Goal: Task Accomplishment & Management: Manage account settings

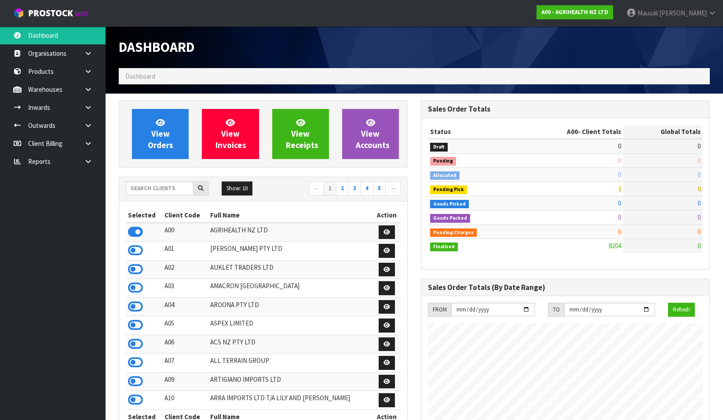
scroll to position [666, 302]
click at [143, 192] on input "text" at bounding box center [160, 189] width 68 height 14
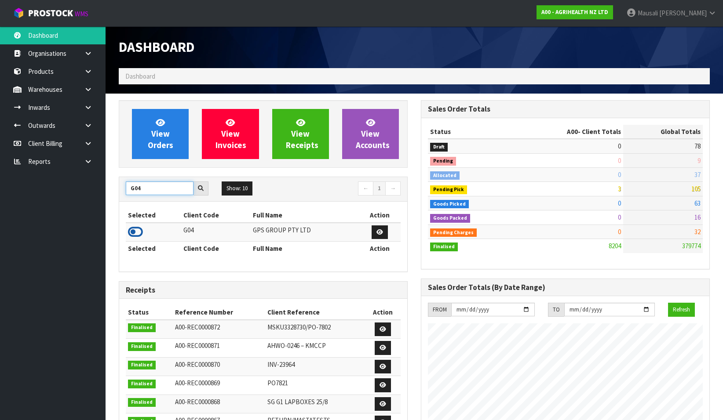
type input "G04"
click at [139, 232] on icon at bounding box center [135, 232] width 15 height 13
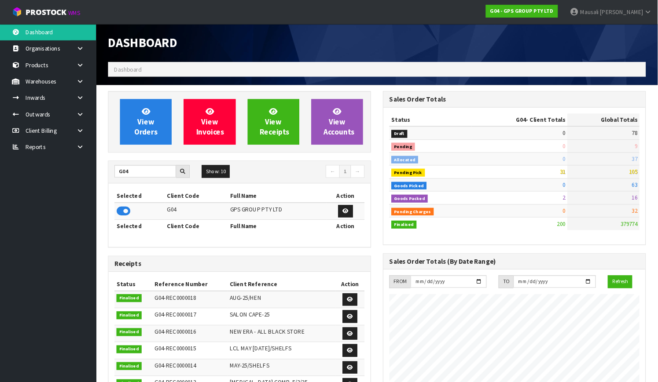
scroll to position [551, 269]
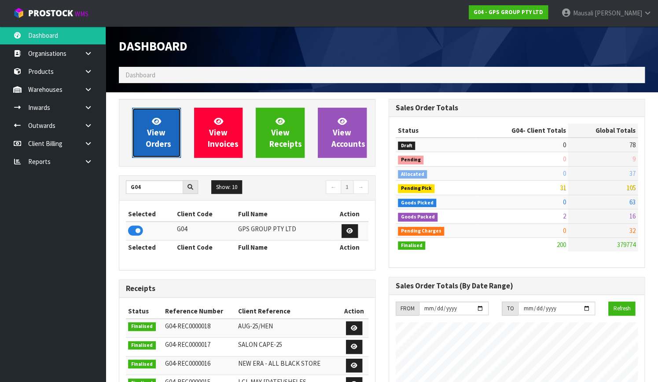
click at [167, 129] on link "View Orders" at bounding box center [156, 133] width 49 height 50
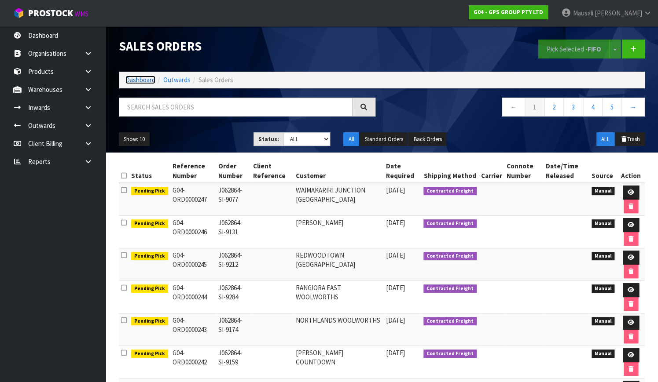
click at [143, 81] on link "Dashboard" at bounding box center [140, 80] width 30 height 8
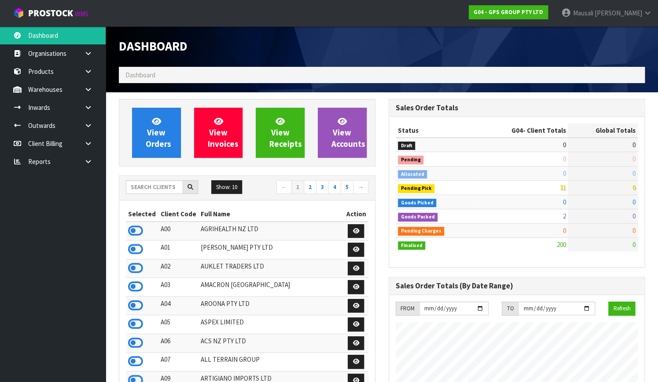
scroll to position [551, 269]
click at [161, 128] on span "View Orders" at bounding box center [159, 132] width 26 height 33
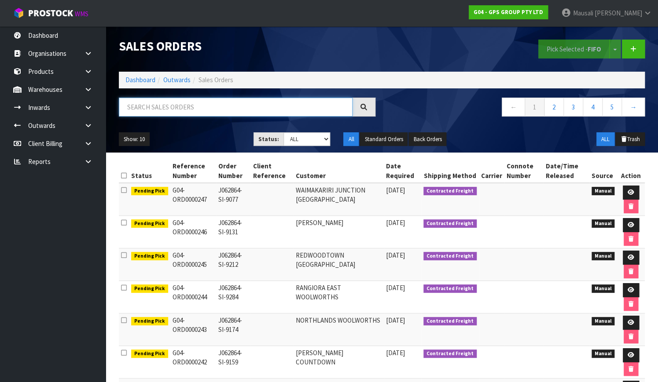
click at [179, 106] on input "text" at bounding box center [236, 107] width 234 height 19
type input "JOB-0410936"
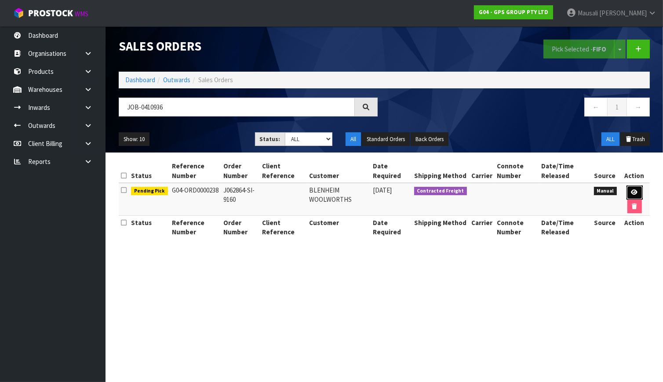
click at [633, 190] on icon at bounding box center [635, 193] width 7 height 6
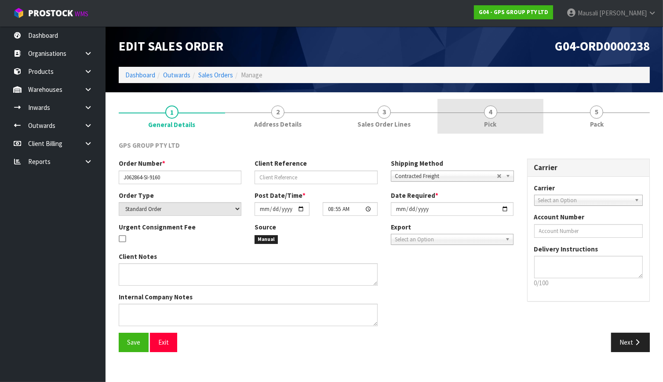
click at [500, 123] on link "4 Pick" at bounding box center [491, 116] width 106 height 35
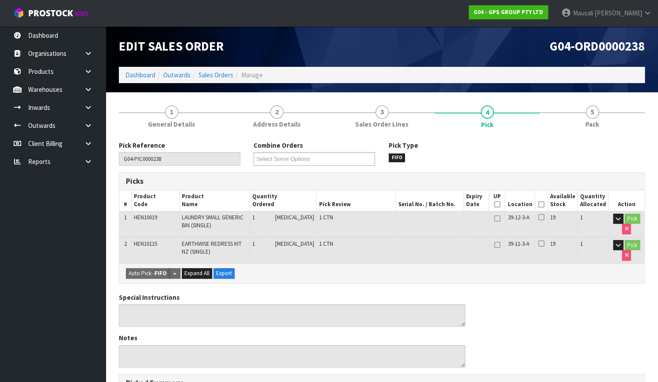
click at [544, 205] on icon at bounding box center [540, 205] width 6 height 0
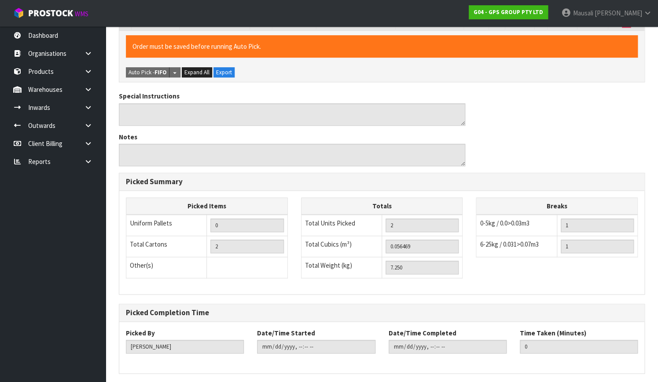
scroll to position [264, 0]
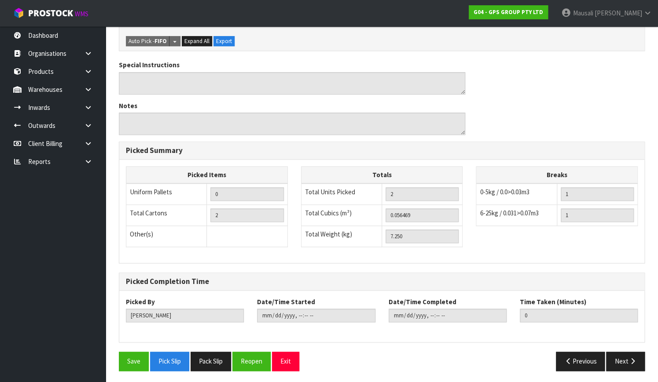
click at [143, 348] on div "Pick Reference G04-PIC0000238 Combine Orders G04-ORD0000189 G04-ORD0000199 G04-…" at bounding box center [382, 126] width 526 height 501
click at [128, 358] on button "Save" at bounding box center [134, 361] width 30 height 19
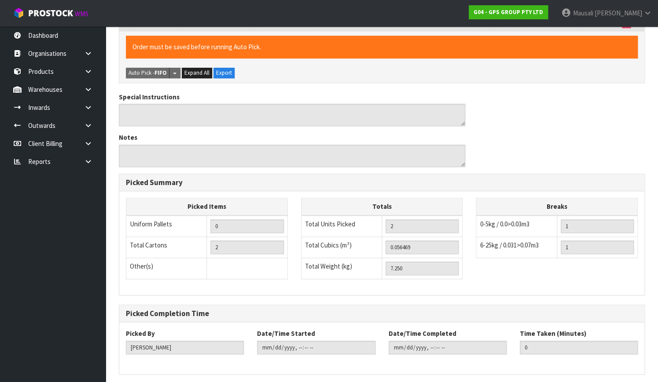
scroll to position [0, 0]
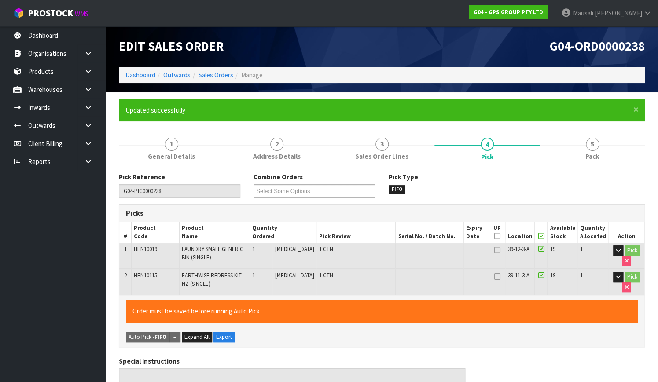
type input "[PERSON_NAME]"
type input "[DATE]T13:22:55"
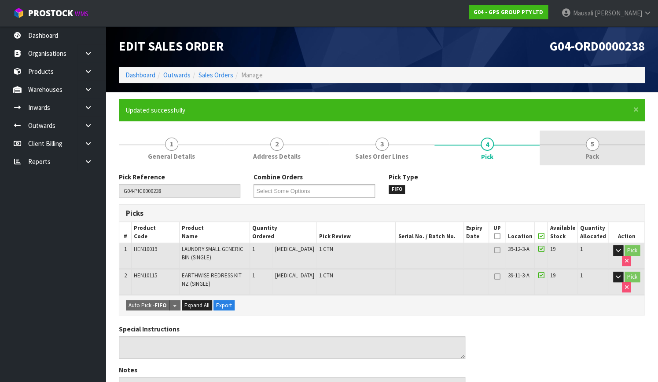
click at [589, 146] on span "5" at bounding box center [591, 144] width 13 height 13
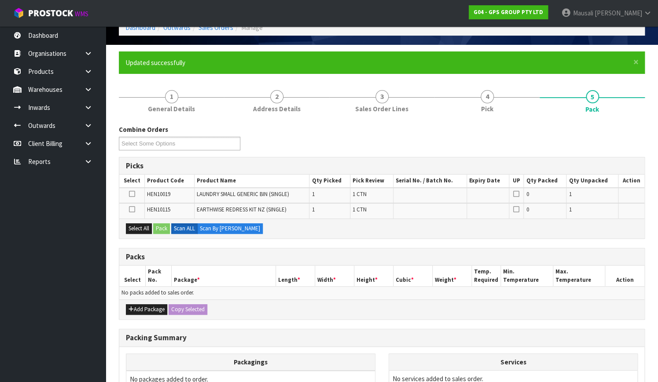
scroll to position [146, 0]
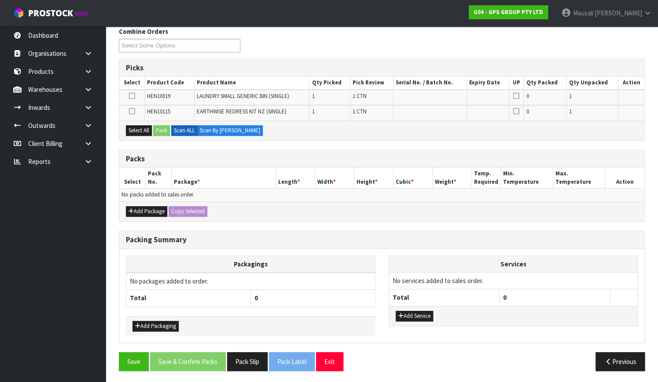
click at [132, 204] on div "Add Package Copy Selected" at bounding box center [381, 211] width 525 height 20
click at [138, 208] on button "Add Package" at bounding box center [146, 211] width 41 height 11
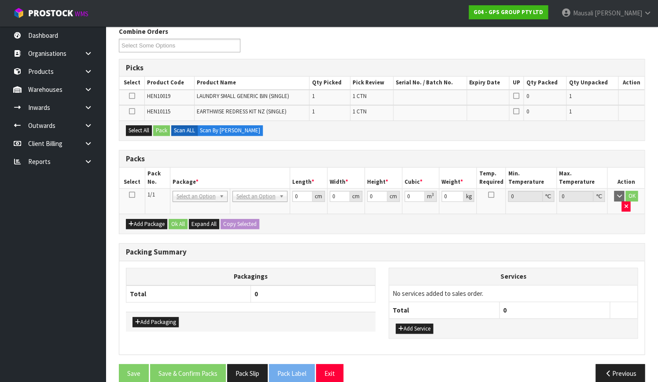
click at [133, 195] on icon at bounding box center [132, 195] width 6 height 0
click at [142, 126] on button "Select All" at bounding box center [139, 130] width 26 height 11
click at [157, 126] on button "Pack" at bounding box center [161, 130] width 17 height 11
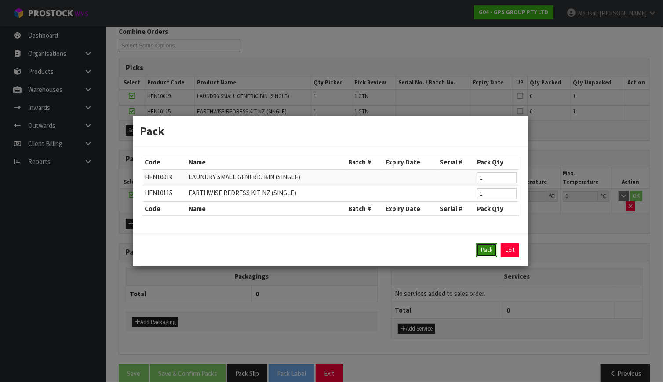
click at [481, 254] on button "Pack" at bounding box center [486, 250] width 21 height 14
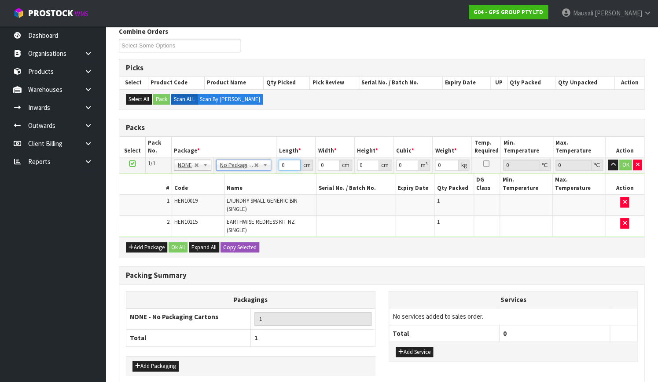
drag, startPoint x: 287, startPoint y: 166, endPoint x: 256, endPoint y: 180, distance: 34.3
click at [258, 181] on tbody "1/1 NONE 007-001 007-002 007-004 007-009 007-013 007-014 007-015 007-017 007-01…" at bounding box center [381, 197] width 525 height 80
type input "126"
type input "50"
type input "1"
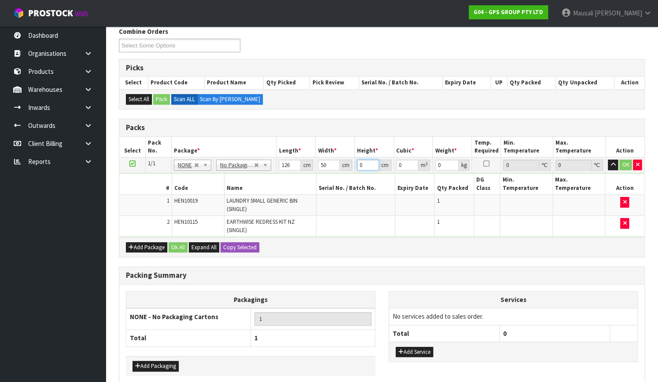
type input "0.0063"
type input "10"
type input "0.063"
type input "10"
type input "8"
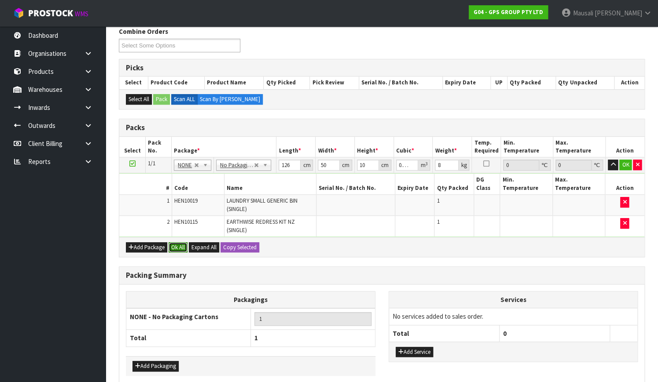
click at [183, 242] on button "Ok All" at bounding box center [177, 247] width 19 height 11
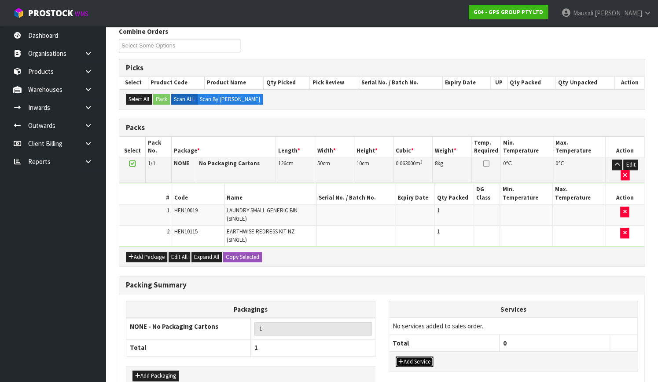
click at [404, 357] on button "Add Service" at bounding box center [413, 362] width 37 height 11
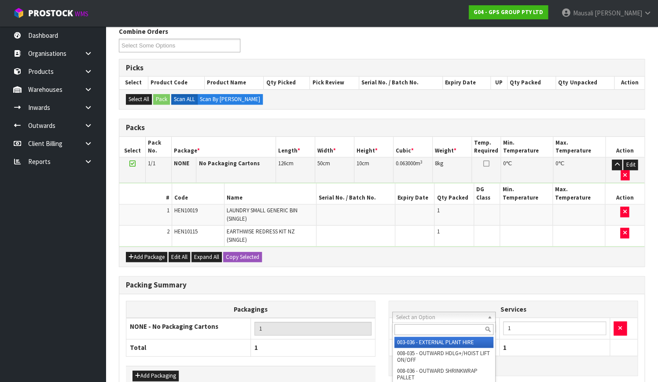
click at [405, 330] on input "text" at bounding box center [443, 329] width 99 height 11
type input "044"
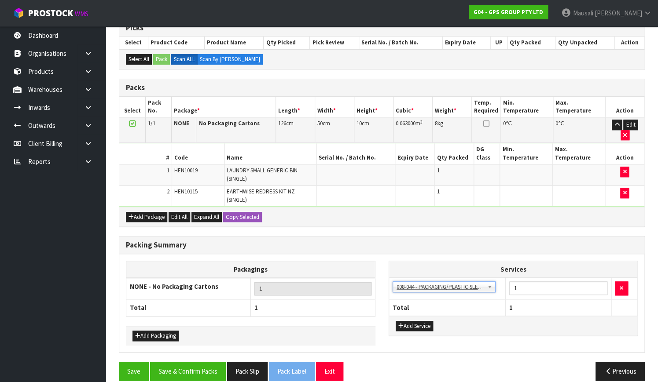
scroll to position [187, 0]
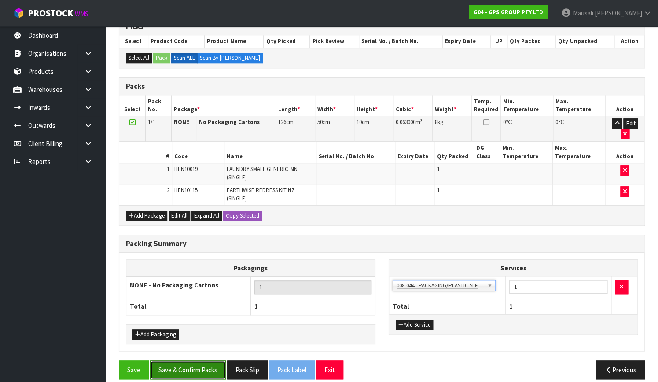
click at [195, 361] on button "Save & Confirm Packs" at bounding box center [188, 370] width 76 height 19
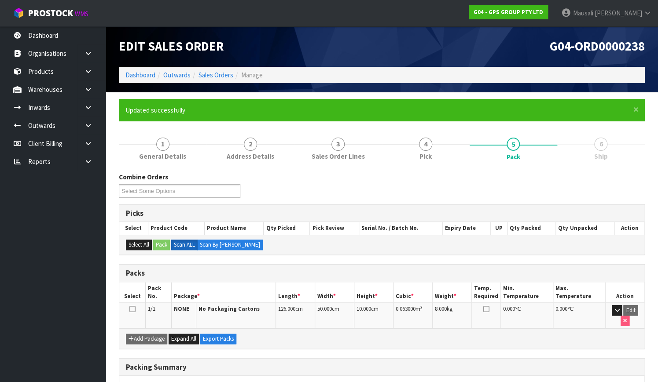
scroll to position [112, 0]
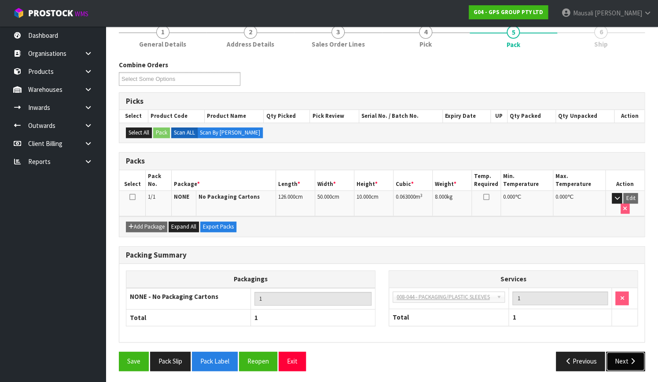
click at [622, 352] on button "Next" at bounding box center [625, 361] width 39 height 19
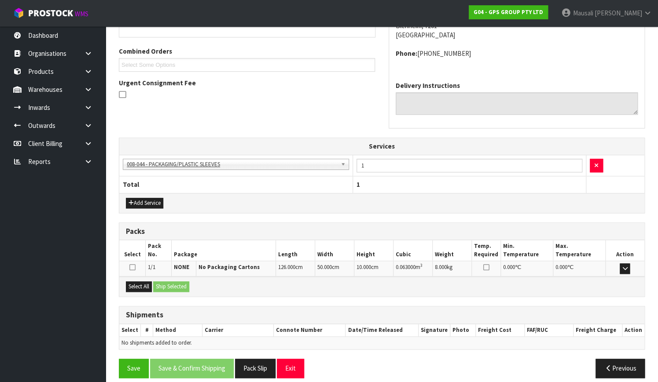
scroll to position [221, 0]
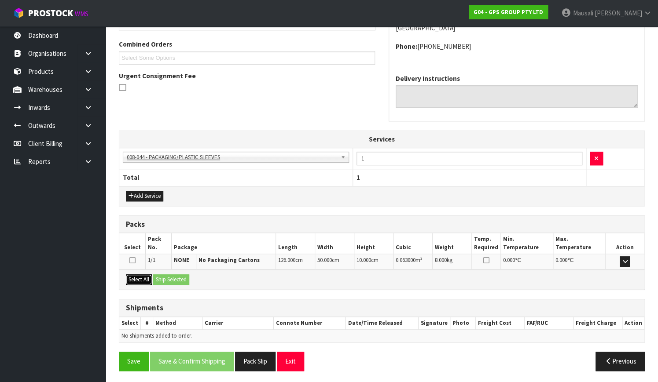
click at [146, 275] on button "Select All" at bounding box center [139, 279] width 26 height 11
click at [178, 281] on button "Ship Selected" at bounding box center [171, 279] width 36 height 11
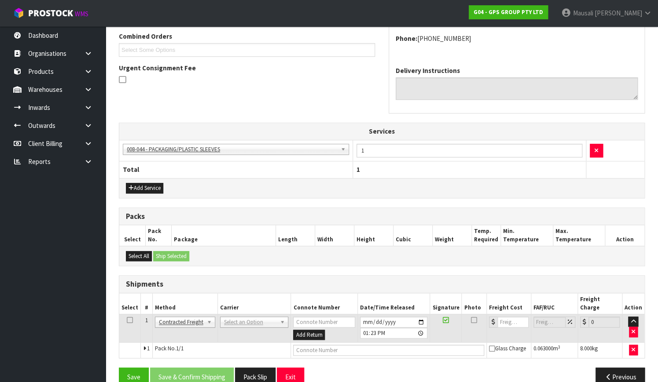
scroll to position [237, 0]
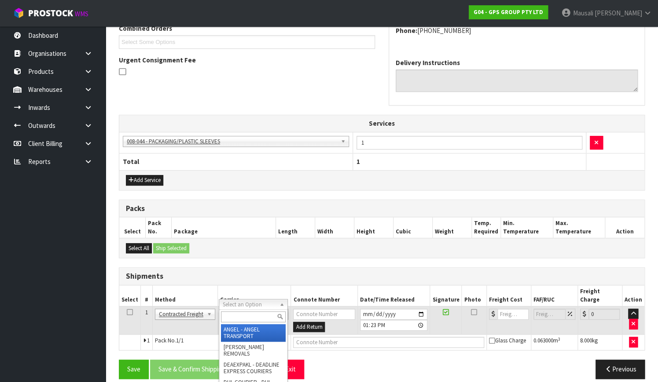
click at [238, 314] on input "text" at bounding box center [253, 316] width 65 height 11
type input "NZP"
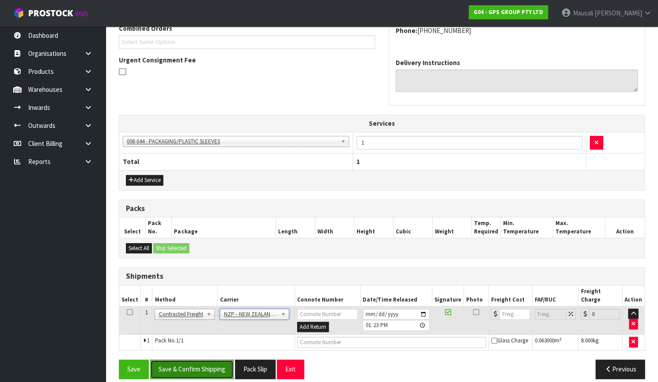
click at [200, 361] on button "Save & Confirm Shipping" at bounding box center [192, 369] width 84 height 19
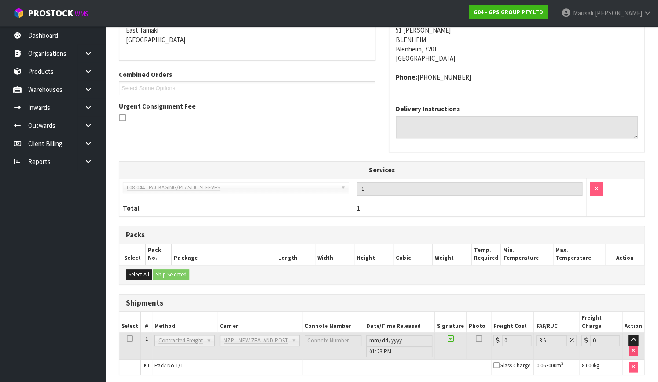
scroll to position [230, 0]
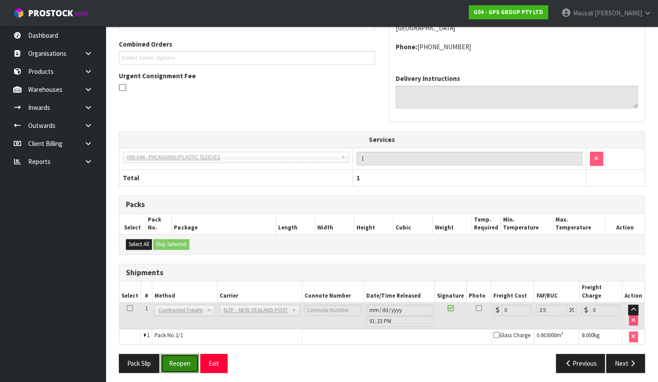
click at [171, 355] on button "Reopen" at bounding box center [180, 363] width 38 height 19
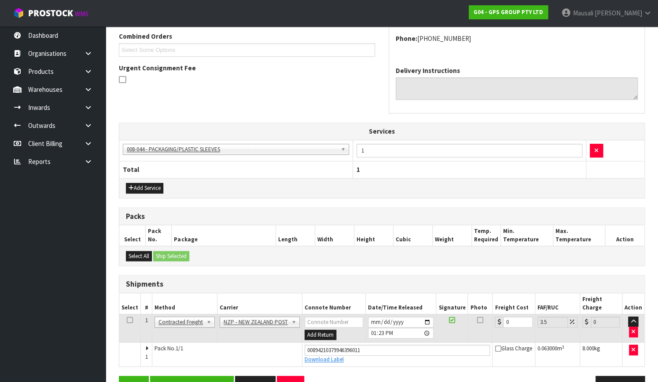
scroll to position [245, 0]
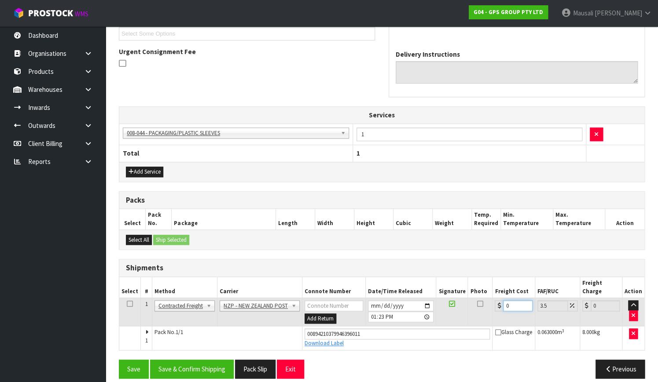
drag, startPoint x: 513, startPoint y: 296, endPoint x: 479, endPoint y: 307, distance: 35.3
click at [484, 305] on tr "1 Client Local Pickup Customer Local Pickup Company Freight Contracted Freight …" at bounding box center [381, 312] width 525 height 29
type input "1"
type input "1.03"
type input "16"
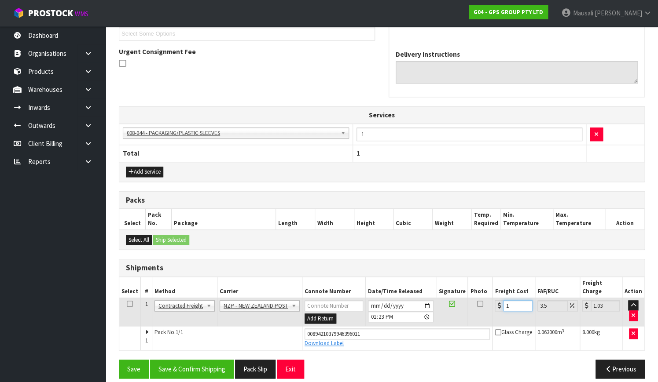
type input "16.56"
type input "16.6"
type input "17.18"
type input "16.61"
type input "17.19"
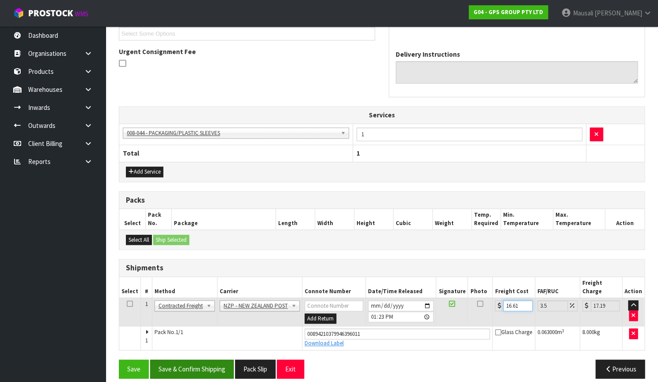
type input "16.61"
drag, startPoint x: 206, startPoint y: 360, endPoint x: 212, endPoint y: 357, distance: 7.3
click at [210, 360] on button "Save & Confirm Shipping" at bounding box center [192, 369] width 84 height 19
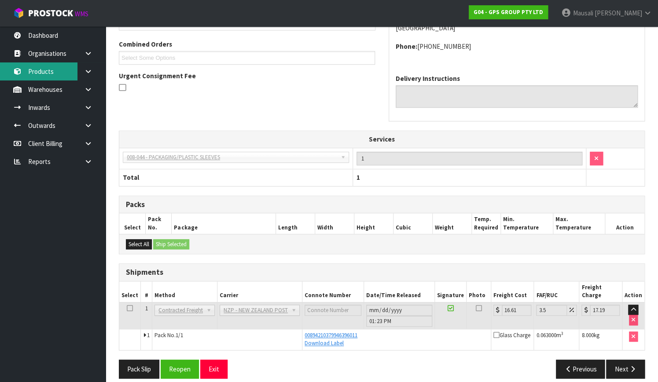
scroll to position [97, 0]
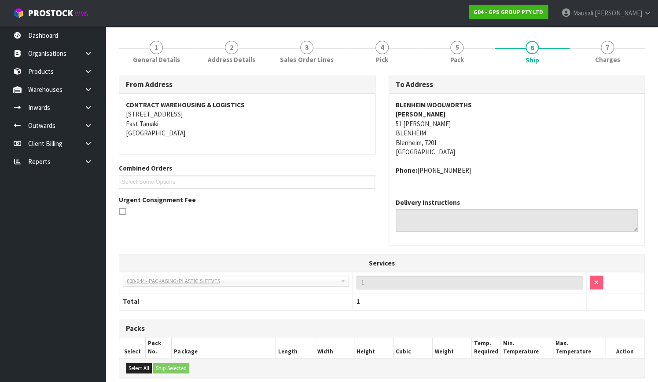
click at [282, 138] on address "CONTRACT WAREHOUSING & LOGISTICS [STREET_ADDRESS]" at bounding box center [247, 119] width 242 height 38
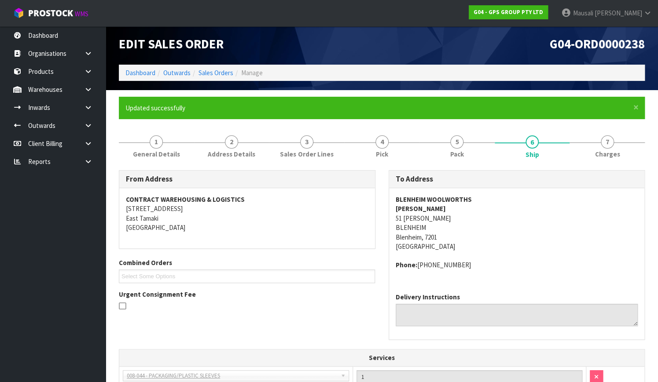
scroll to position [0, 0]
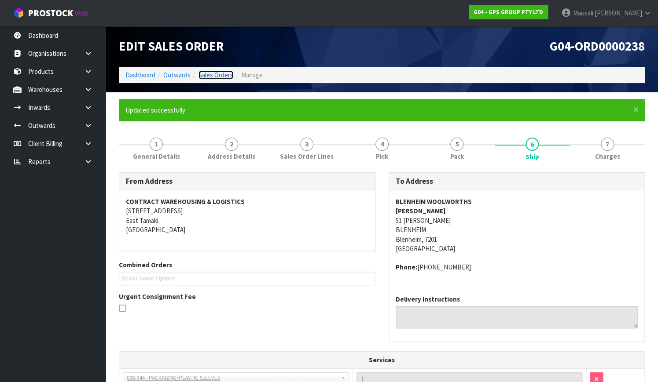
click at [212, 73] on link "Sales Orders" at bounding box center [215, 75] width 35 height 8
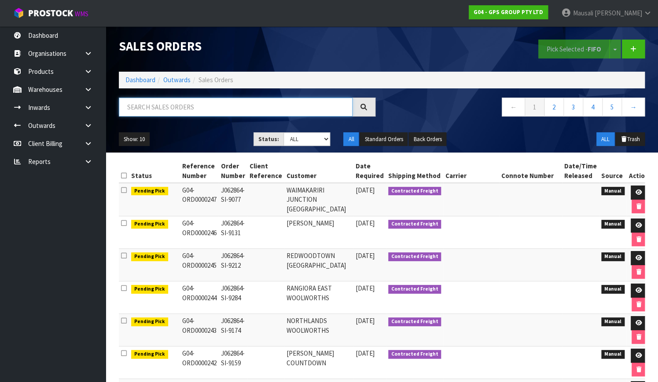
click at [158, 111] on input "text" at bounding box center [236, 107] width 234 height 19
type input "JOB-0410937"
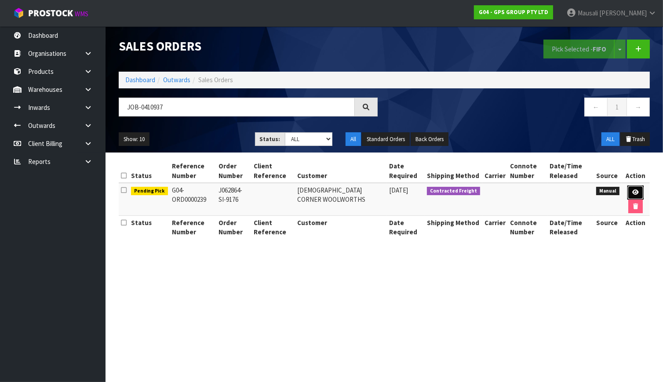
click at [638, 190] on icon at bounding box center [636, 193] width 7 height 6
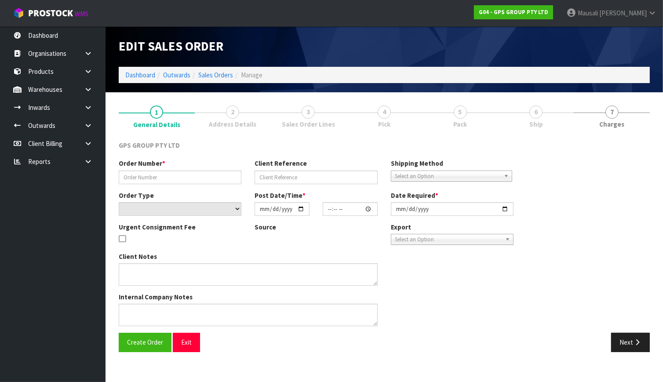
type input "J062864-SI-9176"
select select "number:0"
type input "[DATE]"
type input "08:56:00.000"
type input "[DATE]"
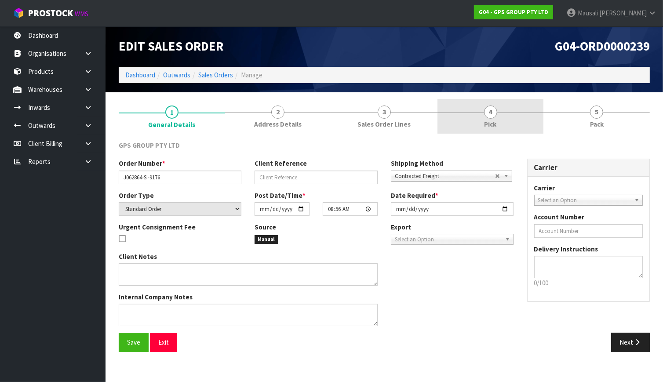
click at [506, 119] on link "4 Pick" at bounding box center [491, 116] width 106 height 35
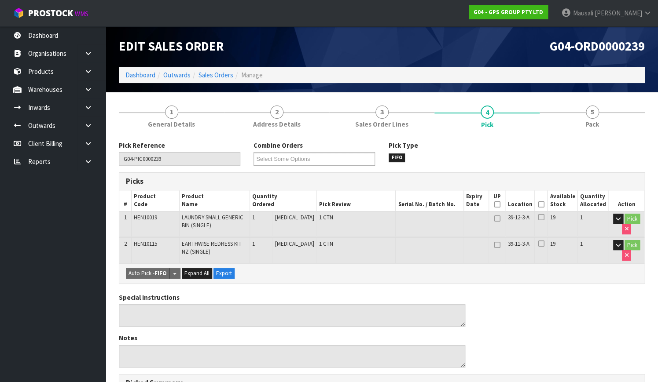
click at [542, 205] on icon at bounding box center [540, 205] width 6 height 0
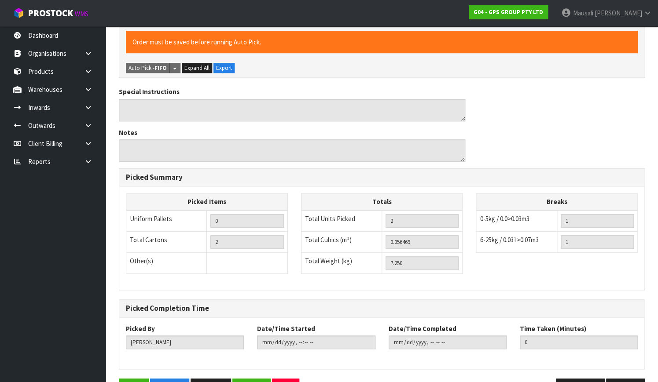
scroll to position [264, 0]
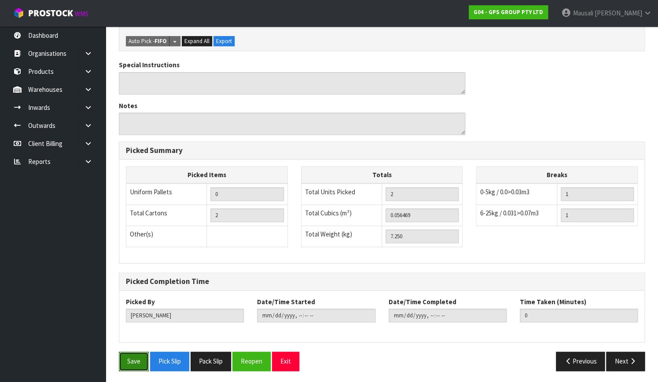
click at [140, 359] on button "Save" at bounding box center [134, 361] width 30 height 19
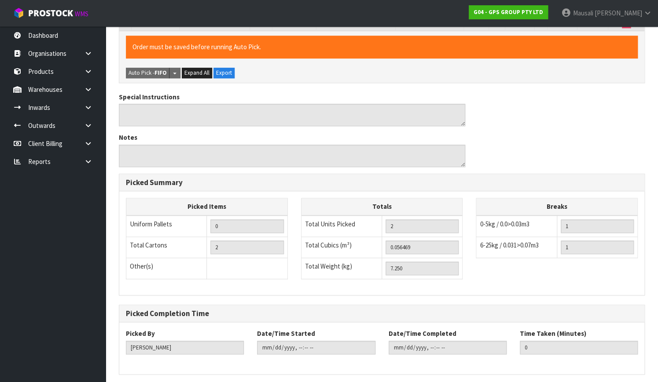
scroll to position [0, 0]
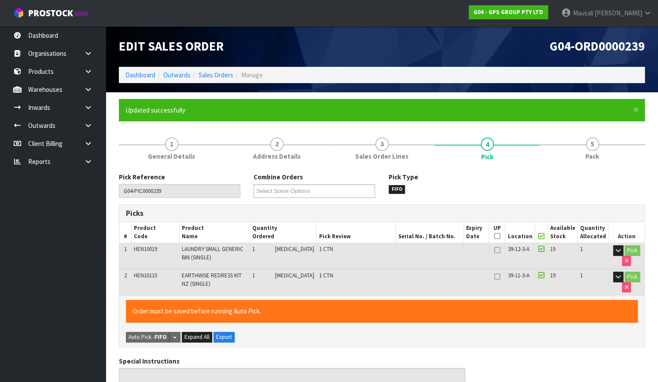
type input "[PERSON_NAME]"
type input "[DATE]T13:27:01"
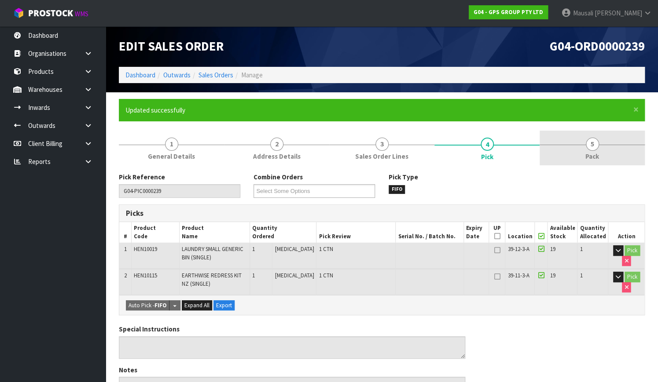
click at [572, 153] on link "5 Pack" at bounding box center [591, 148] width 105 height 35
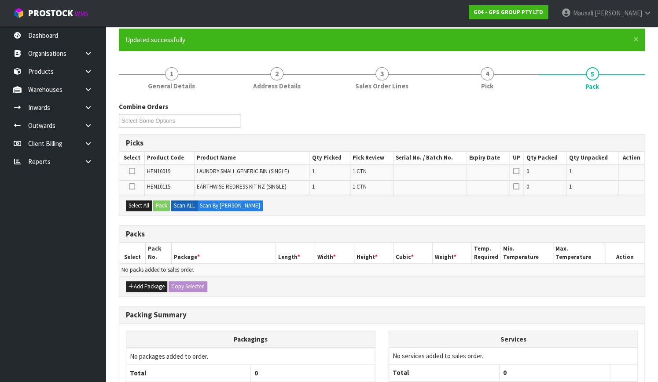
scroll to position [120, 0]
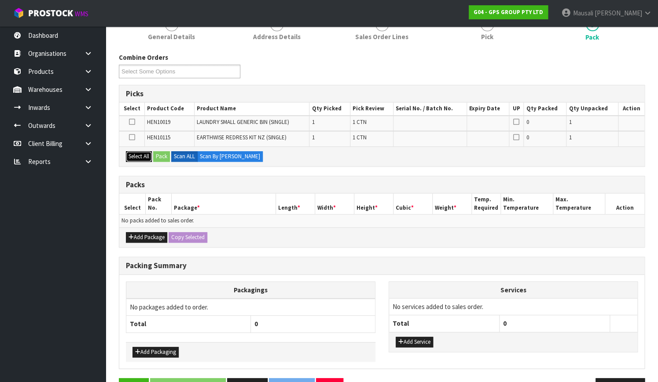
click at [141, 157] on button "Select All" at bounding box center [139, 156] width 26 height 11
click at [157, 154] on button "Pack" at bounding box center [161, 156] width 17 height 11
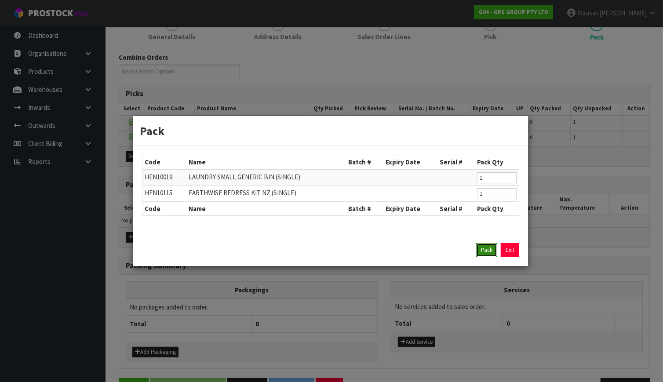
click at [484, 249] on button "Pack" at bounding box center [486, 250] width 21 height 14
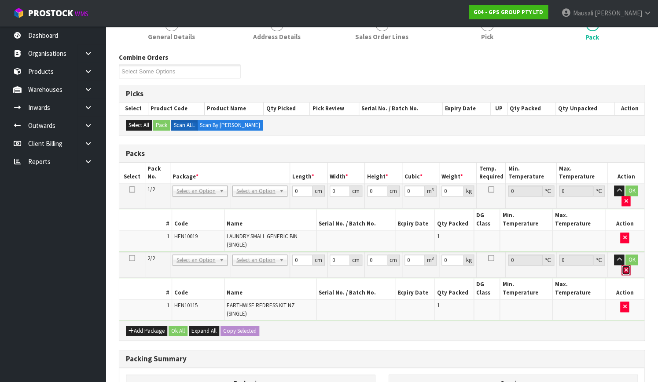
click at [628, 265] on button "button" at bounding box center [625, 270] width 9 height 11
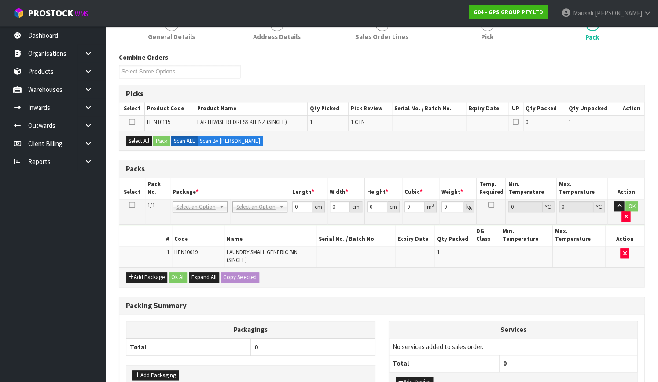
drag, startPoint x: 131, startPoint y: 204, endPoint x: 127, endPoint y: 193, distance: 11.5
click at [130, 205] on icon at bounding box center [132, 205] width 6 height 0
click at [140, 139] on button "Select All" at bounding box center [139, 141] width 26 height 11
click at [164, 138] on button "Pack" at bounding box center [161, 141] width 17 height 11
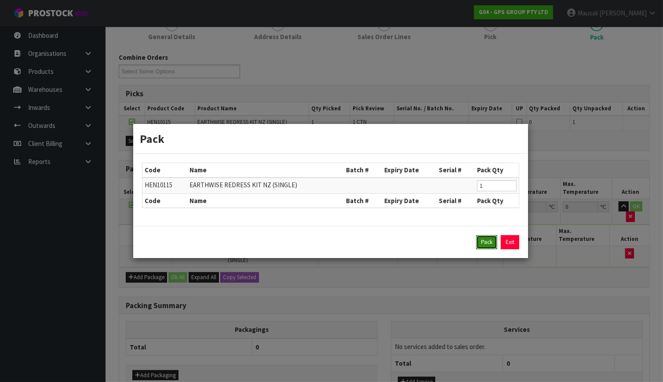
drag, startPoint x: 486, startPoint y: 241, endPoint x: 424, endPoint y: 227, distance: 63.6
click at [487, 241] on button "Pack" at bounding box center [486, 242] width 21 height 14
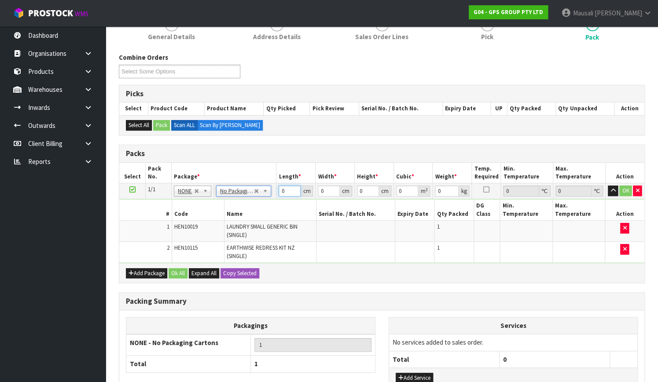
drag, startPoint x: 290, startPoint y: 191, endPoint x: 273, endPoint y: 197, distance: 18.8
click at [273, 197] on tr "1/1 NONE 007-001 007-002 007-004 007-009 007-013 007-014 007-015 007-017 007-01…" at bounding box center [381, 191] width 525 height 16
type input "126"
type input "50"
type input "1"
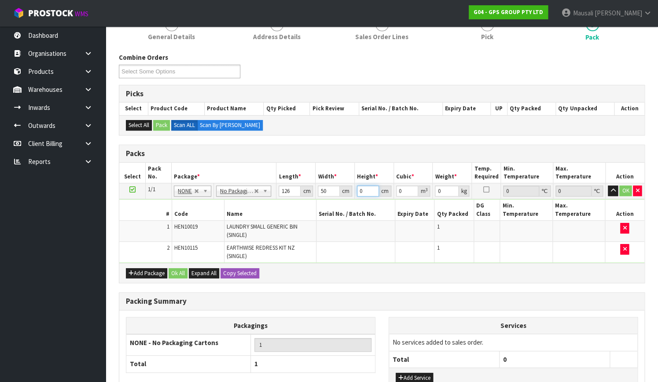
type input "0.0063"
type input "10"
type input "0.063"
type input "10"
type input "8"
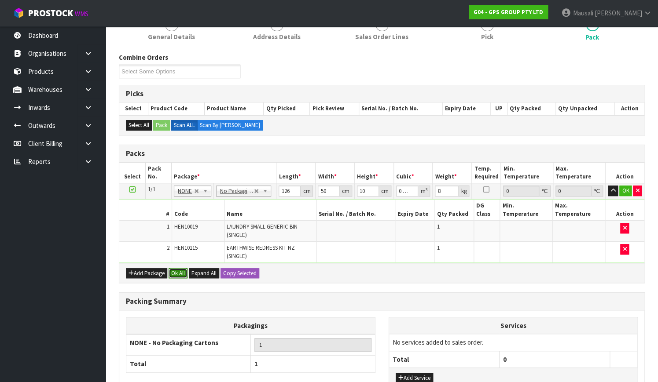
click at [176, 268] on button "Ok All" at bounding box center [177, 273] width 19 height 11
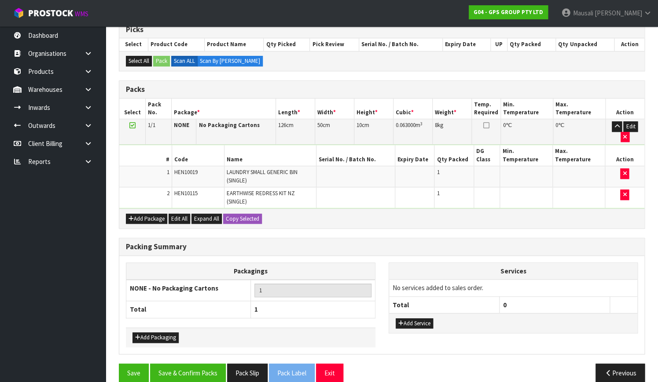
scroll to position [187, 0]
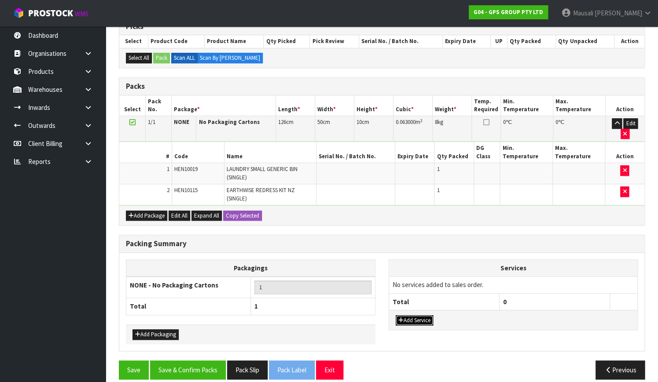
click at [416, 315] on button "Add Service" at bounding box center [413, 320] width 37 height 11
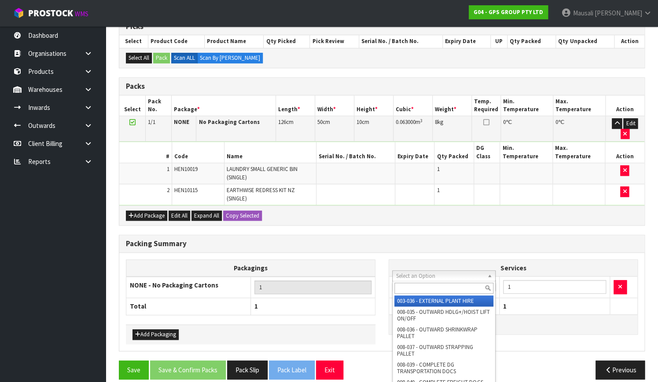
click at [416, 289] on input "text" at bounding box center [443, 288] width 99 height 11
type input "044"
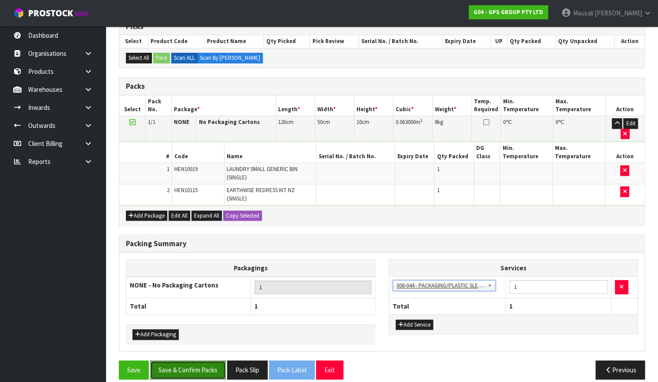
click at [191, 361] on button "Save & Confirm Packs" at bounding box center [188, 370] width 76 height 19
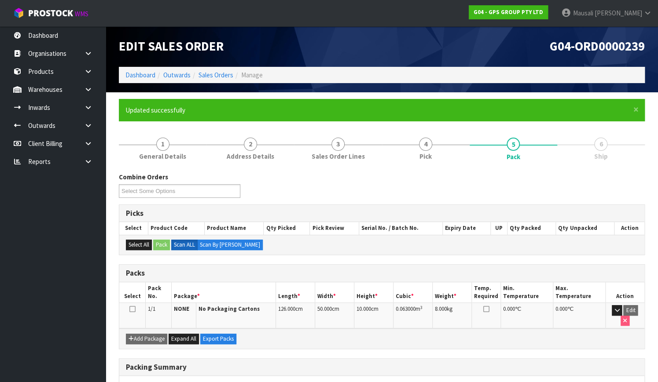
scroll to position [112, 0]
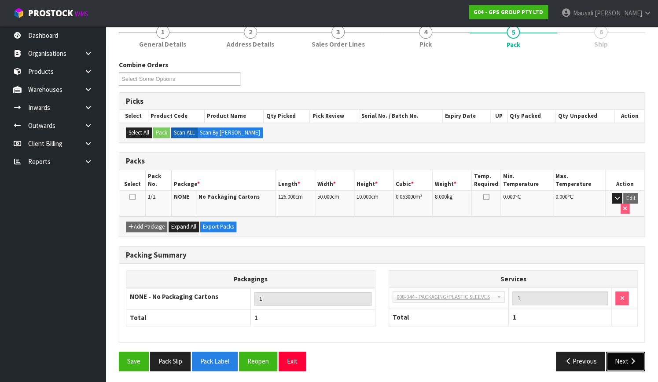
click at [621, 353] on button "Next" at bounding box center [625, 361] width 39 height 19
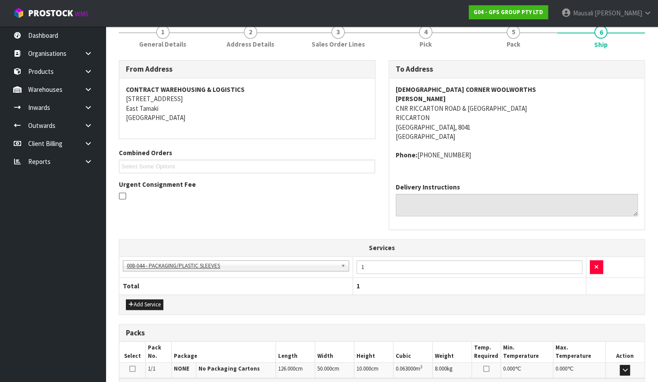
scroll to position [221, 0]
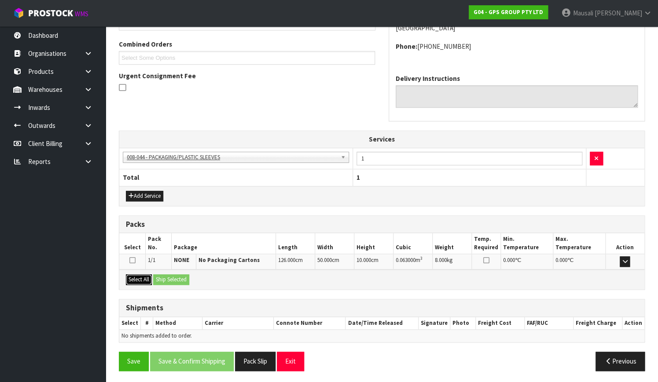
click at [141, 277] on button "Select All" at bounding box center [139, 279] width 26 height 11
click at [157, 277] on button "Ship Selected" at bounding box center [171, 279] width 36 height 11
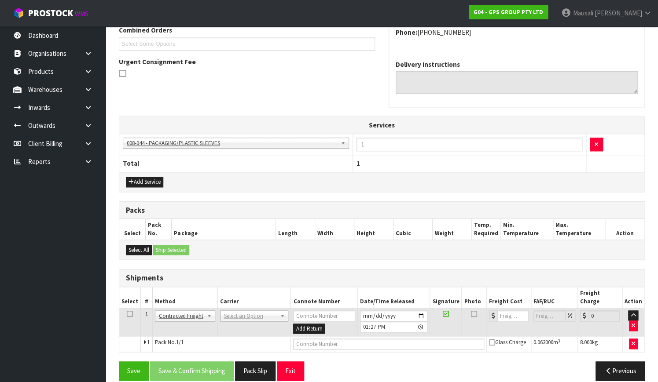
scroll to position [237, 0]
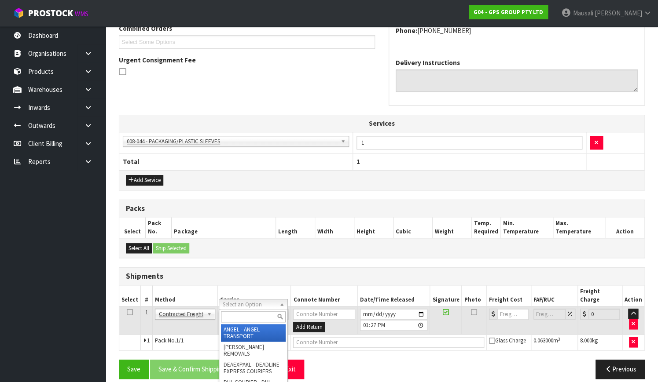
click at [241, 317] on input "text" at bounding box center [253, 316] width 65 height 11
type input "NZP"
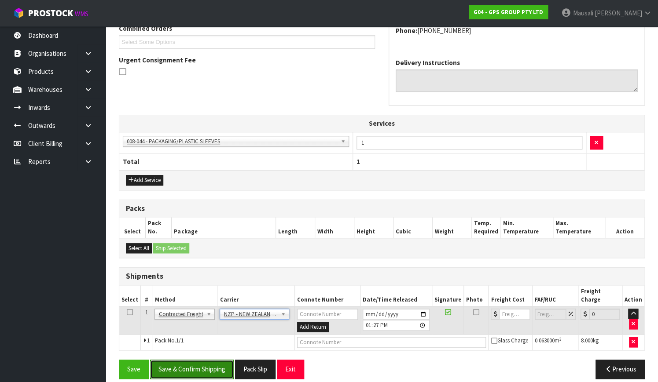
click at [210, 366] on button "Save & Confirm Shipping" at bounding box center [192, 369] width 84 height 19
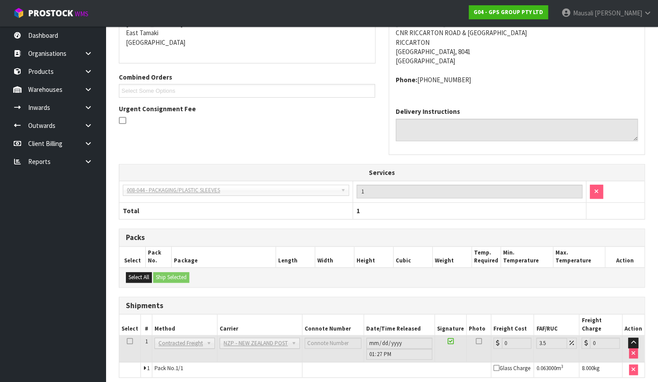
scroll to position [230, 0]
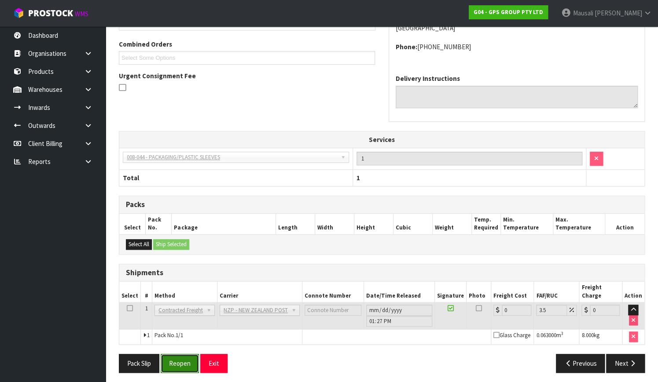
click at [180, 354] on button "Reopen" at bounding box center [180, 363] width 38 height 19
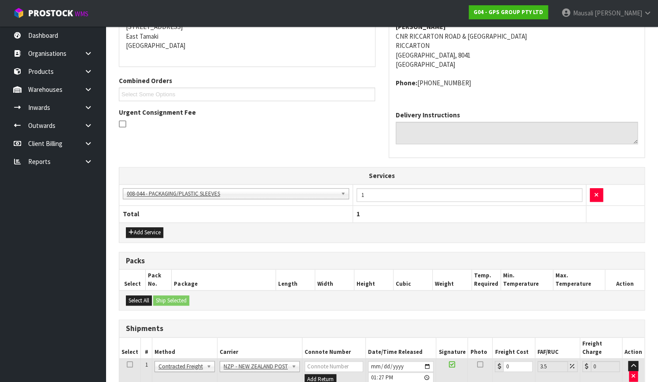
scroll to position [245, 0]
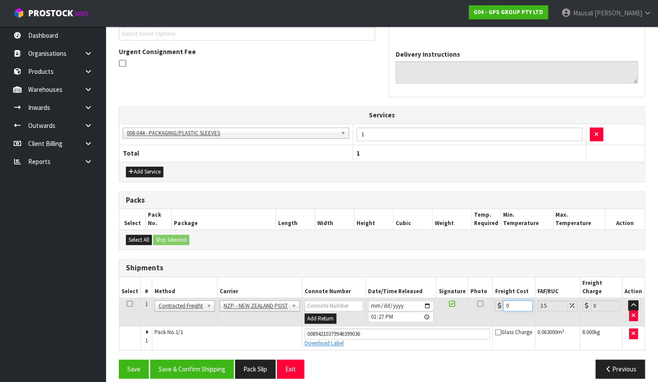
drag, startPoint x: 511, startPoint y: 299, endPoint x: 491, endPoint y: 306, distance: 21.0
click at [492, 306] on td "0" at bounding box center [513, 312] width 42 height 29
type input "1"
type input "1.03"
type input "16"
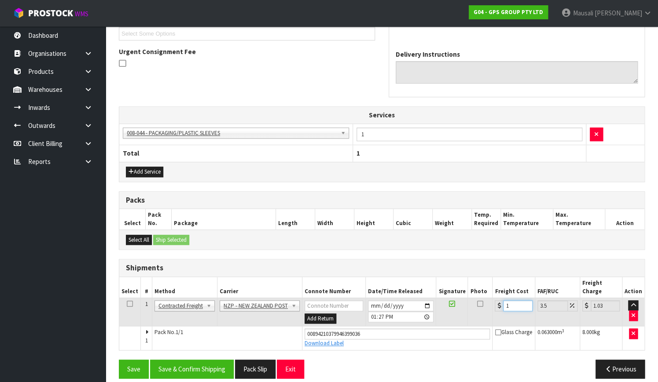
type input "16.56"
type input "16.6"
type input "17.18"
type input "16.61"
type input "17.19"
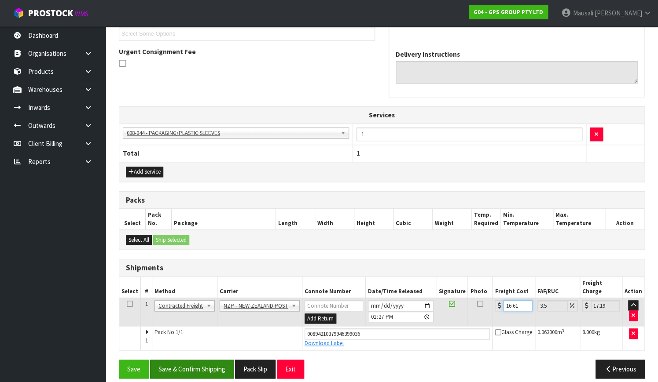
type input "16.61"
click at [183, 360] on button "Save & Confirm Shipping" at bounding box center [192, 369] width 84 height 19
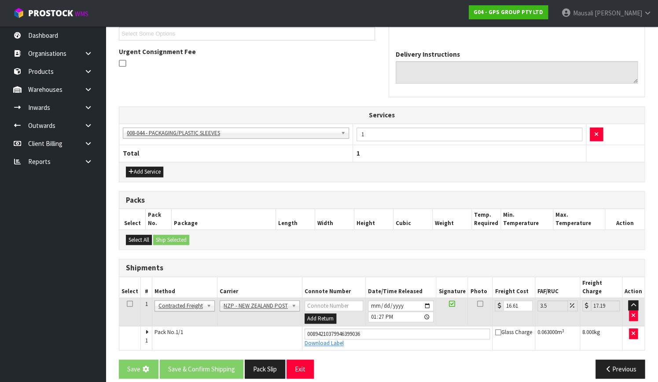
scroll to position [0, 0]
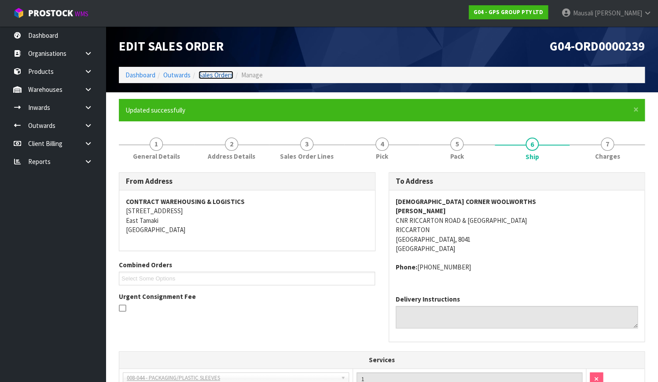
click at [218, 74] on link "Sales Orders" at bounding box center [215, 75] width 35 height 8
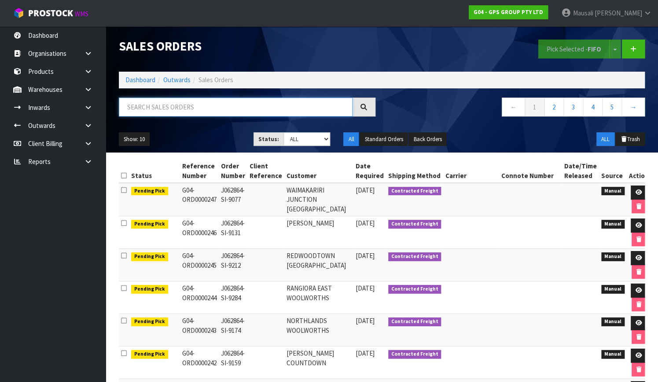
click at [146, 106] on input "text" at bounding box center [236, 107] width 234 height 19
type input "JOB-0410938"
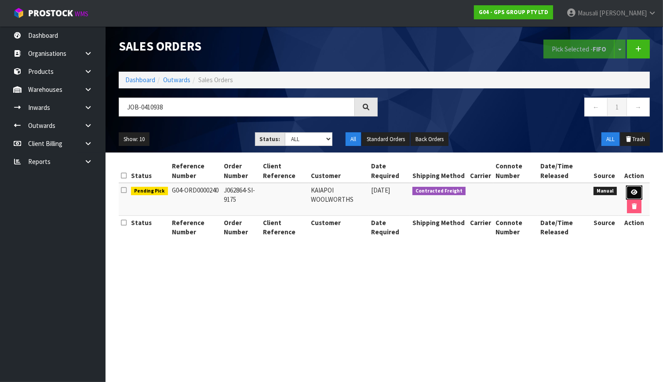
click at [635, 191] on icon at bounding box center [634, 193] width 7 height 6
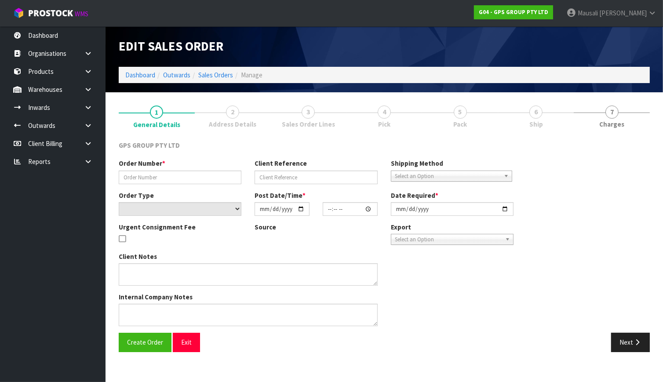
type input "J062864-SI-9175"
select select "number:0"
type input "[DATE]"
type input "08:57:00.000"
type input "[DATE]"
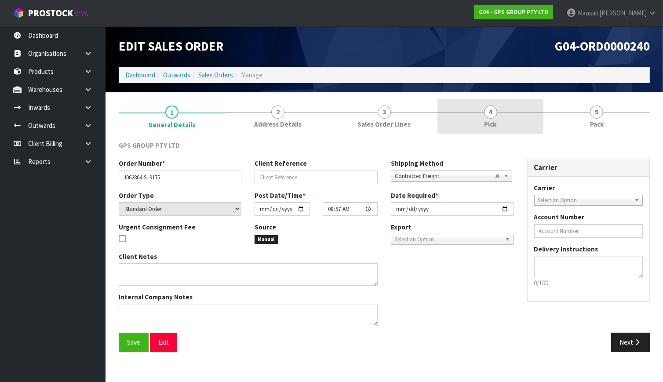
click at [497, 127] on link "4 Pick" at bounding box center [491, 116] width 106 height 35
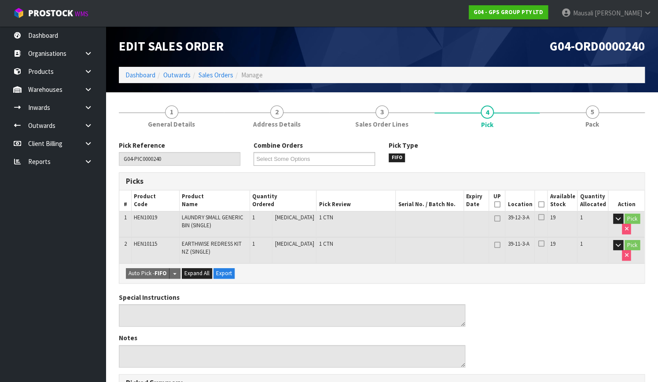
click at [540, 205] on icon at bounding box center [540, 205] width 6 height 0
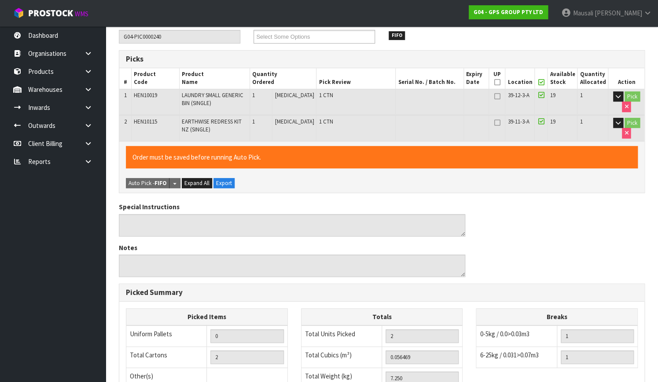
scroll to position [264, 0]
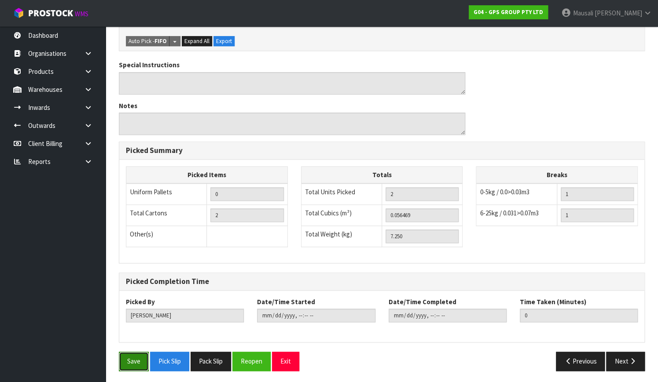
click at [120, 354] on button "Save" at bounding box center [134, 361] width 30 height 19
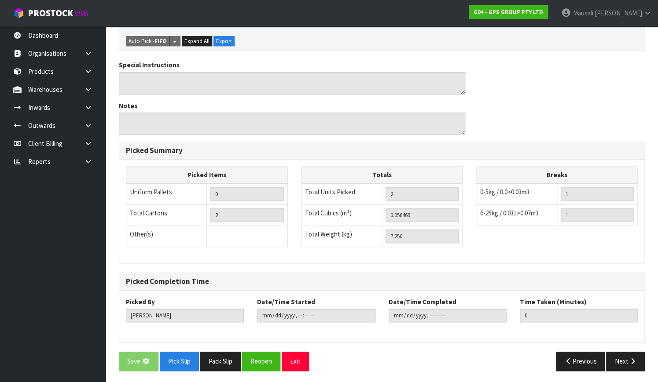
scroll to position [0, 0]
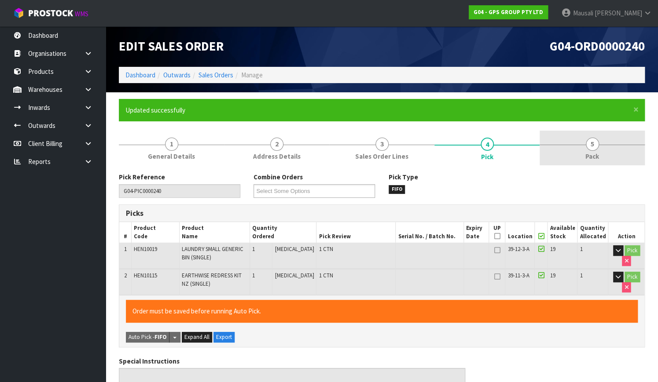
type input "[PERSON_NAME]"
type input "[DATE]T13:31:42"
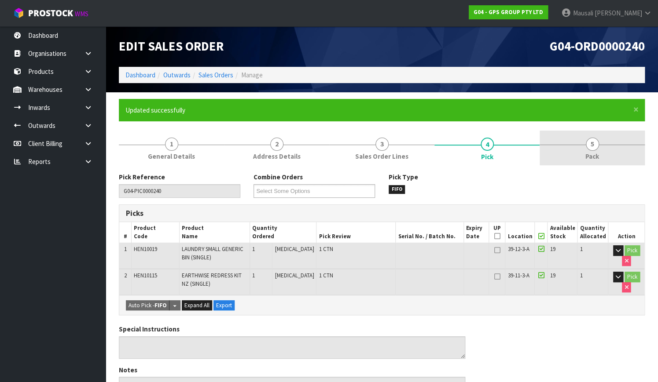
click at [592, 146] on span "5" at bounding box center [591, 144] width 13 height 13
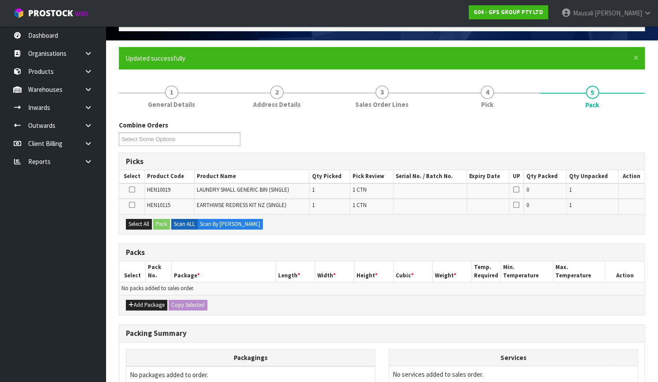
scroll to position [120, 0]
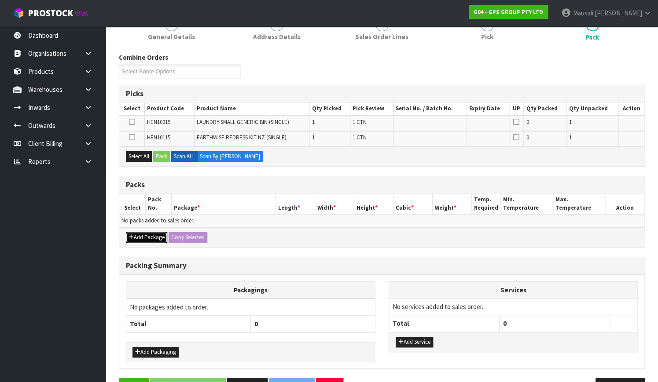
click at [141, 236] on button "Add Package" at bounding box center [146, 237] width 41 height 11
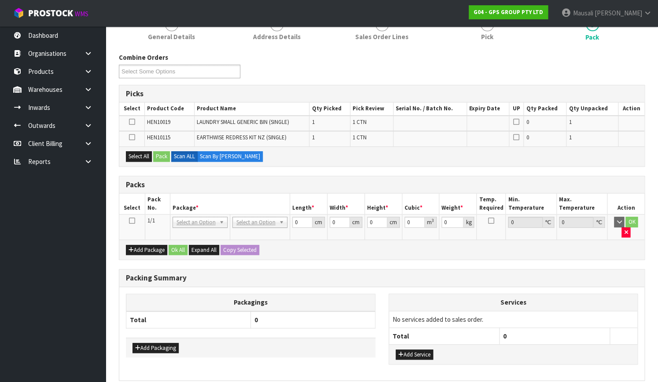
click at [134, 221] on icon at bounding box center [132, 221] width 6 height 0
click at [146, 154] on button "Select All" at bounding box center [139, 156] width 26 height 11
click at [162, 154] on button "Pack" at bounding box center [161, 156] width 17 height 11
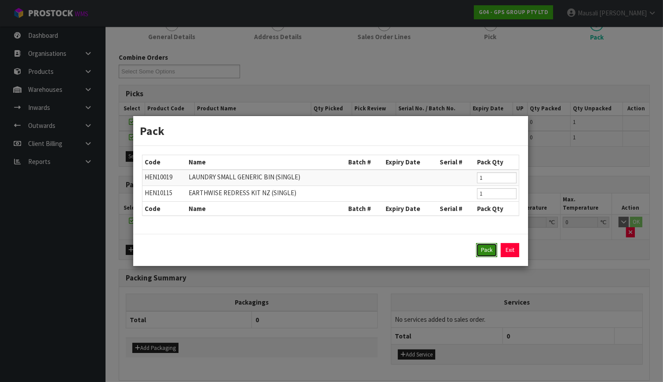
click at [478, 249] on button "Pack" at bounding box center [486, 250] width 21 height 14
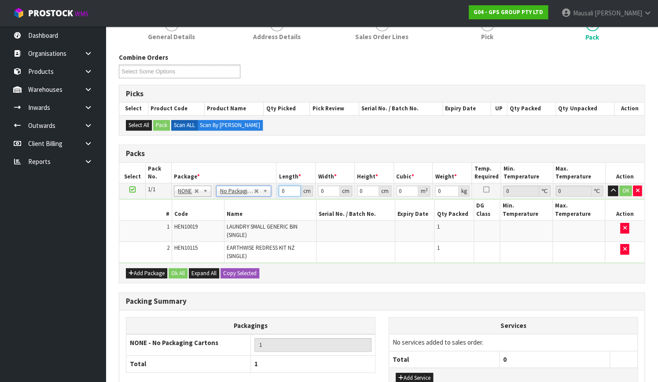
drag, startPoint x: 288, startPoint y: 188, endPoint x: 277, endPoint y: 204, distance: 19.4
click at [277, 204] on tbody "1/1 NONE 007-001 007-002 007-004 007-009 007-013 007-014 007-015 007-017 007-01…" at bounding box center [381, 223] width 525 height 80
type input "126"
type input "50"
type input "1"
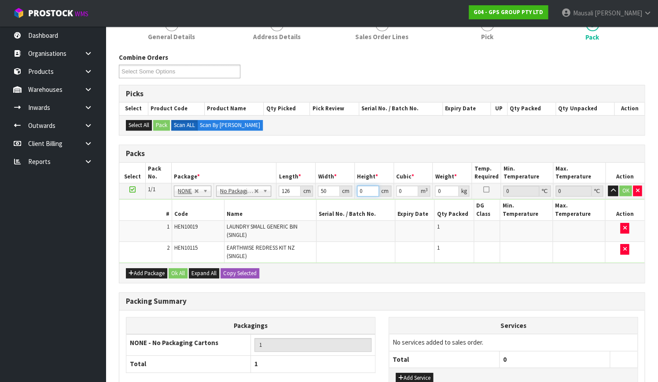
type input "0.0063"
type input "10"
type input "0.063"
type input "10"
type input "8"
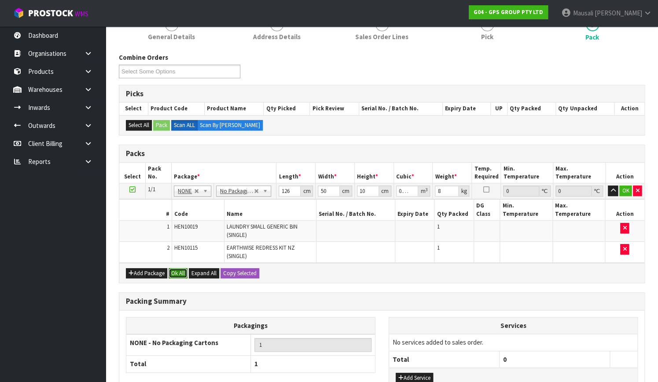
click at [177, 268] on button "Ok All" at bounding box center [177, 273] width 19 height 11
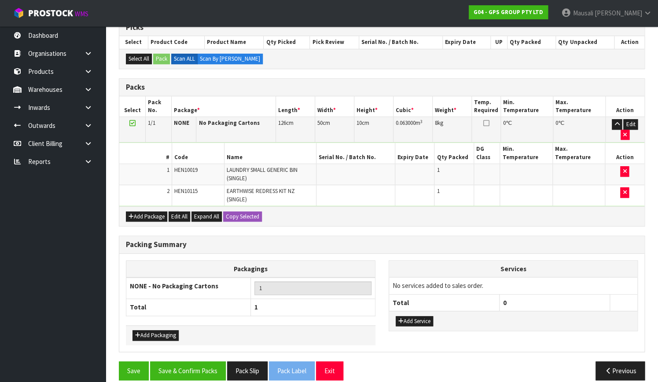
scroll to position [187, 0]
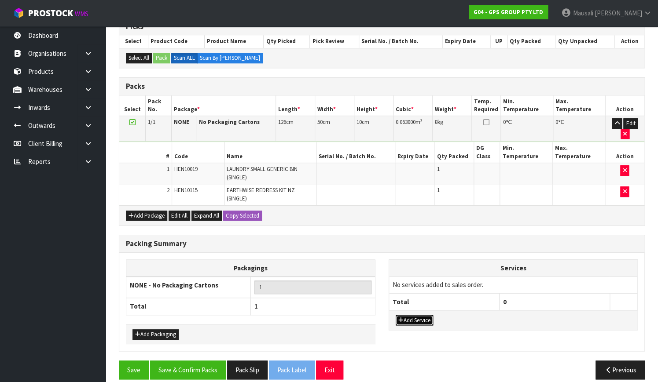
click at [413, 315] on button "Add Service" at bounding box center [413, 320] width 37 height 11
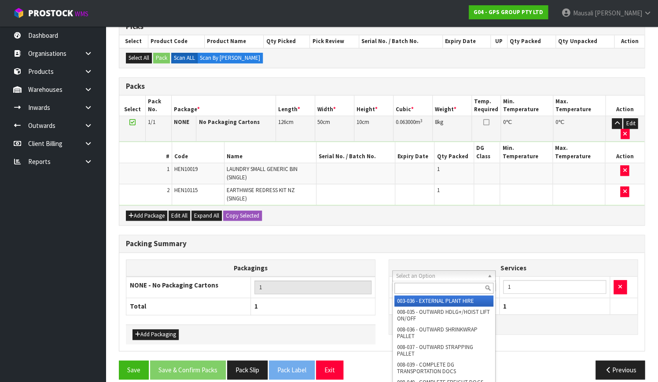
click at [406, 292] on input "text" at bounding box center [443, 288] width 99 height 11
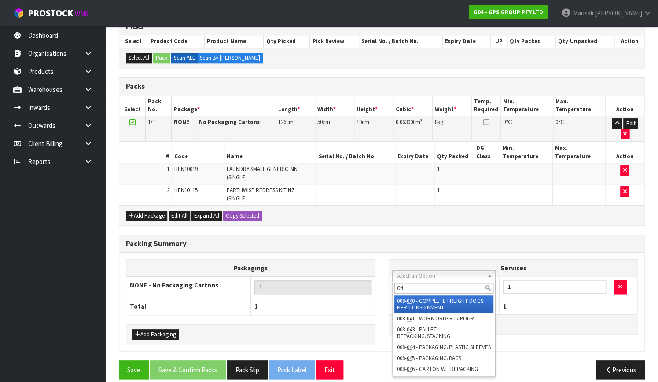
type input "044"
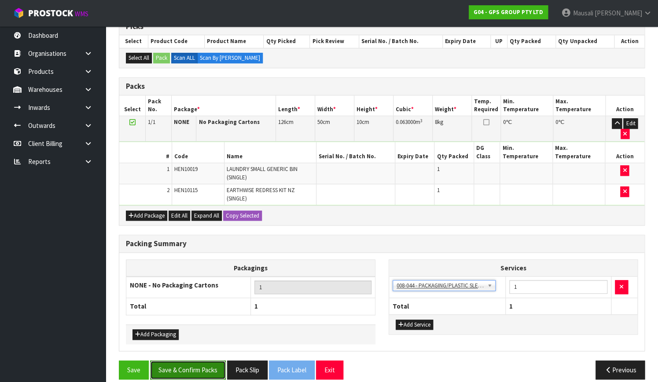
drag, startPoint x: 183, startPoint y: 358, endPoint x: 306, endPoint y: 350, distance: 123.0
click at [184, 361] on button "Save & Confirm Packs" at bounding box center [188, 370] width 76 height 19
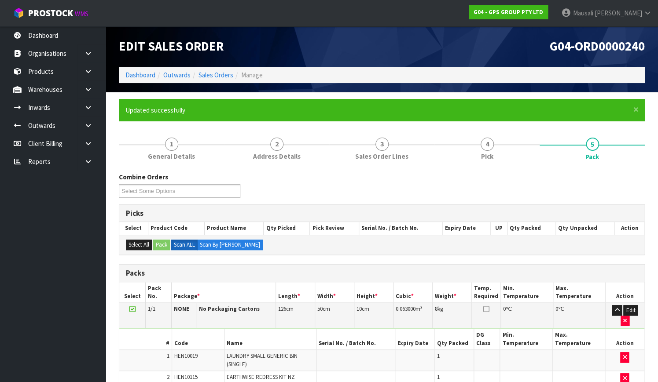
scroll to position [112, 0]
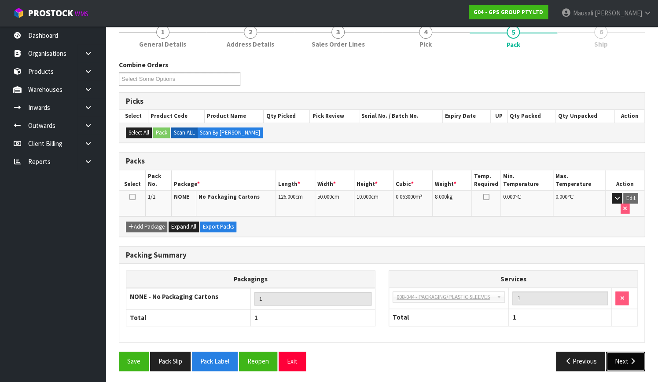
click at [639, 356] on button "Next" at bounding box center [625, 361] width 39 height 19
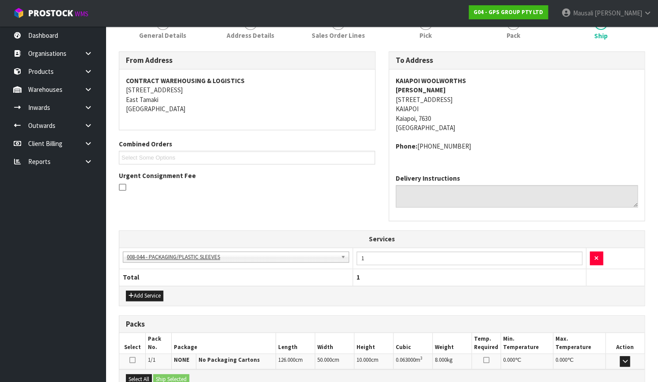
scroll to position [221, 0]
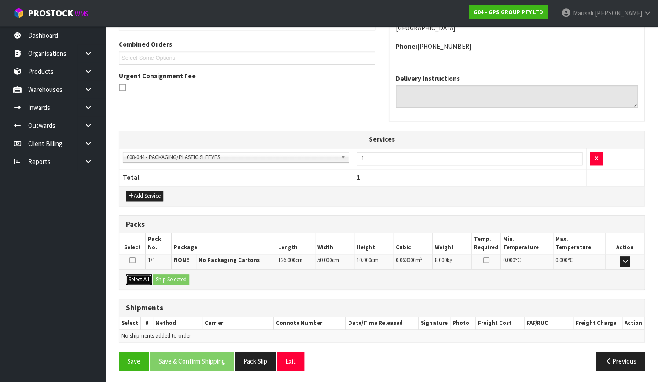
drag, startPoint x: 137, startPoint y: 274, endPoint x: 163, endPoint y: 283, distance: 27.4
click at [139, 274] on button "Select All" at bounding box center [139, 279] width 26 height 11
drag, startPoint x: 177, startPoint y: 283, endPoint x: 180, endPoint y: 289, distance: 7.3
click at [177, 283] on button "Ship Selected" at bounding box center [171, 279] width 36 height 11
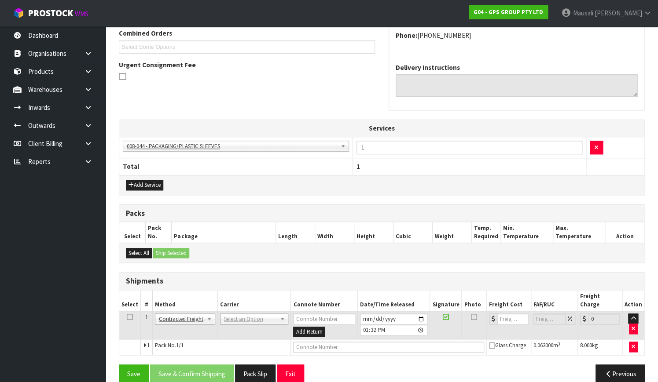
scroll to position [237, 0]
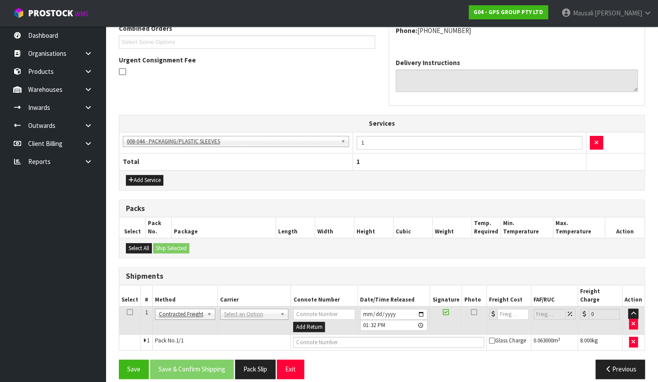
drag, startPoint x: 240, startPoint y: 301, endPoint x: 245, endPoint y: 316, distance: 15.2
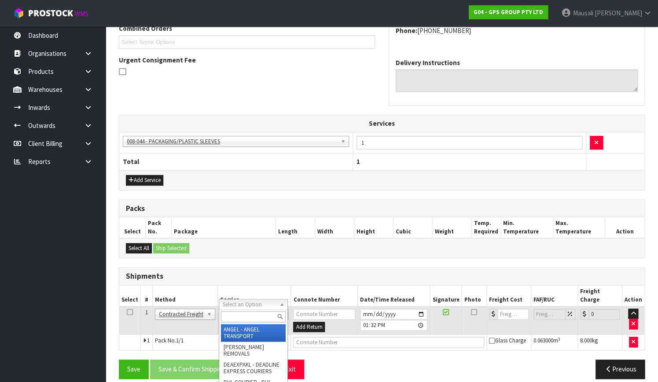
click at [243, 317] on input "text" at bounding box center [253, 316] width 65 height 11
type input "NZP"
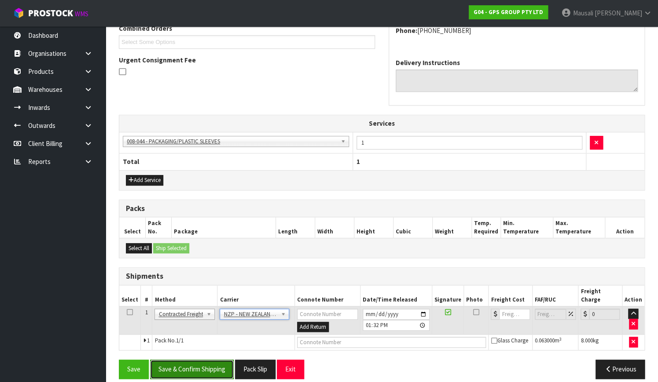
click at [209, 360] on button "Save & Confirm Shipping" at bounding box center [192, 369] width 84 height 19
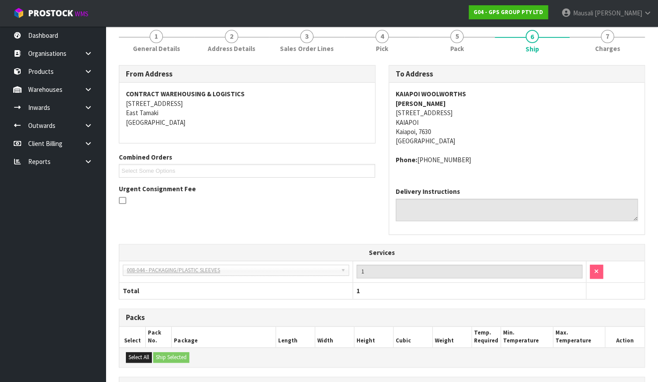
scroll to position [230, 0]
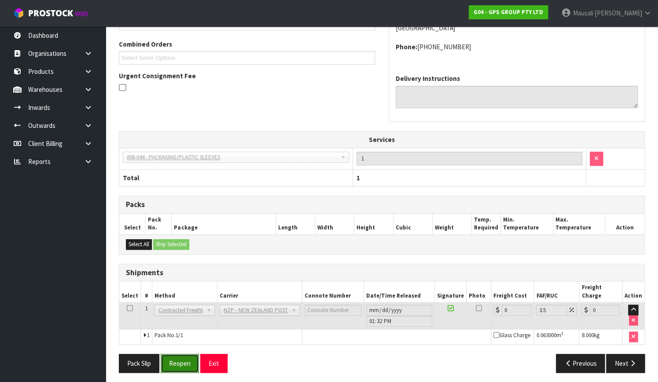
click at [179, 359] on button "Reopen" at bounding box center [180, 363] width 38 height 19
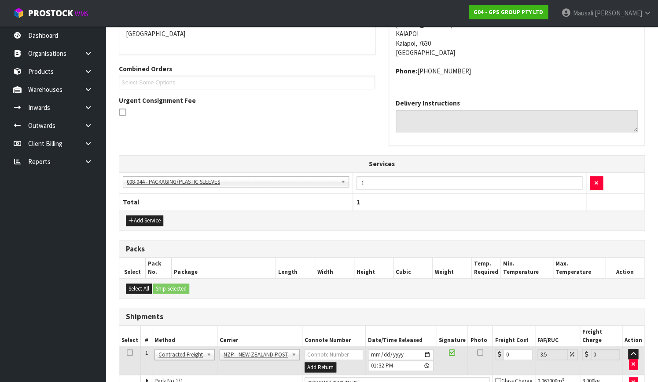
scroll to position [245, 0]
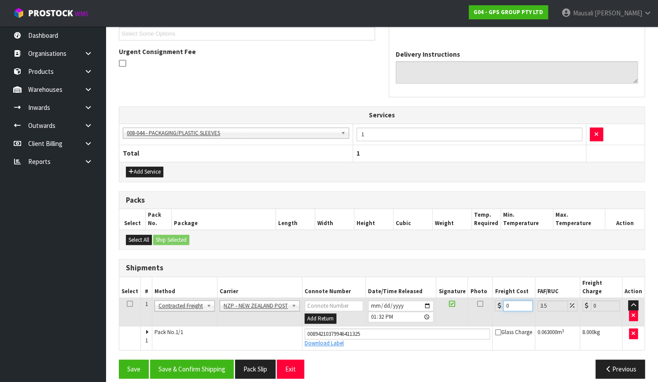
click at [492, 303] on td "0" at bounding box center [513, 312] width 42 height 29
type input "1"
type input "1.03"
type input "16"
type input "16.56"
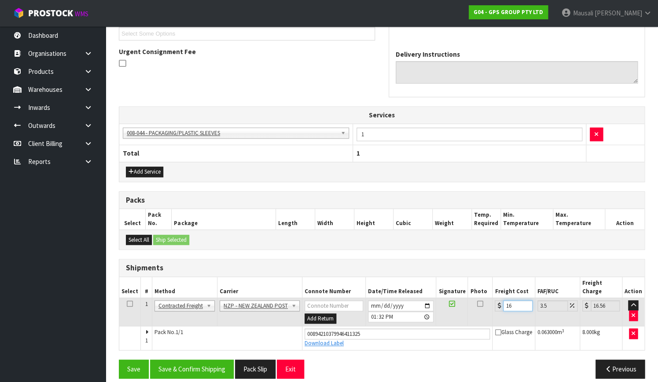
type input "16.6"
type input "17.18"
type input "16.61"
type input "17.19"
type input "16.61"
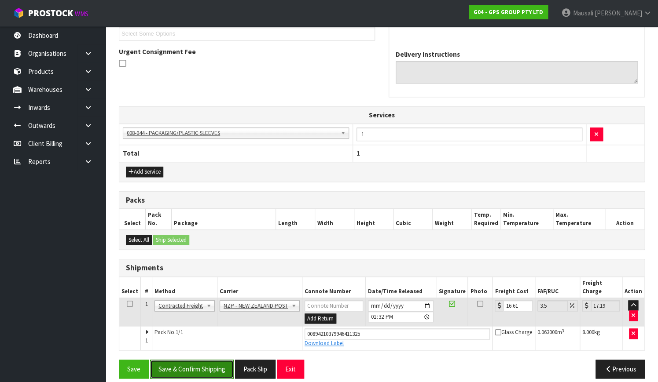
click at [181, 360] on button "Save & Confirm Shipping" at bounding box center [192, 369] width 84 height 19
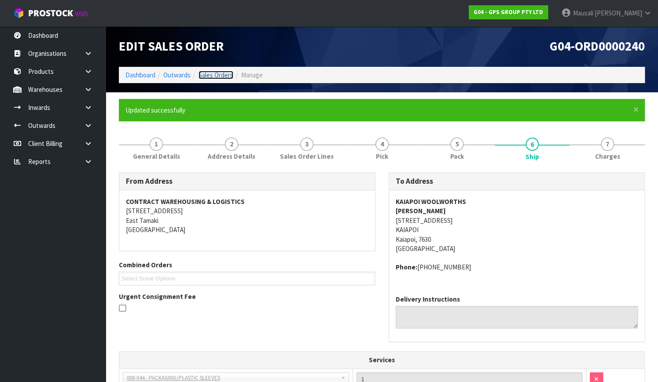
click at [206, 75] on link "Sales Orders" at bounding box center [215, 75] width 35 height 8
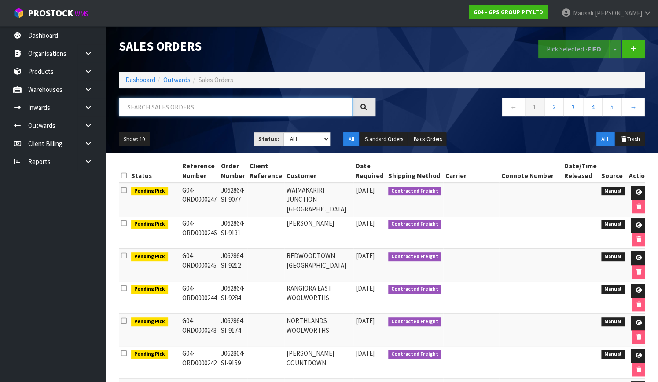
click at [163, 106] on input "text" at bounding box center [236, 107] width 234 height 19
type input "JOB-0410935"
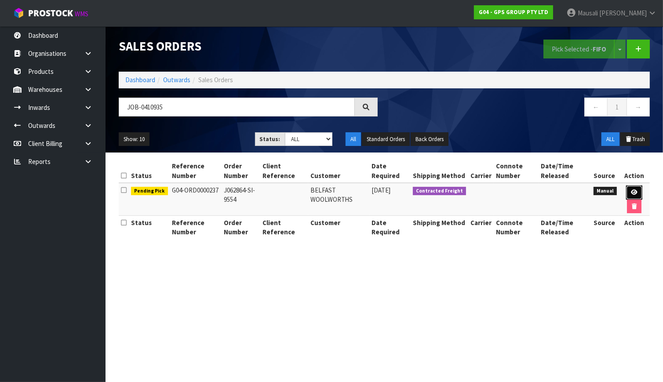
click at [638, 192] on link at bounding box center [634, 193] width 16 height 14
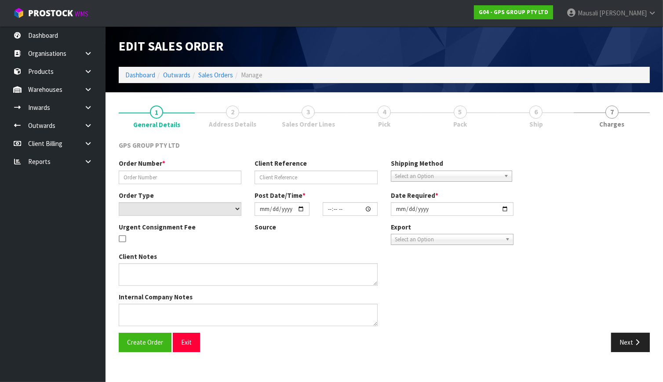
type input "J062864-SI-9554"
select select "number:0"
type input "[DATE]"
type input "08:54:00.000"
type input "[DATE]"
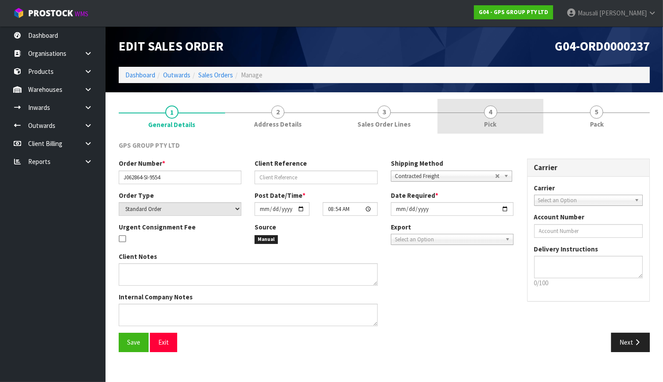
click at [484, 113] on link "4 Pick" at bounding box center [491, 116] width 106 height 35
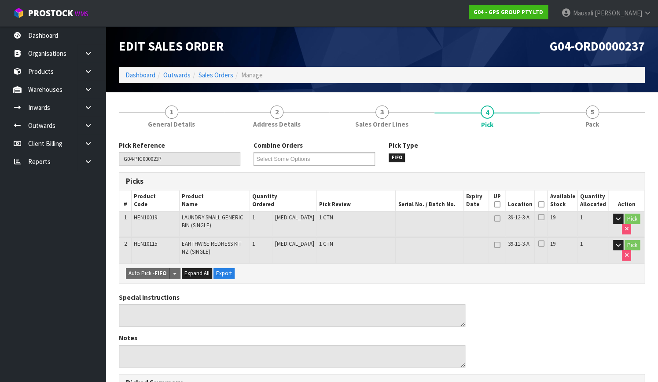
click at [542, 198] on th "Picked" at bounding box center [540, 200] width 13 height 21
click at [543, 205] on icon at bounding box center [540, 205] width 6 height 0
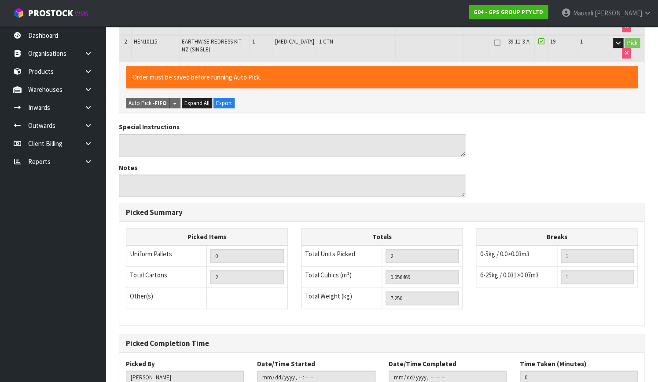
scroll to position [264, 0]
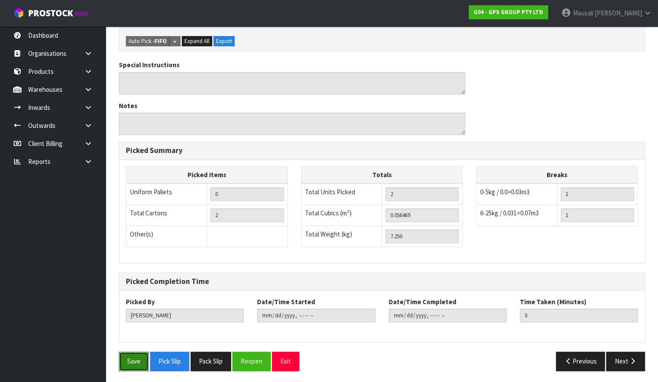
click at [121, 361] on button "Save" at bounding box center [134, 361] width 30 height 19
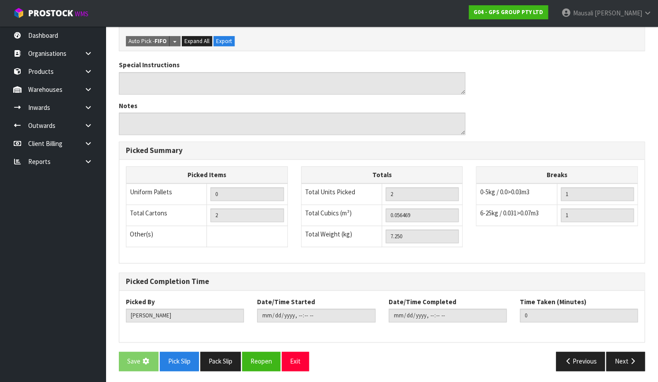
scroll to position [0, 0]
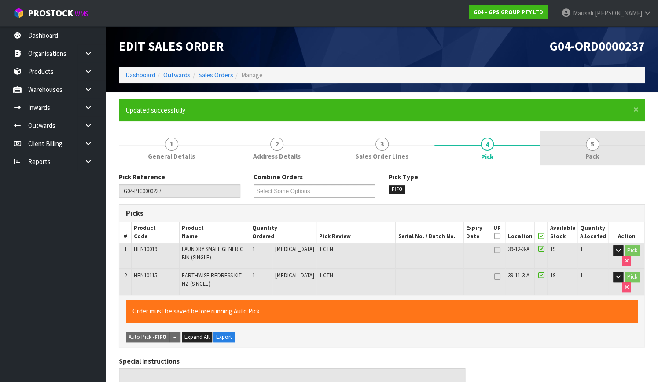
type input "[PERSON_NAME]"
type input "[DATE]T13:45:14"
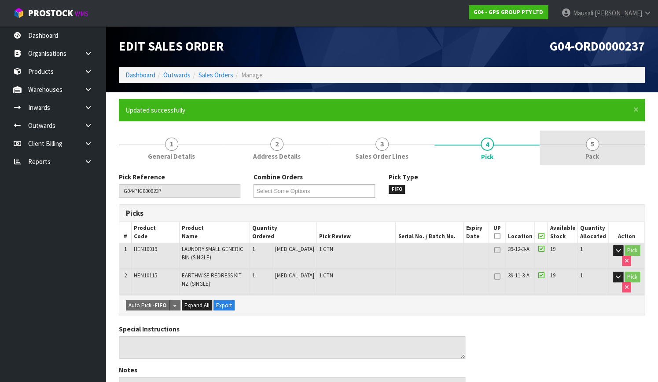
click at [580, 152] on link "5 Pack" at bounding box center [591, 148] width 105 height 35
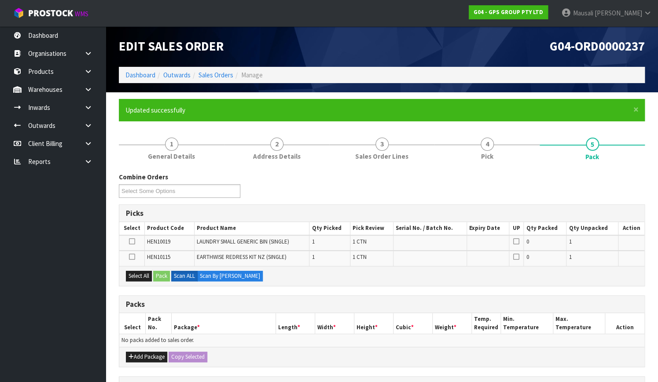
scroll to position [146, 0]
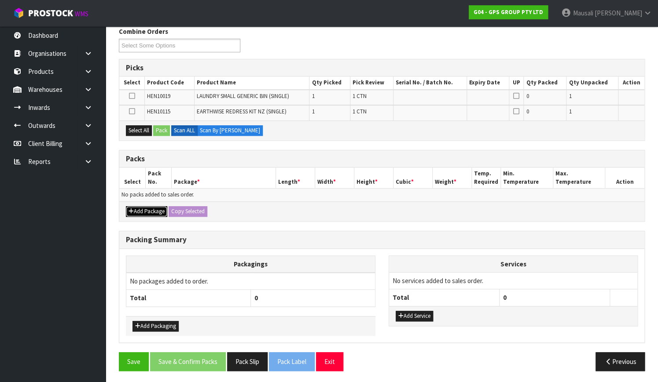
click at [150, 207] on button "Add Package" at bounding box center [146, 211] width 41 height 11
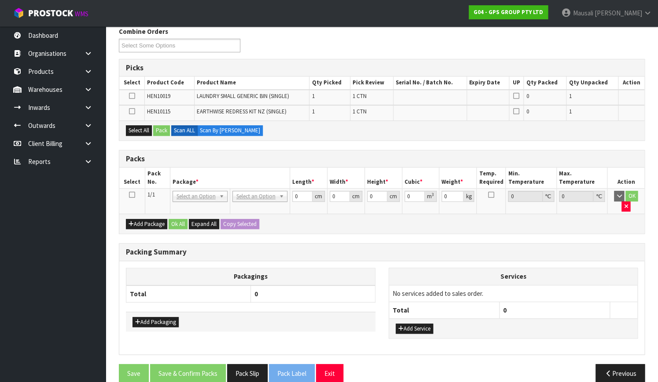
click at [132, 195] on icon at bounding box center [132, 195] width 6 height 0
click at [139, 126] on button "Select All" at bounding box center [139, 130] width 26 height 11
click at [155, 126] on button "Pack" at bounding box center [161, 130] width 17 height 11
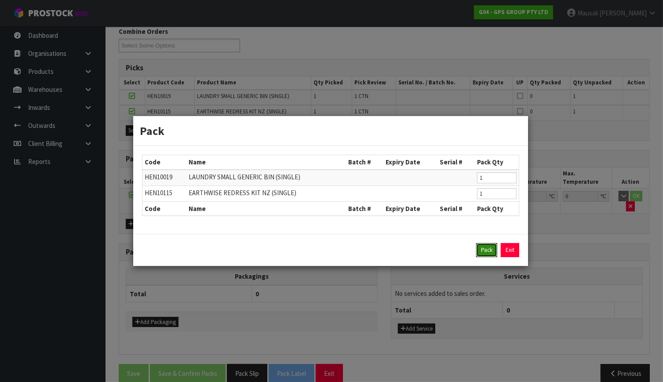
click at [489, 248] on button "Pack" at bounding box center [486, 250] width 21 height 14
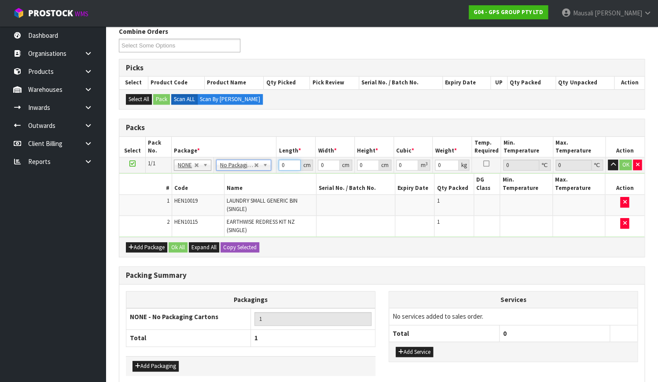
drag, startPoint x: 288, startPoint y: 165, endPoint x: 275, endPoint y: 171, distance: 13.8
click at [276, 171] on td "0 cm" at bounding box center [295, 165] width 39 height 16
type input "126"
type input "50"
type input "1"
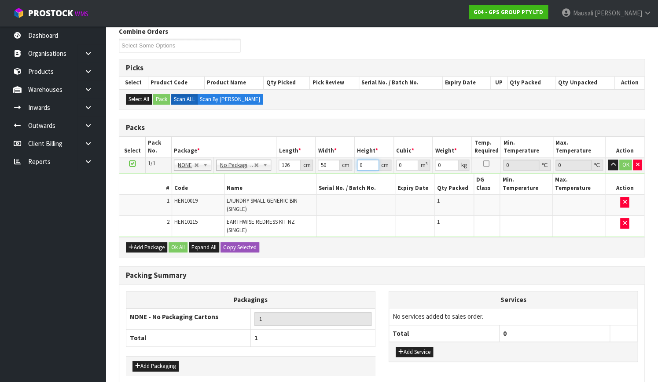
type input "0.0063"
type input "10"
type input "0.063"
type input "10"
type input "8"
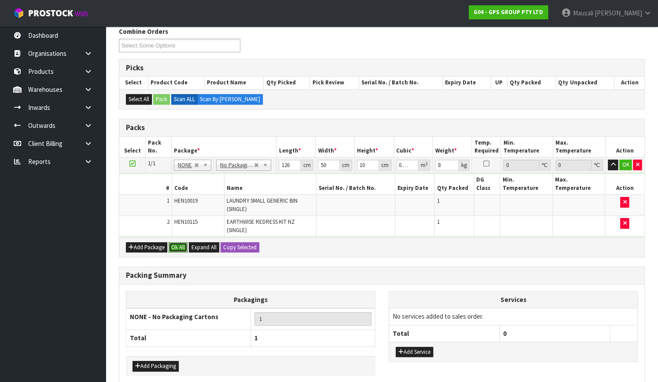
click at [179, 242] on button "Ok All" at bounding box center [177, 247] width 19 height 11
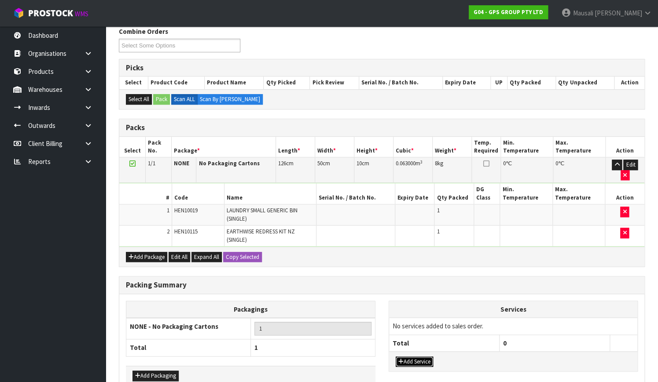
click at [421, 357] on button "Add Service" at bounding box center [413, 362] width 37 height 11
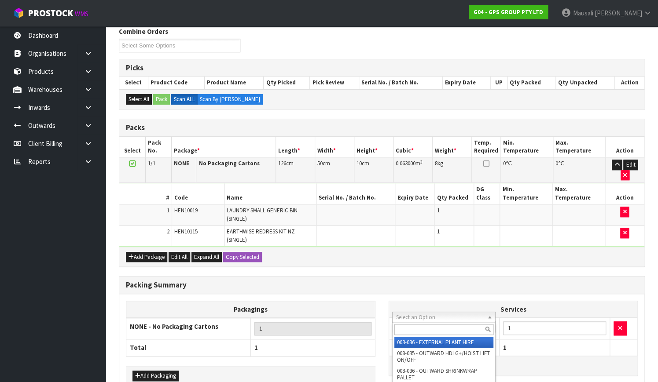
click at [419, 326] on input "text" at bounding box center [443, 329] width 99 height 11
type input "044"
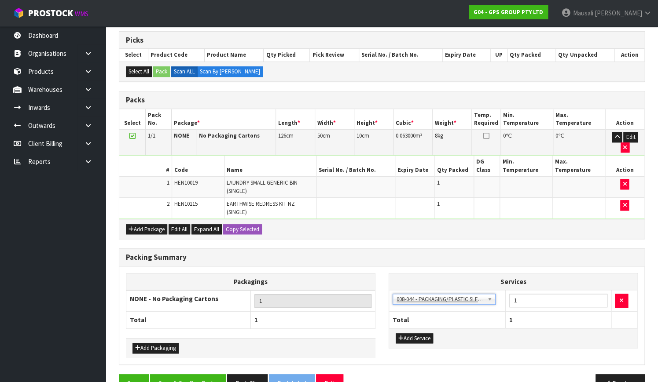
scroll to position [187, 0]
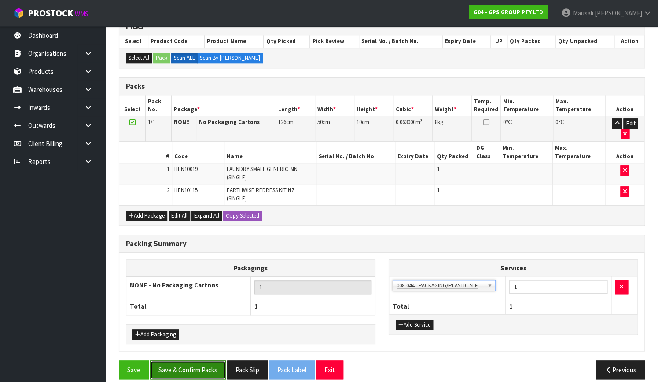
click at [206, 361] on button "Save & Confirm Packs" at bounding box center [188, 370] width 76 height 19
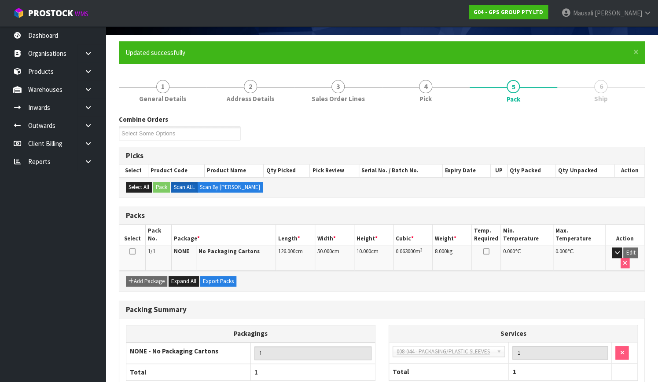
scroll to position [112, 0]
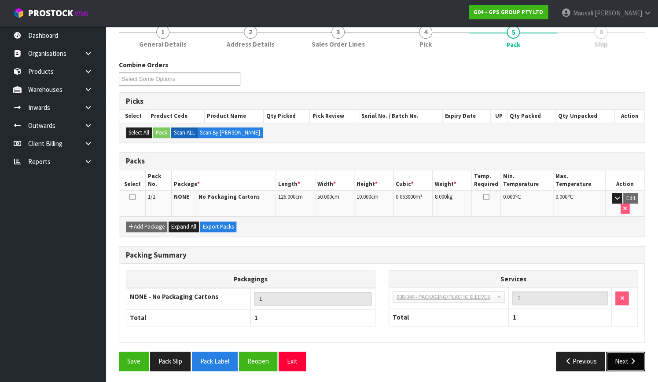
click at [629, 359] on icon "button" at bounding box center [632, 361] width 8 height 7
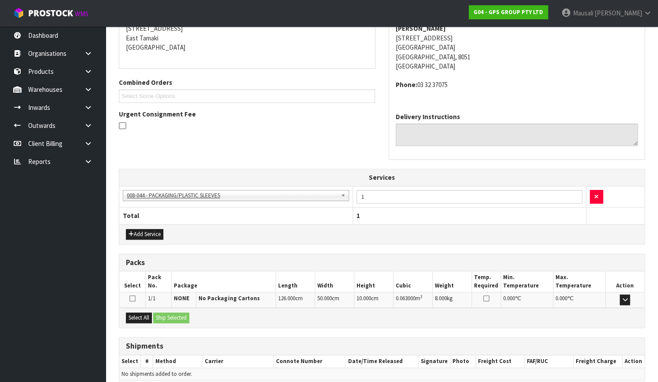
scroll to position [221, 0]
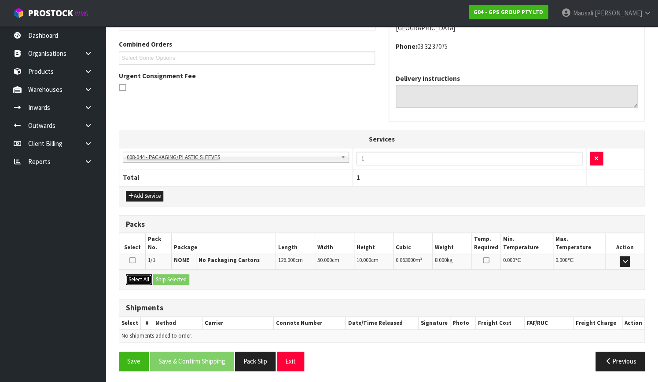
click at [141, 275] on button "Select All" at bounding box center [139, 279] width 26 height 11
click at [164, 274] on button "Ship Selected" at bounding box center [171, 279] width 36 height 11
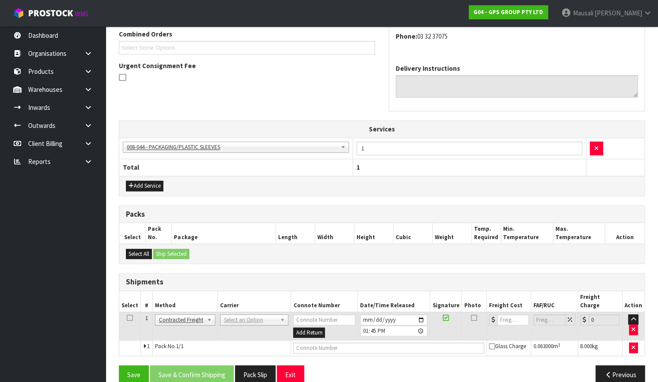
scroll to position [237, 0]
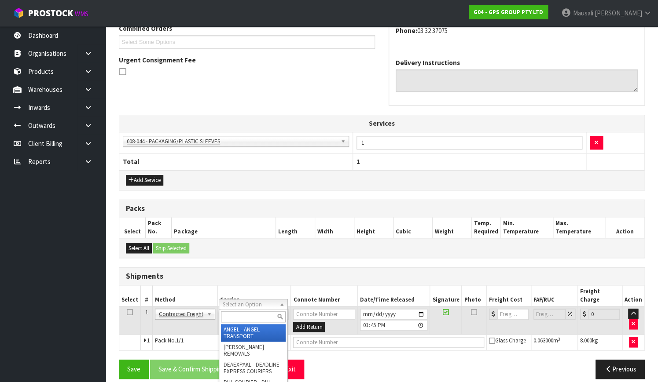
click at [234, 317] on input "text" at bounding box center [253, 316] width 65 height 11
type input "NZP"
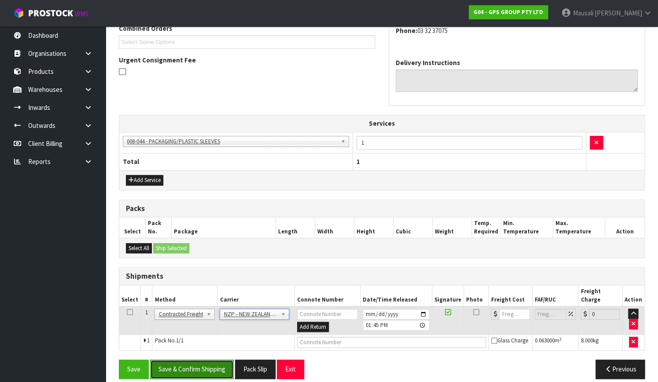
click at [207, 360] on button "Save & Confirm Shipping" at bounding box center [192, 369] width 84 height 19
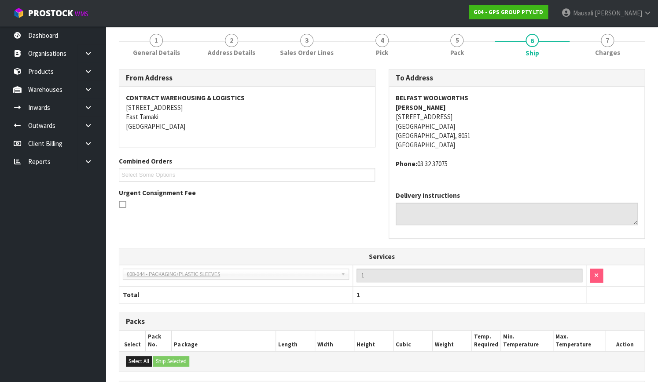
scroll to position [230, 0]
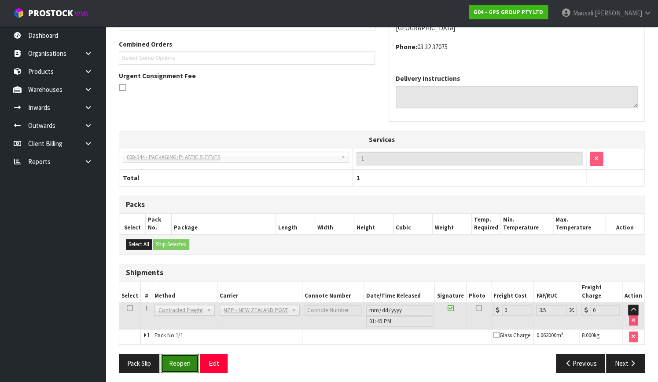
click at [176, 360] on button "Reopen" at bounding box center [180, 363] width 38 height 19
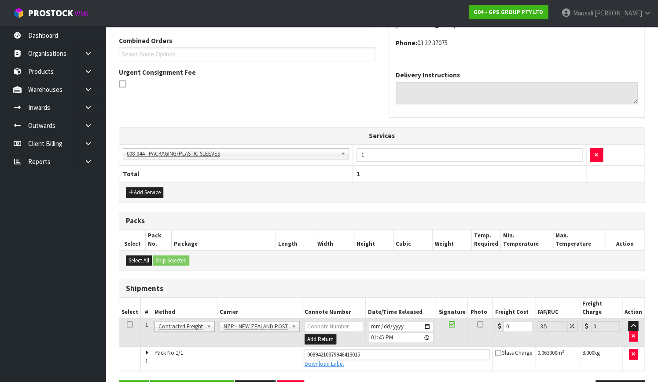
scroll to position [245, 0]
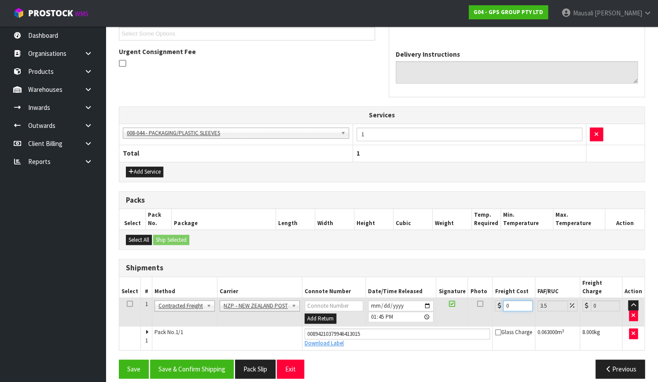
click at [498, 304] on td "0" at bounding box center [513, 312] width 42 height 29
type input "1"
type input "1.03"
type input "16"
type input "16.56"
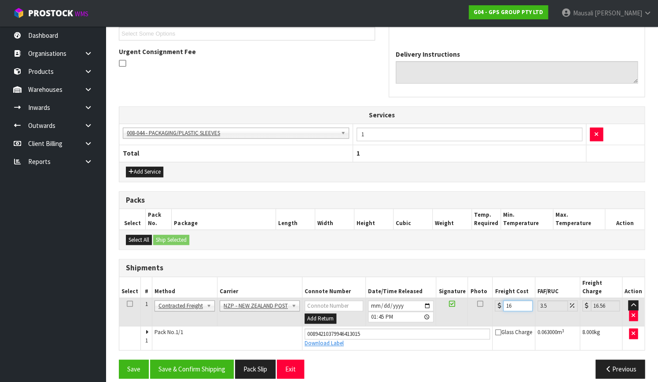
type input "16.6"
type input "17.18"
type input "16.61"
type input "17.19"
type input "16.61"
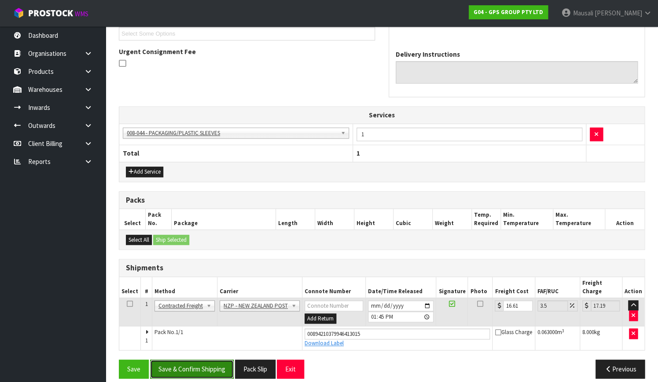
click at [198, 360] on button "Save & Confirm Shipping" at bounding box center [192, 369] width 84 height 19
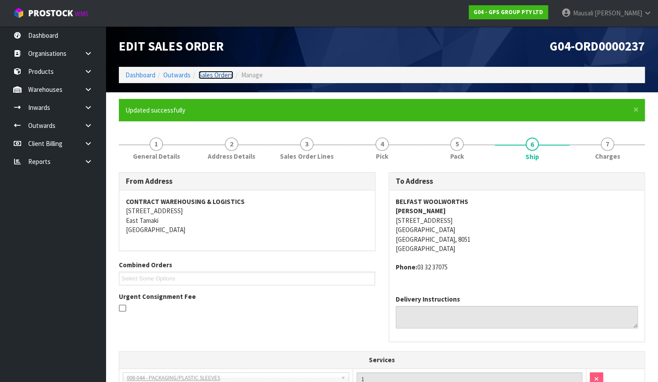
click at [214, 71] on link "Sales Orders" at bounding box center [215, 75] width 35 height 8
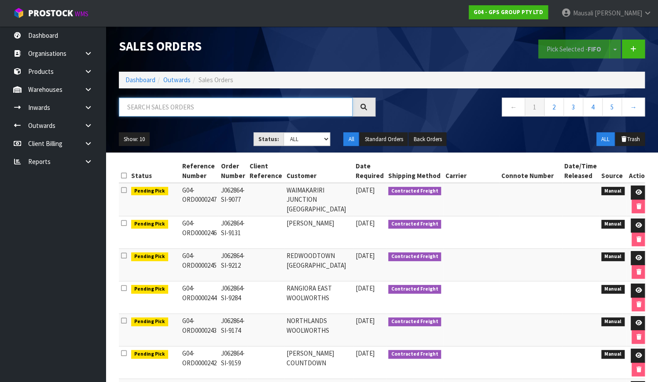
click at [121, 107] on input "text" at bounding box center [236, 107] width 234 height 19
type input "JOB-0410934"
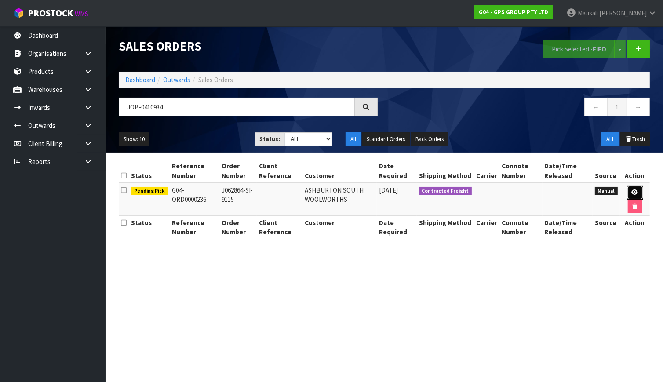
click at [636, 187] on link at bounding box center [635, 193] width 16 height 14
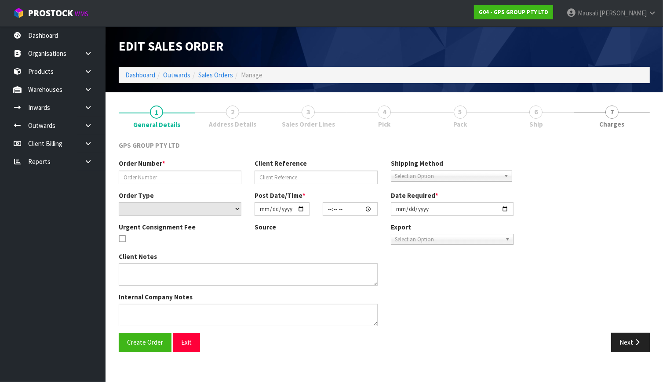
type input "J062864-SI-9115"
select select "number:0"
type input "[DATE]"
type input "08:53:00.000"
type input "[DATE]"
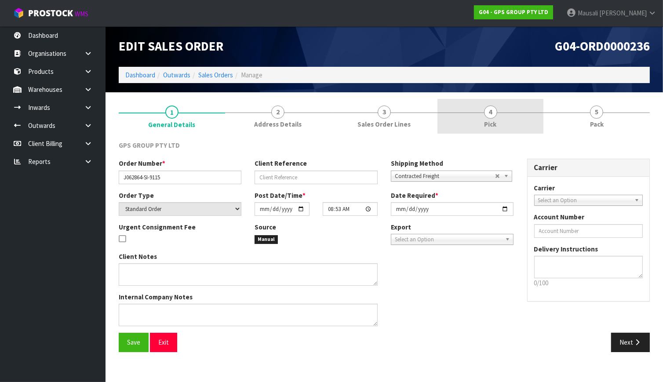
click at [509, 115] on link "4 Pick" at bounding box center [491, 116] width 106 height 35
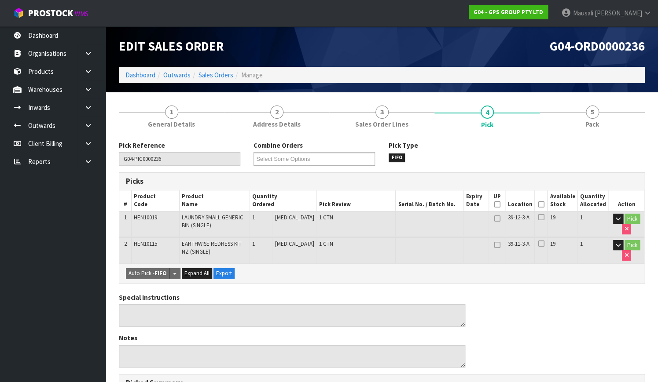
click at [541, 205] on icon at bounding box center [540, 205] width 6 height 0
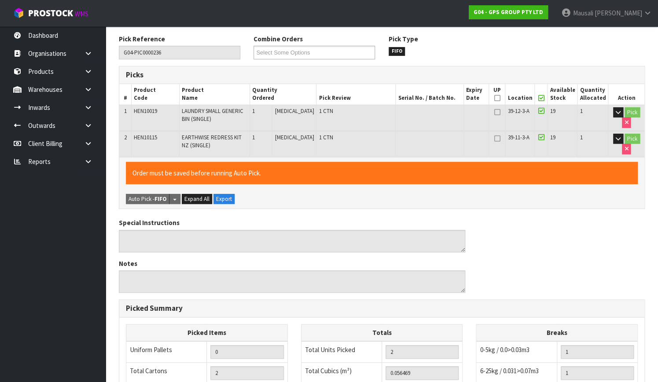
scroll to position [264, 0]
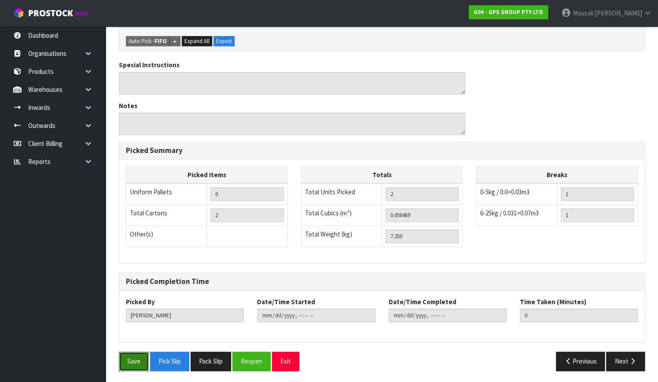
click at [138, 365] on button "Save" at bounding box center [134, 361] width 30 height 19
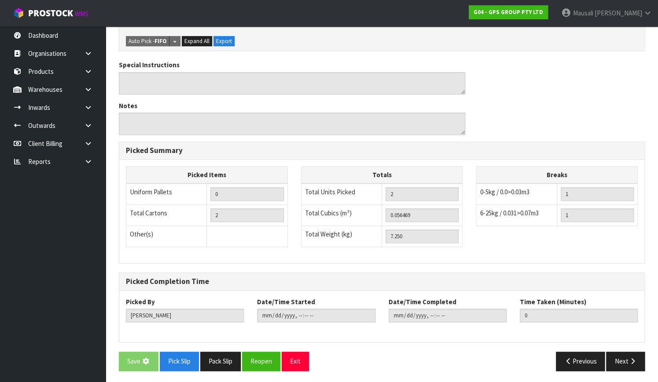
scroll to position [0, 0]
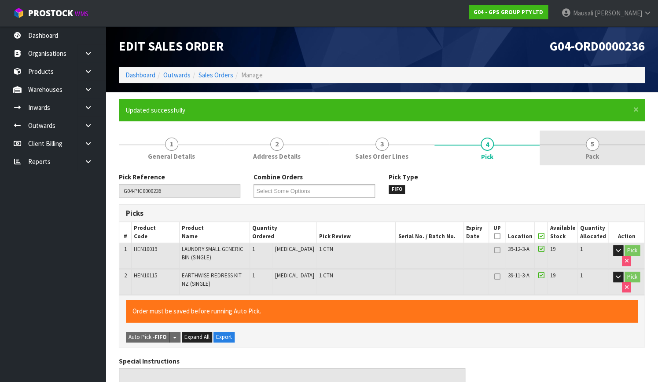
type input "[PERSON_NAME]"
type input "[DATE]T13:46:52"
click at [588, 150] on link "5 Pack" at bounding box center [591, 148] width 105 height 35
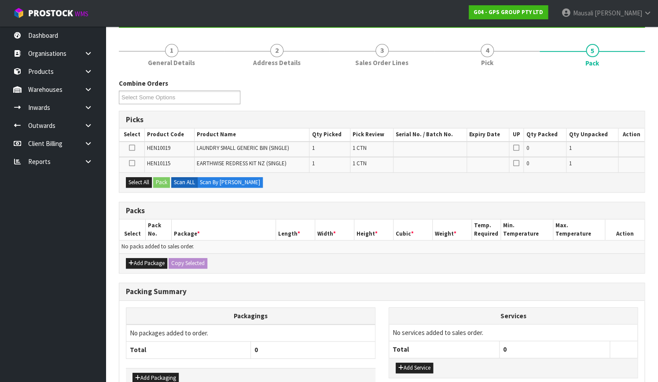
scroll to position [120, 0]
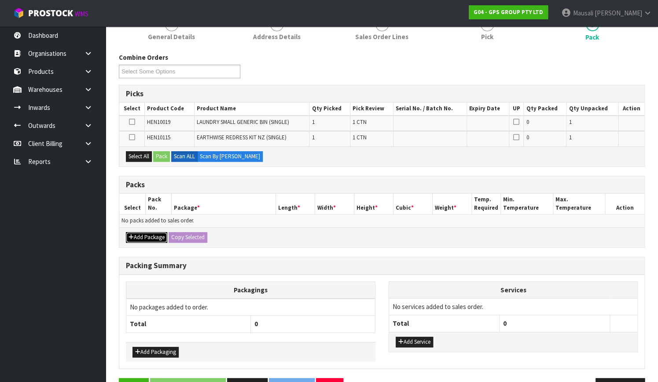
click at [150, 235] on button "Add Package" at bounding box center [146, 237] width 41 height 11
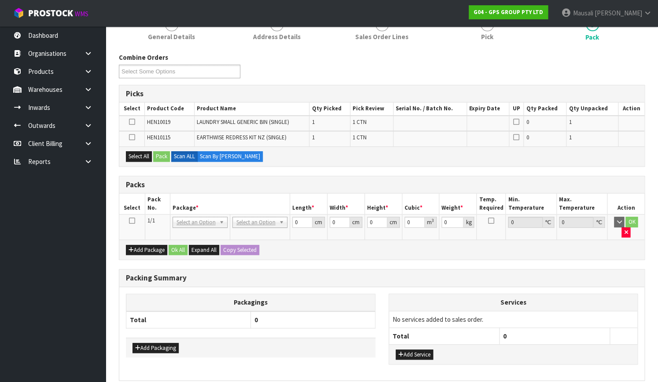
click at [132, 221] on icon at bounding box center [132, 221] width 6 height 0
click at [135, 152] on button "Select All" at bounding box center [139, 156] width 26 height 11
click at [159, 152] on button "Pack" at bounding box center [161, 156] width 17 height 11
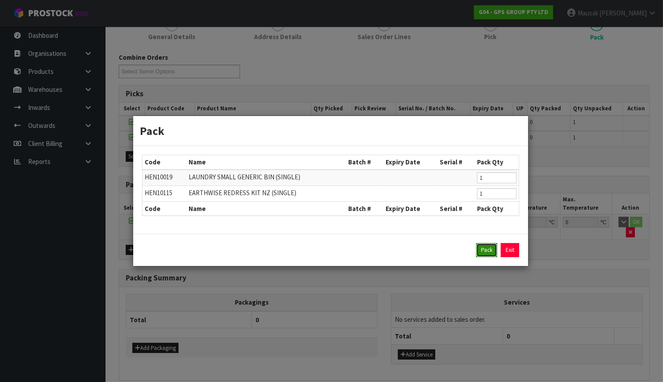
click at [491, 252] on button "Pack" at bounding box center [486, 250] width 21 height 14
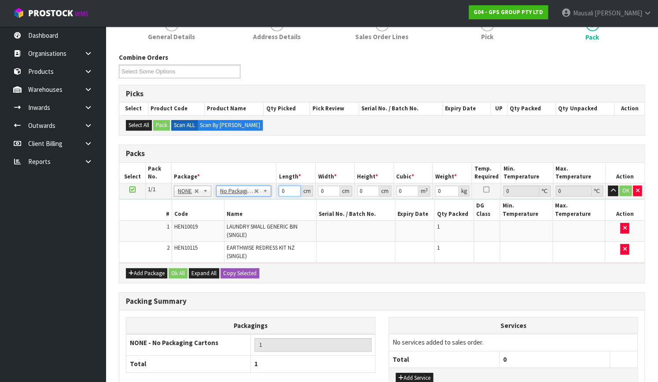
drag, startPoint x: 285, startPoint y: 191, endPoint x: 271, endPoint y: 204, distance: 19.6
click at [272, 196] on tr "1/1 NONE 007-001 007-002 007-004 007-009 007-013 007-014 007-015 007-017 007-01…" at bounding box center [381, 191] width 525 height 16
type input "126"
type input "50"
type input "1"
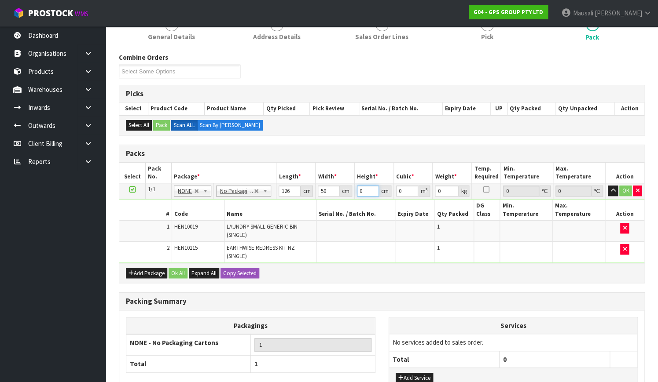
type input "0.0063"
type input "10"
type input "0.063"
type input "10"
type input "8"
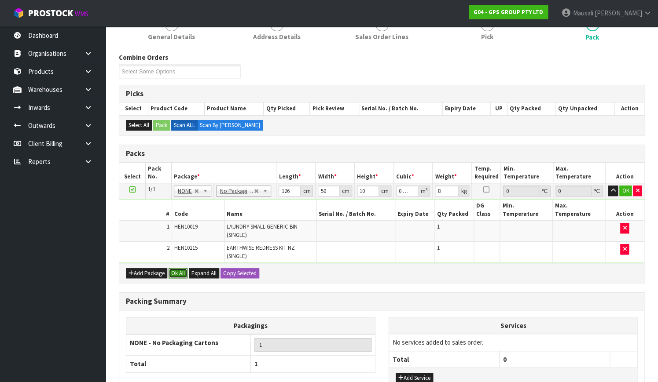
click at [179, 268] on button "Ok All" at bounding box center [177, 273] width 19 height 11
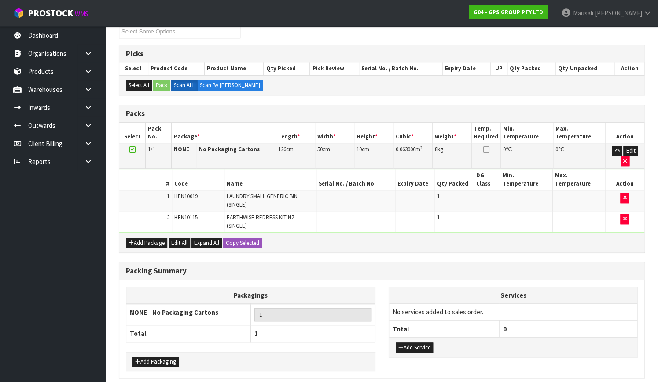
scroll to position [187, 0]
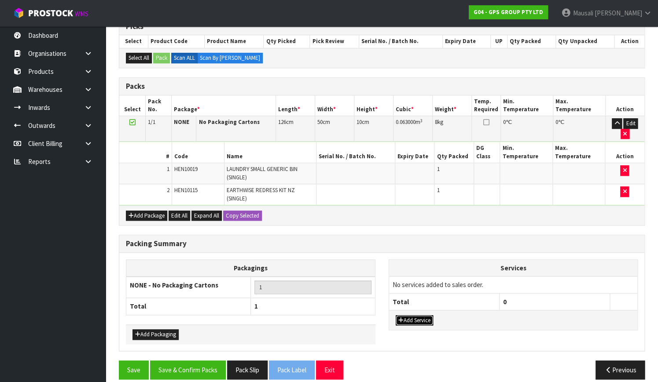
click at [421, 315] on button "Add Service" at bounding box center [413, 320] width 37 height 11
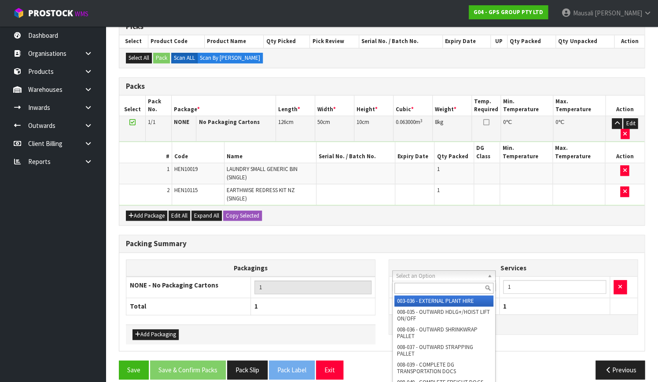
click at [414, 290] on input "text" at bounding box center [443, 288] width 99 height 11
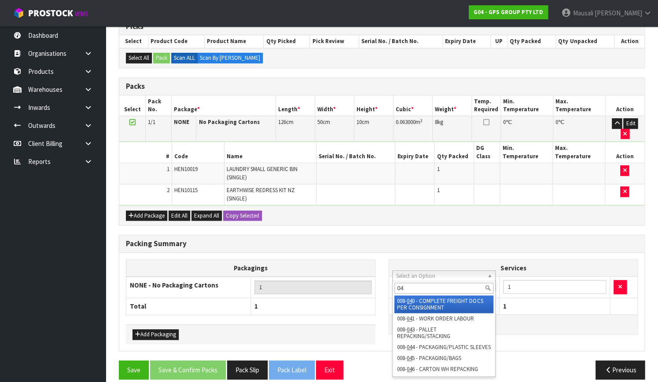
type input "044"
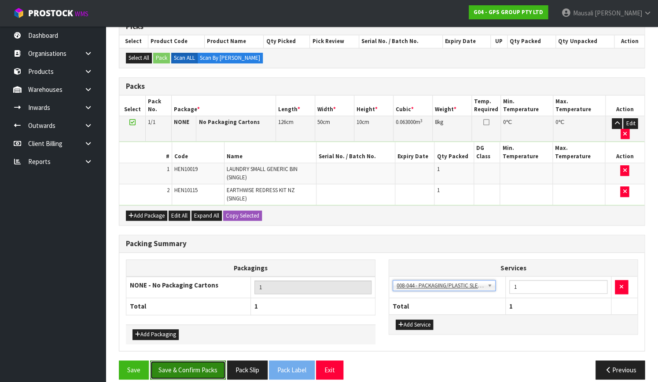
click at [169, 361] on button "Save & Confirm Packs" at bounding box center [188, 370] width 76 height 19
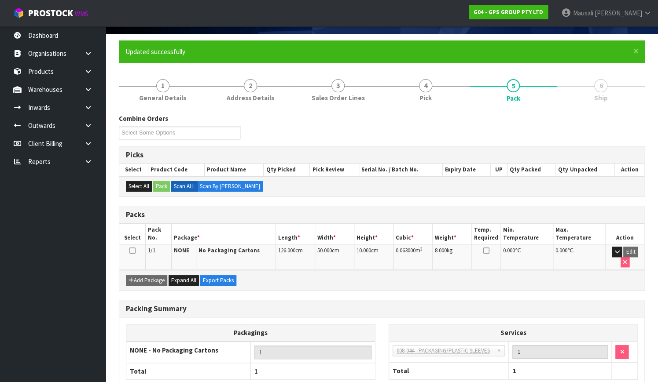
scroll to position [112, 0]
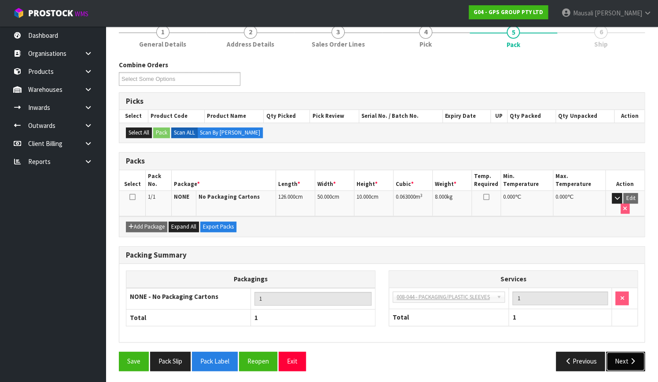
click at [630, 366] on button "Next" at bounding box center [625, 361] width 39 height 19
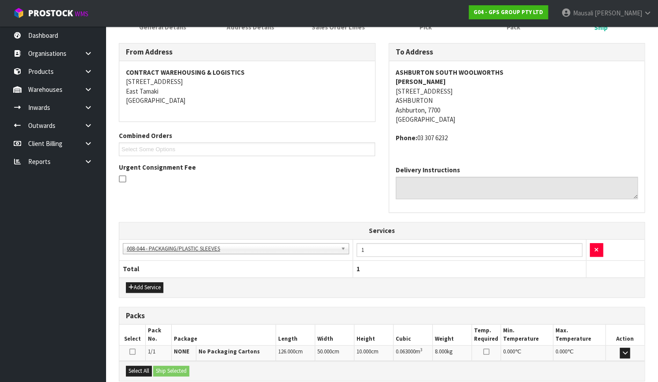
scroll to position [221, 0]
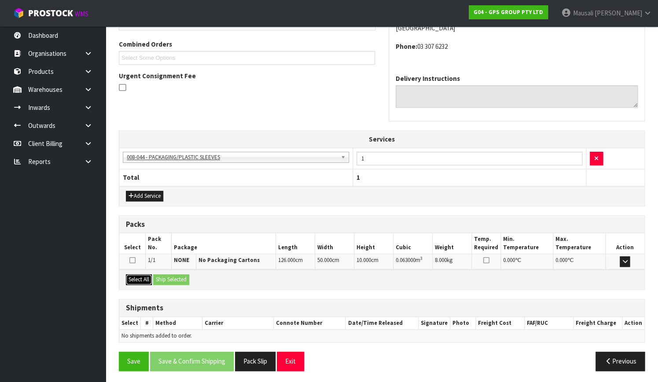
click at [139, 277] on button "Select All" at bounding box center [139, 279] width 26 height 11
click at [178, 277] on button "Ship Selected" at bounding box center [171, 279] width 36 height 11
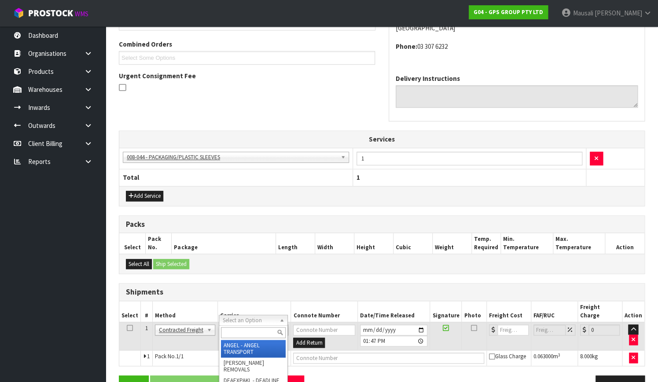
click at [231, 329] on input "text" at bounding box center [253, 332] width 65 height 11
type input "NZP"
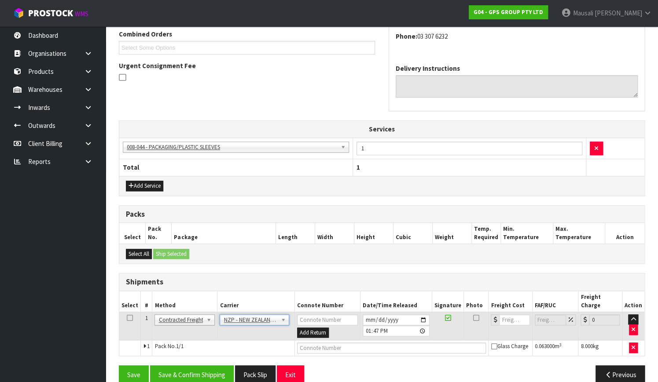
scroll to position [237, 0]
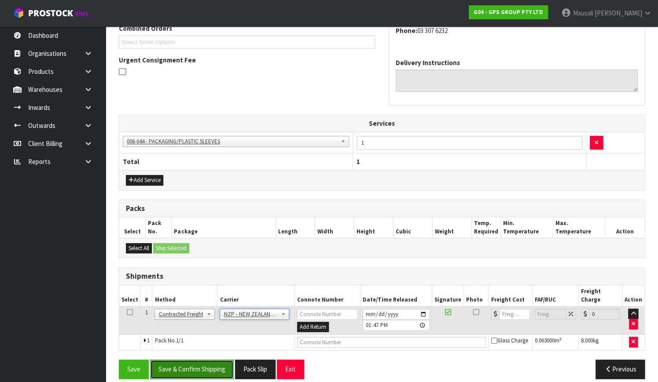
click at [218, 364] on button "Save & Confirm Shipping" at bounding box center [192, 369] width 84 height 19
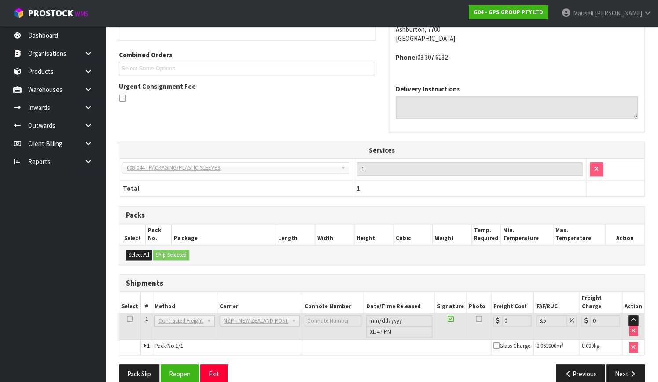
scroll to position [230, 0]
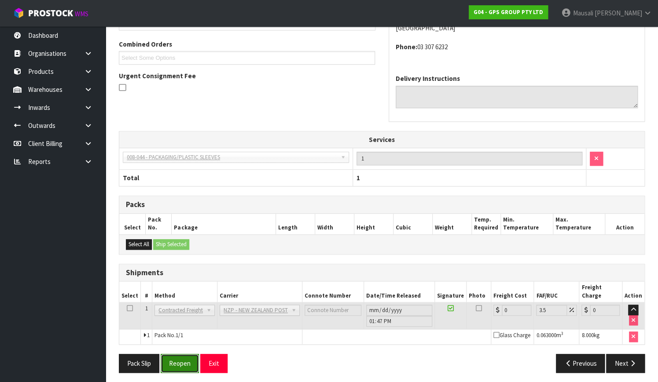
click at [184, 358] on button "Reopen" at bounding box center [180, 363] width 38 height 19
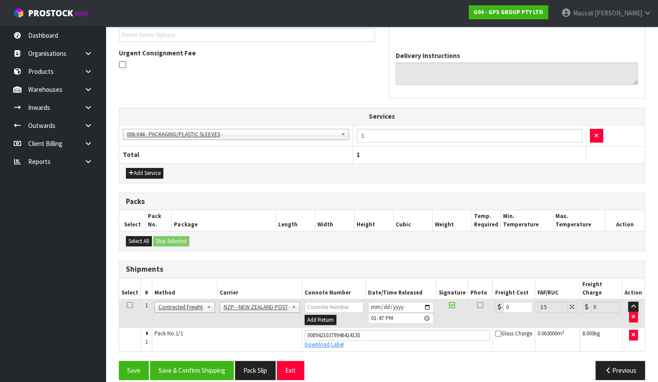
scroll to position [245, 0]
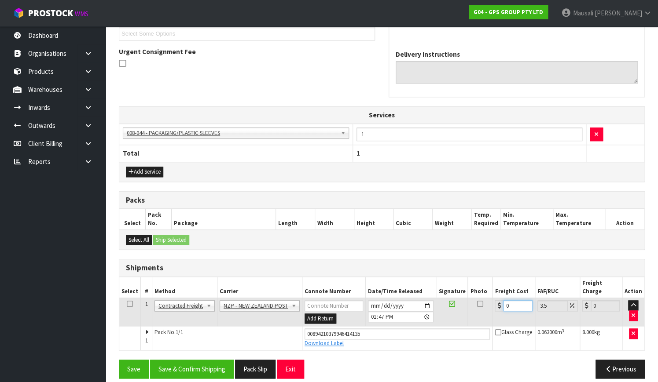
drag, startPoint x: 510, startPoint y: 298, endPoint x: 496, endPoint y: 304, distance: 15.2
click at [496, 304] on td "0" at bounding box center [513, 312] width 42 height 29
type input "1"
type input "1.03"
type input "16"
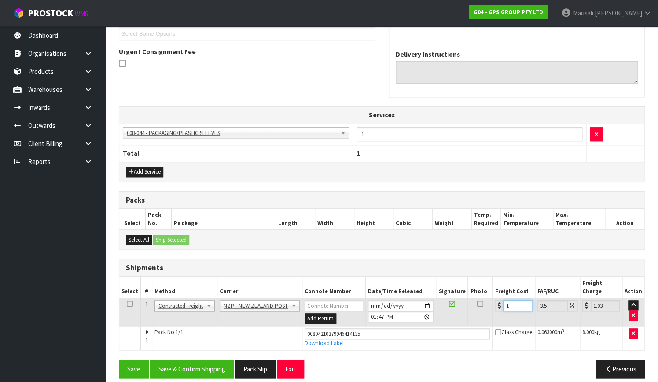
type input "16.56"
type input "16.6"
type input "17.18"
type input "16.61"
type input "17.19"
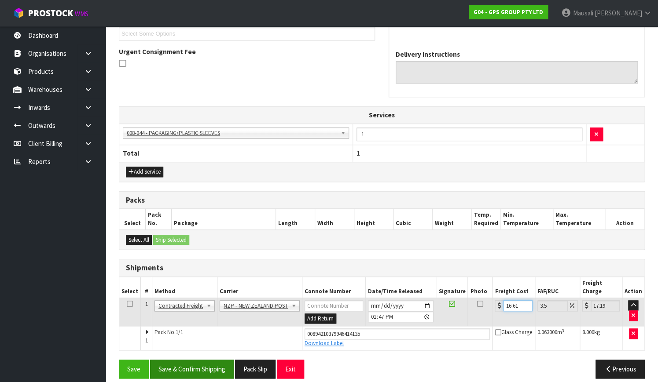
type input "16.61"
click at [167, 360] on button "Save & Confirm Shipping" at bounding box center [192, 369] width 84 height 19
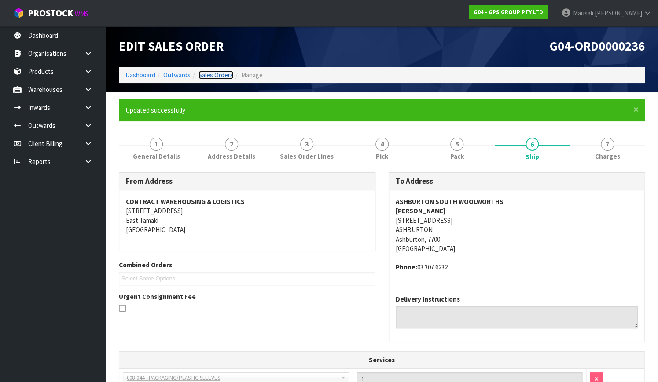
click at [220, 75] on link "Sales Orders" at bounding box center [215, 75] width 35 height 8
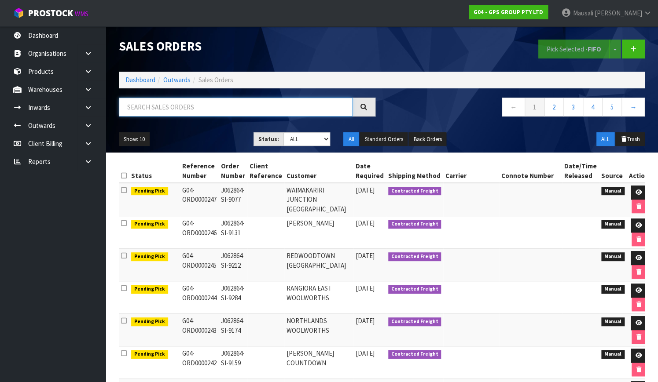
click at [146, 110] on input "text" at bounding box center [236, 107] width 234 height 19
type input "JOB-0410933"
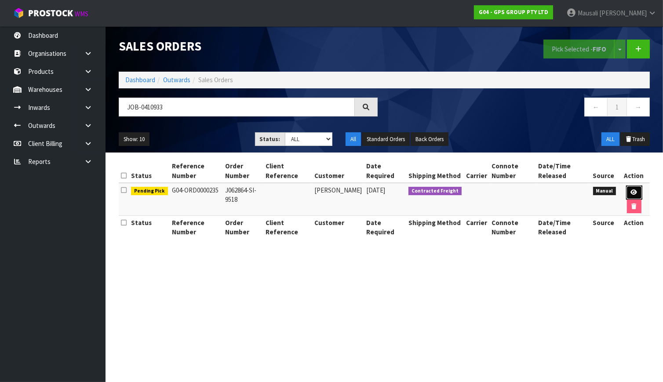
click at [635, 190] on icon at bounding box center [634, 193] width 7 height 6
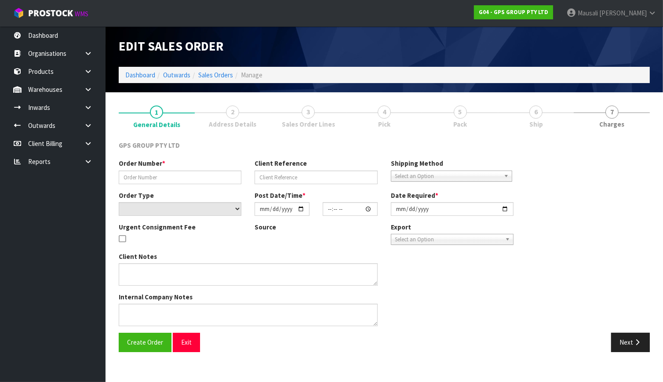
type input "J062864-SI-9518"
select select "number:0"
type input "[DATE]"
type input "08:51:00.000"
type input "[DATE]"
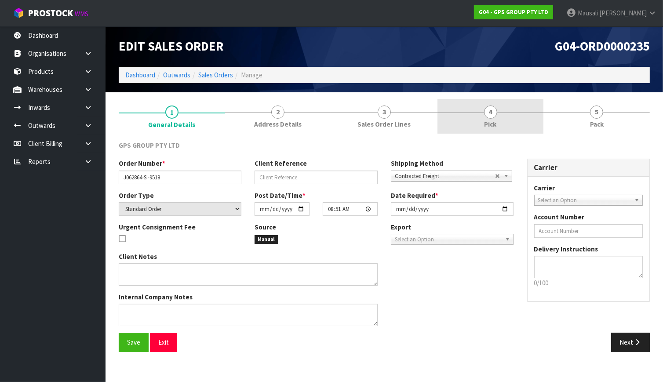
click at [495, 121] on span "Pick" at bounding box center [491, 124] width 12 height 9
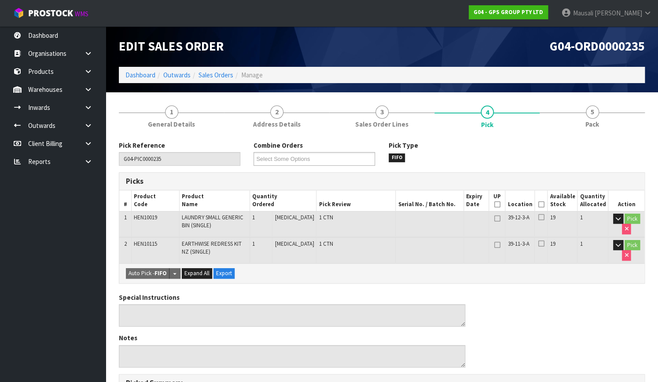
click at [544, 205] on icon at bounding box center [540, 205] width 6 height 0
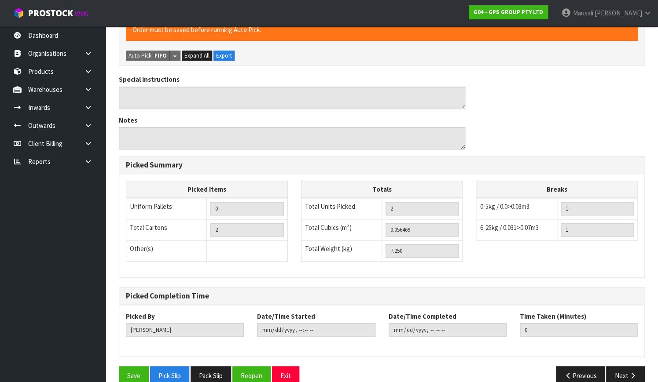
scroll to position [264, 0]
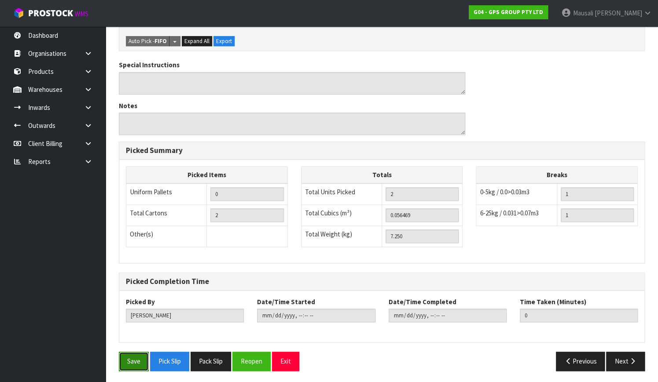
click at [137, 362] on button "Save" at bounding box center [134, 361] width 30 height 19
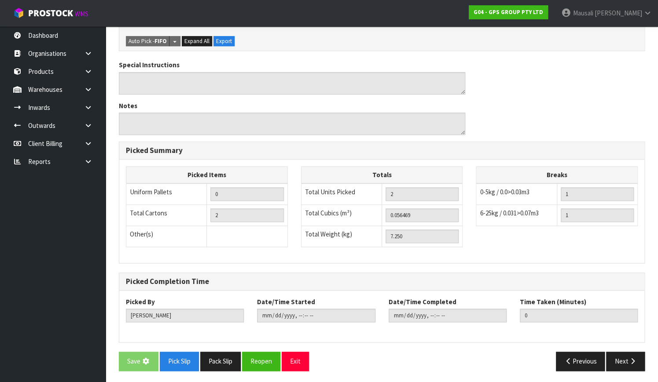
scroll to position [0, 0]
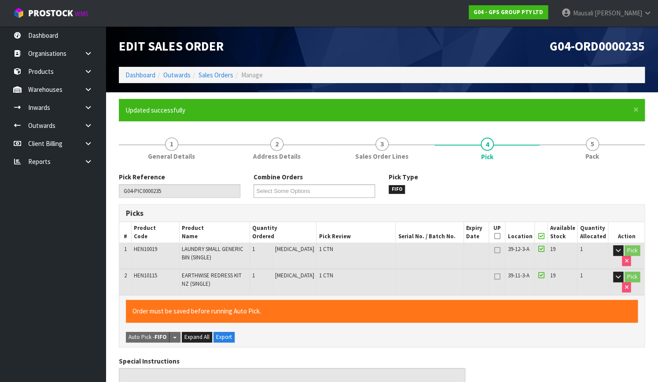
type input "[PERSON_NAME]"
type input "[DATE]T13:48:18"
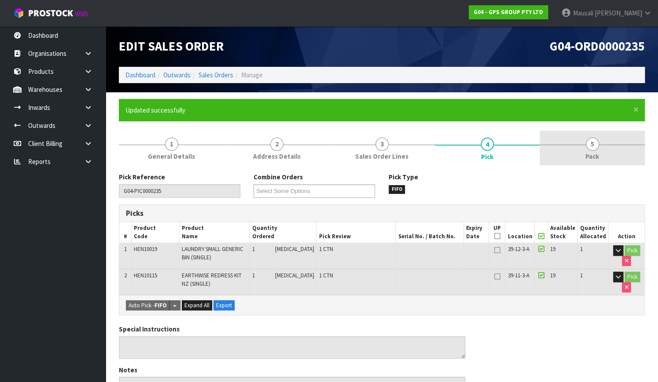
click at [580, 154] on link "5 Pack" at bounding box center [591, 148] width 105 height 35
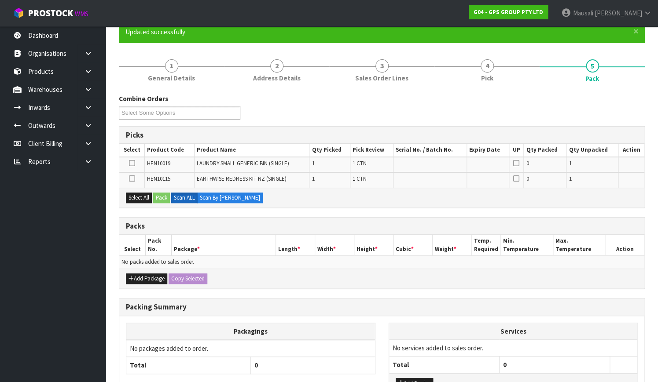
scroll to position [146, 0]
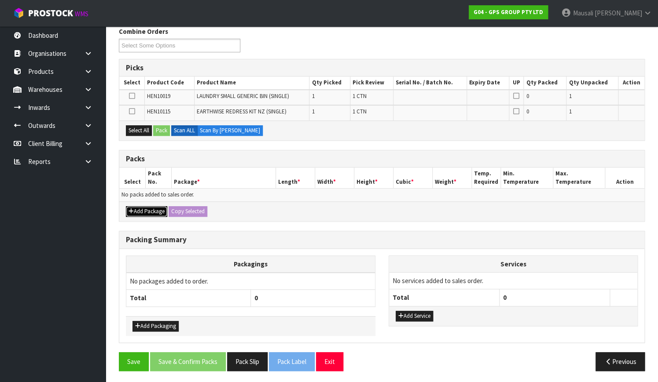
click at [153, 210] on button "Add Package" at bounding box center [146, 211] width 41 height 11
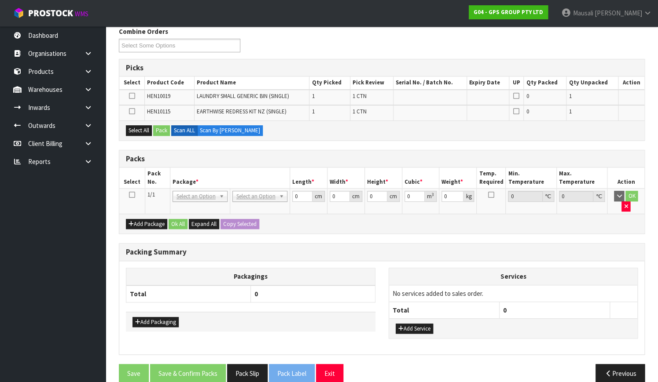
click at [135, 193] on td at bounding box center [132, 202] width 26 height 26
click at [133, 195] on icon at bounding box center [132, 195] width 6 height 0
click at [143, 128] on button "Select All" at bounding box center [139, 130] width 26 height 11
click at [154, 127] on button "Pack" at bounding box center [161, 130] width 17 height 11
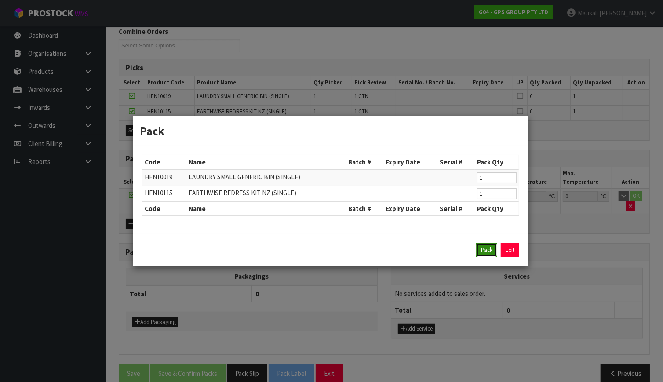
click at [483, 251] on button "Pack" at bounding box center [486, 250] width 21 height 14
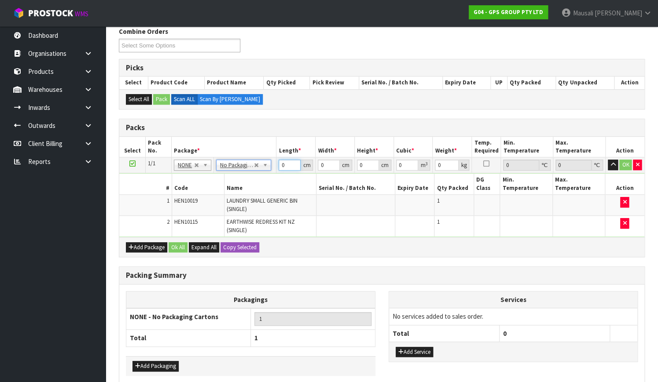
drag, startPoint x: 290, startPoint y: 165, endPoint x: 281, endPoint y: 169, distance: 10.0
click at [282, 169] on input "0" at bounding box center [289, 165] width 22 height 11
type input "126"
type input "50"
type input "1"
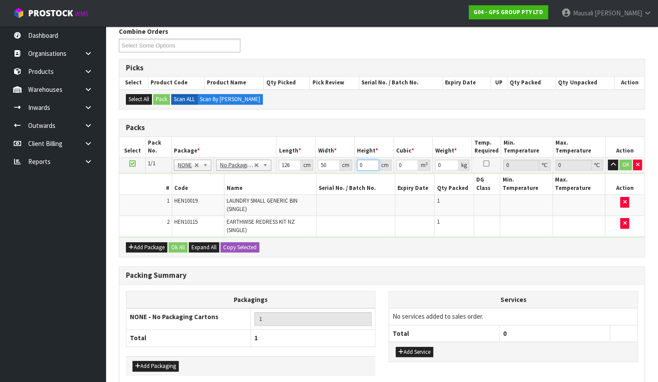
type input "0.0063"
type input "10"
type input "0.063"
type input "10"
type input "8"
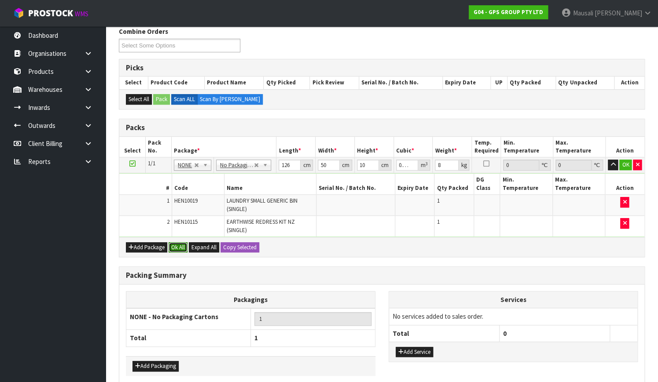
click at [179, 242] on button "Ok All" at bounding box center [177, 247] width 19 height 11
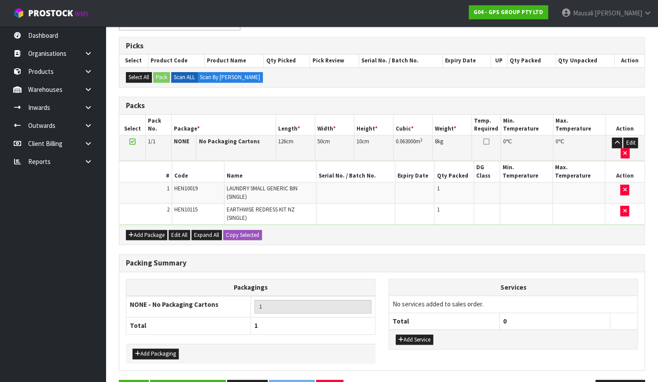
scroll to position [187, 0]
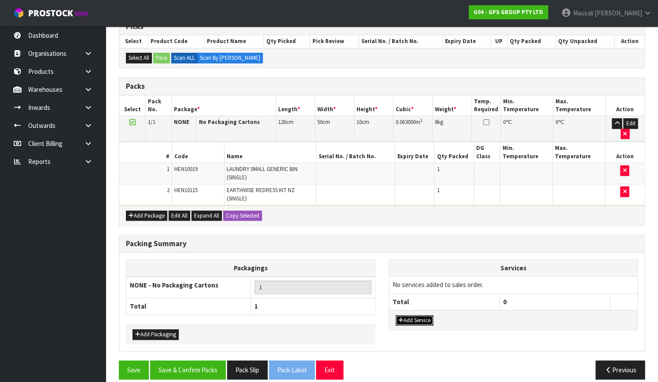
click at [423, 315] on button "Add Service" at bounding box center [413, 320] width 37 height 11
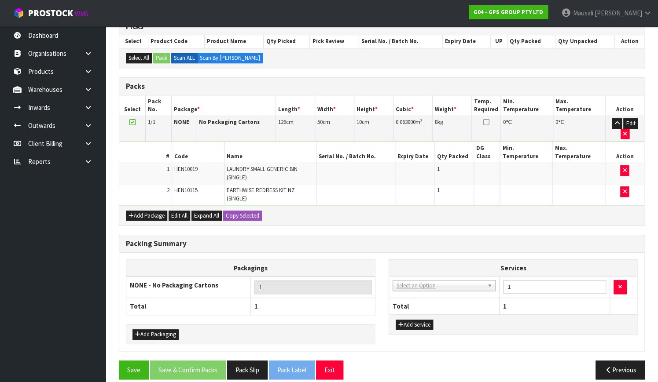
click at [420, 277] on td "003-036 - EXTERNAL PLANT HIRE 008-035 - OUTWARD HDLG+/HOIST LIFT ON/OFF 008-036…" at bounding box center [444, 288] width 110 height 22
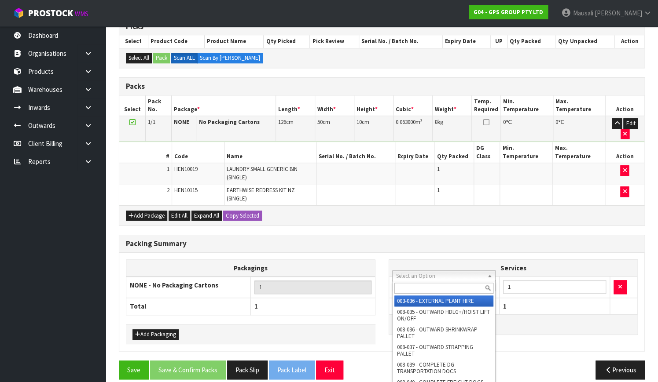
click at [413, 281] on div at bounding box center [443, 288] width 102 height 15
click at [416, 288] on input "text" at bounding box center [443, 288] width 99 height 11
type input "044"
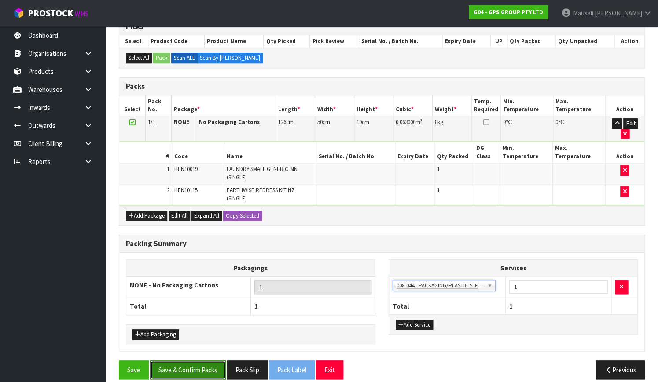
click at [204, 361] on button "Save & Confirm Packs" at bounding box center [188, 370] width 76 height 19
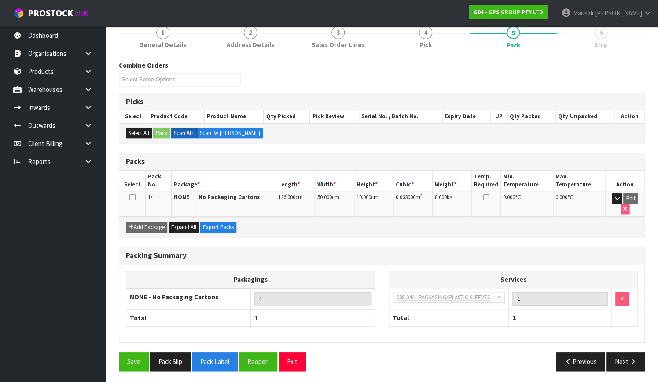
scroll to position [112, 0]
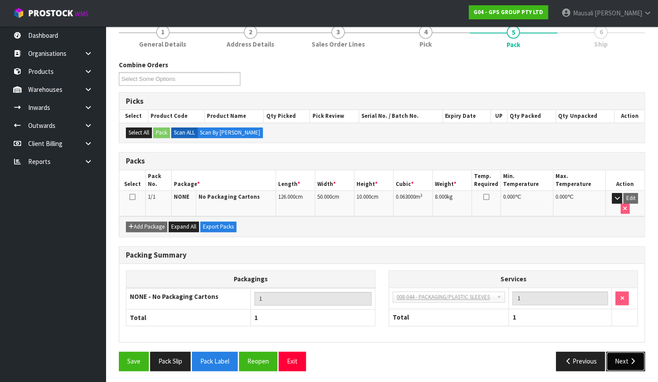
click at [622, 356] on button "Next" at bounding box center [625, 361] width 39 height 19
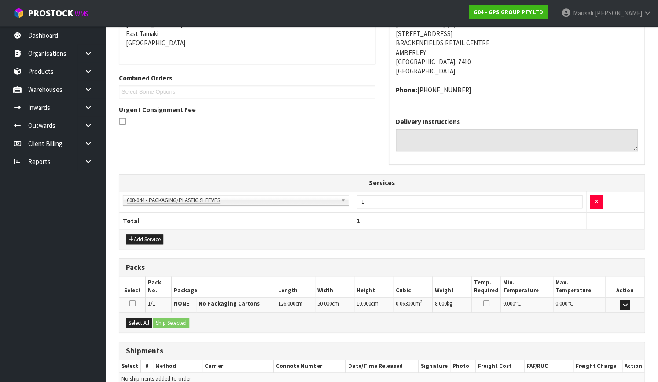
scroll to position [230, 0]
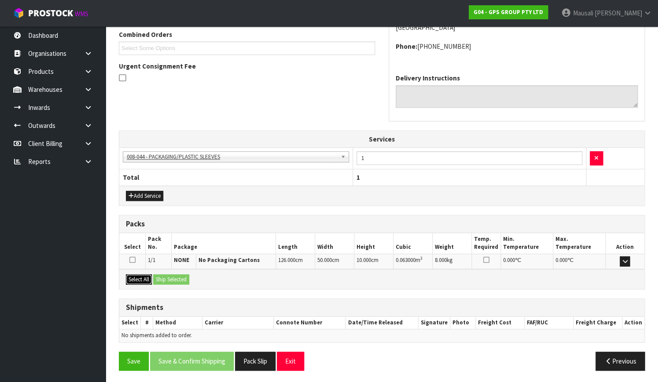
click at [141, 274] on button "Select All" at bounding box center [139, 279] width 26 height 11
click at [160, 278] on button "Ship Selected" at bounding box center [171, 279] width 36 height 11
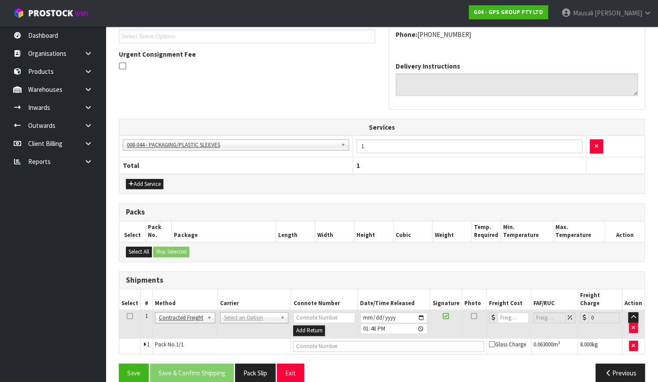
scroll to position [246, 0]
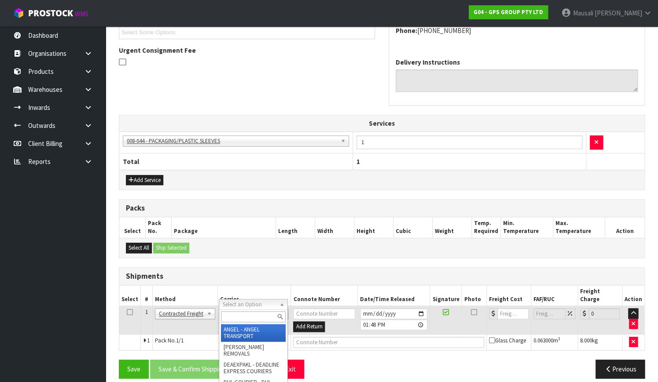
click at [240, 313] on input "text" at bounding box center [253, 316] width 65 height 11
type input "NZP"
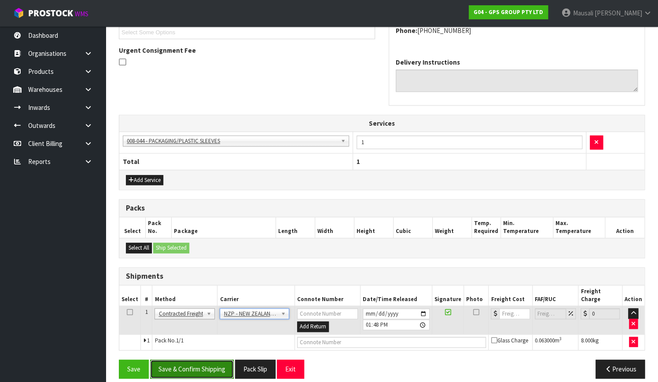
click at [203, 360] on button "Save & Confirm Shipping" at bounding box center [192, 369] width 84 height 19
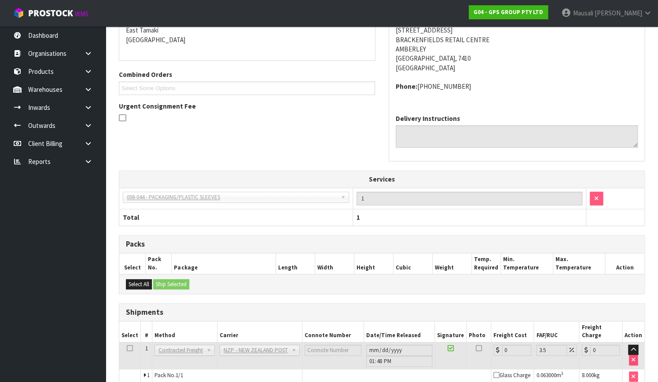
scroll to position [240, 0]
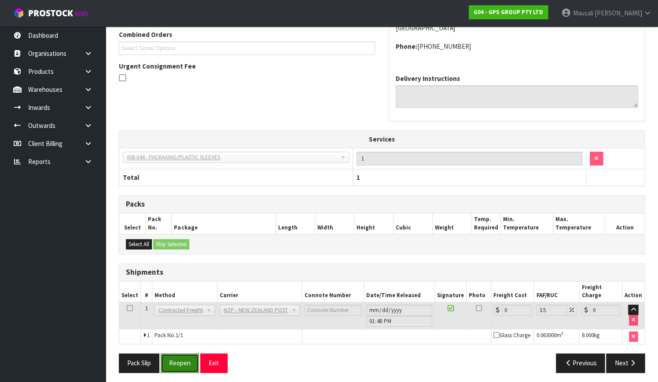
click at [181, 358] on button "Reopen" at bounding box center [180, 363] width 38 height 19
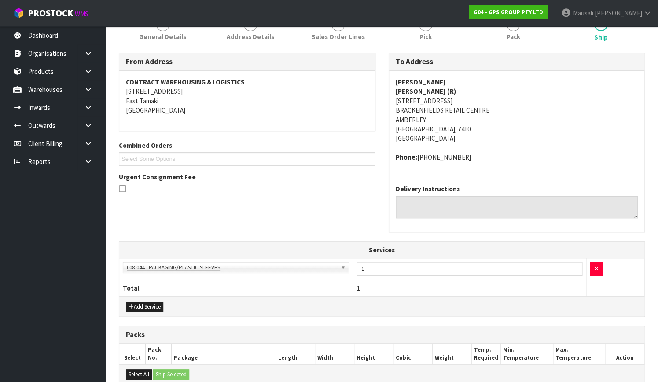
scroll to position [254, 0]
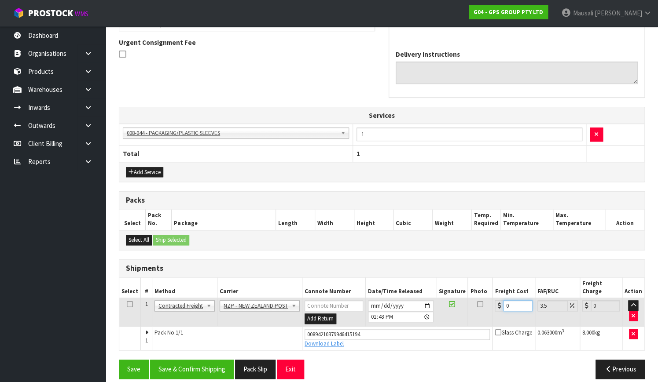
drag, startPoint x: 516, startPoint y: 299, endPoint x: 500, endPoint y: 306, distance: 17.9
click at [500, 306] on td "0" at bounding box center [513, 312] width 42 height 29
type input "1"
type input "1.03"
type input "16"
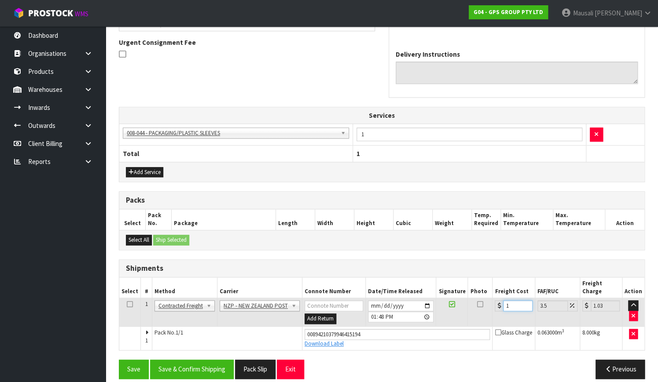
type input "16.56"
type input "16.6"
type input "17.18"
type input "16.61"
type input "17.19"
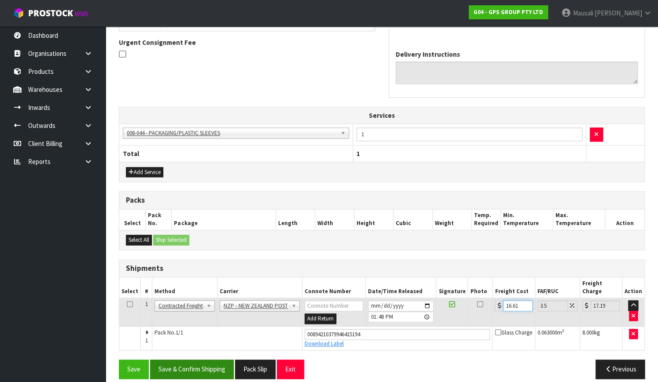
type input "16.61"
click at [207, 360] on button "Save & Confirm Shipping" at bounding box center [192, 369] width 84 height 19
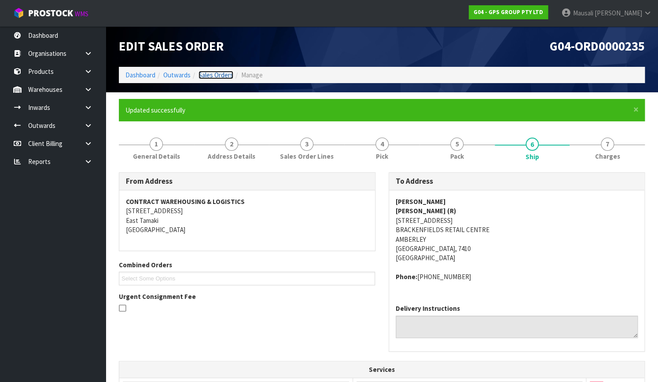
click at [212, 75] on link "Sales Orders" at bounding box center [215, 75] width 35 height 8
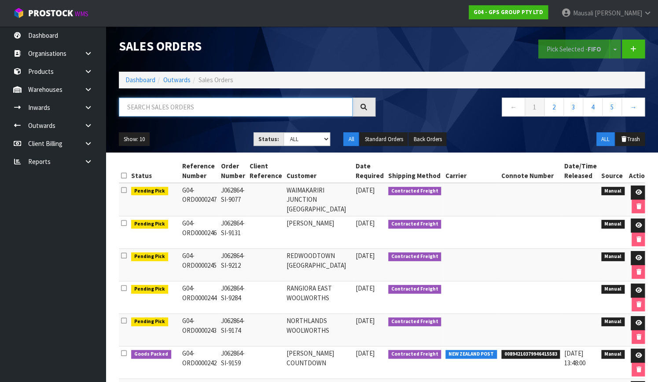
click at [154, 106] on input "text" at bounding box center [236, 107] width 234 height 19
type input "JOB-0410931"
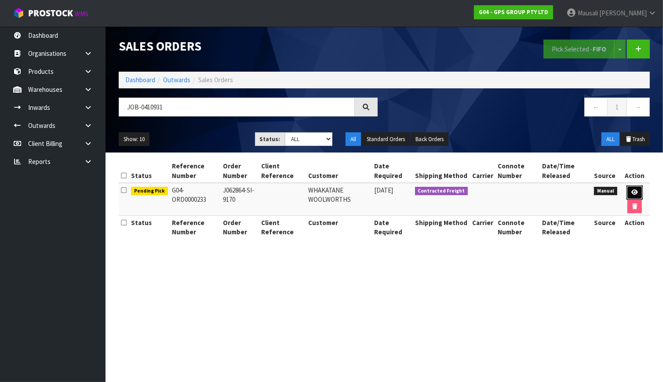
click at [628, 187] on link at bounding box center [635, 193] width 16 height 14
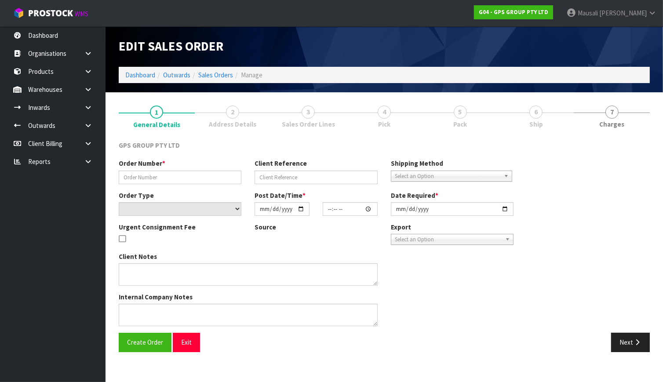
type input "J062864-SI-9170"
select select "number:0"
type input "[DATE]"
type input "08:49:00.000"
type input "[DATE]"
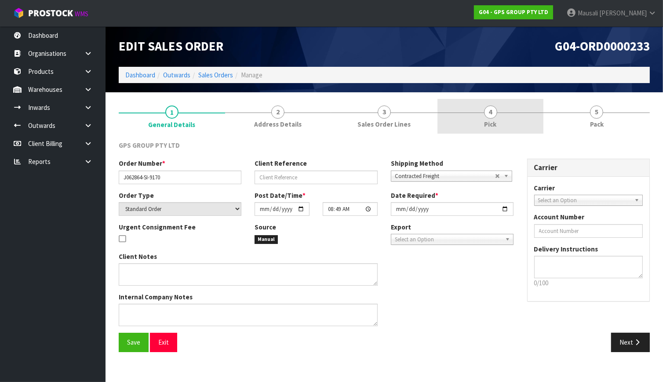
click at [501, 120] on link "4 Pick" at bounding box center [491, 116] width 106 height 35
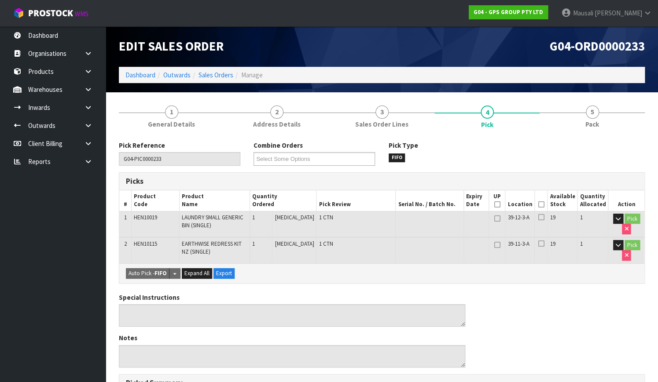
click at [541, 205] on icon at bounding box center [540, 205] width 6 height 0
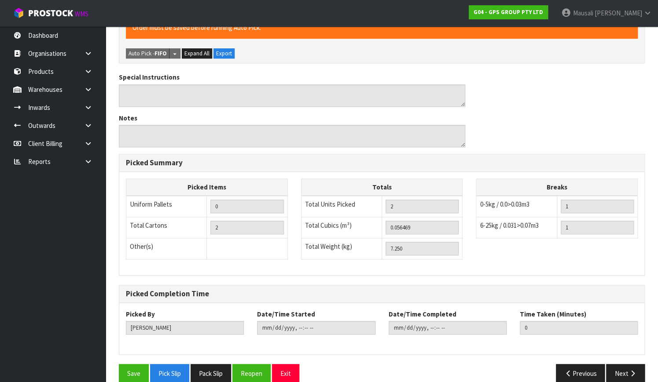
scroll to position [264, 0]
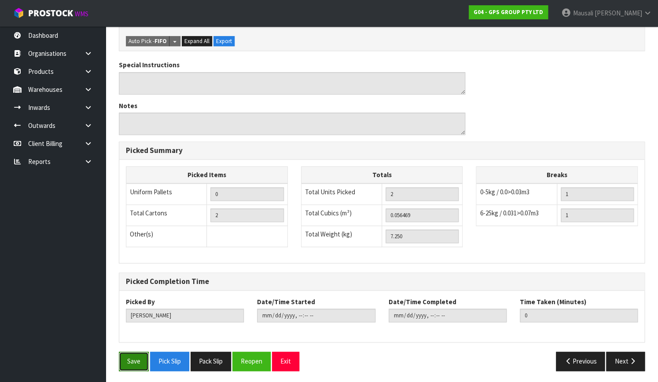
click at [126, 360] on button "Save" at bounding box center [134, 361] width 30 height 19
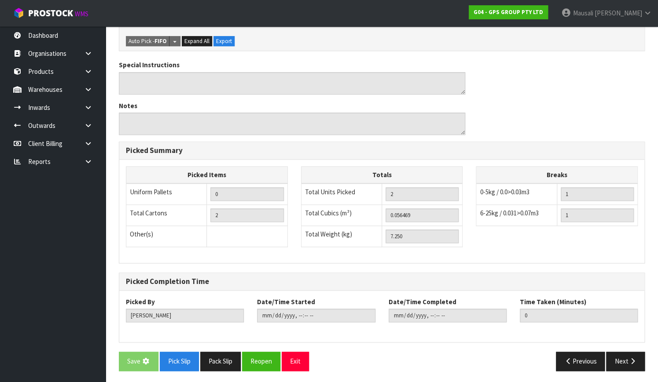
scroll to position [0, 0]
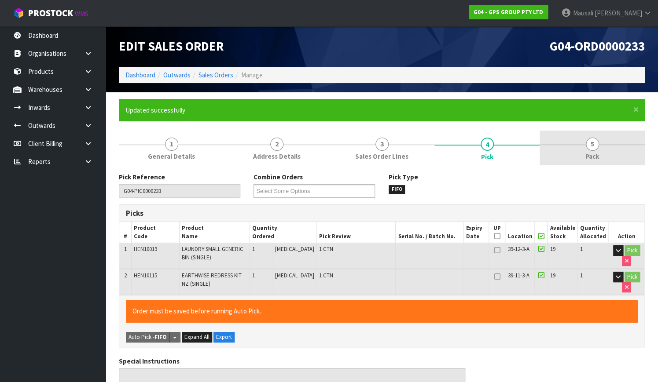
click at [594, 158] on span "Pack" at bounding box center [592, 156] width 14 height 9
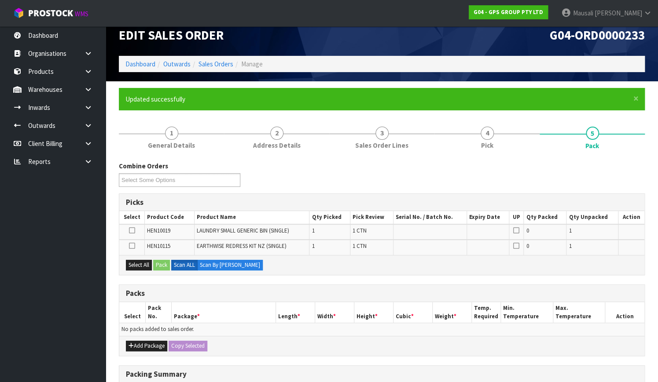
scroll to position [120, 0]
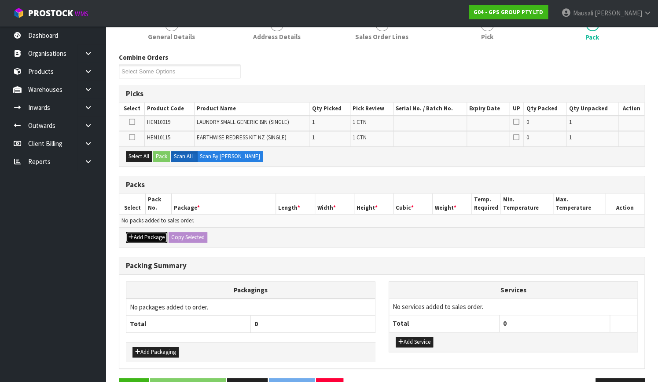
click at [145, 233] on button "Add Package" at bounding box center [146, 237] width 41 height 11
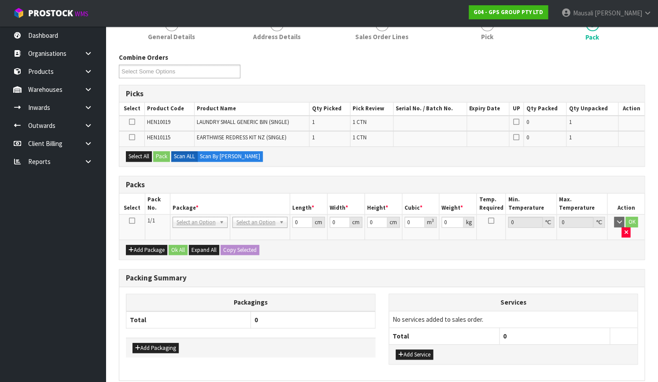
click at [132, 221] on icon at bounding box center [132, 221] width 6 height 0
click at [139, 151] on button "Select All" at bounding box center [139, 156] width 26 height 11
click at [166, 154] on button "Pack" at bounding box center [161, 156] width 17 height 11
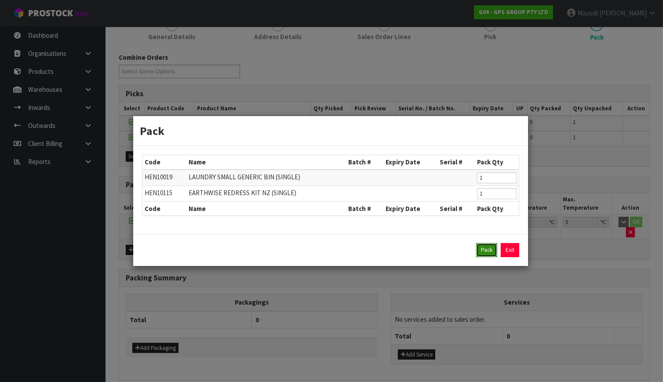
click at [480, 246] on button "Pack" at bounding box center [486, 250] width 21 height 14
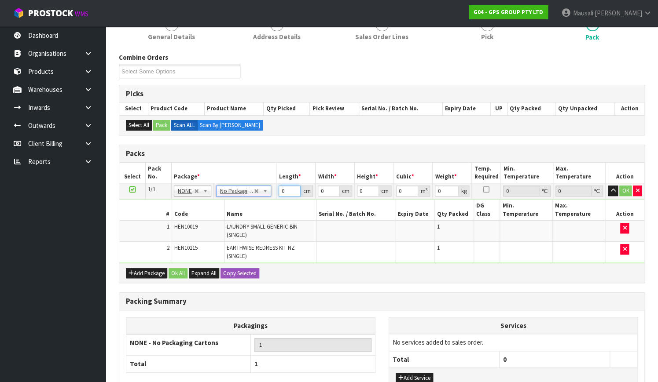
drag, startPoint x: 284, startPoint y: 193, endPoint x: 277, endPoint y: 197, distance: 8.3
click at [277, 197] on td "0 cm" at bounding box center [295, 191] width 39 height 16
type input "126"
type input "50"
type input "1"
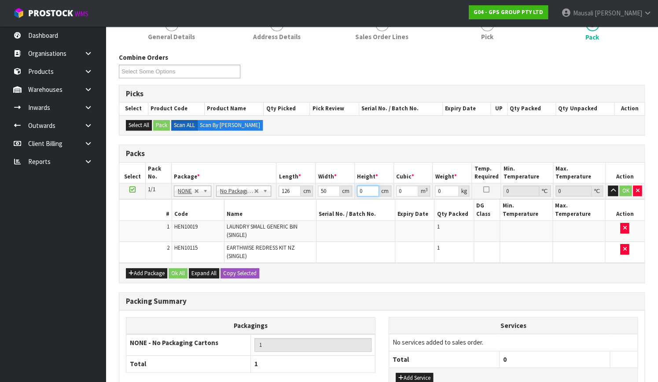
type input "0.0063"
type input "10"
type input "0.063"
type input "10"
type input "8"
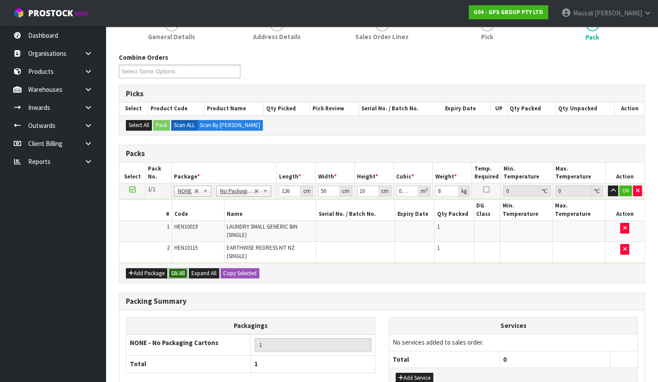
click at [183, 268] on button "Ok All" at bounding box center [177, 273] width 19 height 11
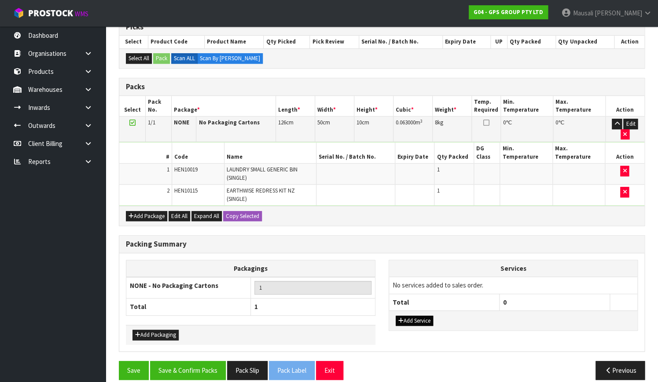
scroll to position [187, 0]
click at [423, 315] on button "Add Service" at bounding box center [413, 320] width 37 height 11
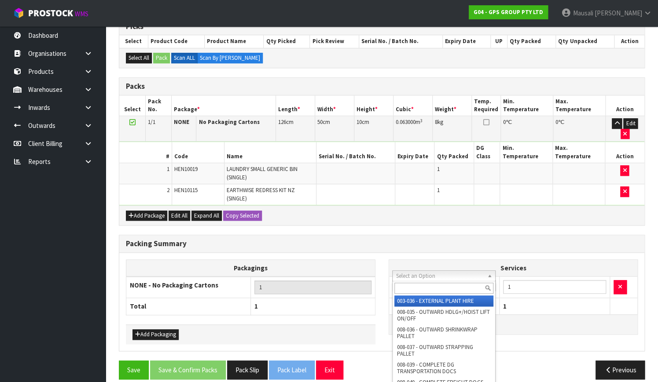
click at [417, 285] on input "text" at bounding box center [443, 288] width 99 height 11
type input "044"
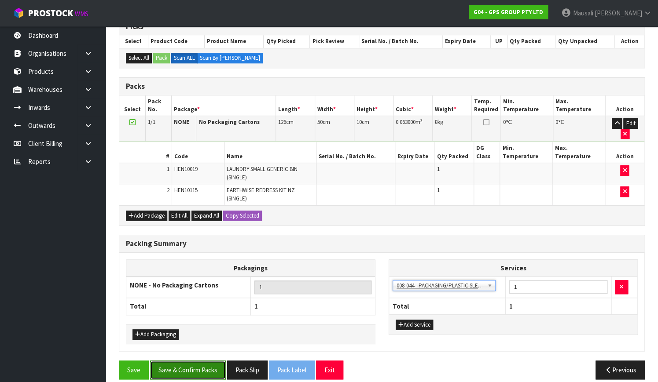
click at [215, 361] on button "Save & Confirm Packs" at bounding box center [188, 370] width 76 height 19
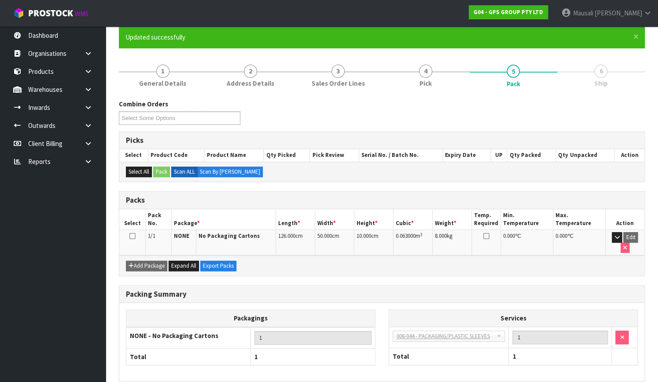
scroll to position [112, 0]
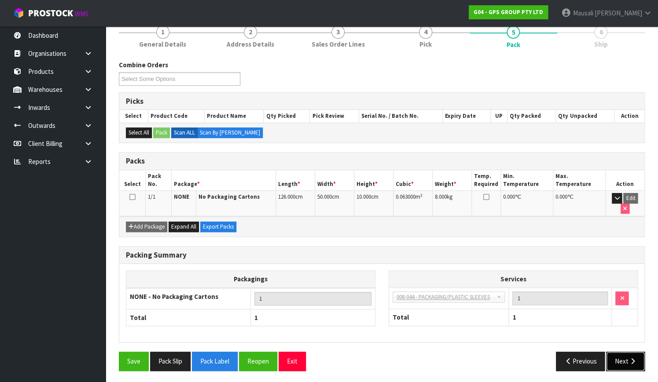
click at [638, 354] on button "Next" at bounding box center [625, 361] width 39 height 19
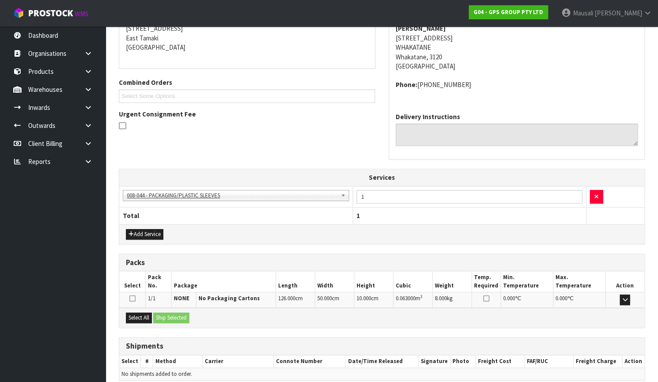
scroll to position [221, 0]
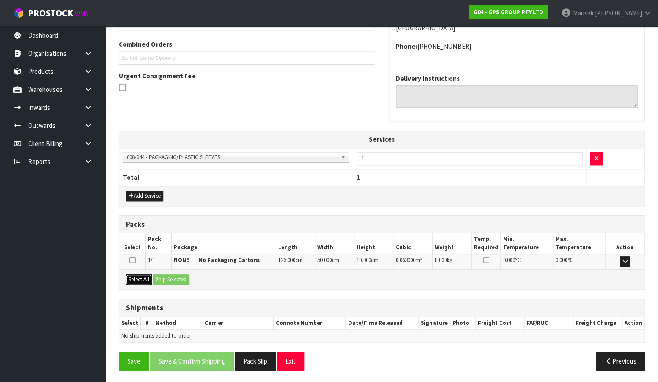
click at [139, 274] on button "Select All" at bounding box center [139, 279] width 26 height 11
click at [166, 275] on button "Ship Selected" at bounding box center [171, 279] width 36 height 11
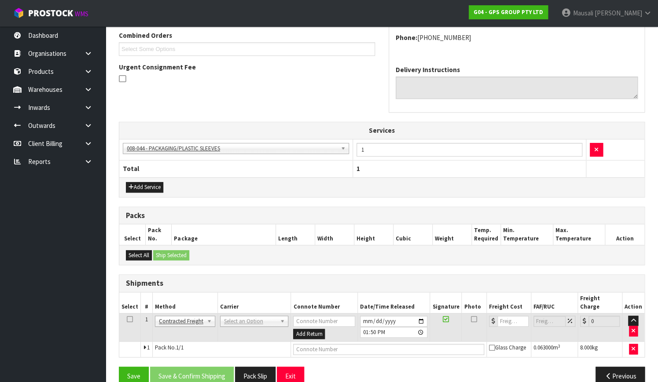
scroll to position [237, 0]
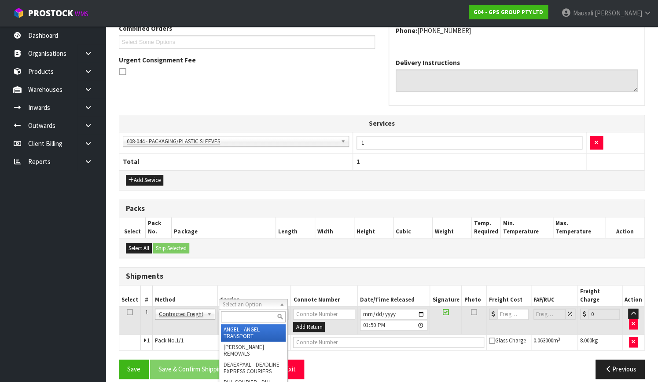
click at [239, 321] on input "text" at bounding box center [253, 316] width 65 height 11
type input "NZP"
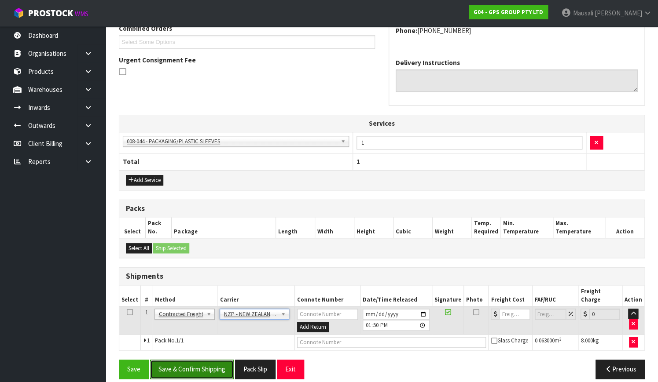
click at [202, 360] on button "Save & Confirm Shipping" at bounding box center [192, 369] width 84 height 19
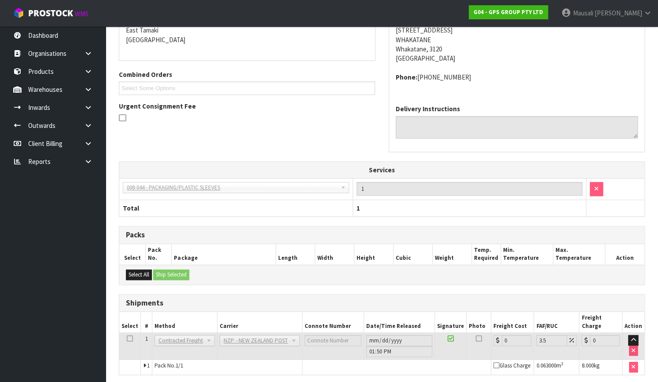
scroll to position [230, 0]
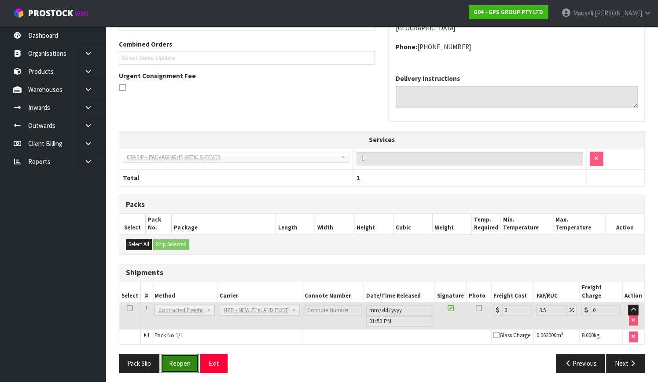
click at [187, 359] on button "Reopen" at bounding box center [180, 363] width 38 height 19
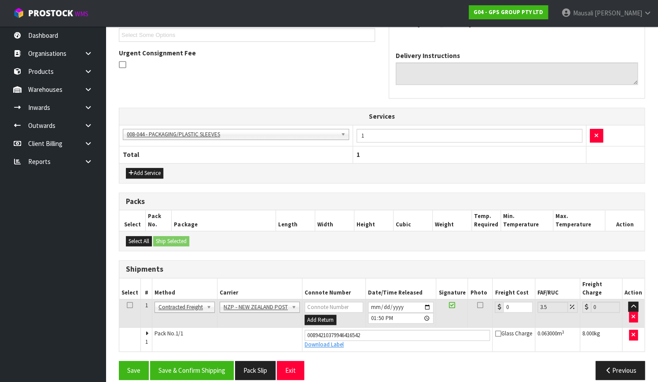
scroll to position [245, 0]
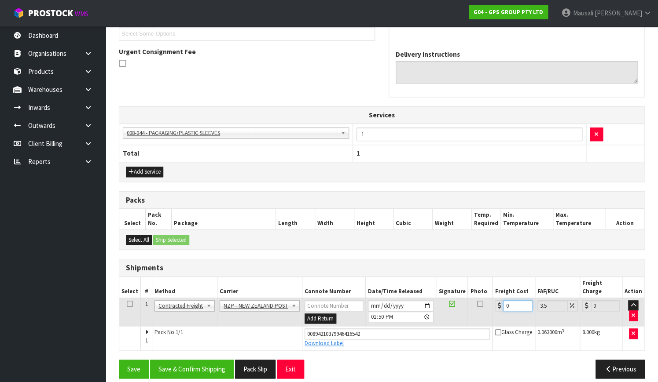
drag, startPoint x: 511, startPoint y: 297, endPoint x: 497, endPoint y: 302, distance: 14.9
click at [497, 302] on td "0" at bounding box center [513, 312] width 42 height 29
type input "1"
type input "1.03"
type input "10"
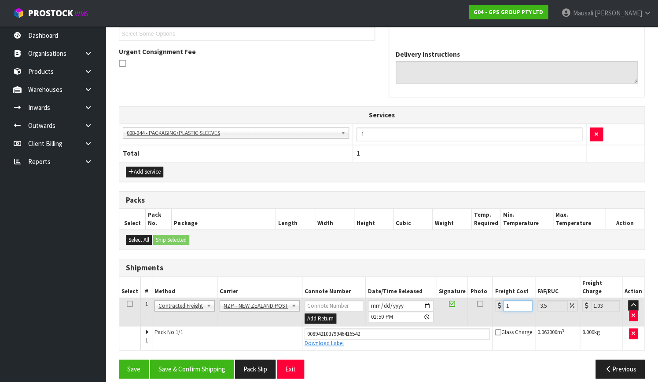
type input "10.35"
type input "10.8"
type input "11.18"
type input "10.89"
type input "11.27"
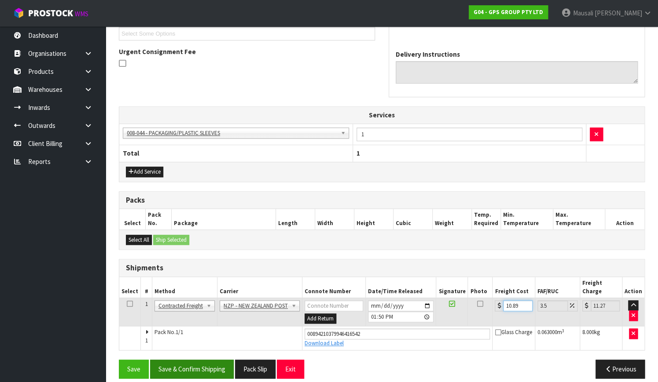
type input "10.89"
click at [216, 360] on button "Save & Confirm Shipping" at bounding box center [192, 369] width 84 height 19
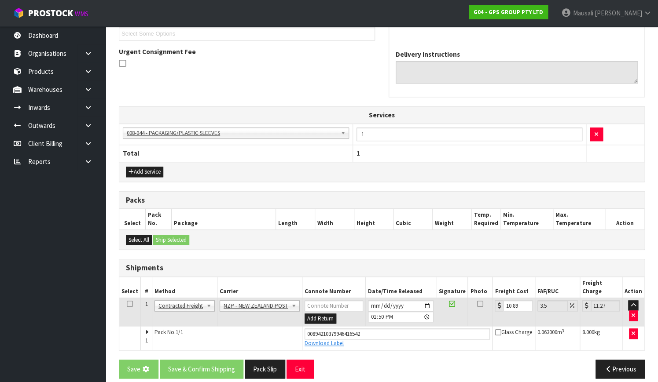
scroll to position [0, 0]
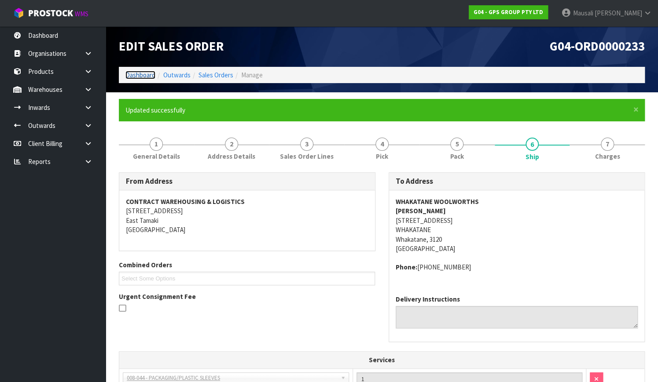
click at [150, 77] on link "Dashboard" at bounding box center [140, 75] width 30 height 8
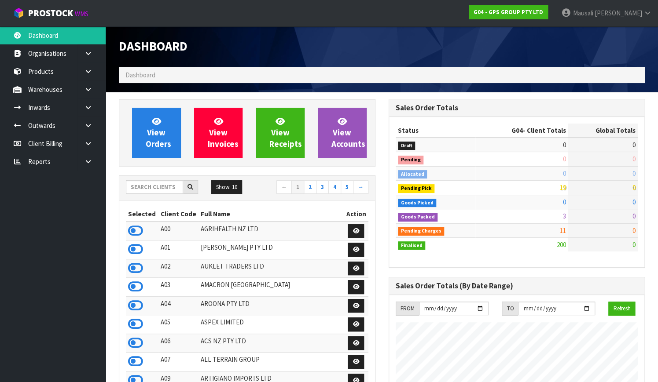
scroll to position [551, 269]
click at [144, 187] on input "text" at bounding box center [154, 187] width 57 height 14
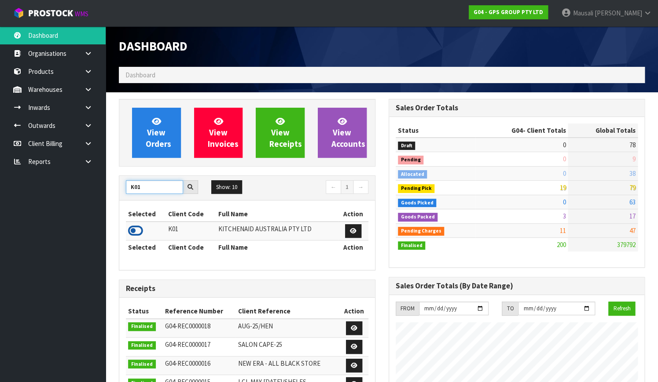
type input "K01"
click at [136, 227] on icon at bounding box center [135, 230] width 15 height 13
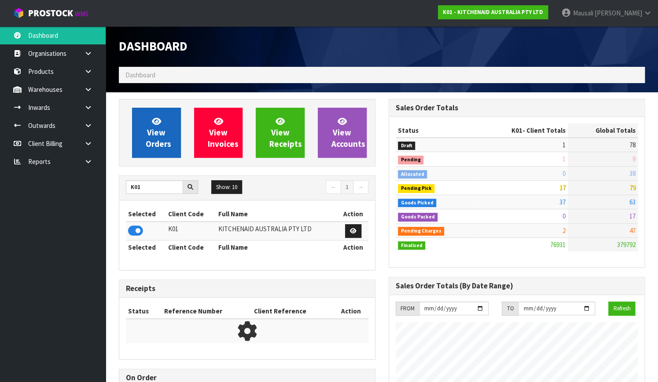
scroll to position [684, 269]
click at [146, 132] on link "View Orders" at bounding box center [156, 133] width 49 height 50
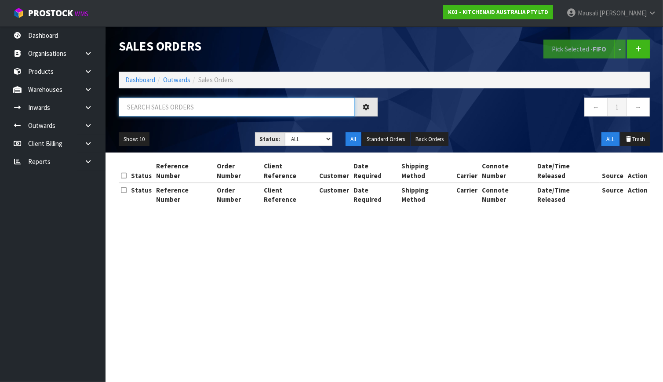
click at [137, 113] on input "text" at bounding box center [237, 107] width 236 height 19
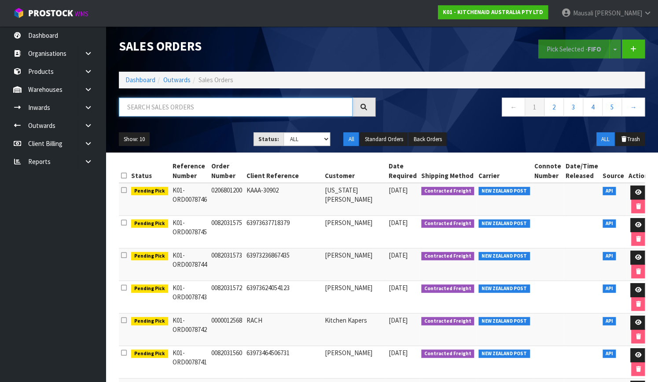
click at [135, 109] on input "text" at bounding box center [236, 107] width 234 height 19
type input "JOB-0410906"
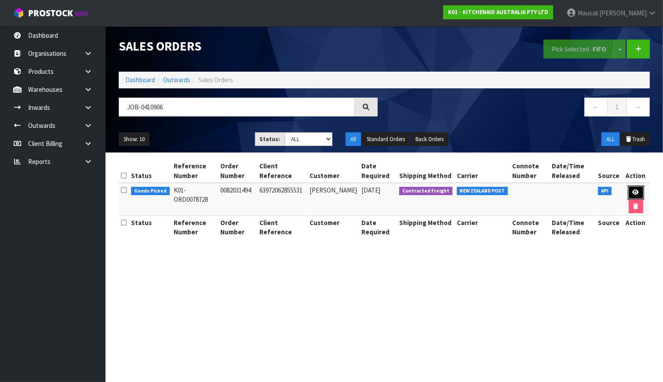
click at [634, 192] on icon at bounding box center [636, 193] width 7 height 6
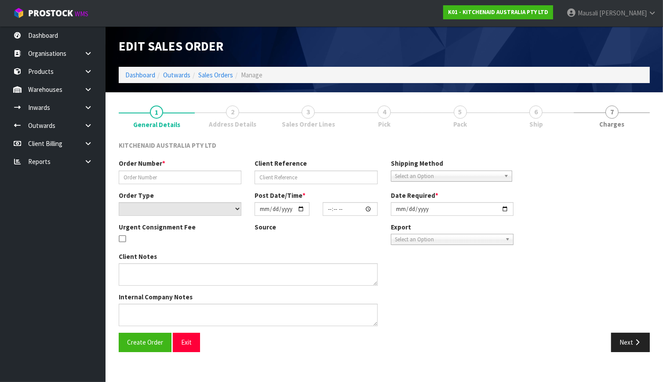
type input "0082031494"
type input "63972062855531"
select select "number:0"
type input "[DATE]"
type input "21:35:04.000"
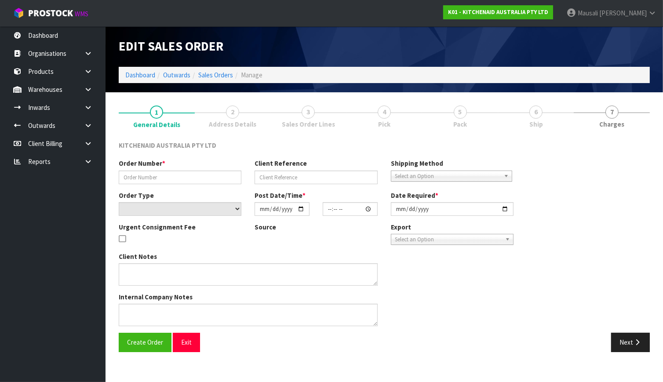
type input "[DATE]"
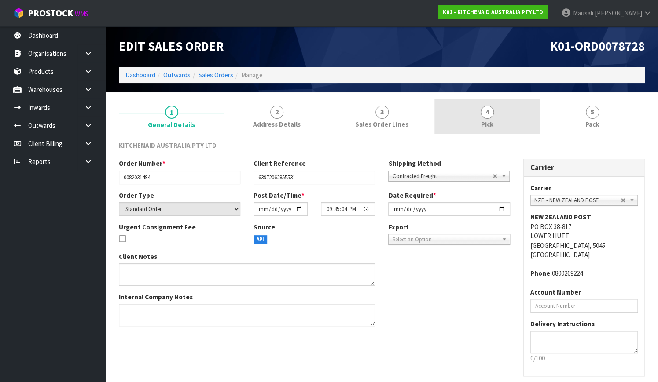
click at [482, 119] on link "4 Pick" at bounding box center [486, 116] width 105 height 35
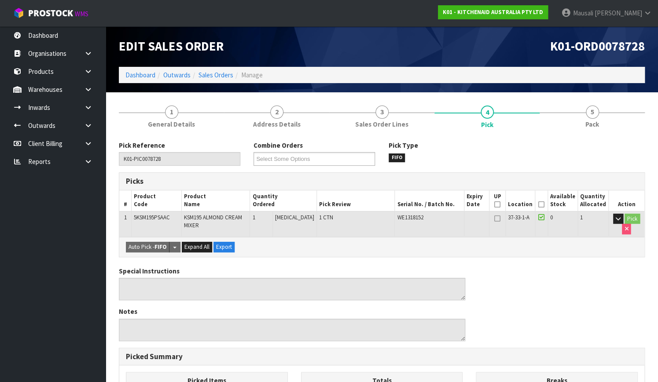
click at [541, 205] on icon at bounding box center [541, 205] width 6 height 0
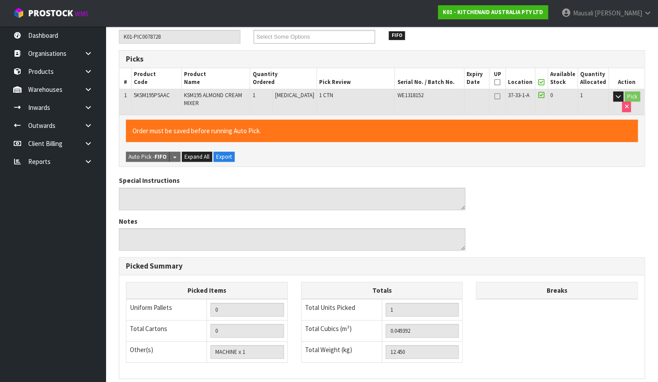
scroll to position [238, 0]
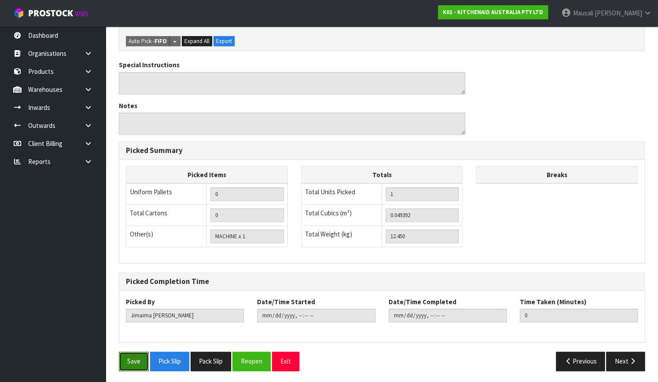
click at [128, 355] on button "Save" at bounding box center [134, 361] width 30 height 19
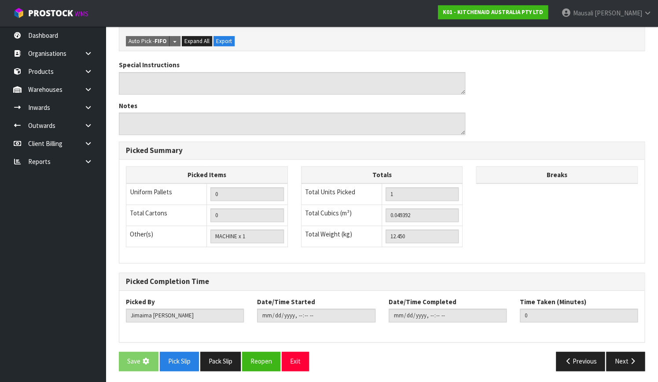
scroll to position [0, 0]
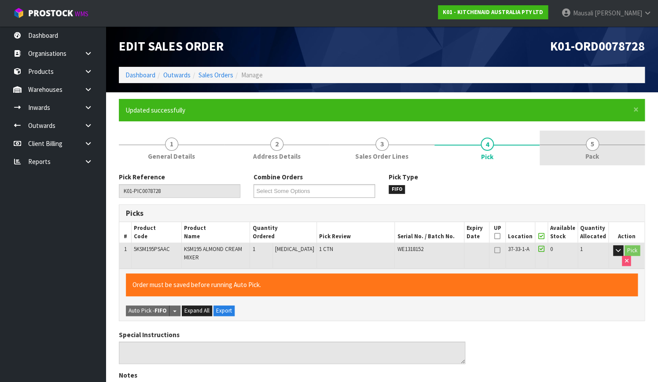
type input "[PERSON_NAME]"
type input "[DATE]T14:09:51"
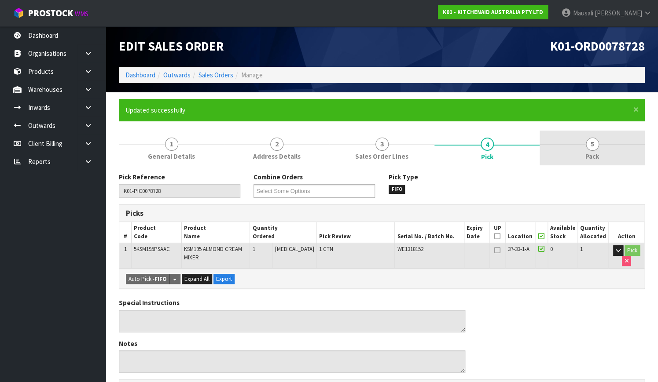
click at [591, 150] on span "5" at bounding box center [591, 144] width 13 height 13
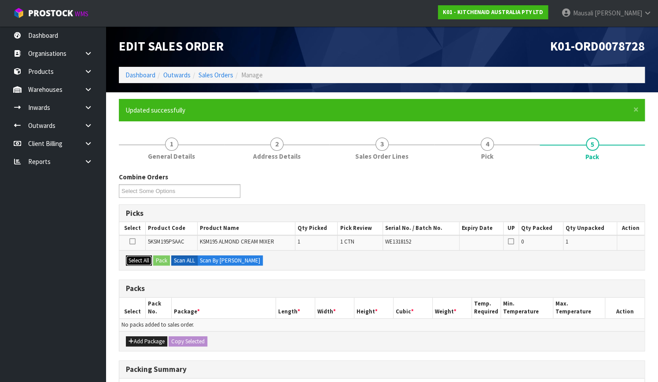
click at [134, 258] on button "Select All" at bounding box center [139, 261] width 26 height 11
click at [133, 242] on icon at bounding box center [132, 241] width 6 height 0
click at [0, 0] on input "checkbox" at bounding box center [0, 0] width 0 height 0
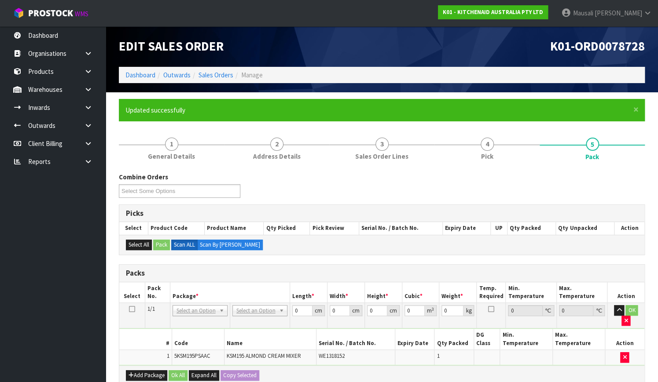
scroll to position [155, 0]
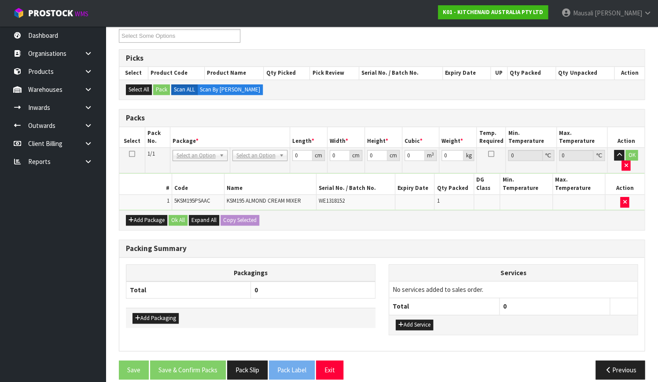
click at [254, 148] on td "No Packaging Cartons PLT GEN120 (1200 X 1000) PLT ONE WAY SKID CHEP HIRE PALLET…" at bounding box center [260, 161] width 60 height 26
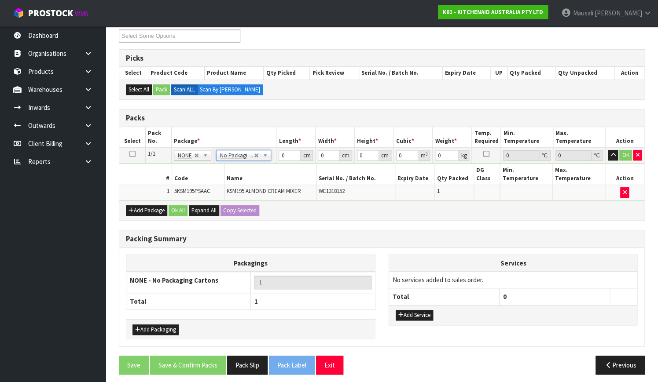
scroll to position [150, 0]
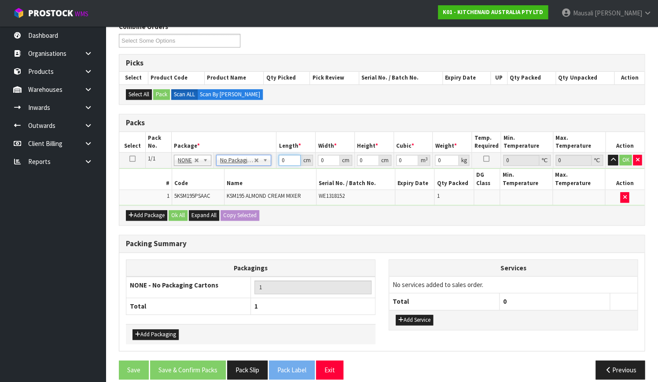
drag, startPoint x: 286, startPoint y: 159, endPoint x: 269, endPoint y: 168, distance: 19.3
click at [268, 167] on tbody "1/1 NONE 007-001 007-002 007-004 007-009 007-013 007-014 007-015 007-017 007-01…" at bounding box center [381, 179] width 525 height 53
type input "43"
type input "29"
type input "4"
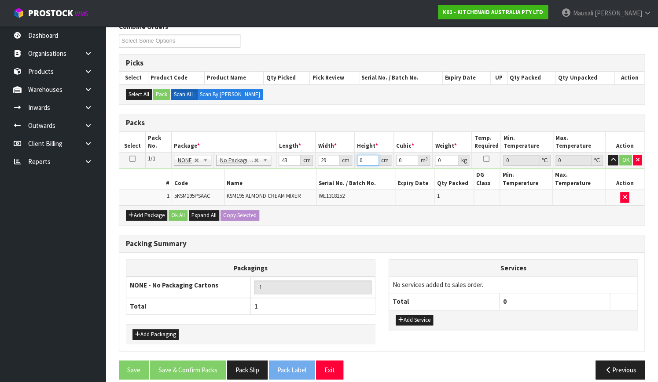
type input "0.004988"
type input "43"
type input "0.053621"
type input "43"
click at [182, 210] on button "Ok All" at bounding box center [177, 215] width 19 height 11
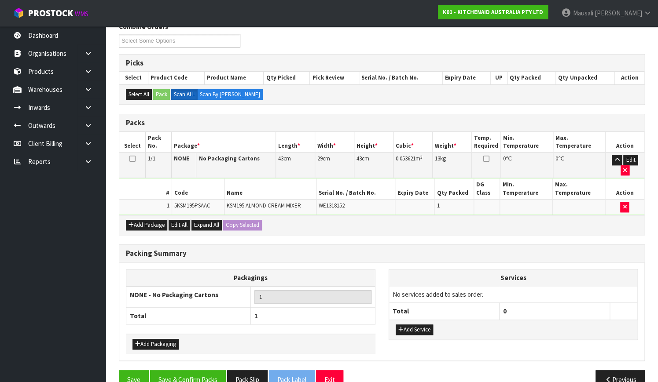
scroll to position [160, 0]
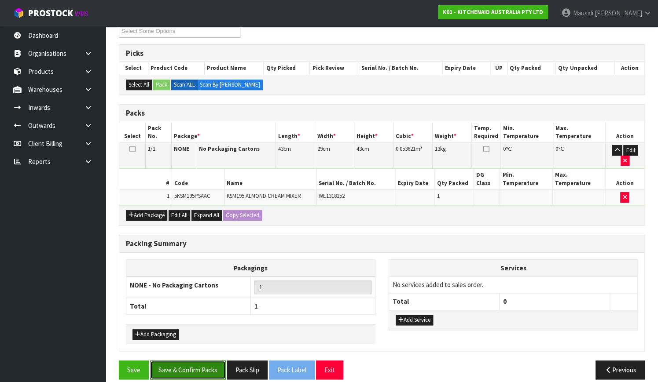
click at [195, 361] on button "Save & Confirm Packs" at bounding box center [188, 370] width 76 height 19
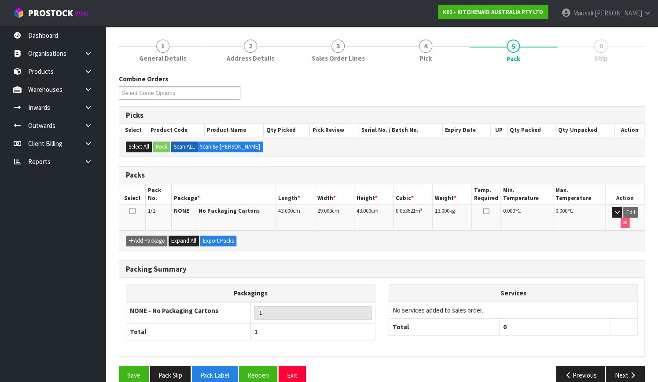
scroll to position [112, 0]
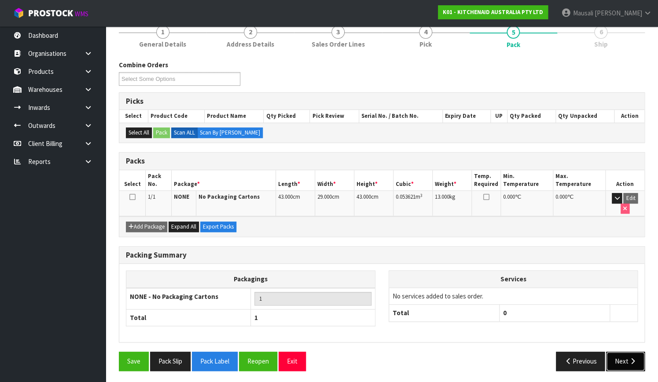
click at [628, 360] on icon "button" at bounding box center [632, 361] width 8 height 7
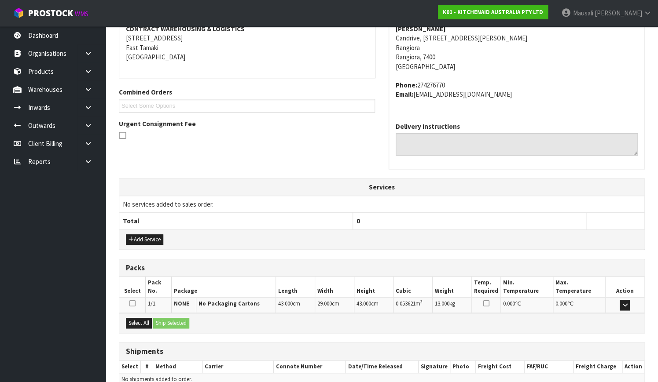
scroll to position [216, 0]
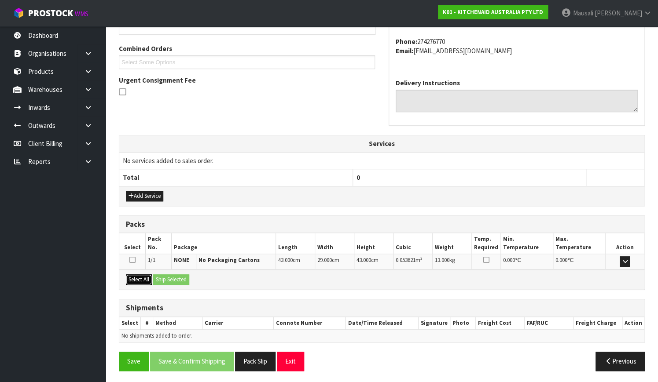
click at [132, 280] on button "Select All" at bounding box center [139, 279] width 26 height 11
click at [173, 275] on button "Ship Selected" at bounding box center [171, 279] width 36 height 11
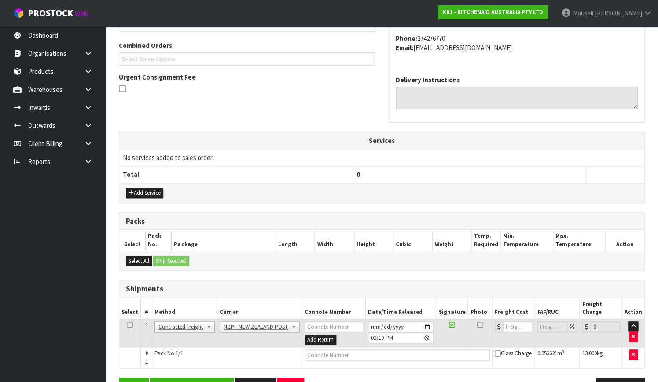
scroll to position [238, 0]
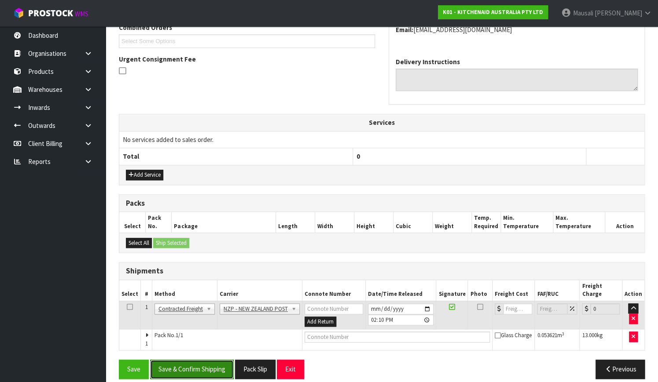
drag, startPoint x: 197, startPoint y: 360, endPoint x: 203, endPoint y: 357, distance: 6.1
click at [199, 360] on button "Save & Confirm Shipping" at bounding box center [192, 369] width 84 height 19
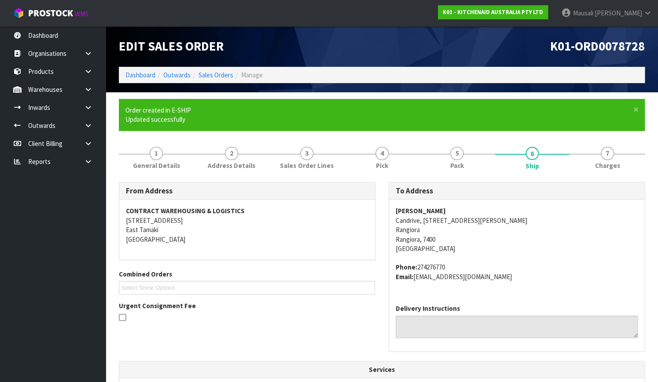
scroll to position [226, 0]
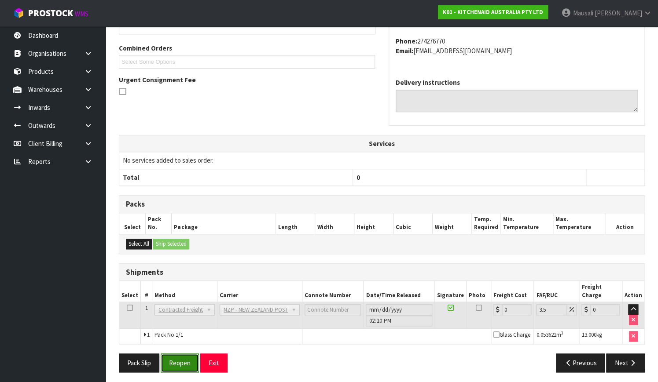
click at [165, 358] on button "Reopen" at bounding box center [180, 363] width 38 height 19
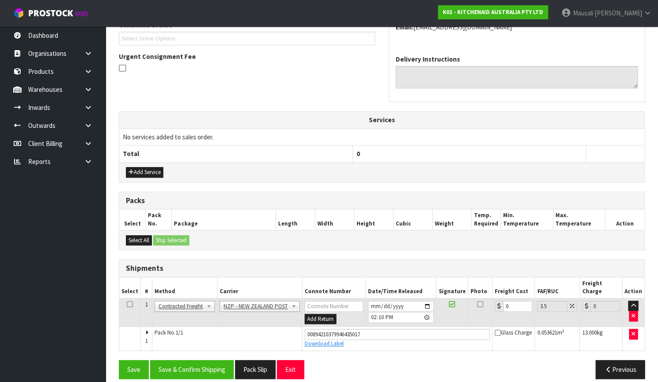
scroll to position [241, 0]
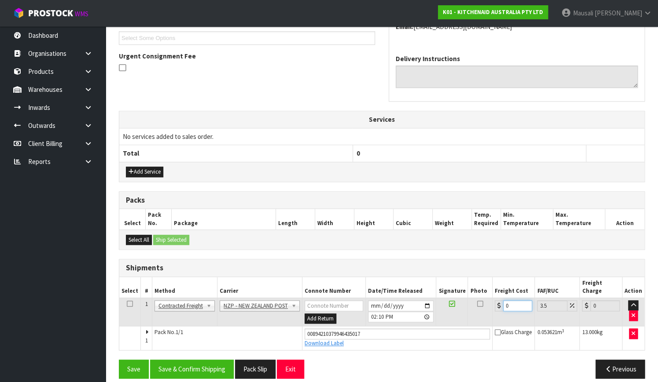
drag, startPoint x: 511, startPoint y: 297, endPoint x: 494, endPoint y: 305, distance: 18.7
click at [494, 305] on td "0" at bounding box center [513, 312] width 42 height 29
click at [208, 360] on button "Save & Confirm Shipping" at bounding box center [192, 369] width 84 height 19
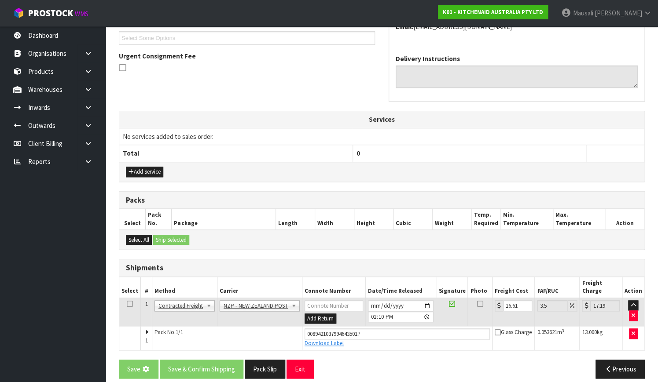
scroll to position [0, 0]
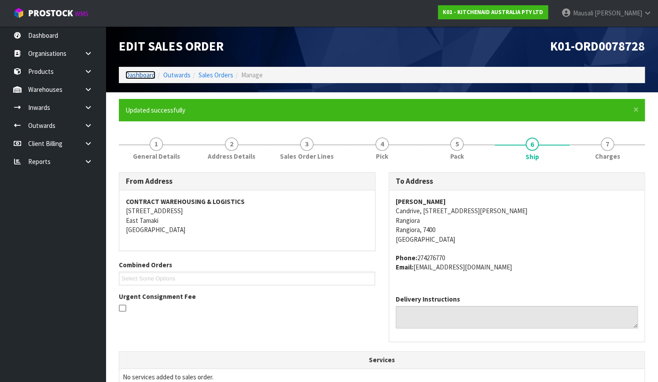
click at [141, 75] on link "Dashboard" at bounding box center [140, 75] width 30 height 8
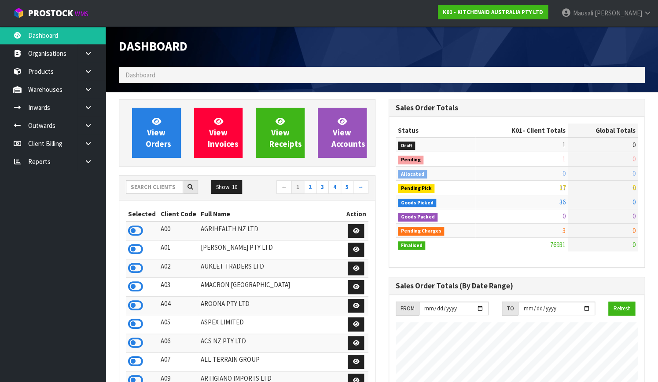
scroll to position [684, 269]
click at [166, 141] on span "View Orders" at bounding box center [159, 132] width 26 height 33
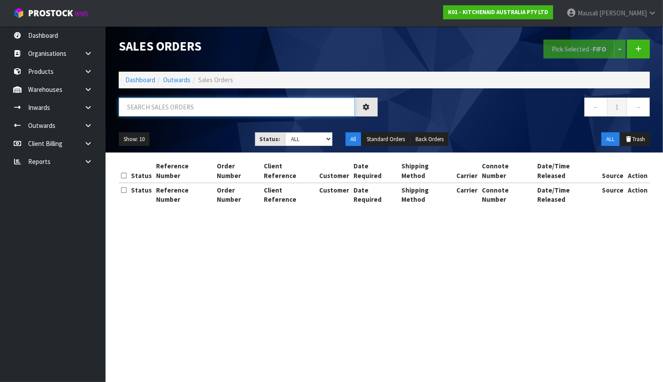
click at [146, 108] on input "text" at bounding box center [237, 107] width 236 height 19
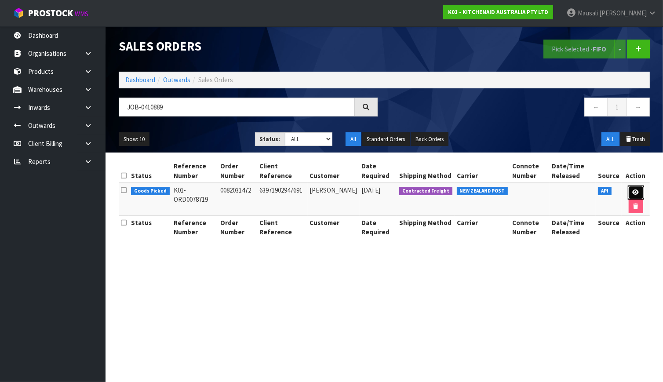
click at [633, 190] on icon at bounding box center [636, 193] width 7 height 6
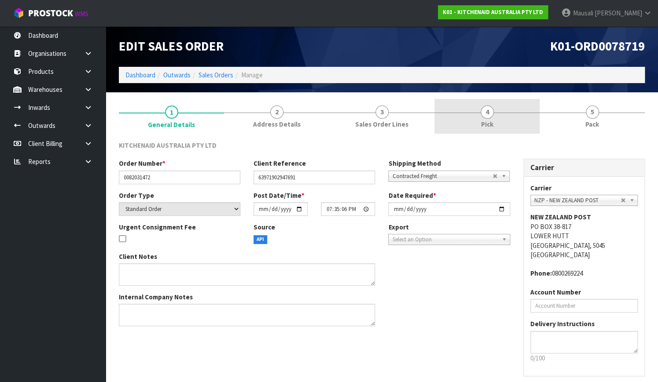
click at [509, 120] on link "4 Pick" at bounding box center [486, 116] width 105 height 35
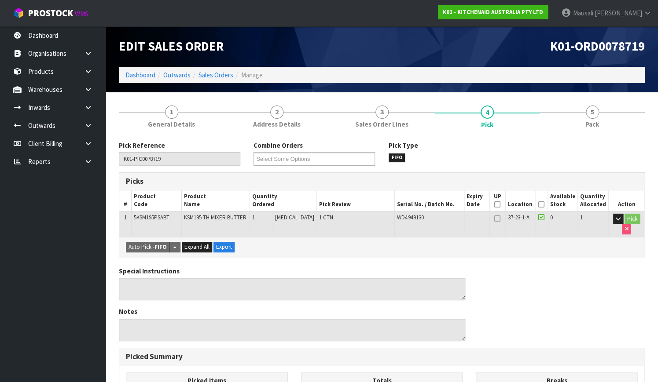
click at [541, 205] on icon at bounding box center [541, 205] width 6 height 0
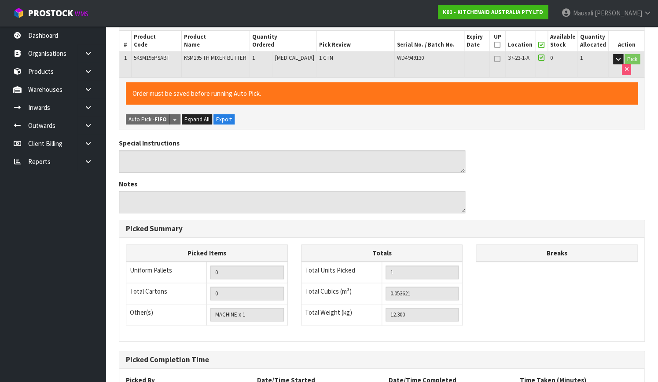
scroll to position [238, 0]
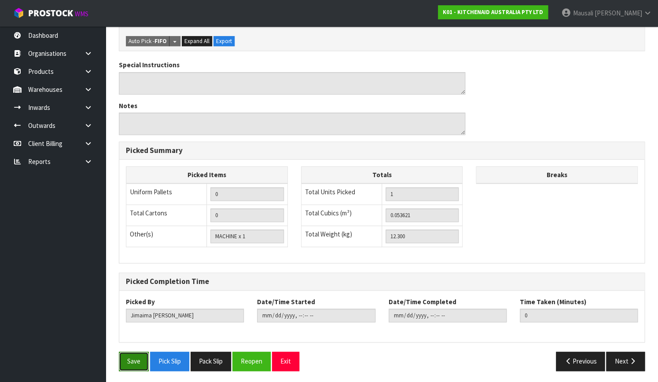
click at [130, 358] on button "Save" at bounding box center [134, 361] width 30 height 19
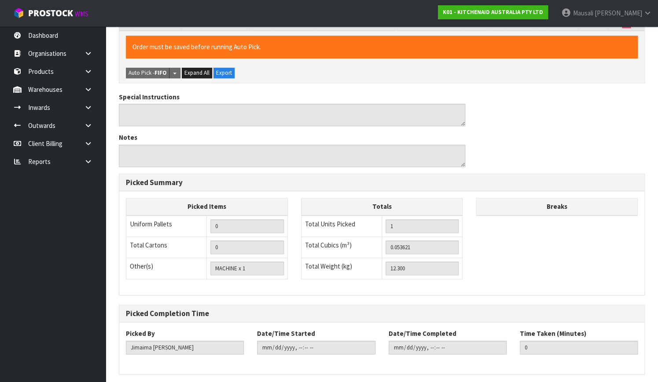
scroll to position [0, 0]
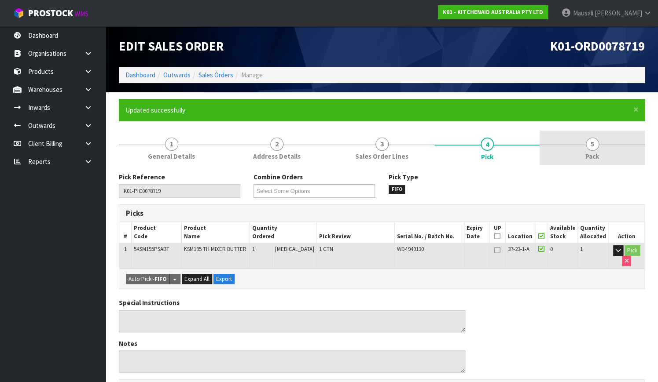
click at [594, 148] on span "5" at bounding box center [591, 144] width 13 height 13
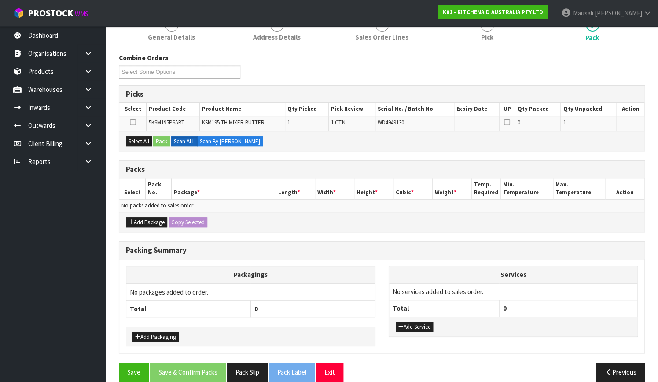
scroll to position [120, 0]
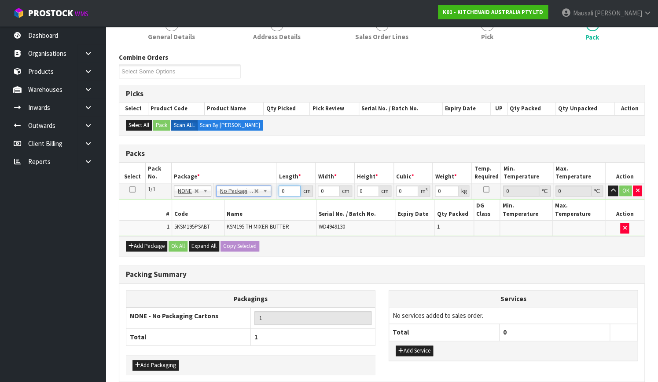
drag, startPoint x: 285, startPoint y: 192, endPoint x: 252, endPoint y: 205, distance: 35.0
click at [252, 205] on tbody "1/1 NONE 007-001 007-002 007-004 007-009 007-013 007-014 007-015 007-017 007-01…" at bounding box center [381, 209] width 525 height 53
click at [180, 241] on button "Ok All" at bounding box center [177, 246] width 19 height 11
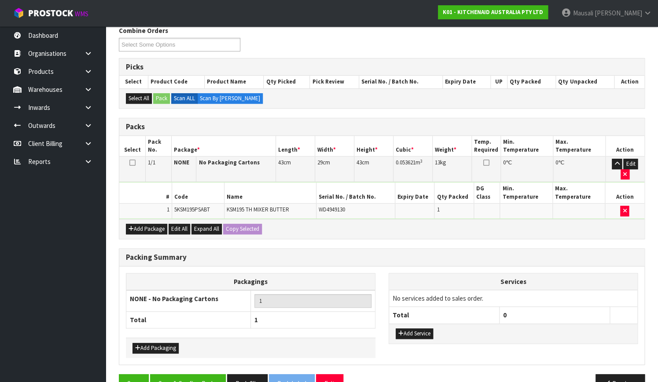
scroll to position [160, 0]
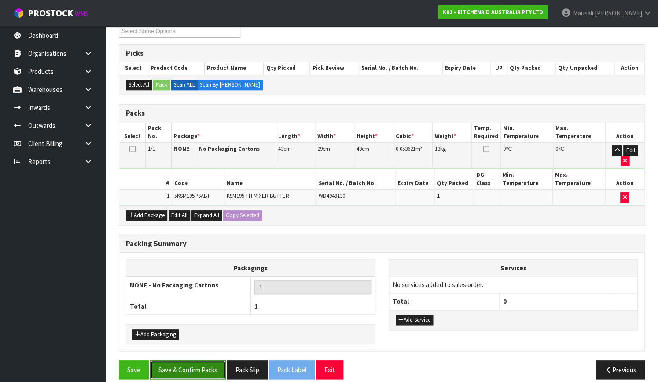
click at [205, 361] on button "Save & Confirm Packs" at bounding box center [188, 370] width 76 height 19
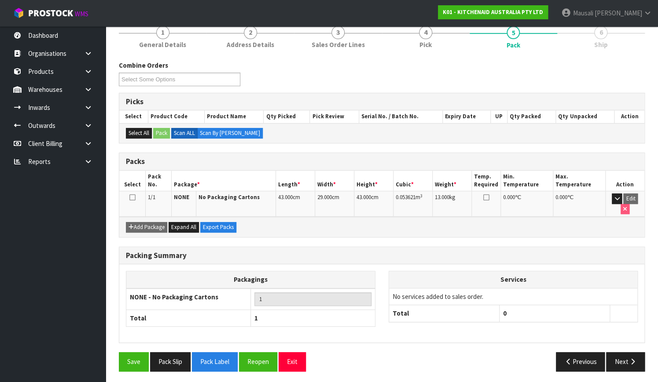
scroll to position [112, 0]
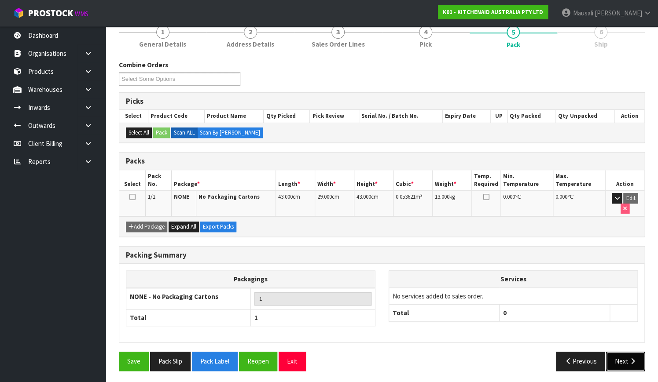
click at [610, 357] on button "Next" at bounding box center [625, 361] width 39 height 19
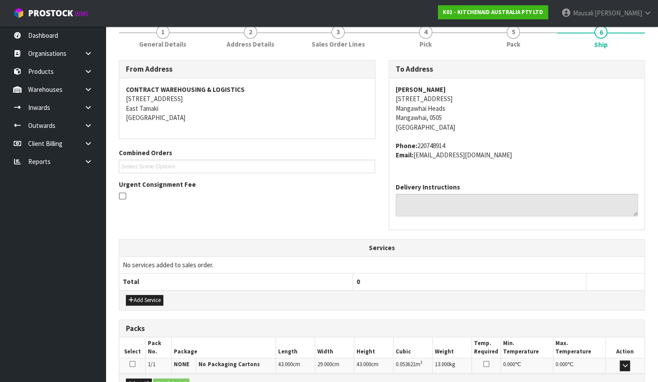
scroll to position [216, 0]
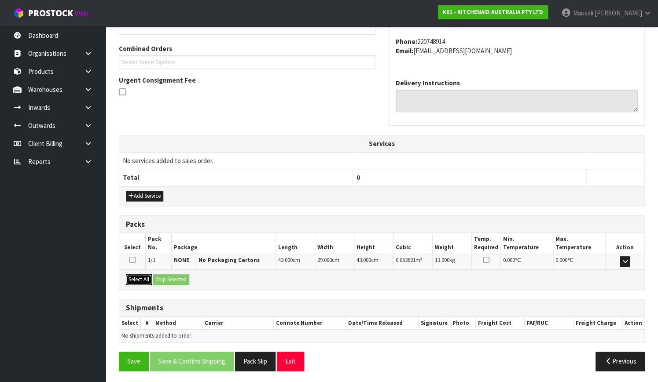
click at [146, 276] on button "Select All" at bounding box center [139, 279] width 26 height 11
click at [154, 277] on button "Ship Selected" at bounding box center [171, 279] width 36 height 11
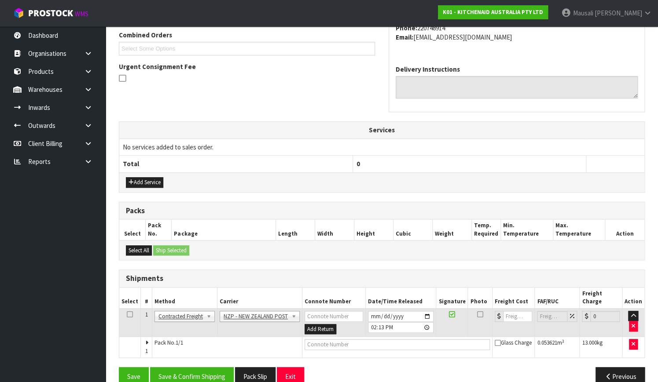
scroll to position [238, 0]
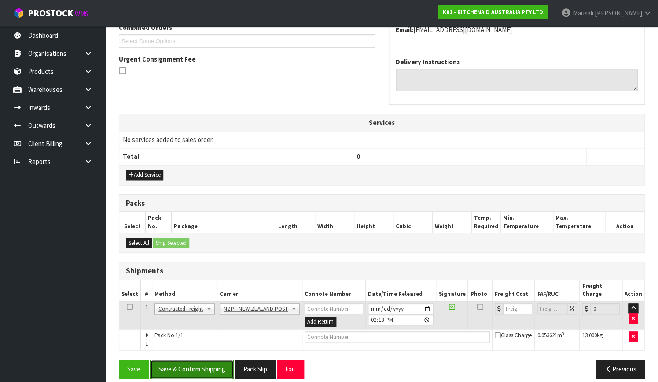
click at [188, 360] on button "Save & Confirm Shipping" at bounding box center [192, 369] width 84 height 19
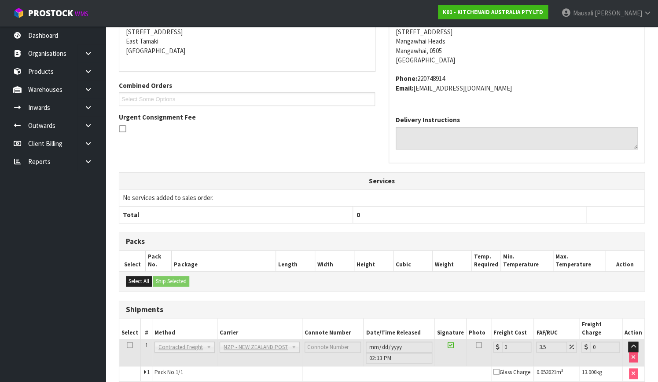
scroll to position [226, 0]
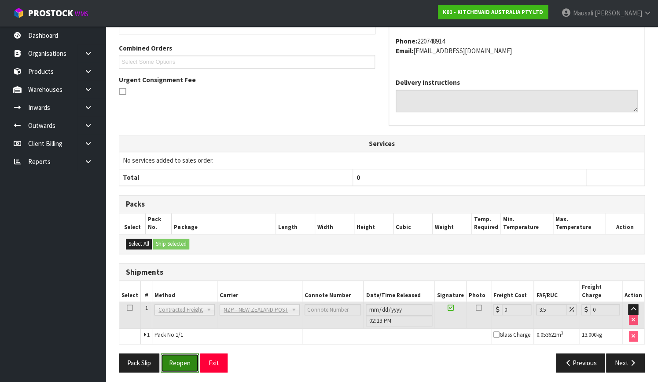
click at [179, 354] on button "Reopen" at bounding box center [180, 363] width 38 height 19
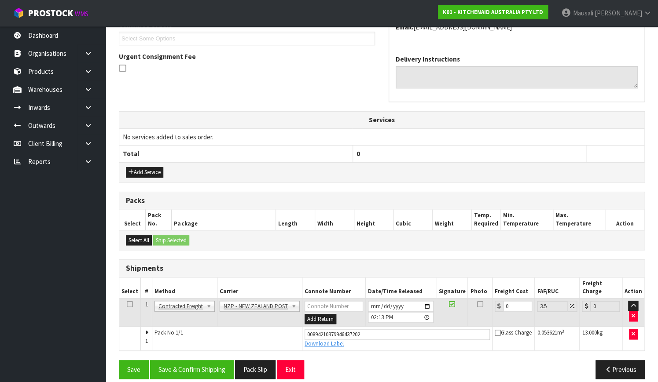
scroll to position [241, 0]
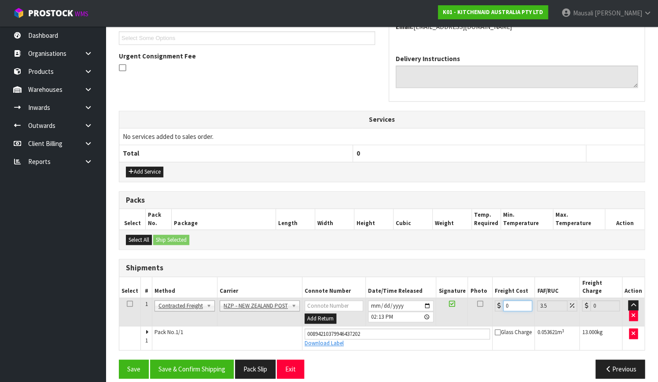
drag, startPoint x: 510, startPoint y: 296, endPoint x: 492, endPoint y: 307, distance: 21.7
click at [492, 307] on td "0" at bounding box center [513, 312] width 42 height 29
click at [197, 361] on button "Save & Confirm Shipping" at bounding box center [192, 369] width 84 height 19
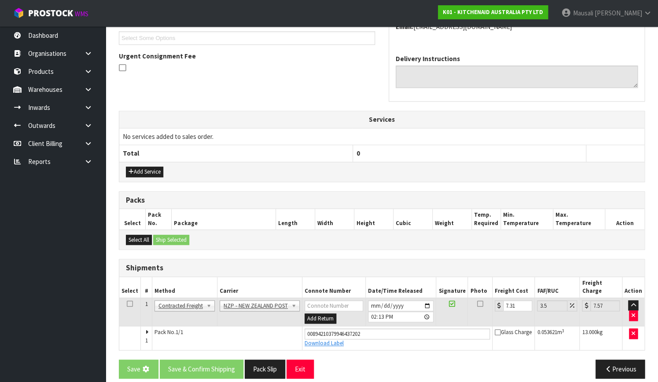
scroll to position [0, 0]
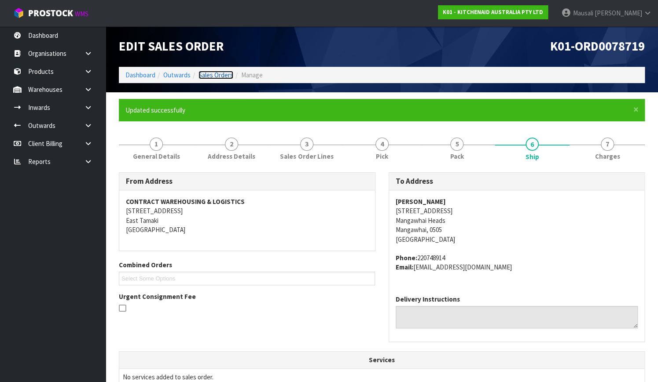
click at [212, 71] on link "Sales Orders" at bounding box center [215, 75] width 35 height 8
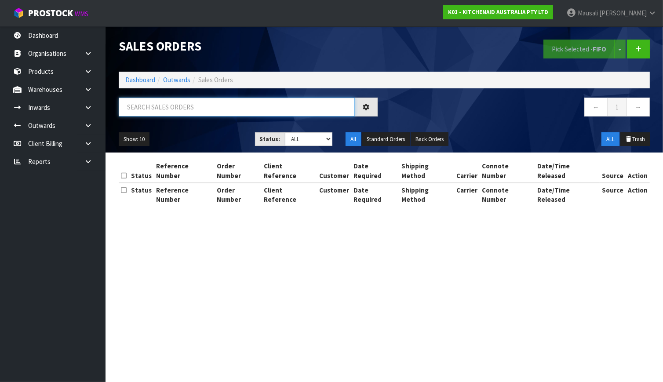
click at [162, 103] on input "text" at bounding box center [237, 107] width 236 height 19
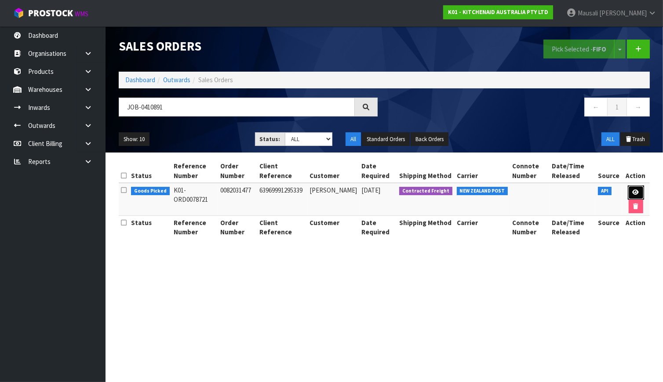
click at [633, 190] on icon at bounding box center [636, 193] width 7 height 6
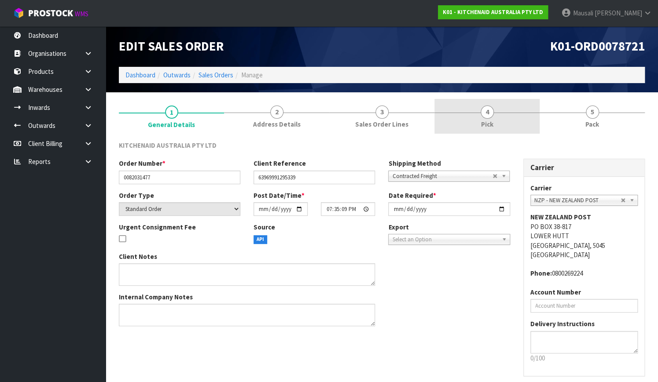
click at [495, 114] on link "4 Pick" at bounding box center [486, 116] width 105 height 35
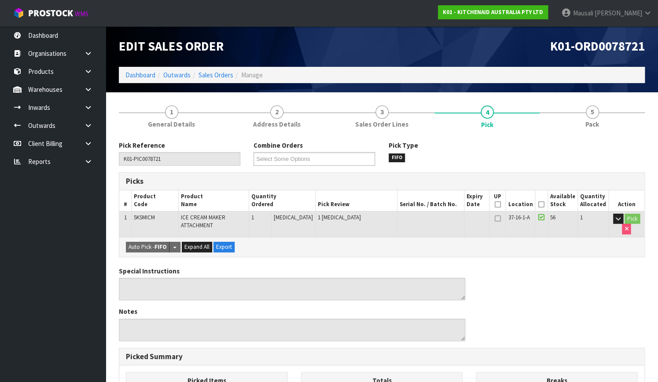
click at [543, 205] on icon at bounding box center [541, 205] width 6 height 0
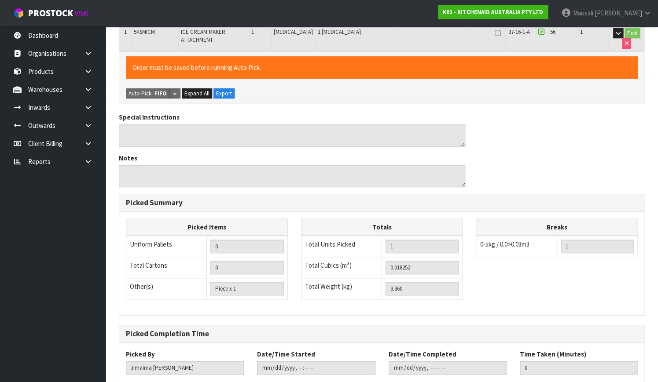
scroll to position [238, 0]
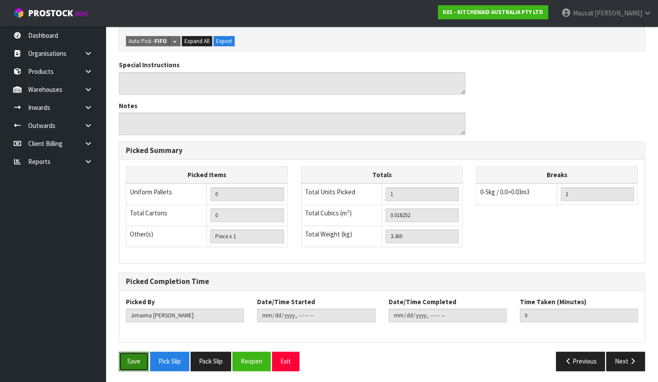
click at [132, 356] on button "Save" at bounding box center [134, 361] width 30 height 19
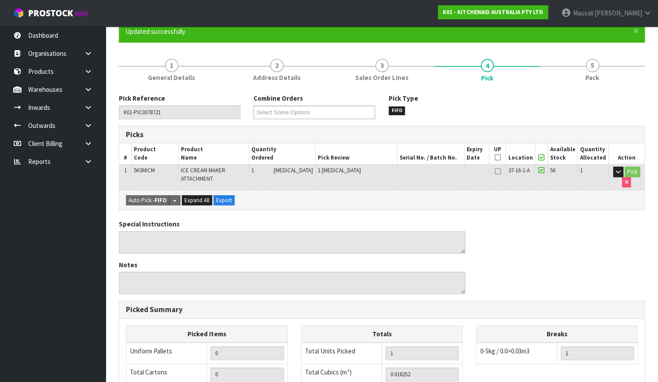
scroll to position [78, 0]
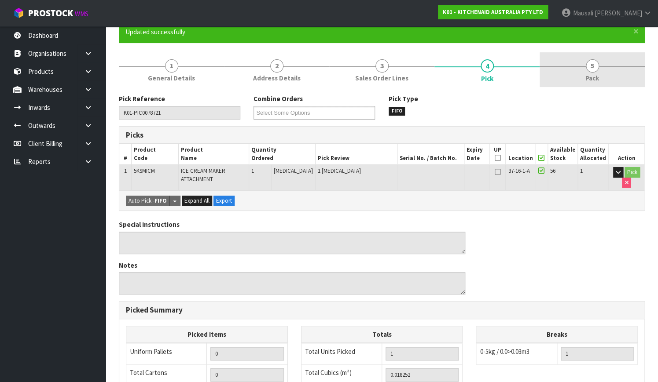
click at [579, 70] on link "5 Pack" at bounding box center [591, 69] width 105 height 35
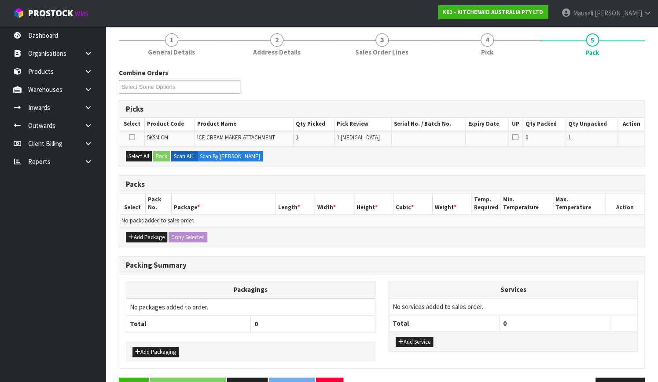
scroll to position [130, 0]
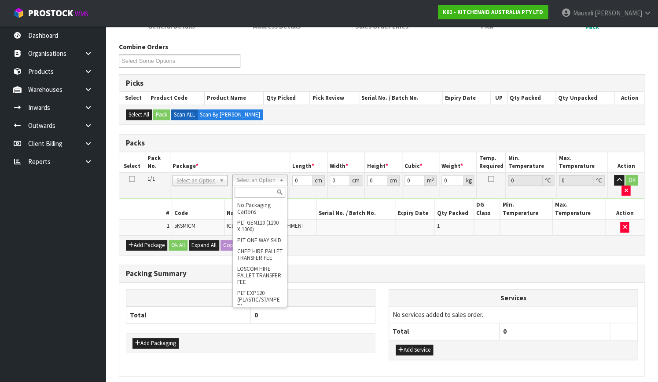
click at [252, 189] on input "text" at bounding box center [259, 192] width 51 height 11
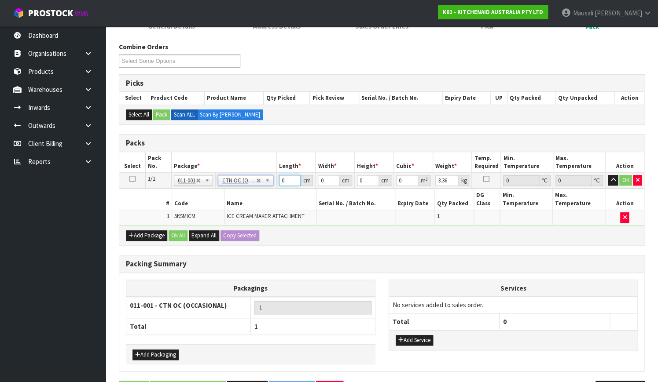
drag, startPoint x: 286, startPoint y: 178, endPoint x: 277, endPoint y: 183, distance: 11.2
click at [277, 183] on td "0 cm" at bounding box center [295, 181] width 39 height 16
click at [183, 230] on button "Ok All" at bounding box center [177, 235] width 19 height 11
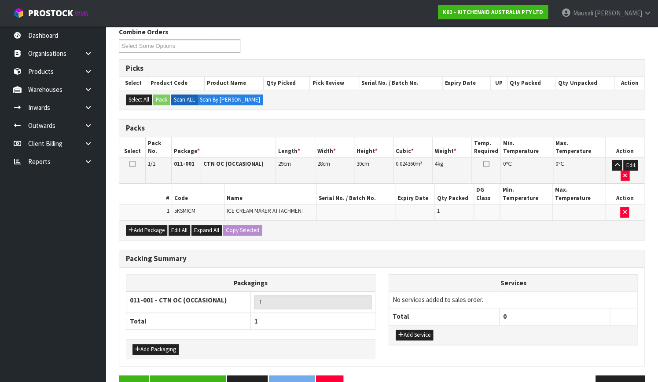
scroll to position [160, 0]
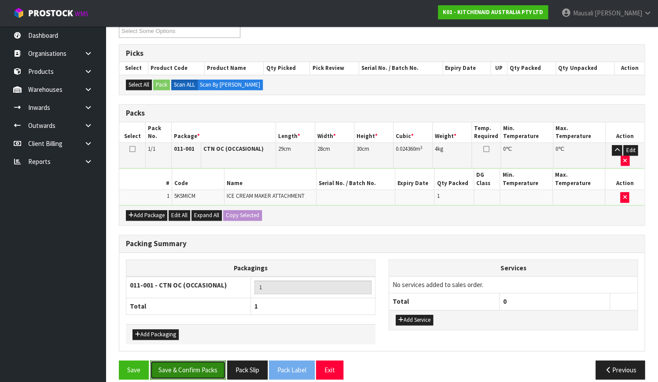
click at [194, 361] on button "Save & Confirm Packs" at bounding box center [188, 370] width 76 height 19
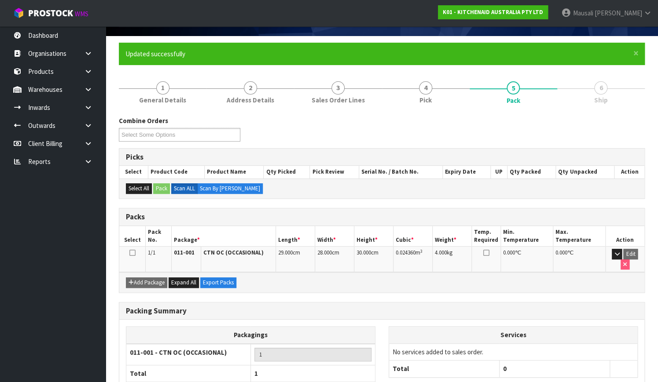
scroll to position [112, 0]
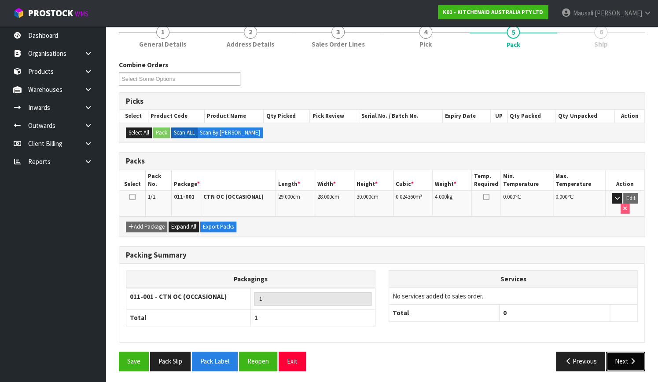
click at [636, 358] on icon "button" at bounding box center [632, 361] width 8 height 7
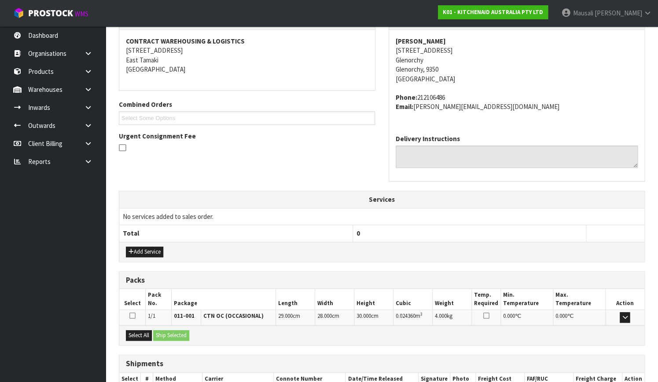
scroll to position [216, 0]
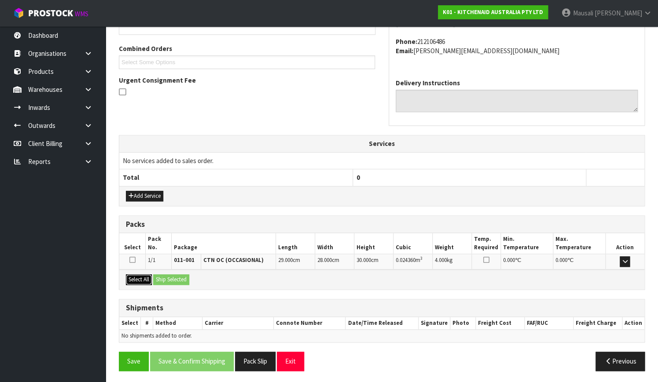
drag, startPoint x: 137, startPoint y: 277, endPoint x: 173, endPoint y: 275, distance: 36.1
click at [137, 277] on button "Select All" at bounding box center [139, 279] width 26 height 11
click at [173, 275] on button "Ship Selected" at bounding box center [171, 279] width 36 height 11
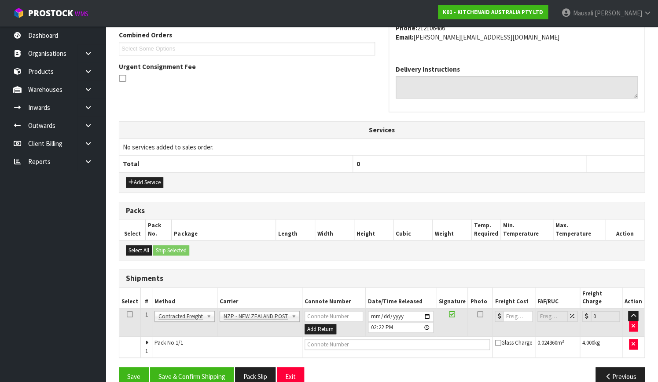
scroll to position [238, 0]
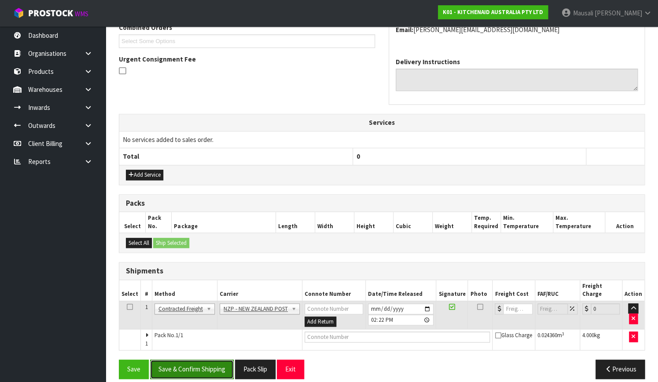
click at [211, 360] on button "Save & Confirm Shipping" at bounding box center [192, 369] width 84 height 19
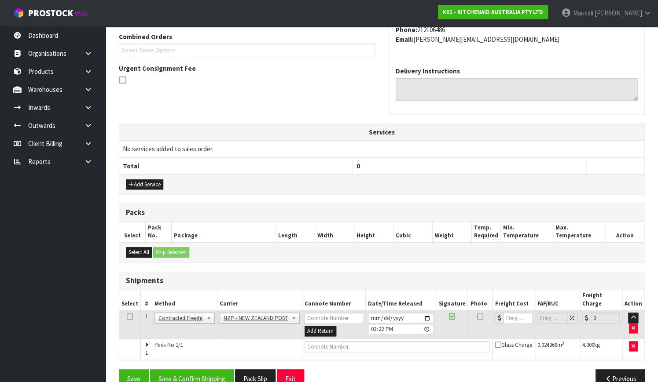
scroll to position [0, 0]
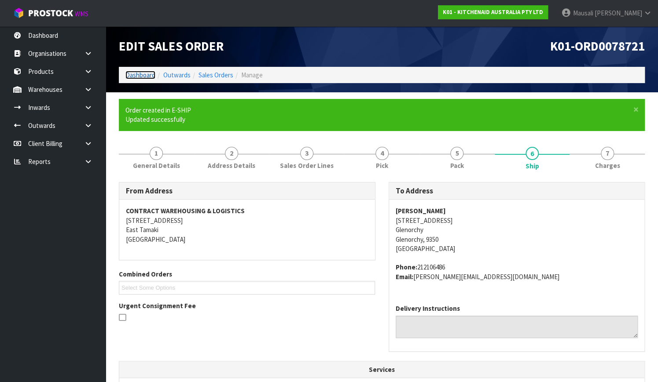
click at [132, 75] on link "Dashboard" at bounding box center [140, 75] width 30 height 8
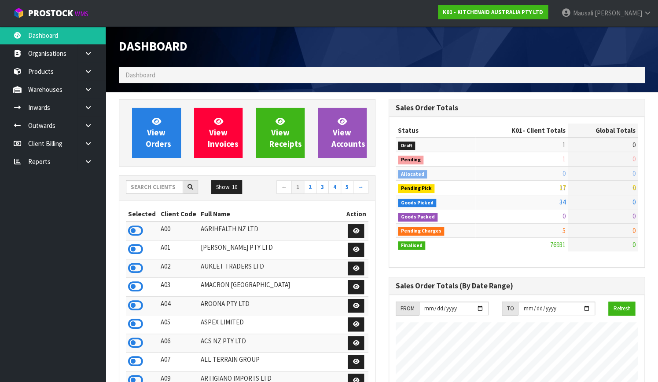
scroll to position [684, 269]
click at [160, 135] on span "View Orders" at bounding box center [159, 132] width 26 height 33
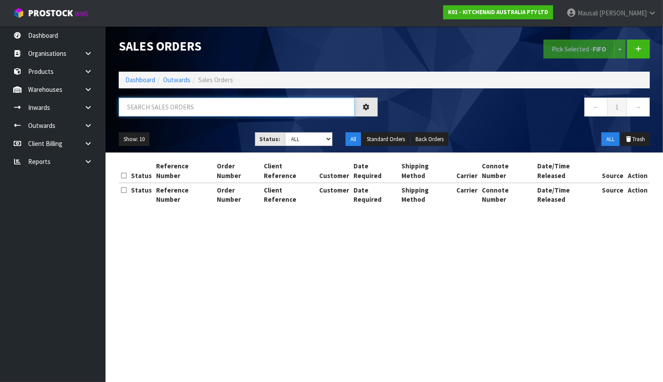
click at [139, 102] on input "text" at bounding box center [237, 107] width 236 height 19
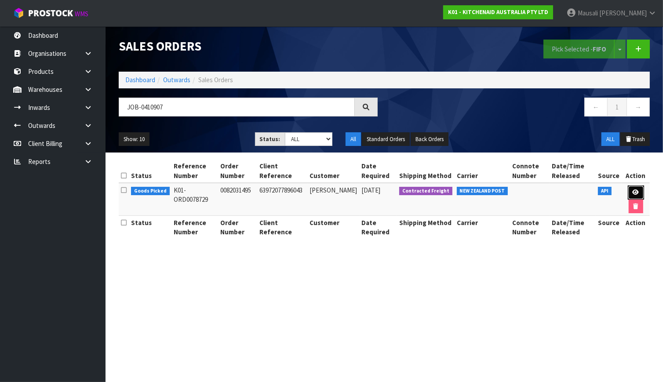
click at [633, 188] on link at bounding box center [636, 193] width 16 height 14
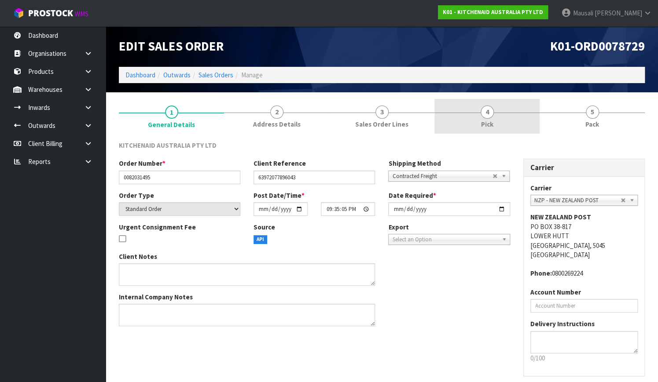
click at [496, 121] on link "4 Pick" at bounding box center [486, 116] width 105 height 35
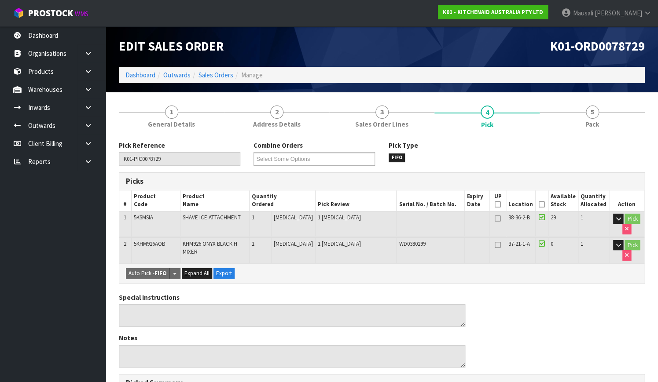
click at [544, 205] on icon at bounding box center [541, 205] width 6 height 0
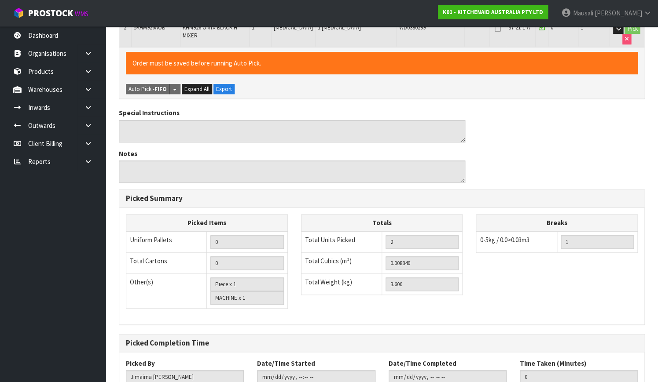
scroll to position [278, 0]
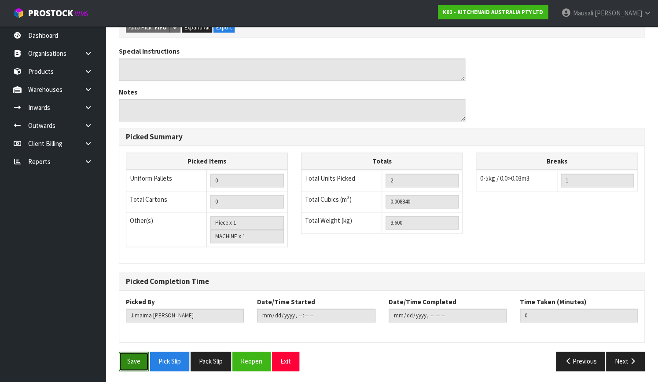
click at [123, 361] on button "Save" at bounding box center [134, 361] width 30 height 19
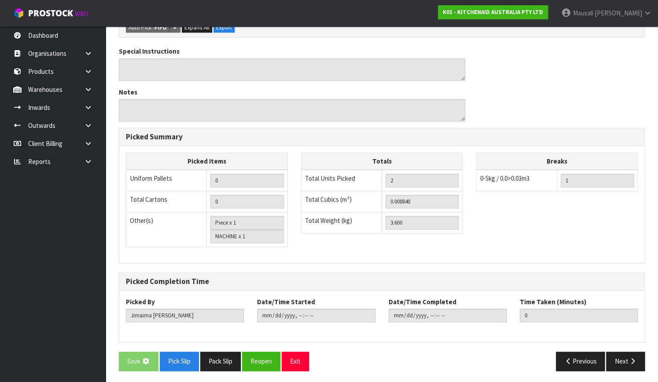
scroll to position [0, 0]
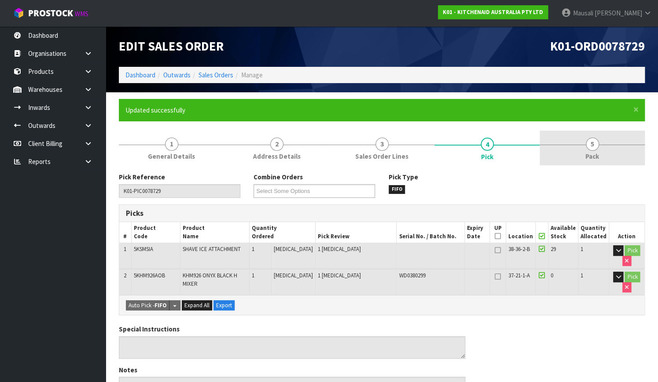
click at [572, 149] on link "5 Pack" at bounding box center [591, 148] width 105 height 35
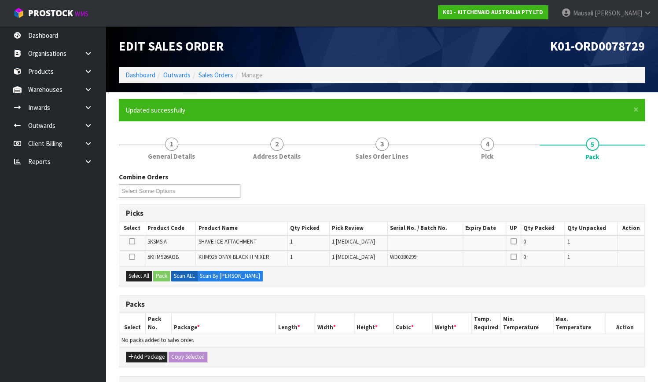
scroll to position [120, 0]
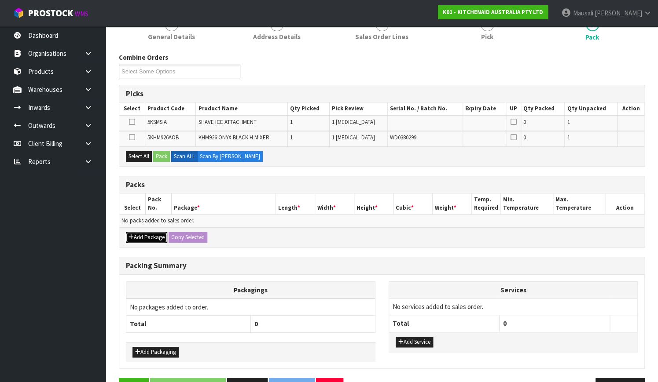
click at [150, 236] on button "Add Package" at bounding box center [146, 237] width 41 height 11
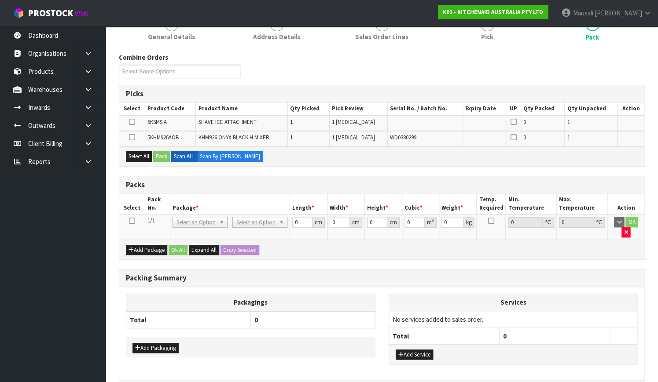
click at [132, 221] on icon at bounding box center [132, 221] width 6 height 0
click at [146, 155] on button "Select All" at bounding box center [139, 156] width 26 height 11
click at [156, 155] on button "Pack" at bounding box center [161, 156] width 17 height 11
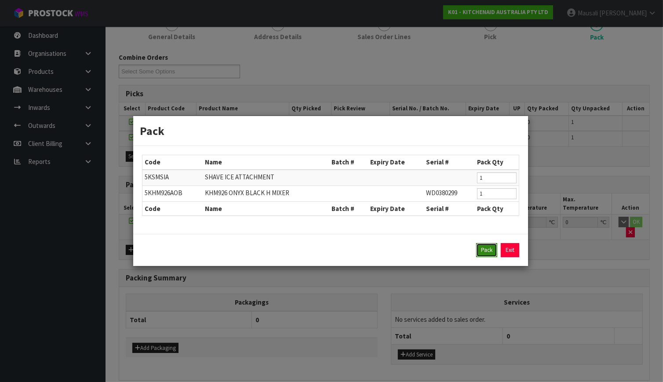
click at [484, 245] on button "Pack" at bounding box center [486, 250] width 21 height 14
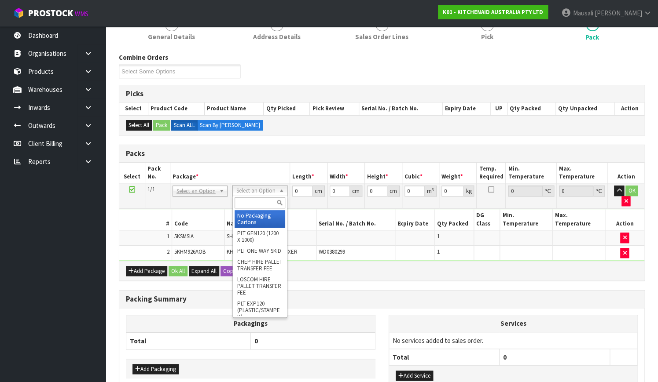
click at [260, 200] on input "text" at bounding box center [259, 202] width 51 height 11
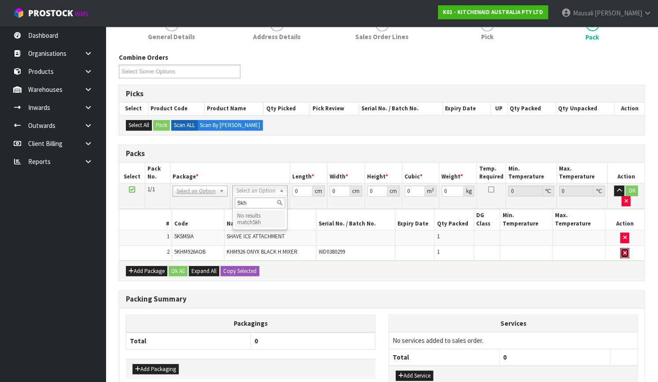
click at [626, 248] on button "button" at bounding box center [624, 253] width 9 height 11
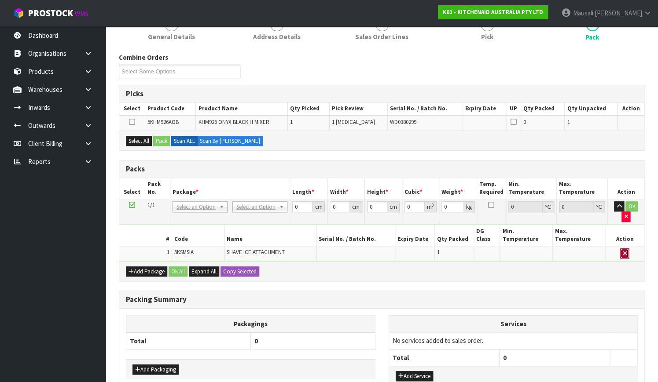
click at [621, 249] on button "button" at bounding box center [624, 254] width 9 height 11
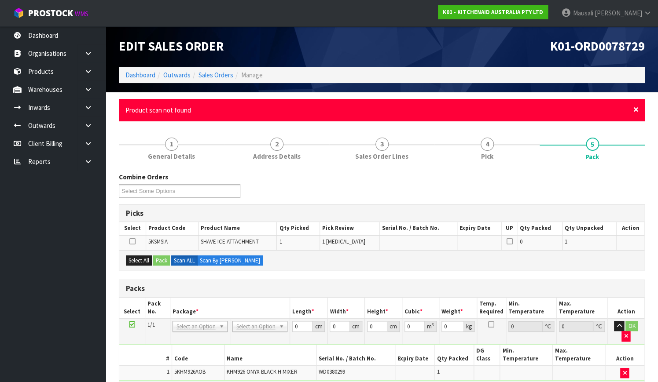
click at [633, 108] on span "×" at bounding box center [635, 109] width 5 height 12
click at [635, 110] on span "×" at bounding box center [635, 109] width 5 height 12
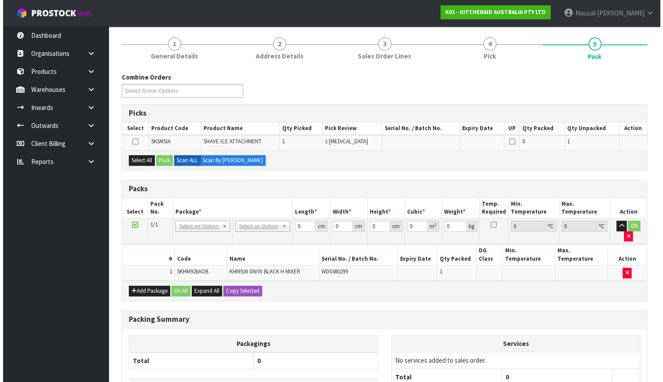
scroll to position [139, 0]
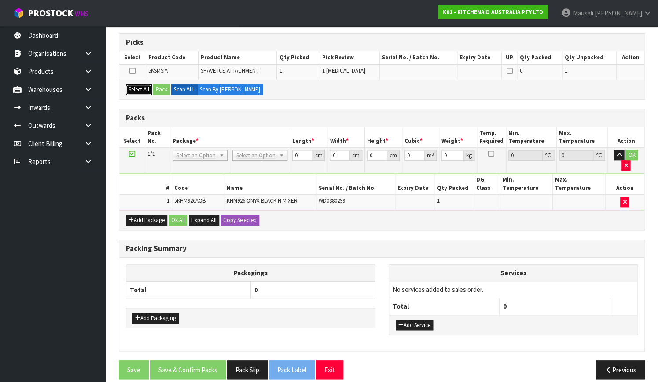
click at [141, 85] on button "Select All" at bounding box center [139, 89] width 26 height 11
click at [158, 89] on button "Pack" at bounding box center [161, 89] width 17 height 11
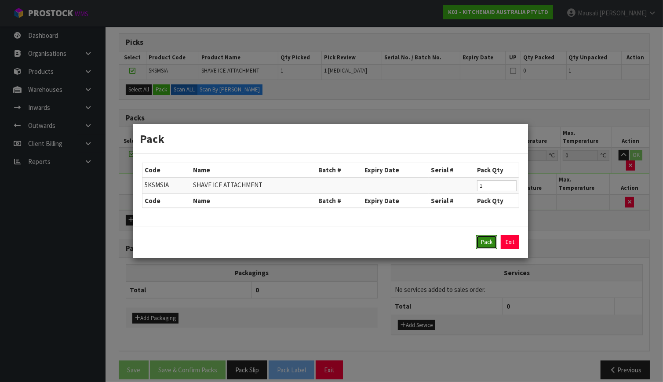
click at [482, 241] on button "Pack" at bounding box center [486, 242] width 21 height 14
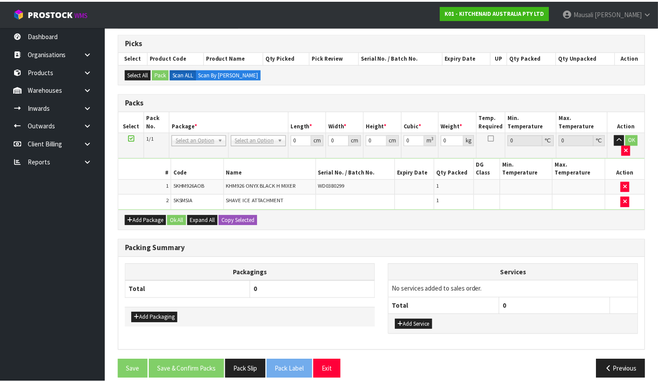
scroll to position [139, 0]
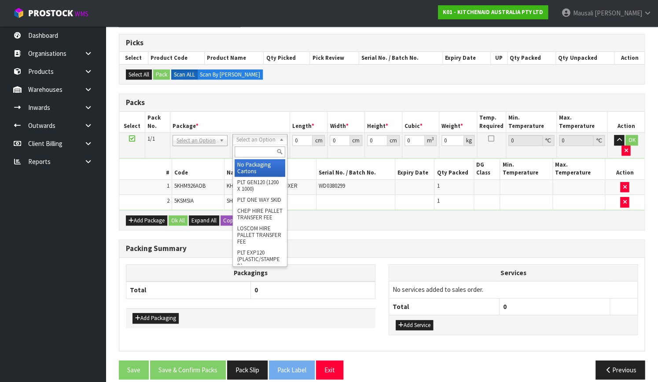
click at [261, 149] on input "text" at bounding box center [259, 151] width 51 height 11
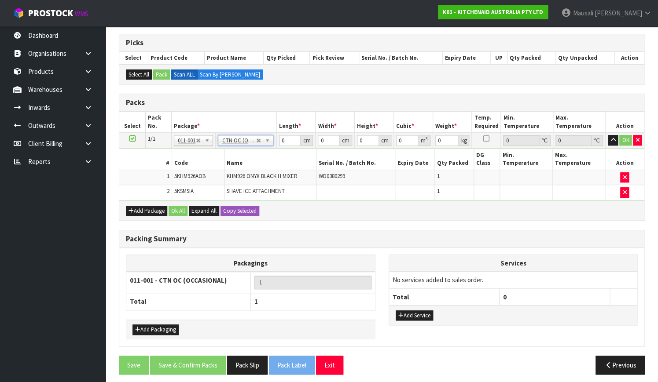
scroll to position [134, 0]
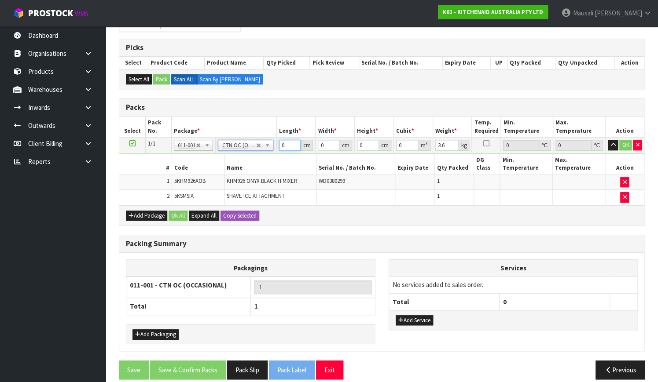
drag, startPoint x: 285, startPoint y: 145, endPoint x: 277, endPoint y: 150, distance: 8.7
click at [277, 150] on td "0 cm" at bounding box center [295, 146] width 39 height 16
click at [183, 211] on button "Ok All" at bounding box center [177, 216] width 19 height 11
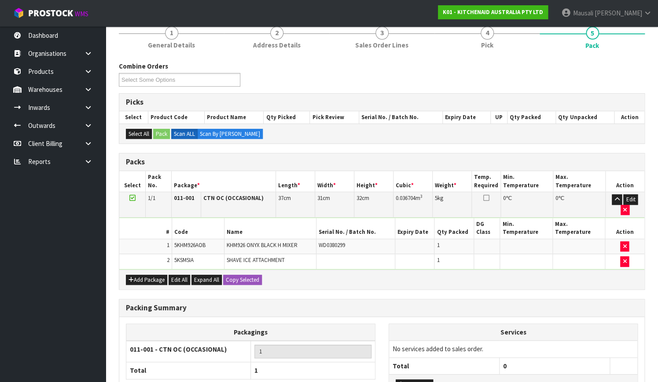
scroll to position [143, 0]
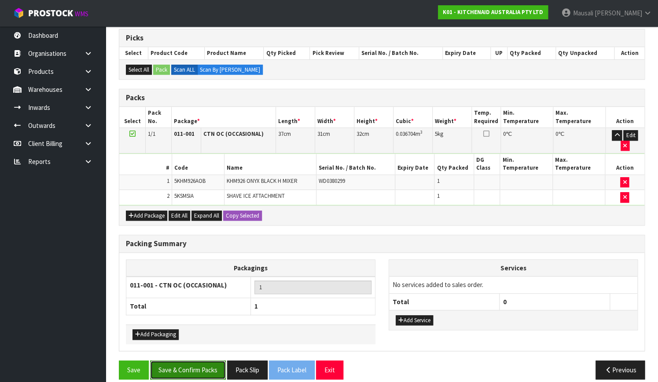
click at [189, 361] on button "Save & Confirm Packs" at bounding box center [188, 370] width 76 height 19
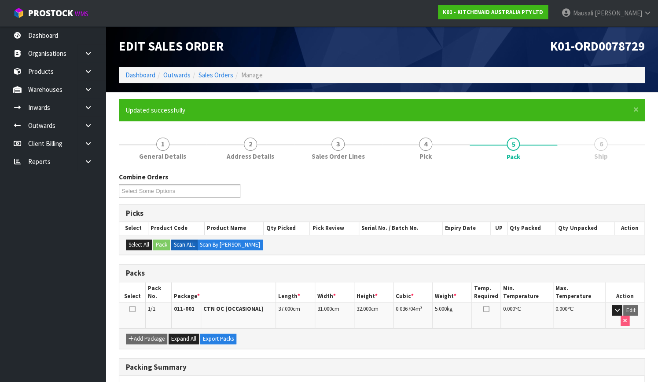
scroll to position [112, 0]
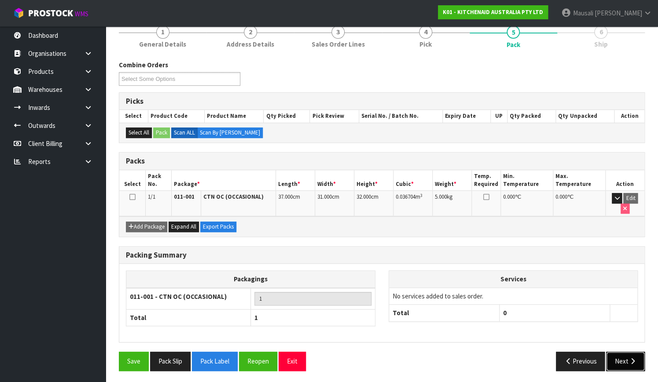
click at [623, 358] on button "Next" at bounding box center [625, 361] width 39 height 19
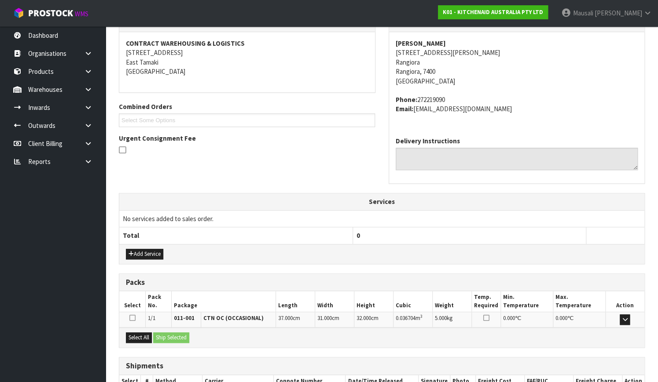
scroll to position [216, 0]
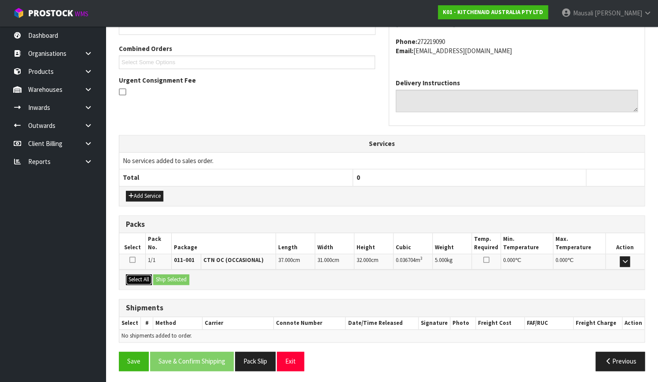
click at [145, 280] on button "Select All" at bounding box center [139, 279] width 26 height 11
click at [162, 280] on button "Ship Selected" at bounding box center [171, 279] width 36 height 11
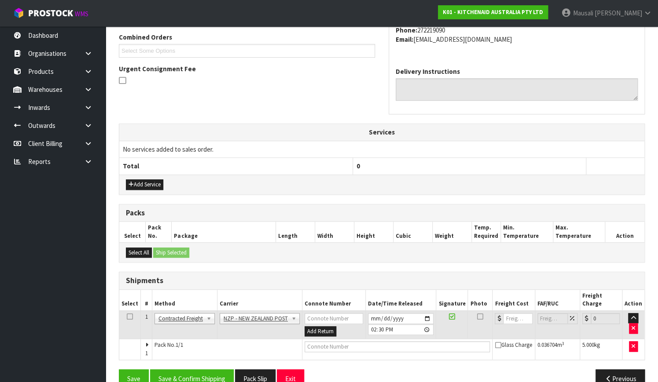
scroll to position [238, 0]
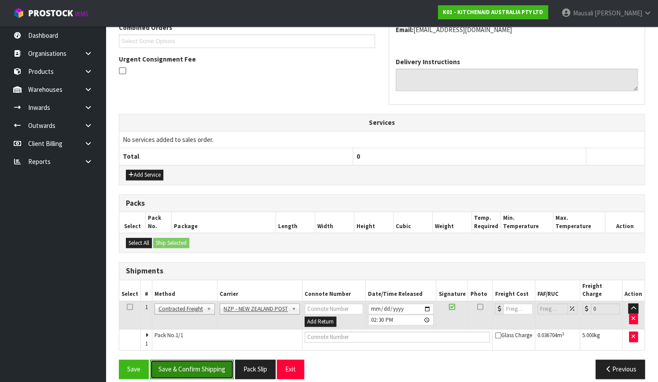
click at [191, 361] on button "Save & Confirm Shipping" at bounding box center [192, 369] width 84 height 19
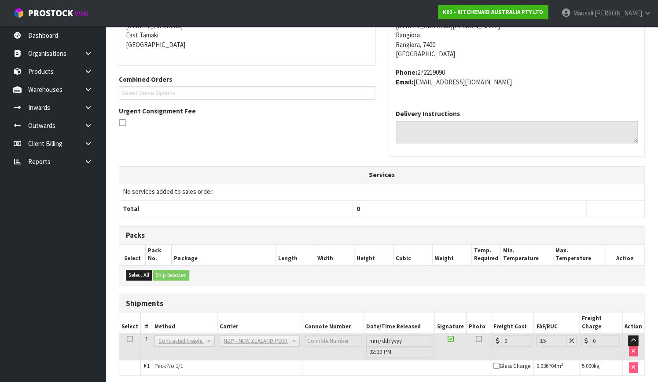
scroll to position [226, 0]
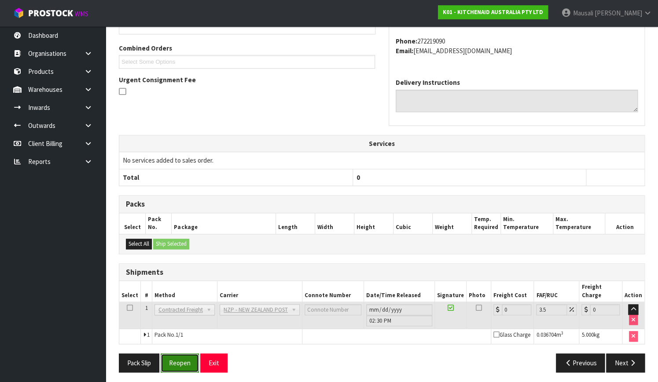
click at [176, 359] on button "Reopen" at bounding box center [180, 363] width 38 height 19
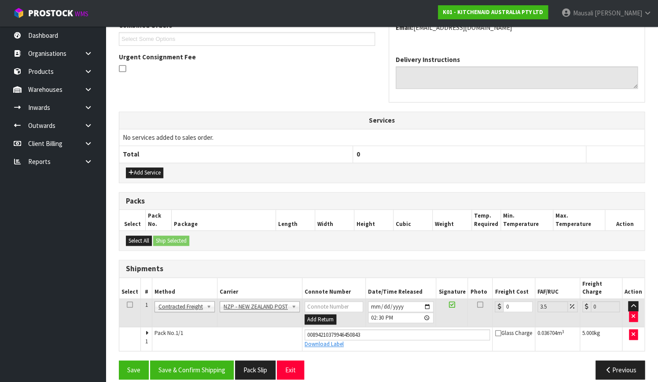
scroll to position [241, 0]
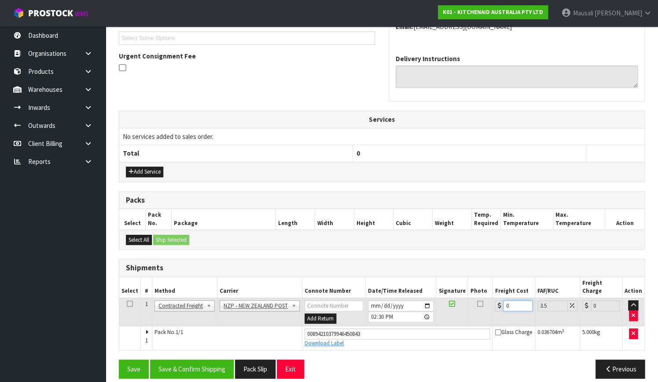
drag, startPoint x: 515, startPoint y: 293, endPoint x: 493, endPoint y: 302, distance: 23.7
click at [493, 302] on td "0" at bounding box center [513, 312] width 42 height 29
click at [193, 362] on button "Save & Confirm Shipping" at bounding box center [192, 369] width 84 height 19
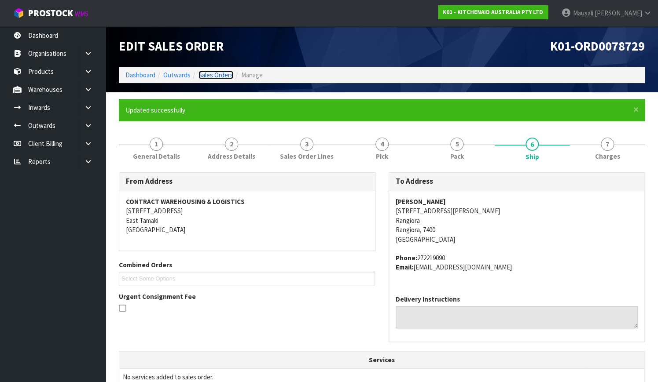
click at [217, 73] on link "Sales Orders" at bounding box center [215, 75] width 35 height 8
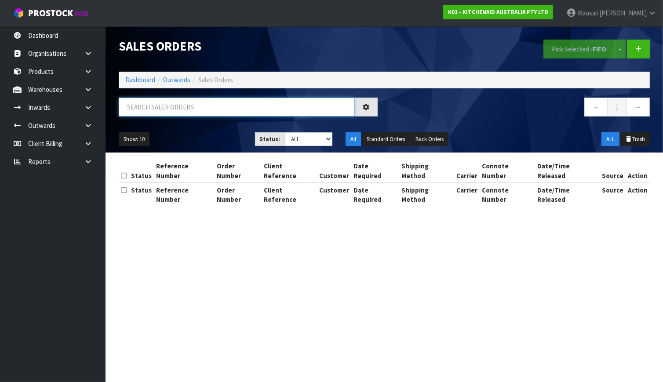
click at [139, 110] on input "text" at bounding box center [237, 107] width 236 height 19
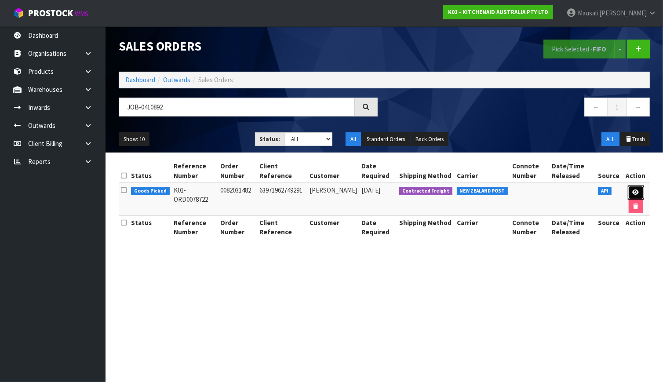
click at [638, 193] on link at bounding box center [636, 193] width 16 height 14
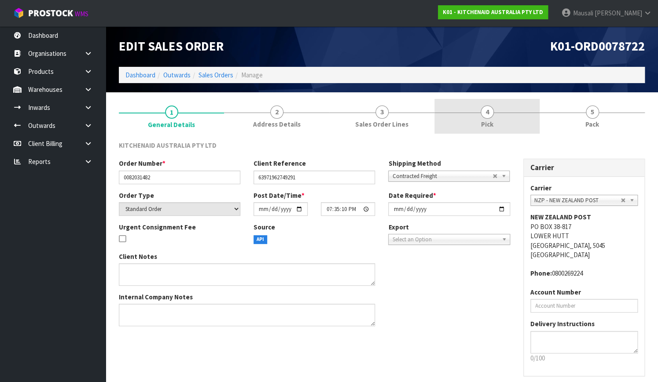
click at [493, 124] on span "Pick" at bounding box center [487, 124] width 12 height 9
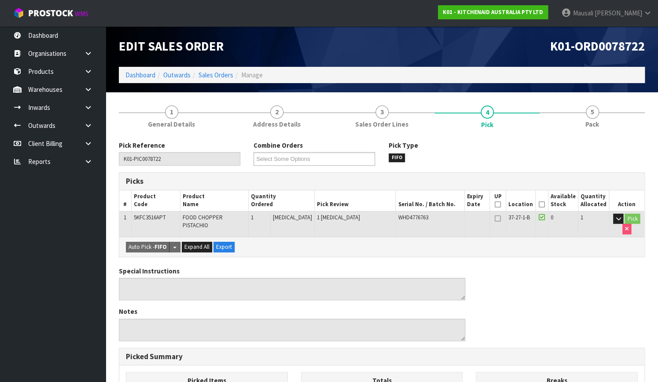
click at [542, 205] on icon at bounding box center [541, 205] width 6 height 0
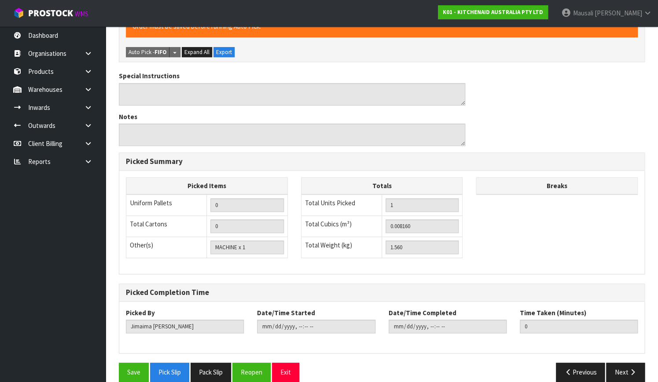
scroll to position [238, 0]
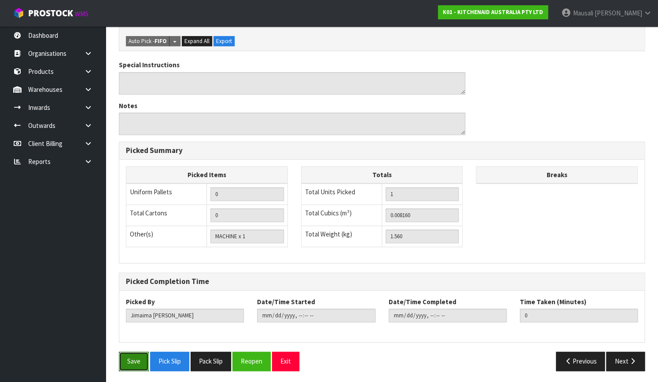
click at [136, 362] on button "Save" at bounding box center [134, 361] width 30 height 19
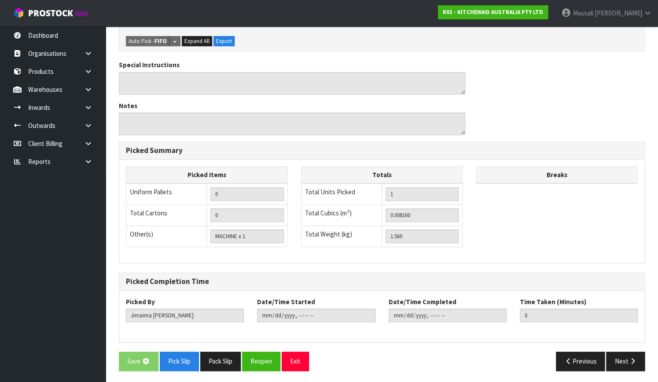
scroll to position [0, 0]
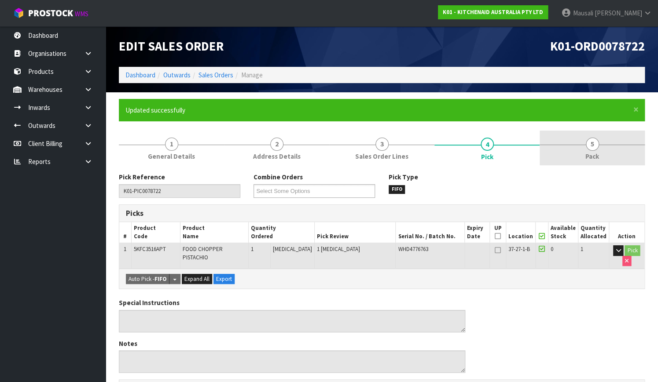
click at [613, 155] on link "5 Pack" at bounding box center [591, 148] width 105 height 35
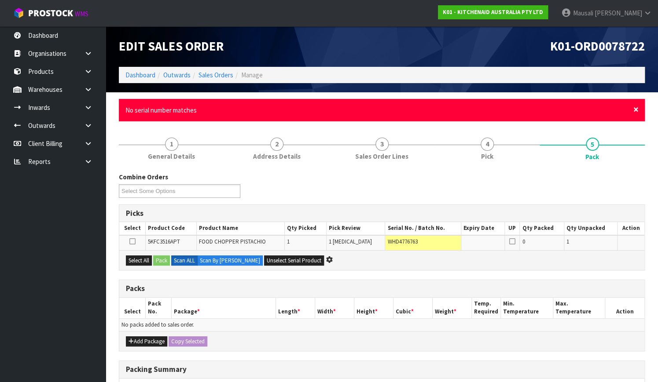
click at [634, 109] on span "×" at bounding box center [635, 109] width 5 height 12
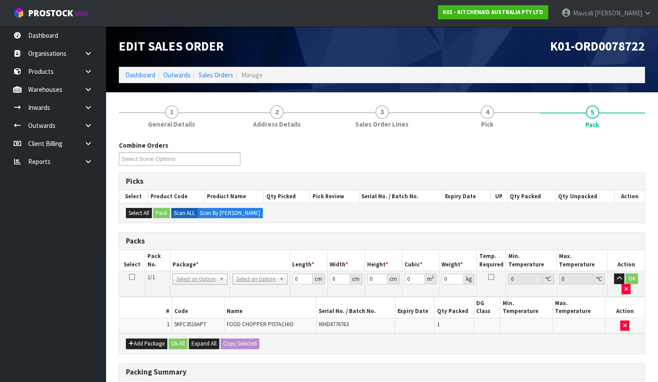
scroll to position [123, 0]
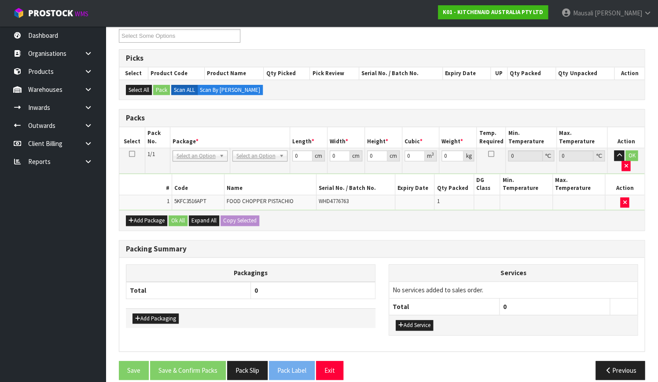
click at [251, 148] on td "No Packaging Cartons PLT GEN120 (1200 X 1000) PLT ONE WAY SKID CHEP HIRE PALLET…" at bounding box center [260, 161] width 60 height 26
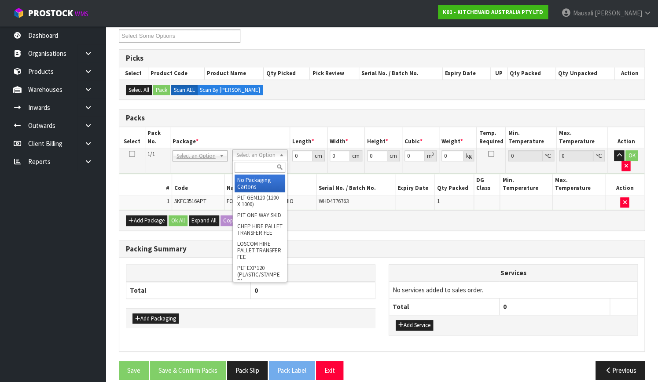
click at [242, 165] on input "text" at bounding box center [259, 167] width 51 height 11
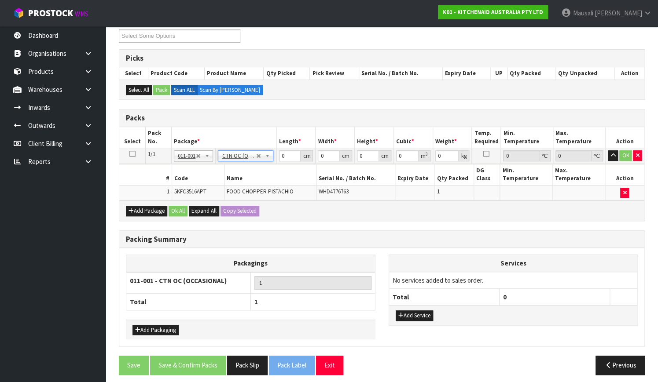
scroll to position [119, 0]
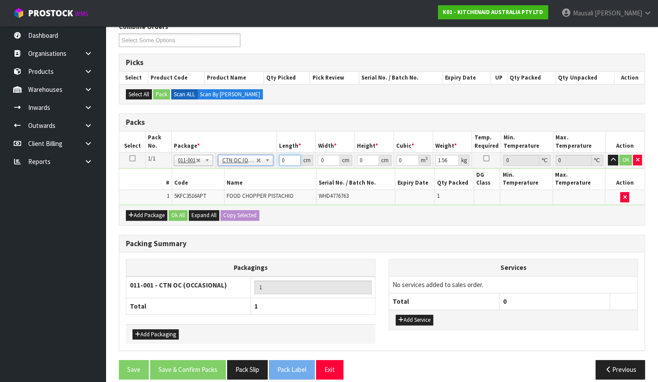
drag, startPoint x: 285, startPoint y: 158, endPoint x: 267, endPoint y: 164, distance: 18.5
click at [272, 163] on tr "1/1 NONE 007-001 007-002 007-004 007-009 007-013 007-014 007-015 007-017 007-01…" at bounding box center [381, 161] width 525 height 16
click at [176, 210] on button "Ok All" at bounding box center [177, 215] width 19 height 11
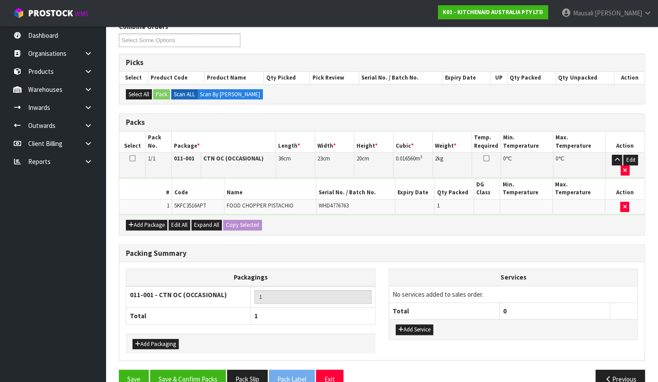
scroll to position [128, 0]
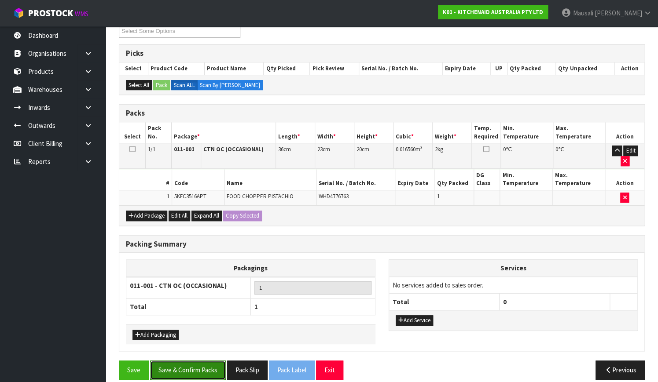
drag, startPoint x: 192, startPoint y: 356, endPoint x: 325, endPoint y: 355, distance: 133.7
click at [195, 361] on button "Save & Confirm Packs" at bounding box center [188, 370] width 76 height 19
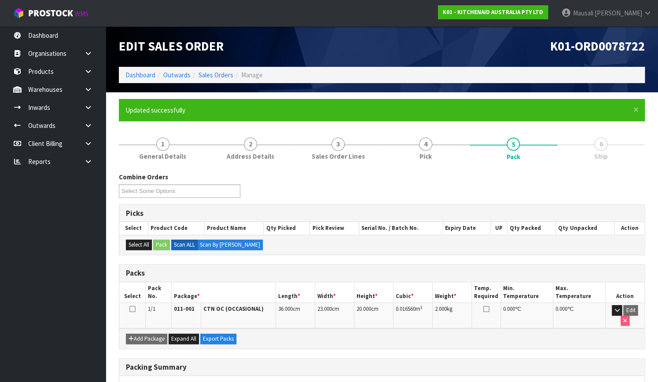
scroll to position [112, 0]
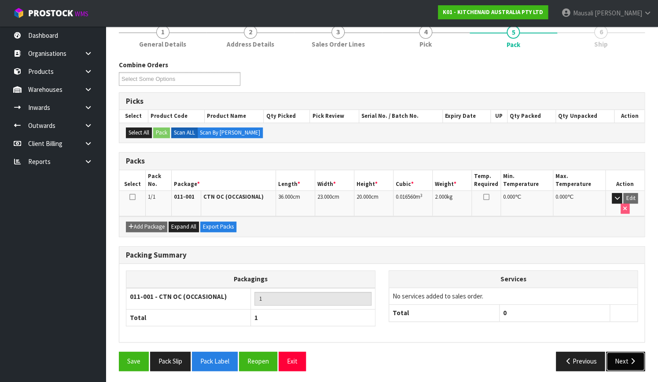
click at [630, 362] on icon "button" at bounding box center [632, 361] width 8 height 7
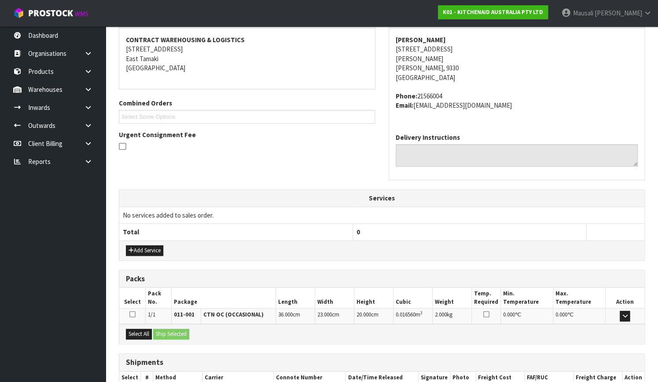
scroll to position [216, 0]
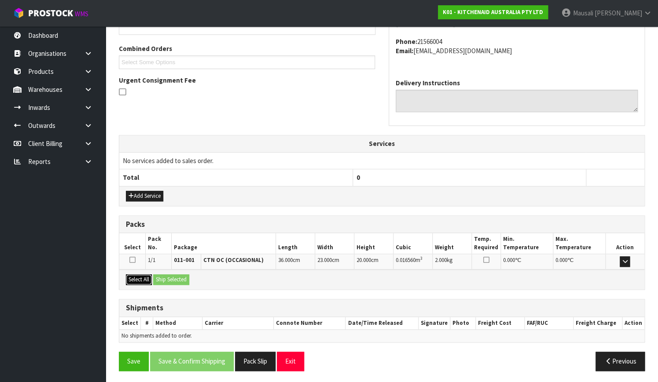
click at [141, 276] on button "Select All" at bounding box center [139, 279] width 26 height 11
click at [152, 277] on button "Select All" at bounding box center [139, 279] width 26 height 11
click at [186, 280] on button "Ship Selected" at bounding box center [171, 279] width 36 height 11
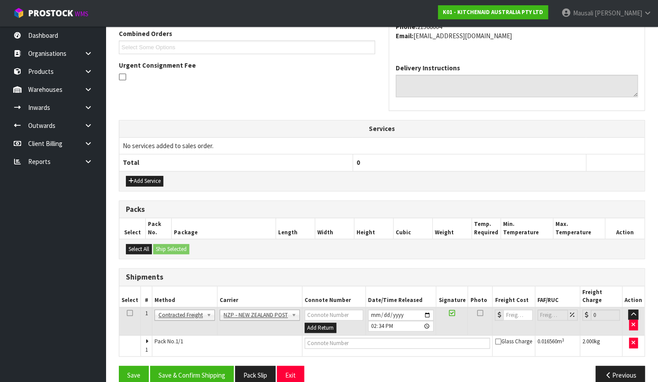
scroll to position [238, 0]
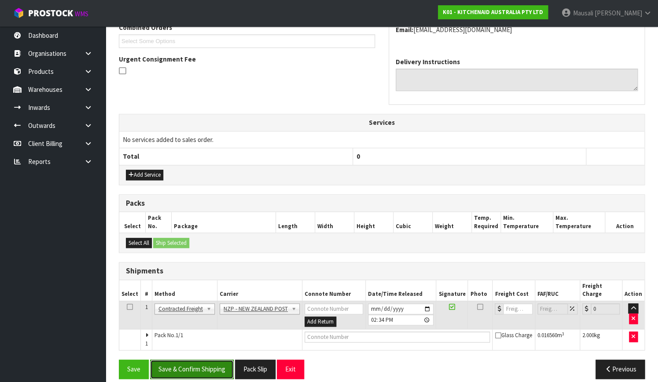
drag, startPoint x: 212, startPoint y: 362, endPoint x: 223, endPoint y: 358, distance: 11.8
click at [212, 362] on button "Save & Confirm Shipping" at bounding box center [192, 369] width 84 height 19
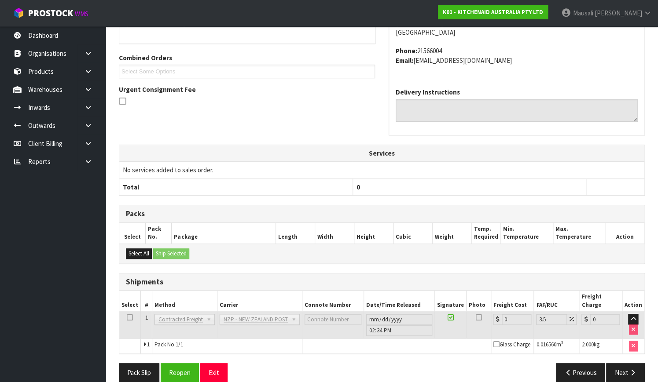
scroll to position [226, 0]
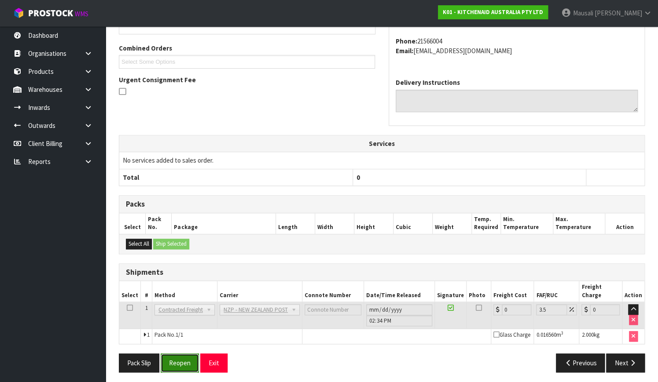
click at [183, 364] on button "Reopen" at bounding box center [180, 363] width 38 height 19
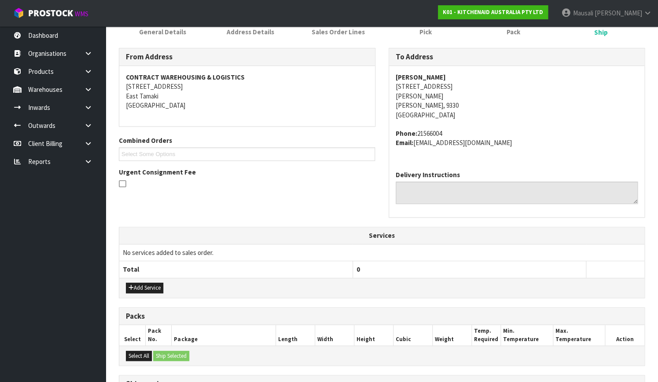
scroll to position [241, 0]
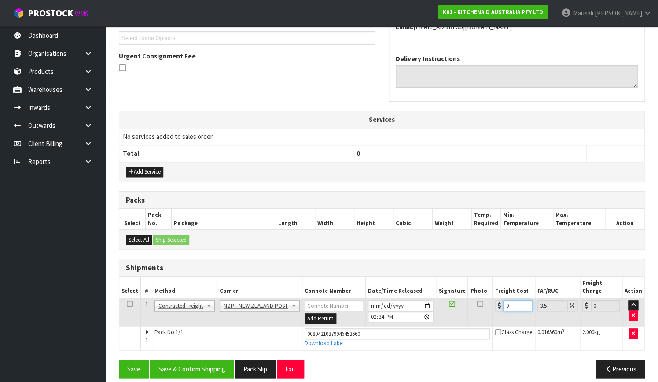
drag, startPoint x: 514, startPoint y: 296, endPoint x: 502, endPoint y: 301, distance: 13.1
click at [503, 301] on input "0" at bounding box center [517, 305] width 29 height 11
click at [220, 360] on button "Save & Confirm Shipping" at bounding box center [192, 369] width 84 height 19
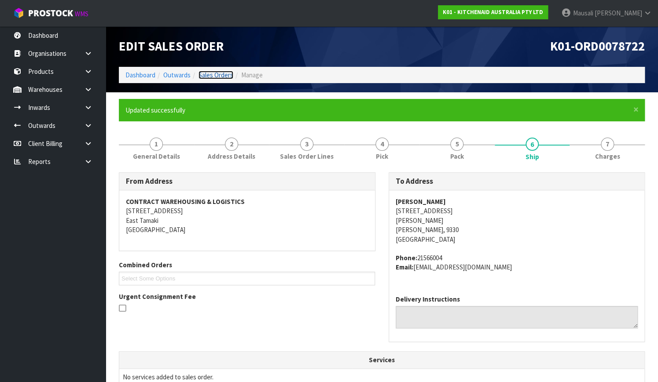
click at [215, 74] on link "Sales Orders" at bounding box center [215, 75] width 35 height 8
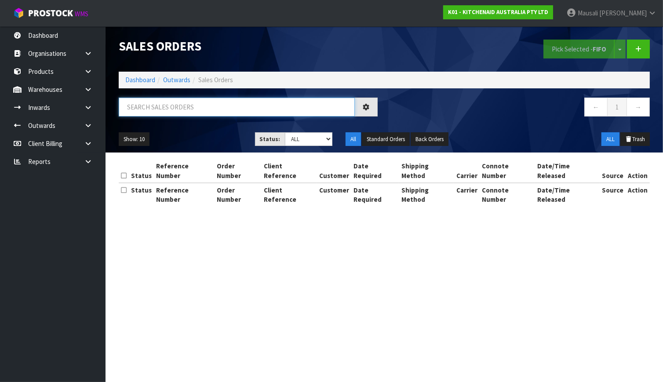
click at [152, 110] on input "text" at bounding box center [237, 107] width 236 height 19
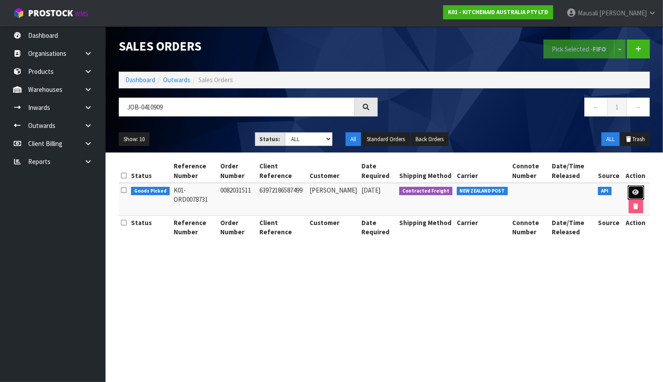
click at [633, 193] on icon at bounding box center [636, 193] width 7 height 6
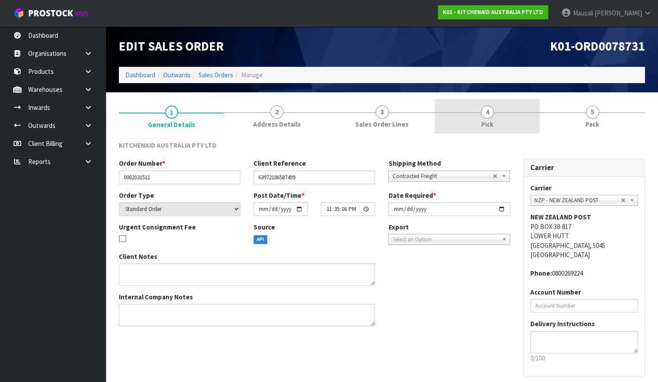
click at [521, 117] on link "4 Pick" at bounding box center [486, 116] width 105 height 35
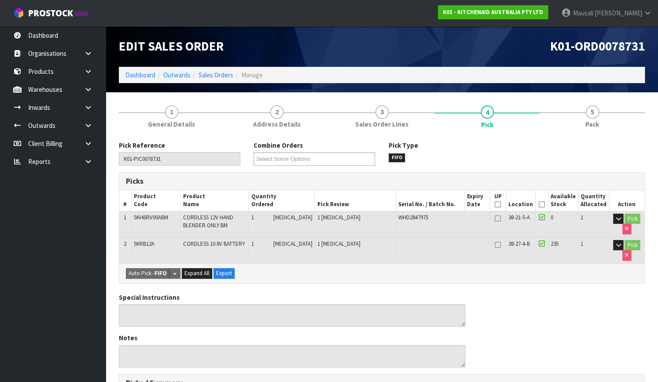
click at [541, 205] on icon at bounding box center [541, 205] width 6 height 0
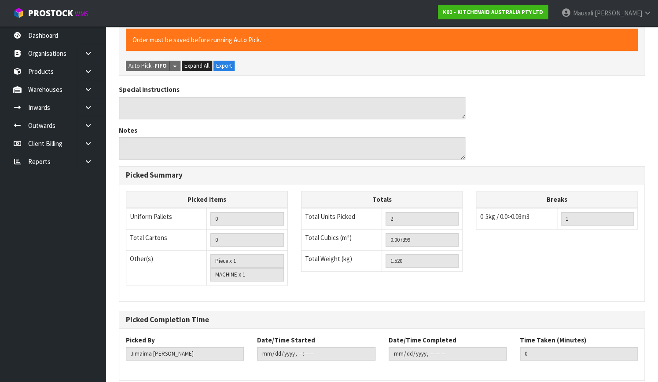
scroll to position [278, 0]
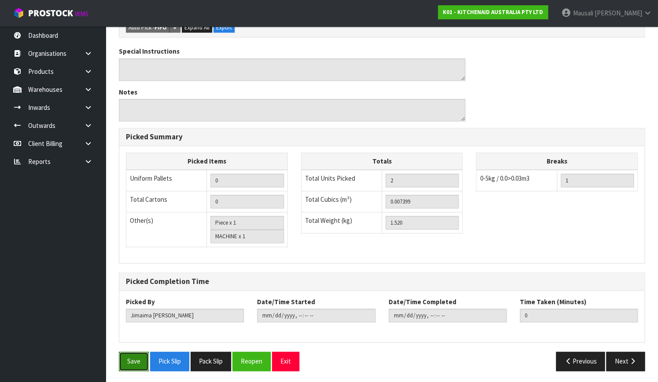
click at [121, 363] on button "Save" at bounding box center [134, 361] width 30 height 19
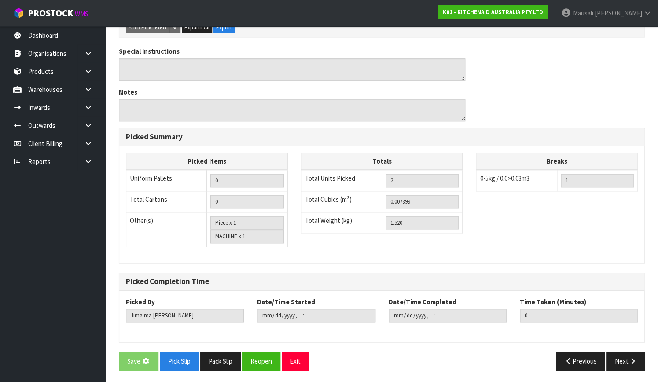
scroll to position [0, 0]
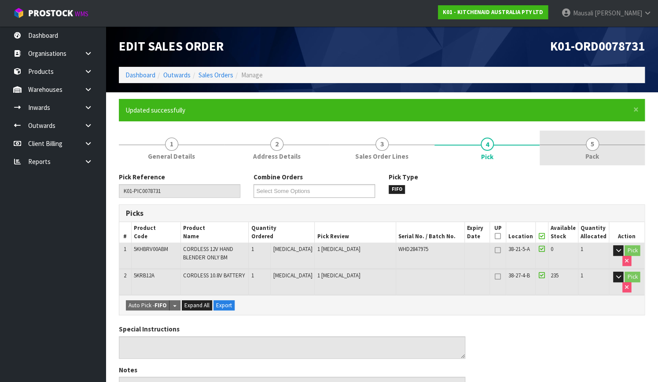
click at [580, 152] on link "5 Pack" at bounding box center [591, 148] width 105 height 35
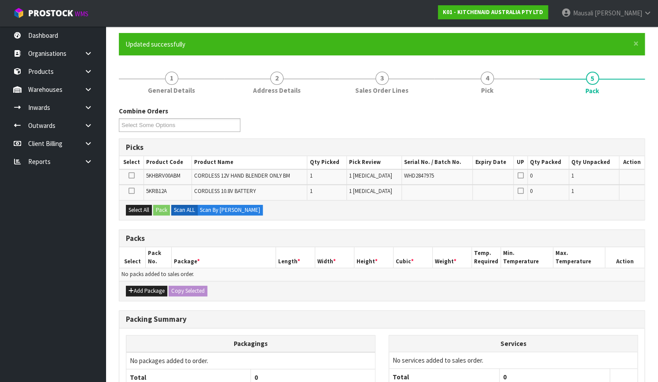
scroll to position [146, 0]
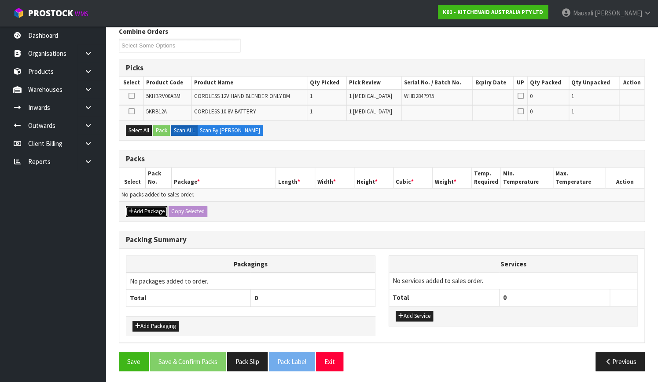
click at [143, 207] on button "Add Package" at bounding box center [146, 211] width 41 height 11
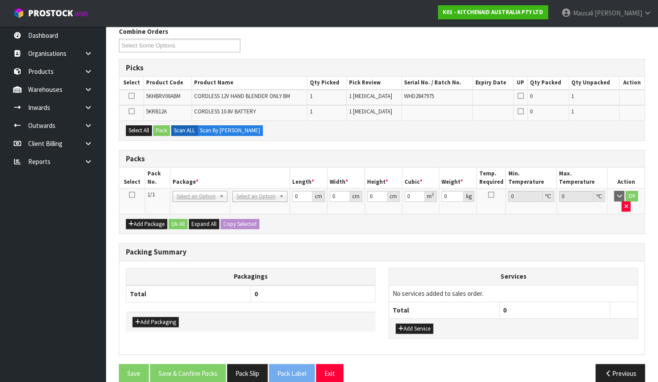
click at [133, 195] on icon at bounding box center [132, 195] width 6 height 0
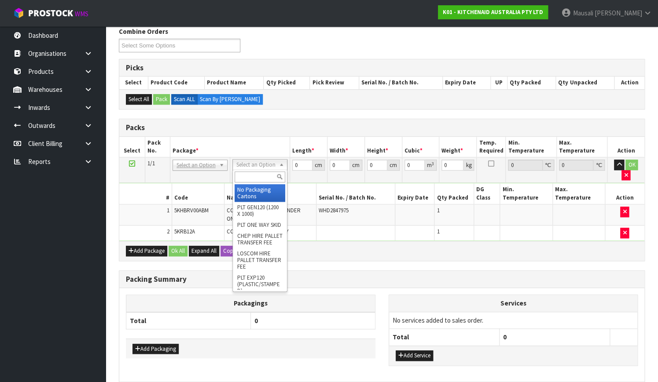
click at [249, 176] on input "text" at bounding box center [259, 177] width 51 height 11
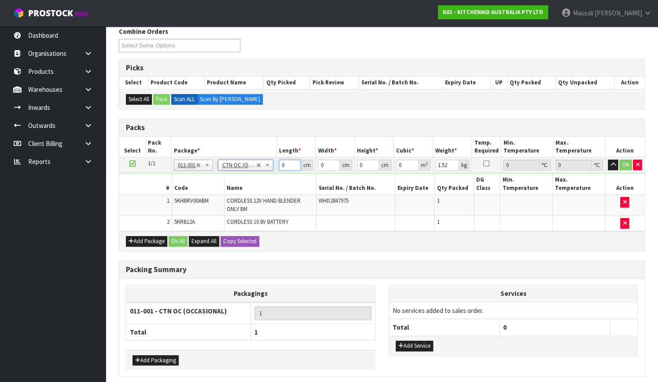
drag, startPoint x: 285, startPoint y: 165, endPoint x: 271, endPoint y: 172, distance: 15.5
click at [270, 170] on tr "1/1 NONE 007-001 007-002 007-004 007-009 007-013 007-014 007-015 007-017 007-01…" at bounding box center [381, 165] width 525 height 16
click at [181, 236] on button "Ok All" at bounding box center [177, 241] width 19 height 11
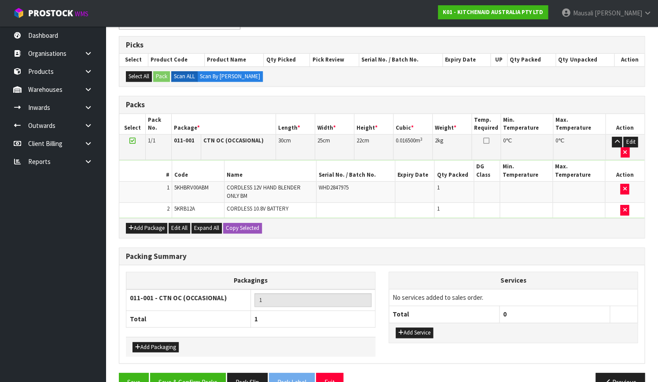
scroll to position [181, 0]
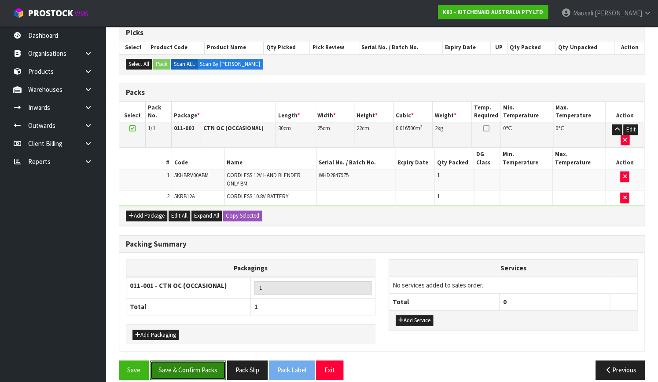
click at [189, 361] on button "Save & Confirm Packs" at bounding box center [188, 370] width 76 height 19
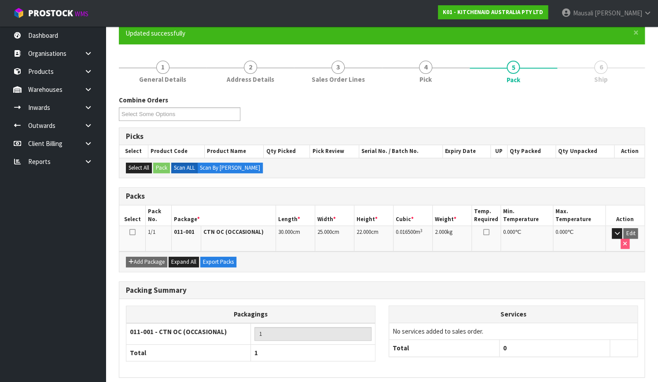
scroll to position [112, 0]
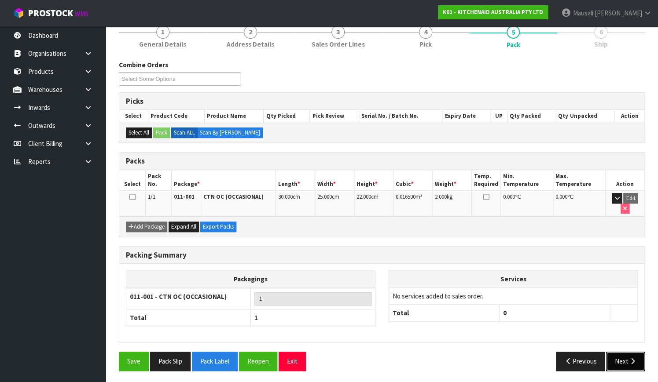
click at [633, 358] on icon "button" at bounding box center [632, 361] width 8 height 7
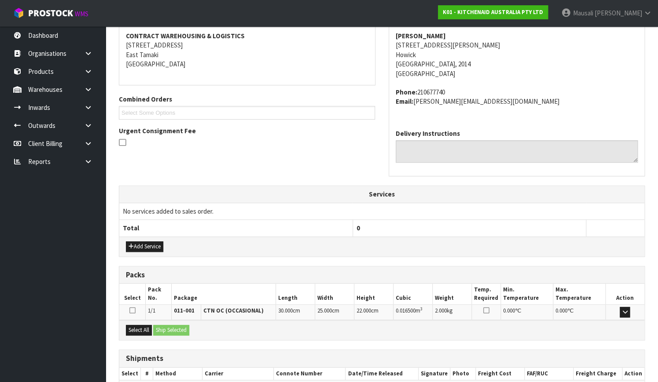
scroll to position [216, 0]
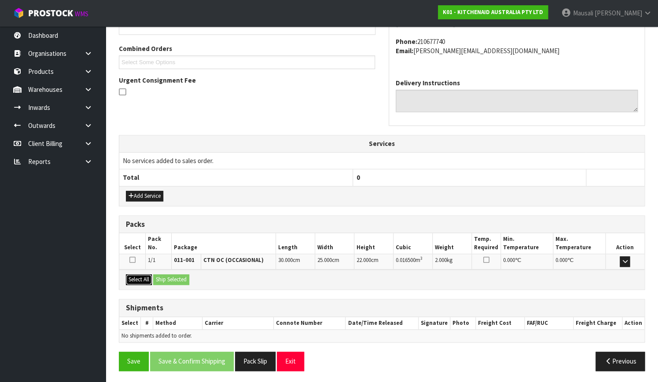
drag, startPoint x: 137, startPoint y: 277, endPoint x: 171, endPoint y: 277, distance: 33.9
click at [139, 277] on button "Select All" at bounding box center [139, 279] width 26 height 11
click at [171, 277] on button "Ship Selected" at bounding box center [171, 279] width 36 height 11
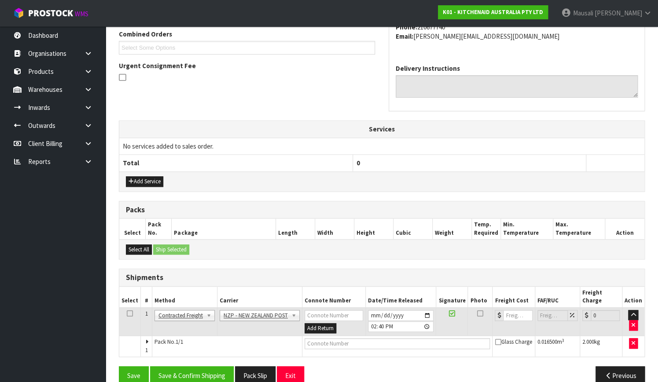
scroll to position [238, 0]
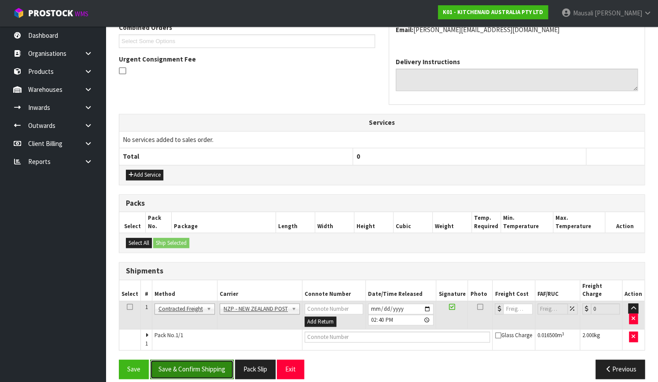
drag, startPoint x: 200, startPoint y: 361, endPoint x: 333, endPoint y: 346, distance: 133.6
click at [202, 360] on button "Save & Confirm Shipping" at bounding box center [192, 369] width 84 height 19
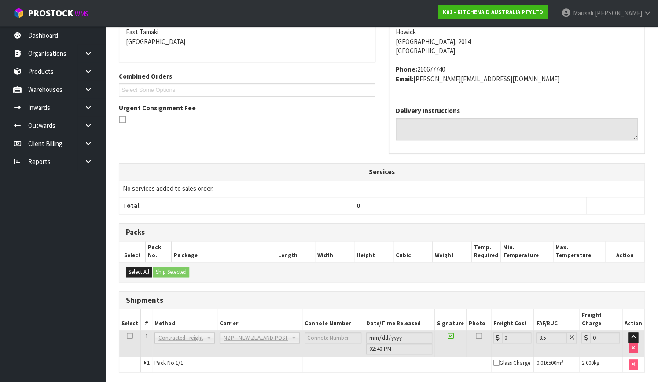
scroll to position [226, 0]
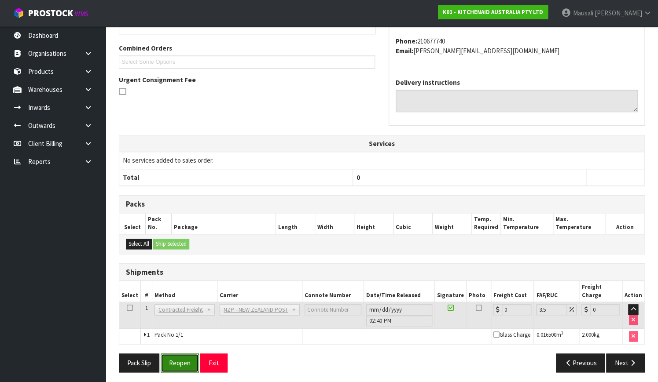
drag, startPoint x: 184, startPoint y: 356, endPoint x: 198, endPoint y: 354, distance: 14.3
click at [184, 356] on button "Reopen" at bounding box center [180, 363] width 38 height 19
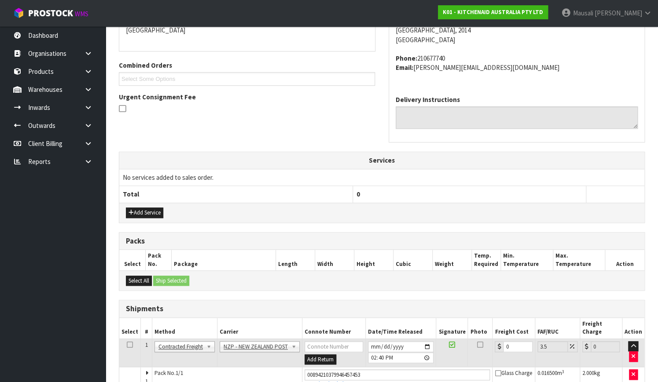
scroll to position [240, 0]
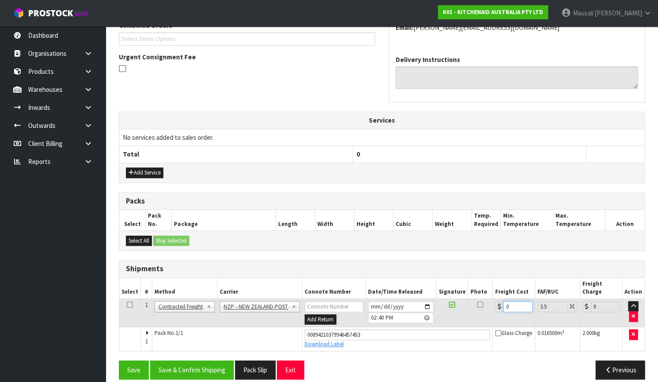
drag, startPoint x: 509, startPoint y: 299, endPoint x: 503, endPoint y: 302, distance: 6.5
click at [503, 302] on input "0" at bounding box center [517, 306] width 29 height 11
click at [197, 362] on button "Save & Confirm Shipping" at bounding box center [192, 370] width 84 height 19
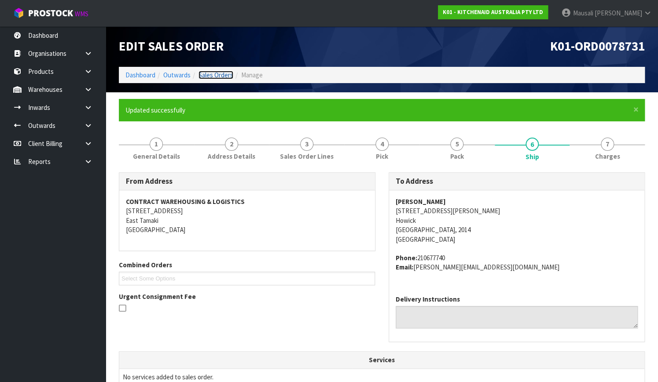
click at [219, 73] on link "Sales Orders" at bounding box center [215, 75] width 35 height 8
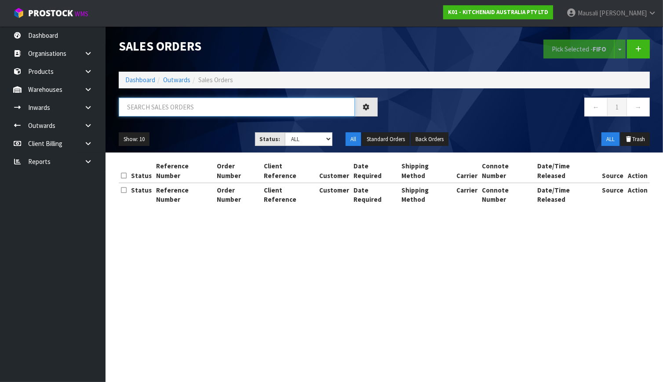
click at [166, 103] on input "text" at bounding box center [237, 107] width 236 height 19
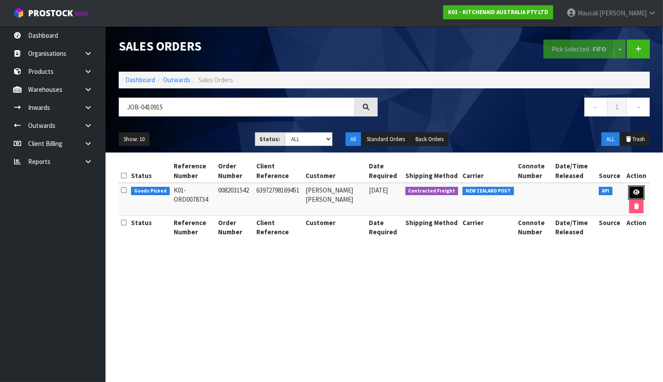
click at [630, 189] on link at bounding box center [637, 193] width 16 height 14
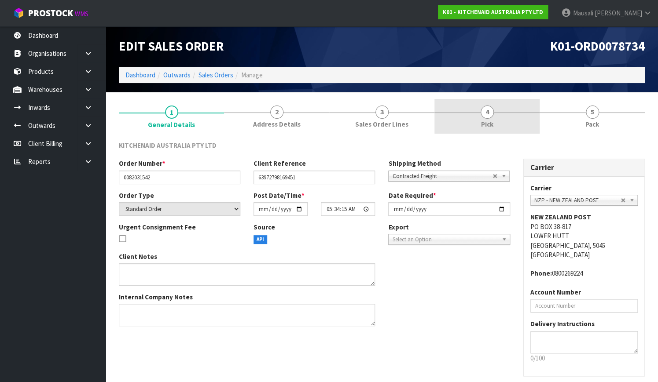
click at [502, 121] on link "4 Pick" at bounding box center [486, 116] width 105 height 35
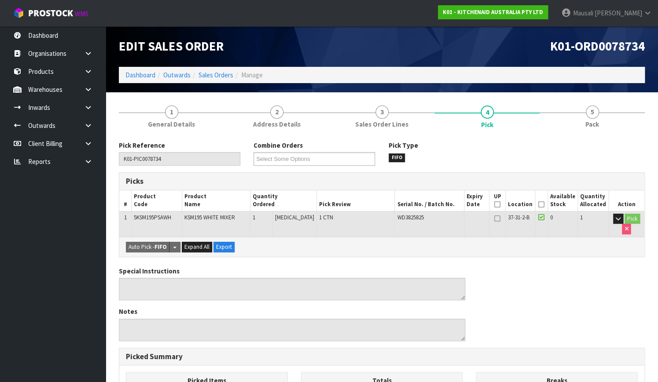
click at [541, 205] on icon at bounding box center [541, 205] width 6 height 0
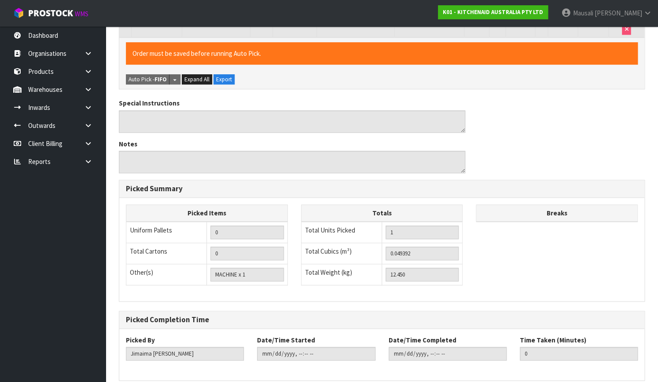
scroll to position [238, 0]
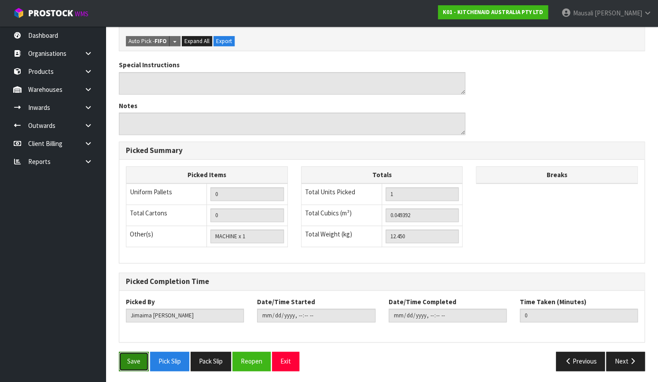
click at [133, 352] on button "Save" at bounding box center [134, 361] width 30 height 19
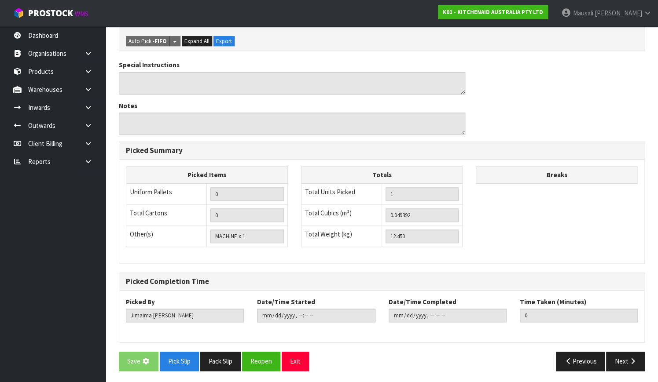
scroll to position [0, 0]
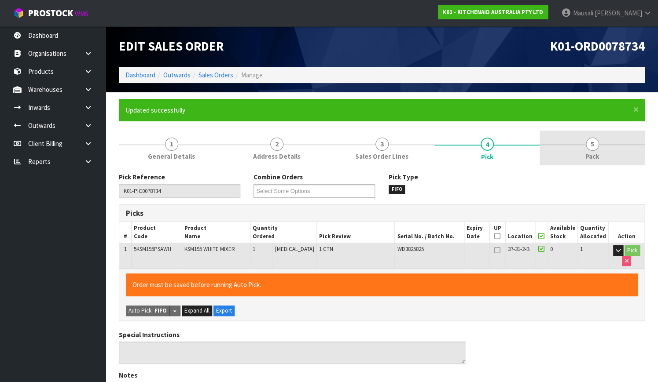
click at [605, 149] on link "5 Pack" at bounding box center [591, 148] width 105 height 35
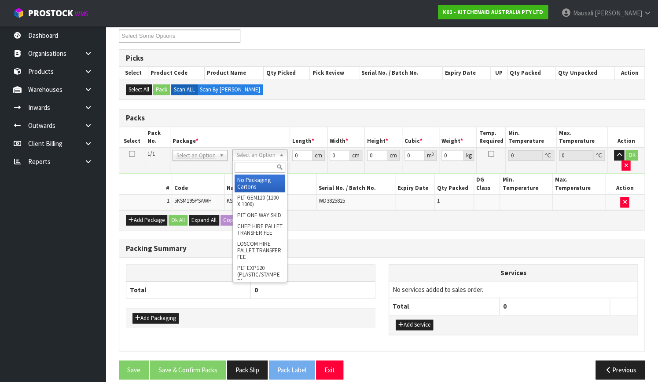
scroll to position [150, 0]
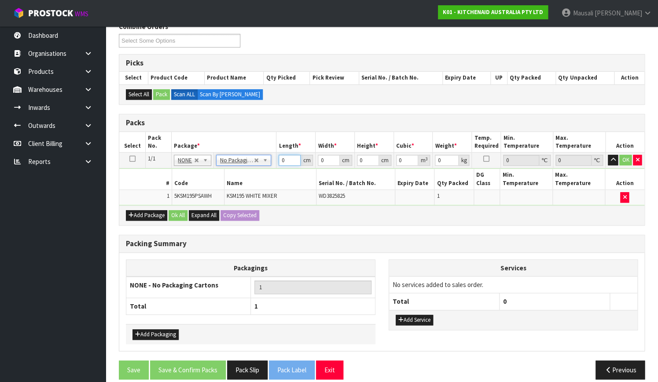
drag, startPoint x: 285, startPoint y: 159, endPoint x: 246, endPoint y: 167, distance: 39.0
click at [252, 167] on tr "1/1 NONE 007-001 007-002 007-004 007-009 007-013 007-014 007-015 007-017 007-01…" at bounding box center [381, 161] width 525 height 16
click at [180, 210] on button "Ok All" at bounding box center [177, 215] width 19 height 11
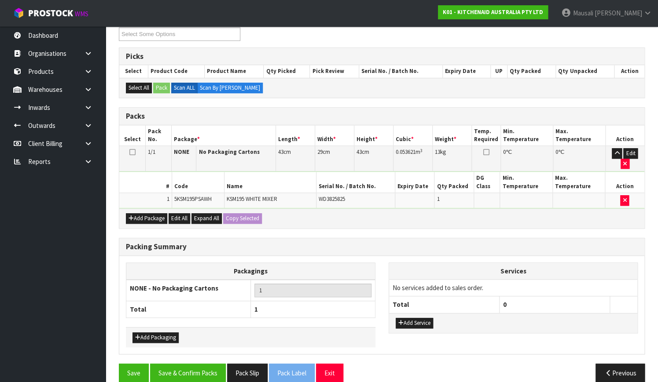
scroll to position [160, 0]
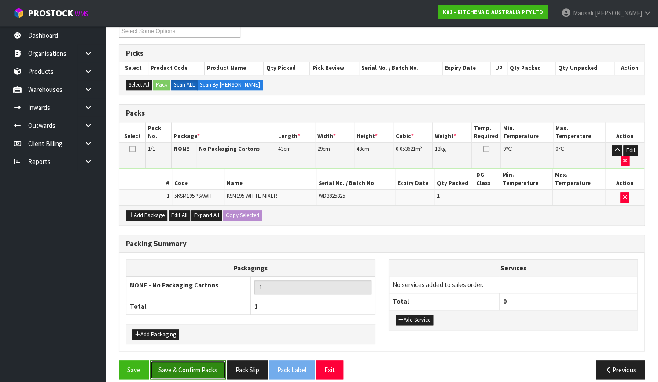
click at [199, 361] on button "Save & Confirm Packs" at bounding box center [188, 370] width 76 height 19
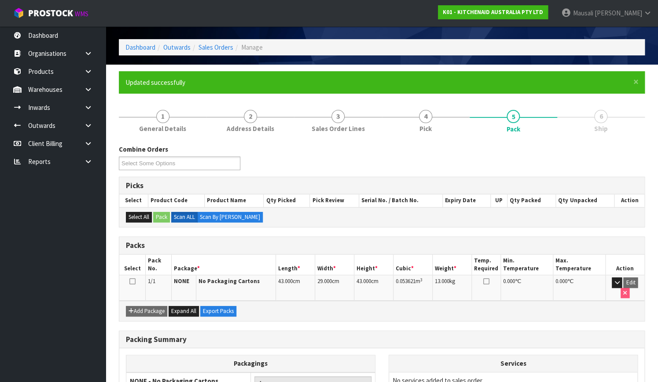
scroll to position [112, 0]
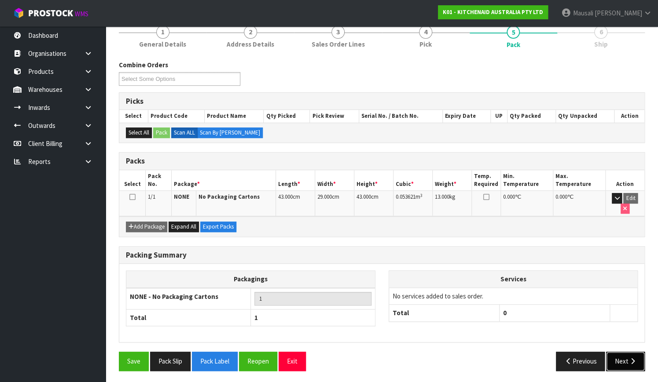
click at [612, 356] on button "Next" at bounding box center [625, 361] width 39 height 19
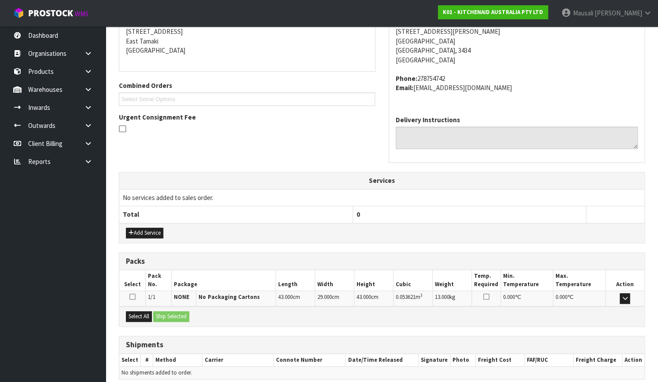
scroll to position [216, 0]
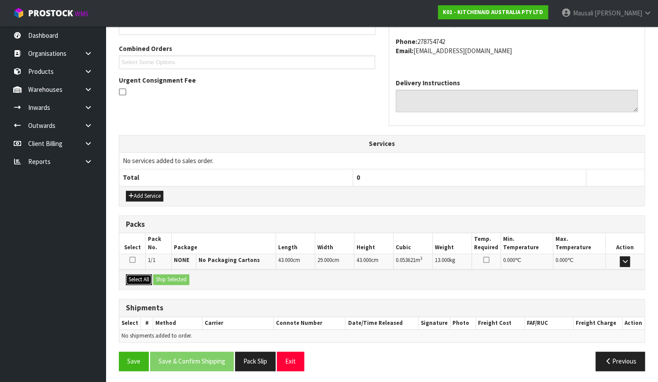
click at [137, 277] on button "Select All" at bounding box center [139, 279] width 26 height 11
click at [157, 281] on button "Ship Selected" at bounding box center [171, 279] width 36 height 11
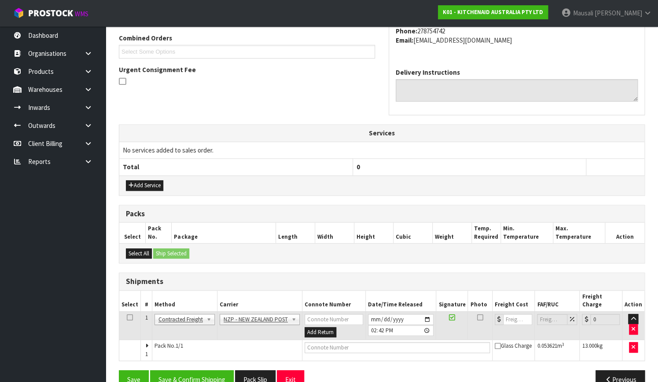
scroll to position [238, 0]
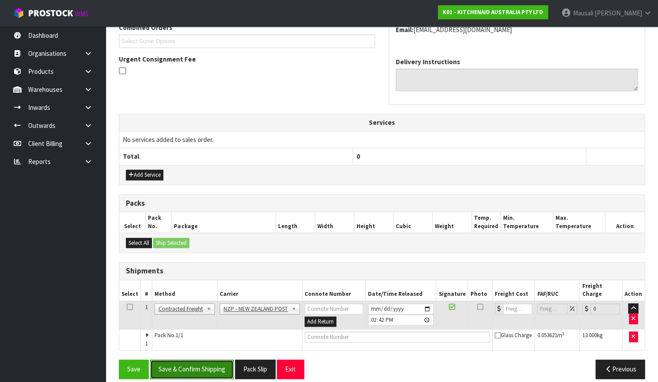
click at [205, 365] on button "Save & Confirm Shipping" at bounding box center [192, 369] width 84 height 19
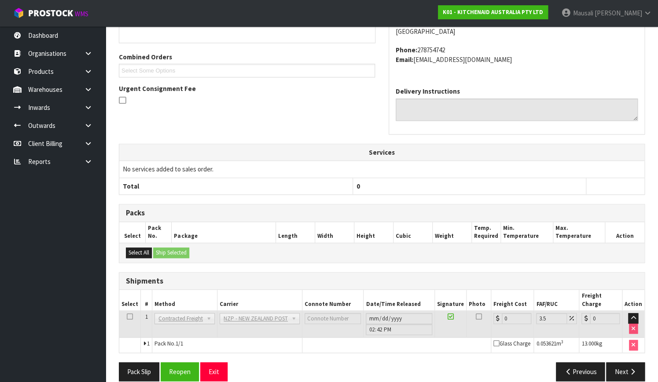
scroll to position [226, 0]
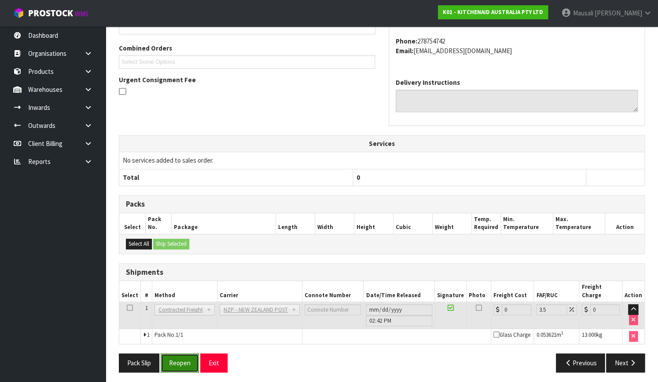
click at [188, 354] on button "Reopen" at bounding box center [180, 363] width 38 height 19
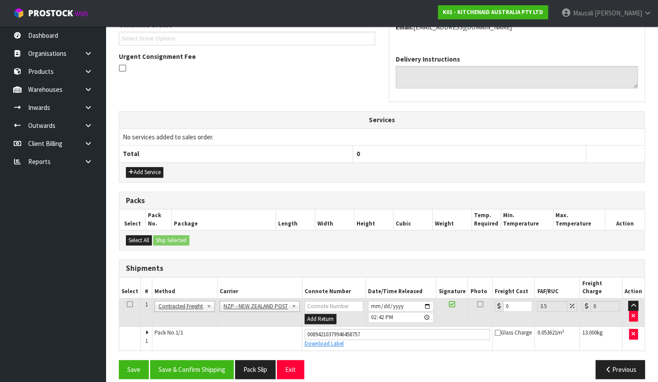
scroll to position [241, 0]
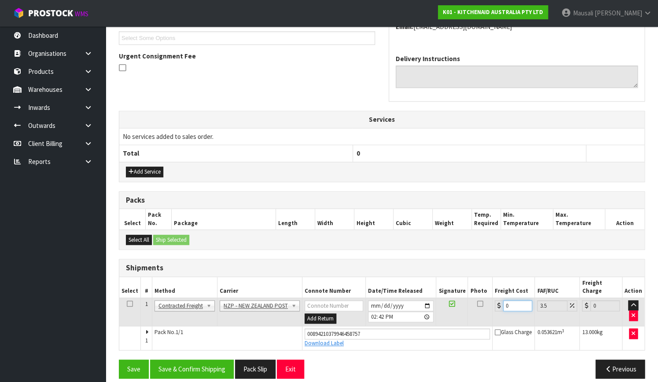
drag, startPoint x: 509, startPoint y: 294, endPoint x: 477, endPoint y: 309, distance: 35.2
click at [477, 309] on tr "1 Client Local Pickup Customer Local Pickup Company Freight Contracted Freight …" at bounding box center [381, 312] width 525 height 29
click at [214, 360] on button "Save & Confirm Shipping" at bounding box center [192, 369] width 84 height 19
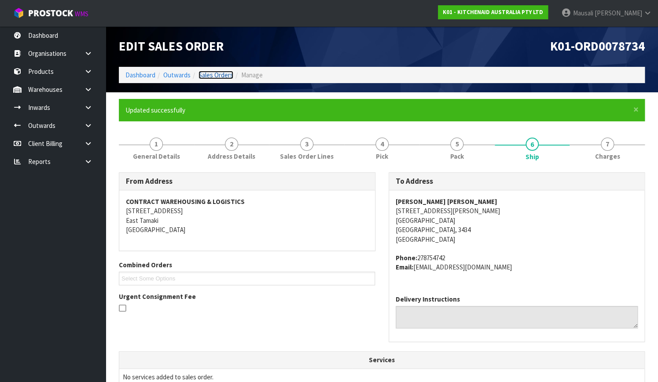
click at [221, 73] on link "Sales Orders" at bounding box center [215, 75] width 35 height 8
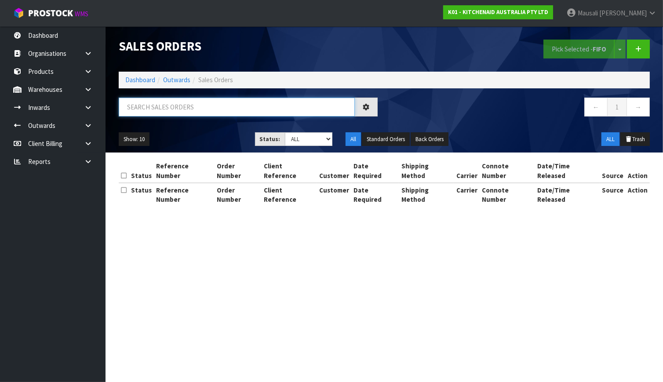
click at [173, 106] on input "text" at bounding box center [237, 107] width 236 height 19
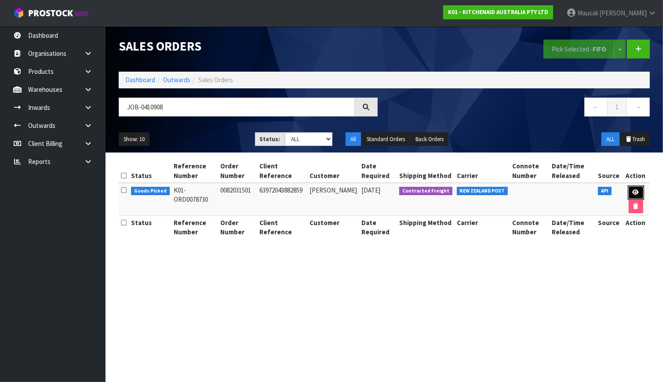
click at [636, 190] on icon at bounding box center [636, 193] width 7 height 6
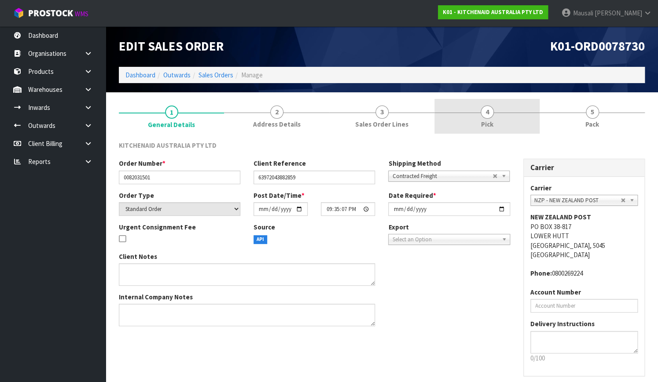
click at [489, 118] on span "4" at bounding box center [486, 112] width 13 height 13
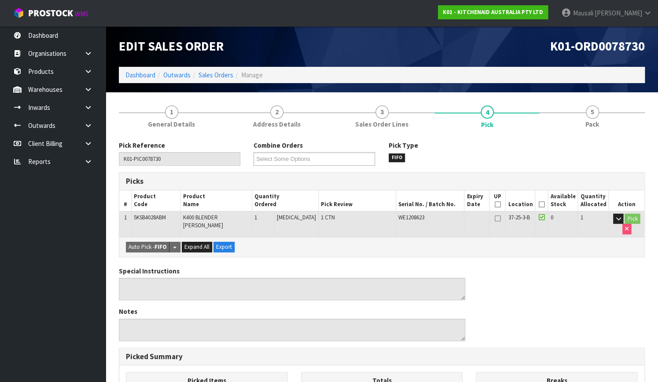
click at [543, 205] on icon at bounding box center [541, 205] width 6 height 0
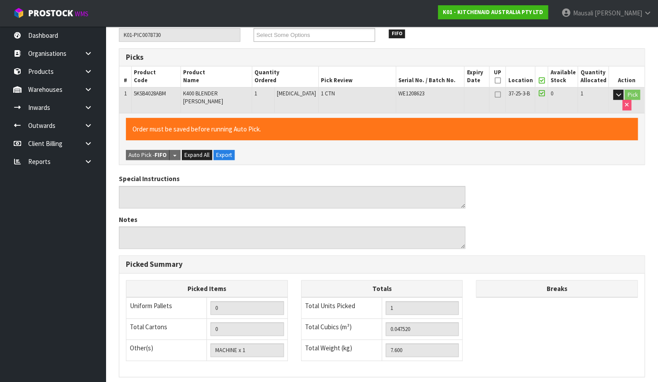
scroll to position [238, 0]
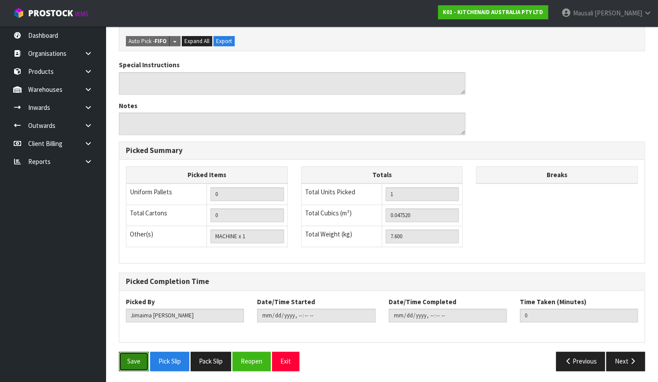
click at [127, 359] on button "Save" at bounding box center [134, 361] width 30 height 19
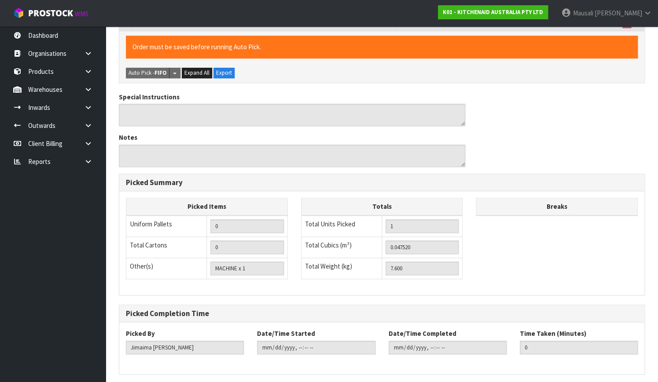
scroll to position [0, 0]
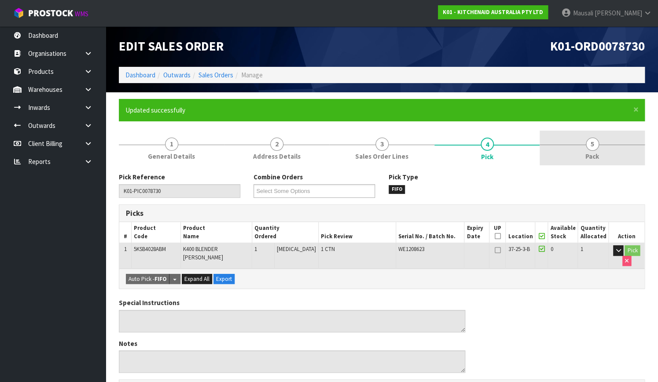
click at [594, 155] on span "Pack" at bounding box center [592, 156] width 14 height 9
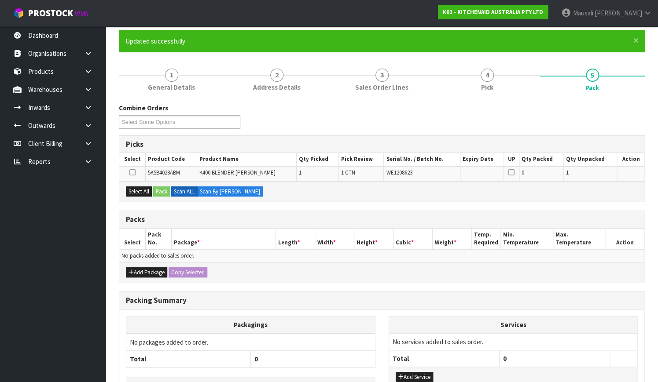
scroll to position [130, 0]
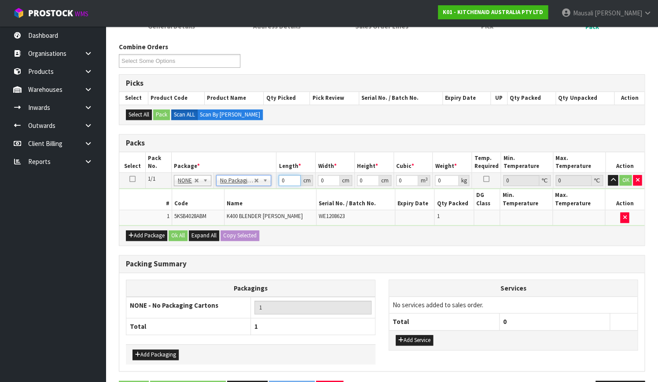
drag, startPoint x: 286, startPoint y: 180, endPoint x: 277, endPoint y: 183, distance: 9.3
click at [277, 183] on td "0 cm" at bounding box center [295, 181] width 39 height 16
click at [172, 230] on button "Ok All" at bounding box center [177, 235] width 19 height 11
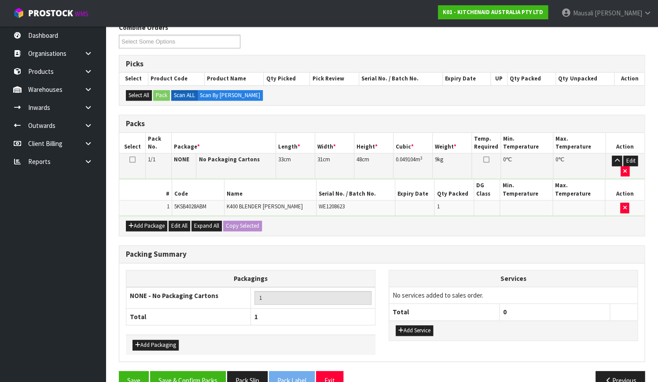
scroll to position [160, 0]
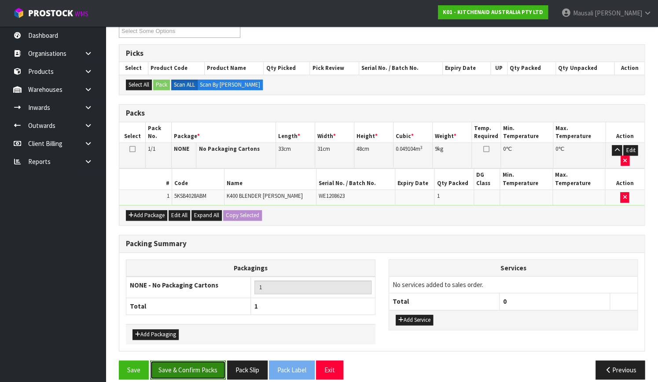
click at [194, 361] on button "Save & Confirm Packs" at bounding box center [188, 370] width 76 height 19
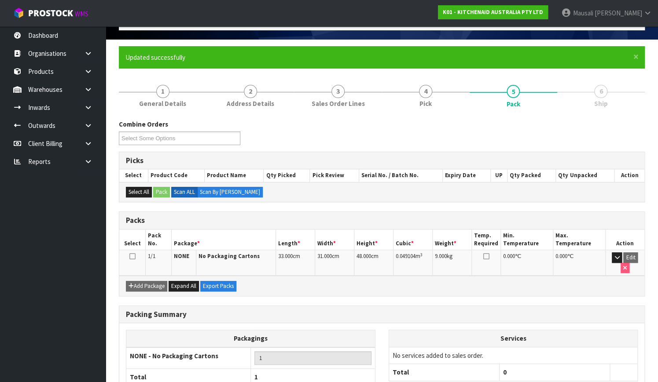
scroll to position [112, 0]
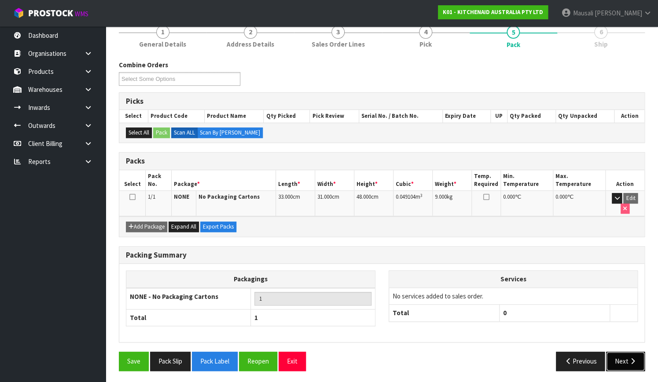
click at [620, 357] on button "Next" at bounding box center [625, 361] width 39 height 19
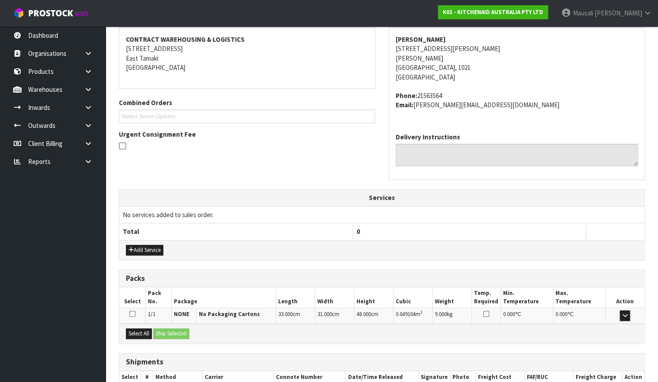
scroll to position [216, 0]
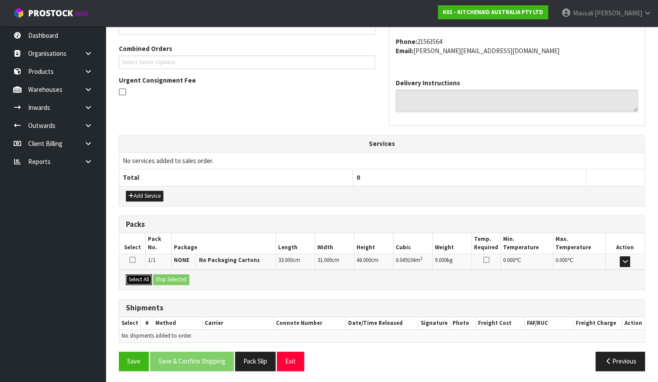
click at [140, 279] on button "Select All" at bounding box center [139, 279] width 26 height 11
click at [175, 276] on button "Ship Selected" at bounding box center [171, 279] width 36 height 11
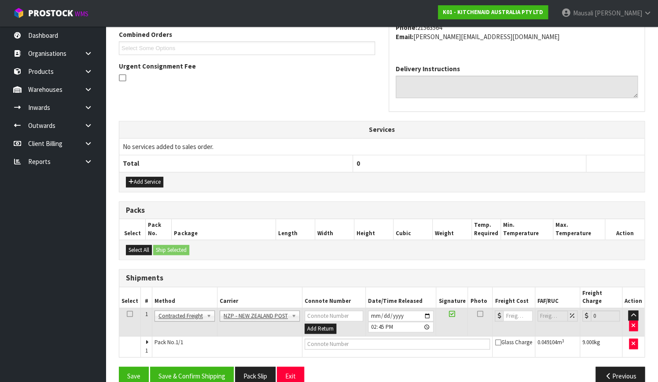
scroll to position [238, 0]
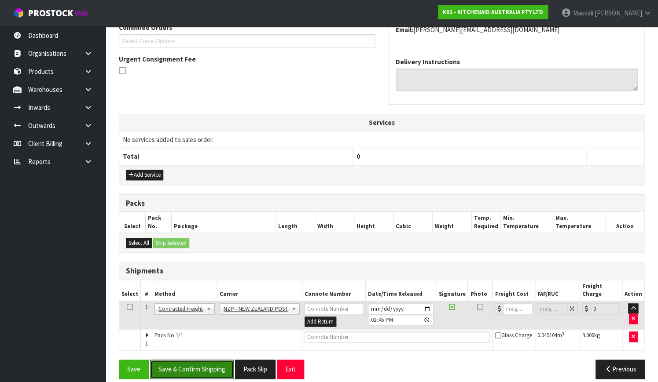
drag, startPoint x: 198, startPoint y: 352, endPoint x: 216, endPoint y: 346, distance: 18.5
click at [201, 360] on button "Save & Confirm Shipping" at bounding box center [192, 369] width 84 height 19
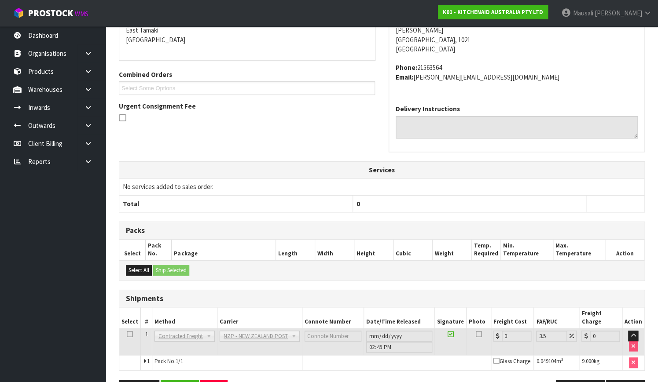
scroll to position [226, 0]
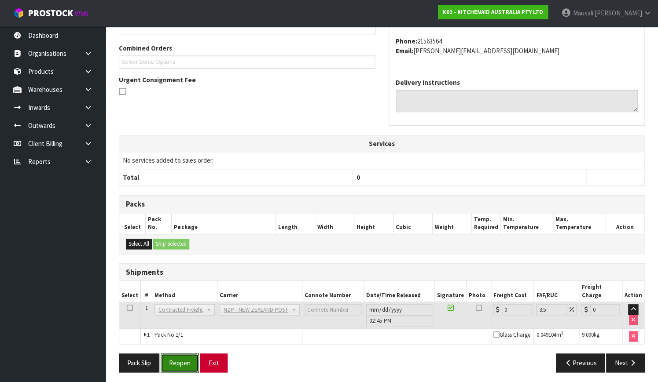
drag, startPoint x: 185, startPoint y: 353, endPoint x: 216, endPoint y: 350, distance: 31.4
click at [185, 354] on button "Reopen" at bounding box center [180, 363] width 38 height 19
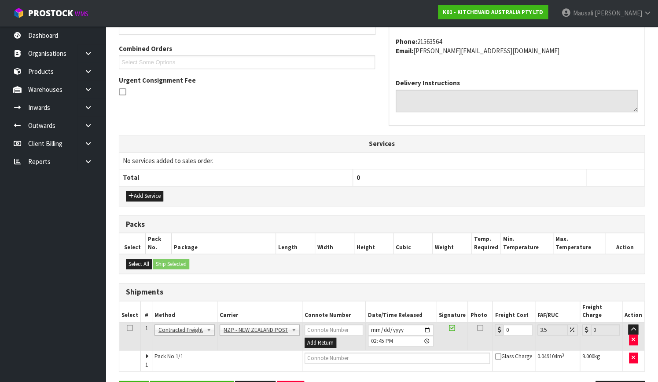
scroll to position [238, 0]
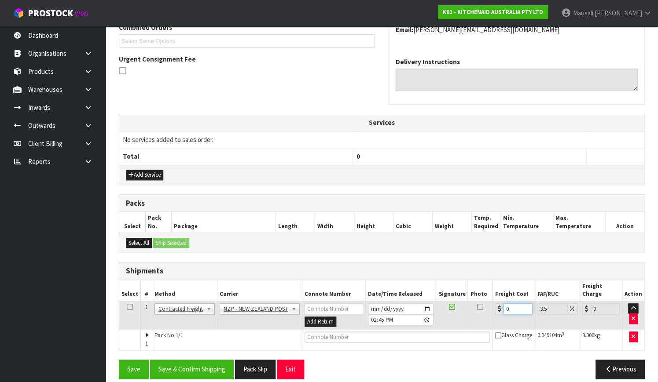
drag, startPoint x: 515, startPoint y: 299, endPoint x: 490, endPoint y: 308, distance: 26.3
click at [492, 308] on td "0" at bounding box center [513, 315] width 42 height 29
click at [314, 332] on input "text" at bounding box center [396, 337] width 185 height 11
click at [191, 360] on button "Save & Confirm Shipping" at bounding box center [192, 369] width 84 height 19
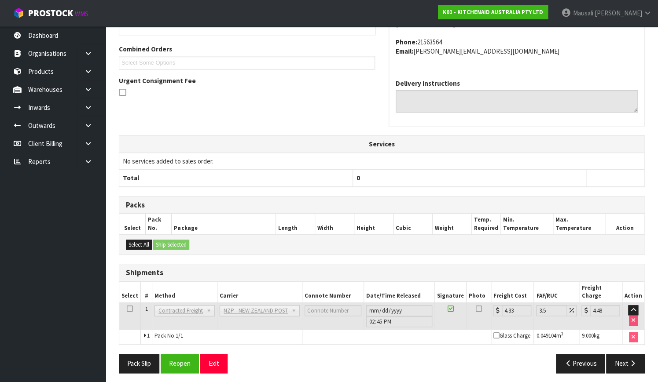
scroll to position [216, 0]
click at [176, 359] on button "Reopen" at bounding box center [180, 363] width 38 height 19
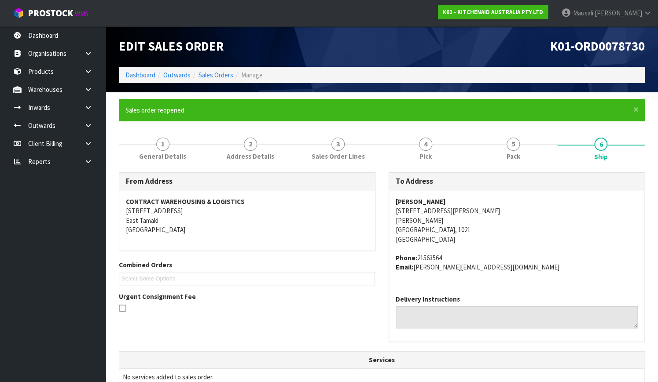
scroll to position [238, 0]
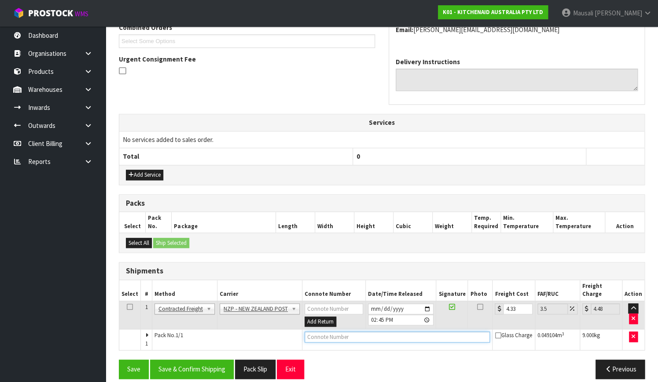
click at [322, 332] on input "text" at bounding box center [396, 337] width 185 height 11
click at [119, 360] on button "Save" at bounding box center [134, 369] width 30 height 19
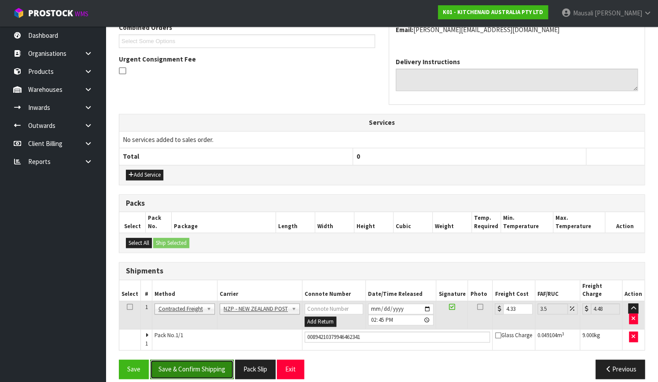
click at [217, 360] on button "Save & Confirm Shipping" at bounding box center [192, 369] width 84 height 19
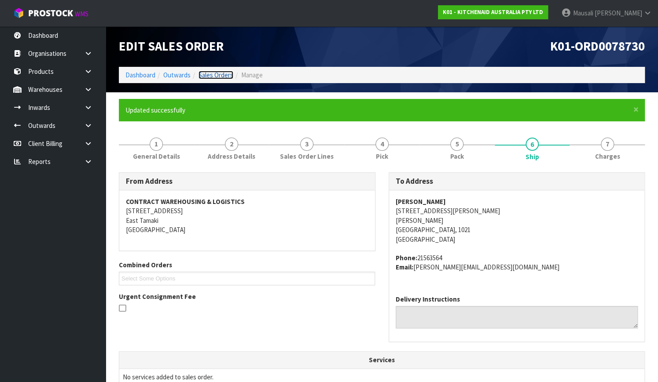
click at [223, 75] on link "Sales Orders" at bounding box center [215, 75] width 35 height 8
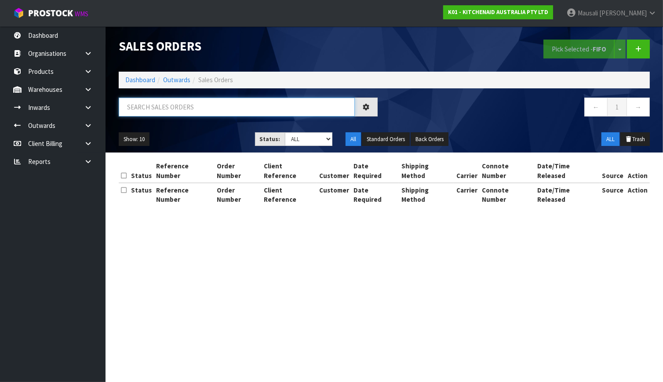
click at [138, 102] on input "text" at bounding box center [237, 107] width 236 height 19
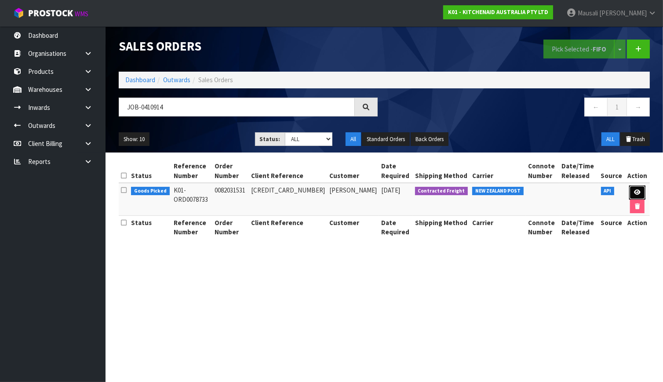
click at [634, 190] on icon at bounding box center [637, 193] width 7 height 6
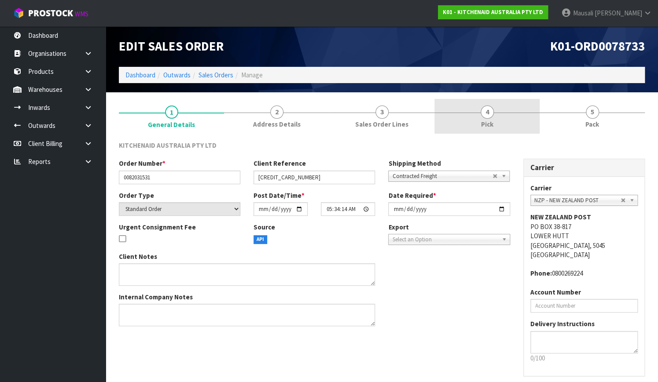
click at [494, 125] on link "4 Pick" at bounding box center [486, 116] width 105 height 35
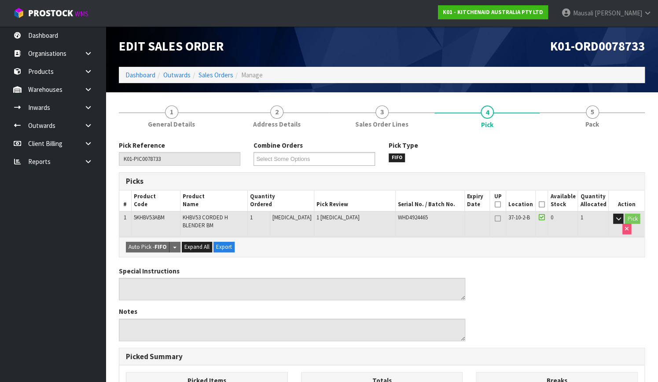
click at [544, 205] on icon at bounding box center [541, 205] width 6 height 0
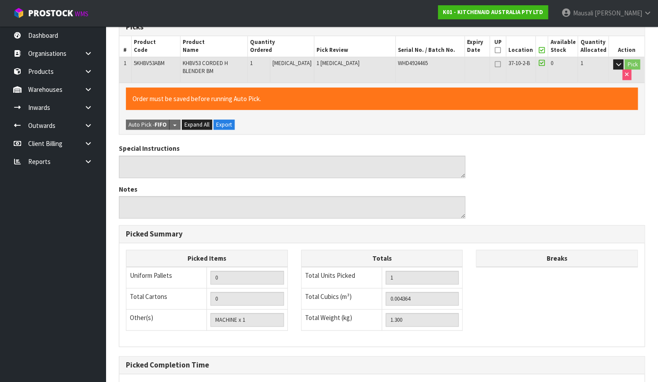
scroll to position [238, 0]
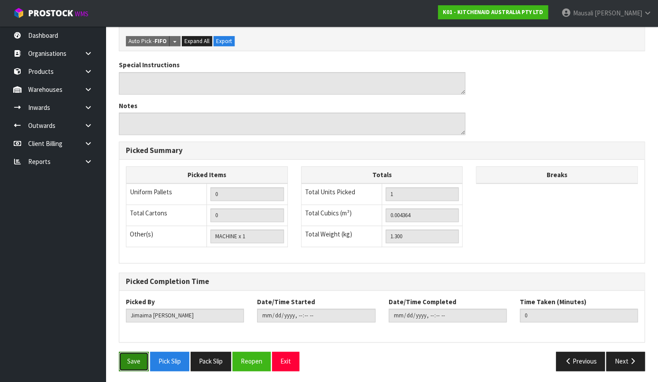
click at [129, 362] on button "Save" at bounding box center [134, 361] width 30 height 19
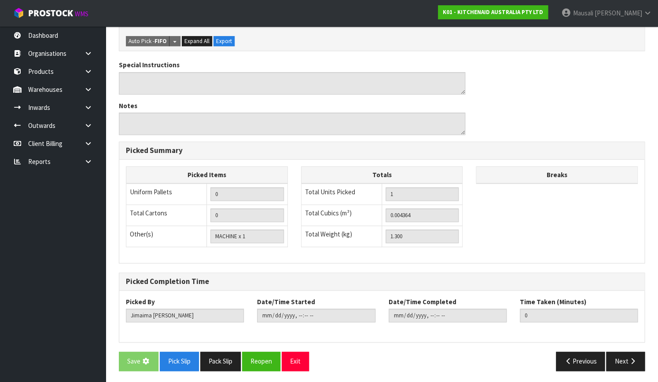
scroll to position [0, 0]
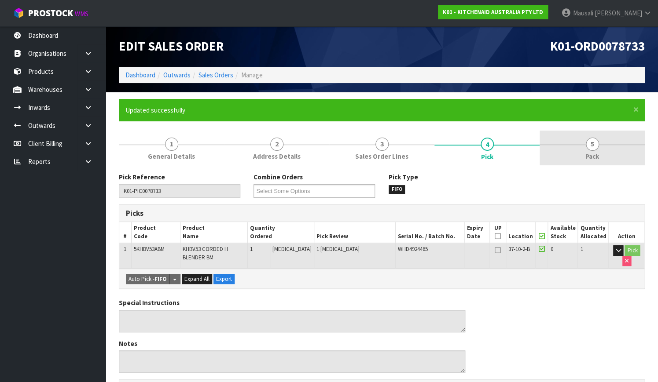
click at [592, 159] on span "Pack" at bounding box center [592, 156] width 14 height 9
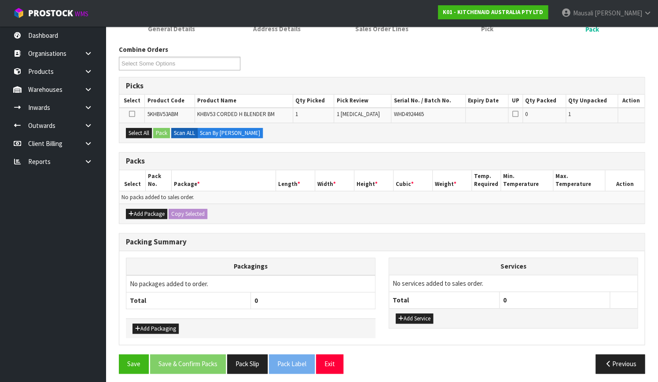
scroll to position [130, 0]
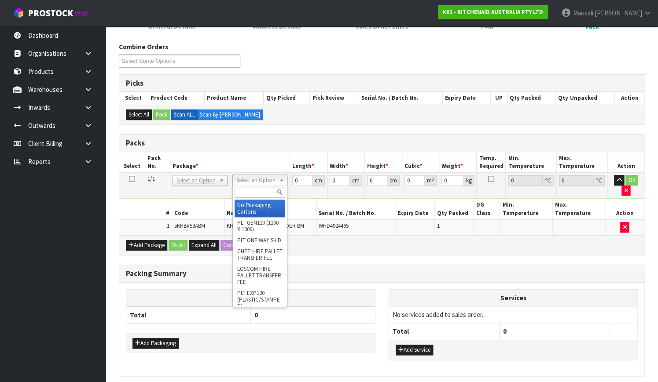
click at [251, 191] on input "text" at bounding box center [259, 192] width 51 height 11
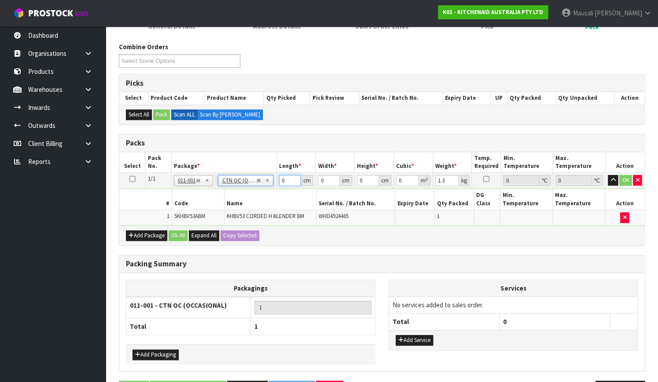
drag, startPoint x: 286, startPoint y: 183, endPoint x: 274, endPoint y: 186, distance: 12.1
click at [276, 186] on tr "1/1 NONE 007-001 007-002 007-004 007-009 007-013 007-014 007-015 007-017 007-01…" at bounding box center [381, 181] width 525 height 16
click at [179, 230] on button "Ok All" at bounding box center [177, 235] width 19 height 11
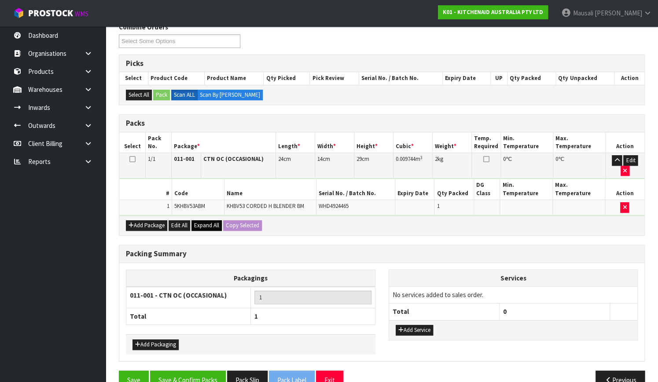
scroll to position [160, 0]
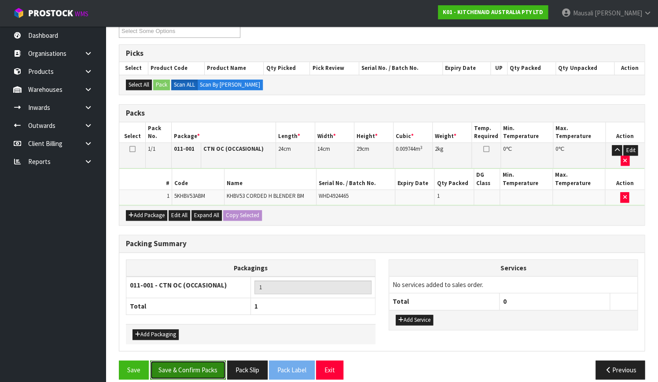
click at [203, 361] on button "Save & Confirm Packs" at bounding box center [188, 370] width 76 height 19
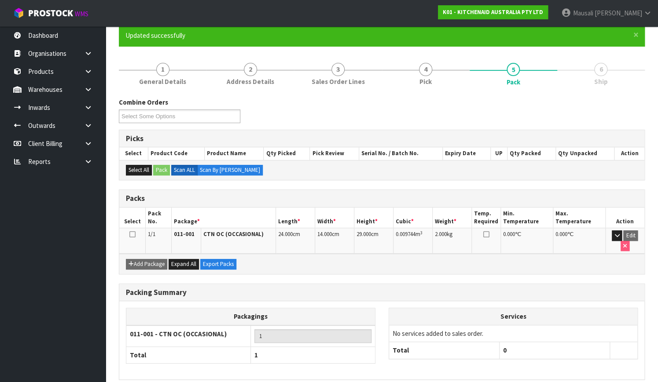
scroll to position [112, 0]
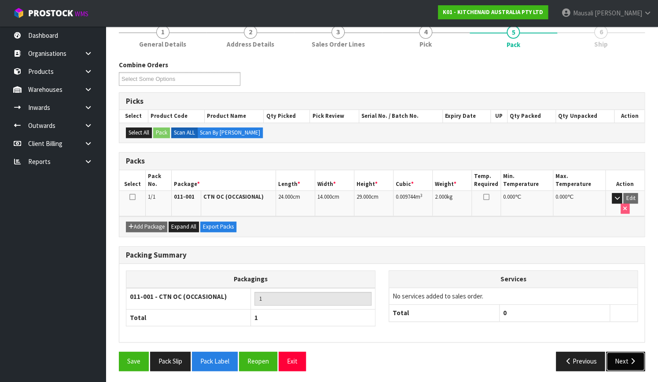
click at [625, 359] on button "Next" at bounding box center [625, 361] width 39 height 19
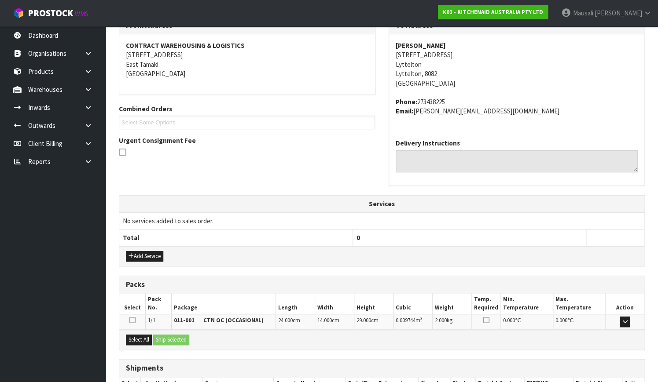
scroll to position [216, 0]
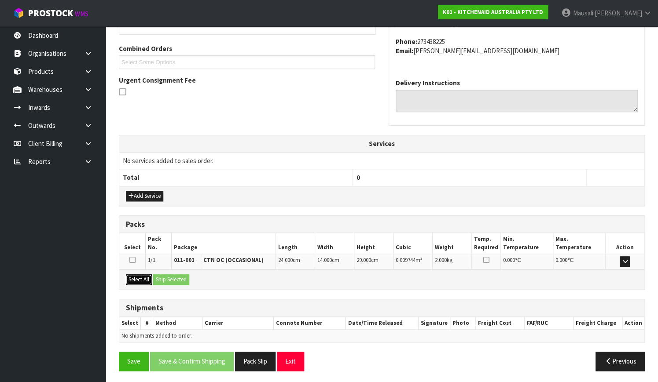
click at [145, 278] on button "Select All" at bounding box center [139, 279] width 26 height 11
click at [163, 278] on button "Ship Selected" at bounding box center [171, 279] width 36 height 11
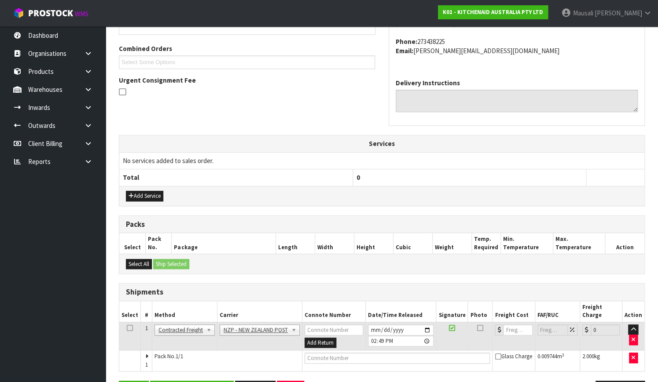
scroll to position [238, 0]
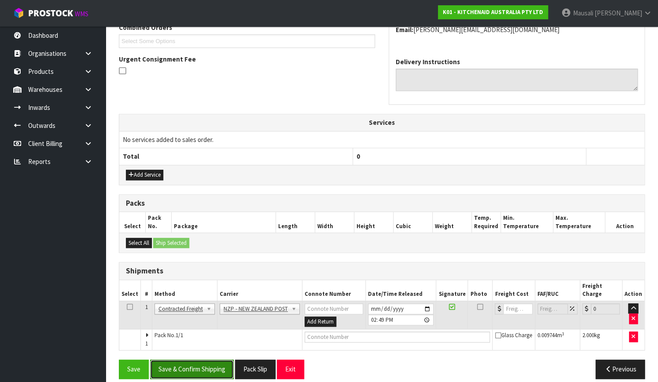
click at [209, 360] on button "Save & Confirm Shipping" at bounding box center [192, 369] width 84 height 19
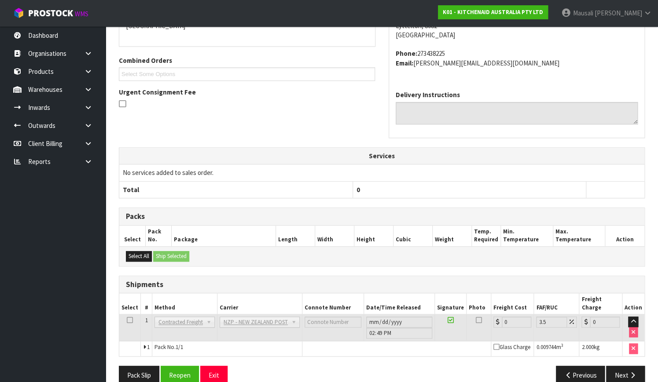
scroll to position [226, 0]
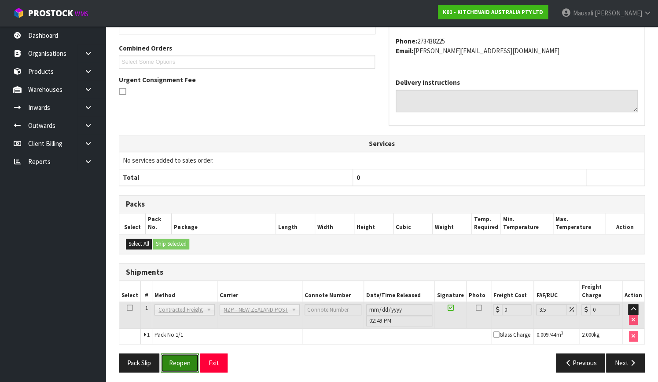
click at [190, 355] on button "Reopen" at bounding box center [180, 363] width 38 height 19
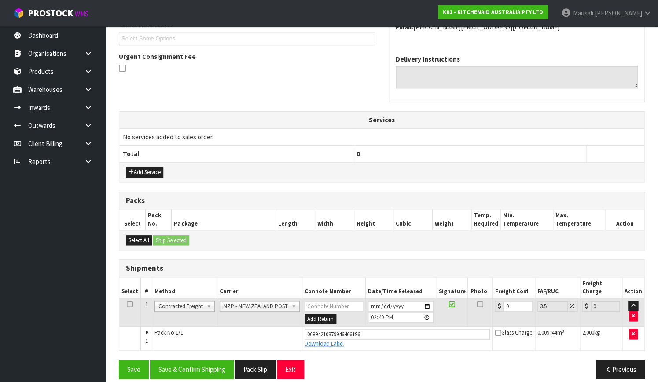
scroll to position [241, 0]
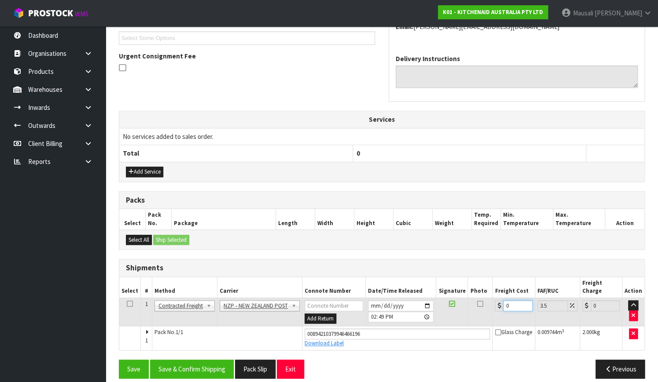
drag, startPoint x: 510, startPoint y: 297, endPoint x: 499, endPoint y: 303, distance: 12.8
click at [499, 303] on td "0" at bounding box center [513, 312] width 42 height 29
click at [221, 360] on button "Save & Confirm Shipping" at bounding box center [192, 369] width 84 height 19
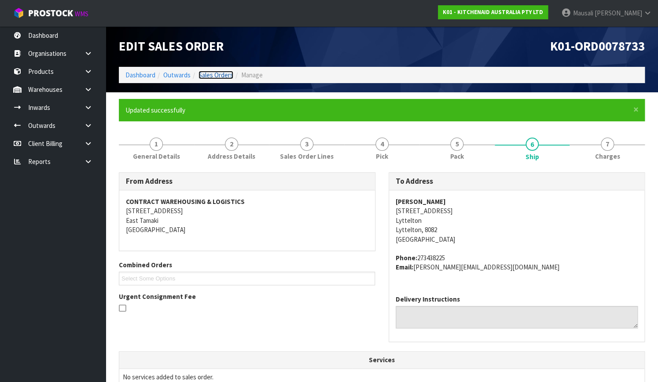
click at [215, 71] on link "Sales Orders" at bounding box center [215, 75] width 35 height 8
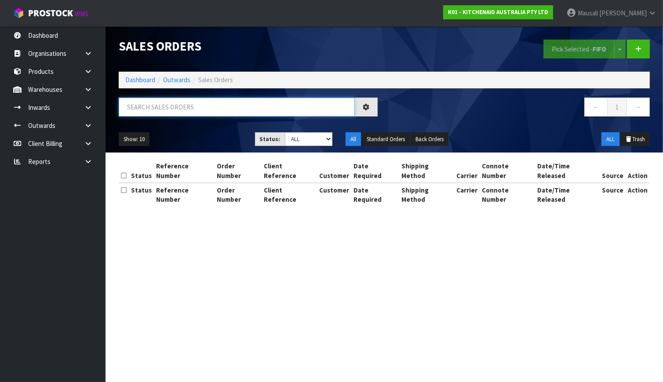
click at [135, 105] on input "text" at bounding box center [237, 107] width 236 height 19
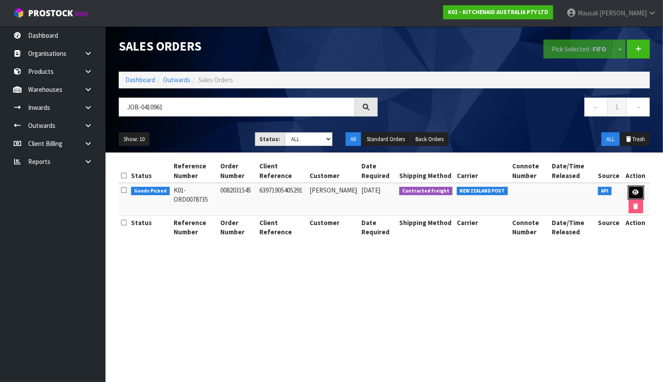
click at [629, 188] on link at bounding box center [636, 193] width 16 height 14
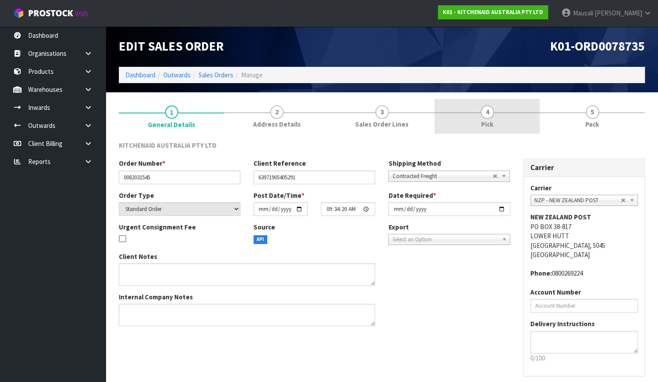
click at [497, 124] on link "4 Pick" at bounding box center [486, 116] width 105 height 35
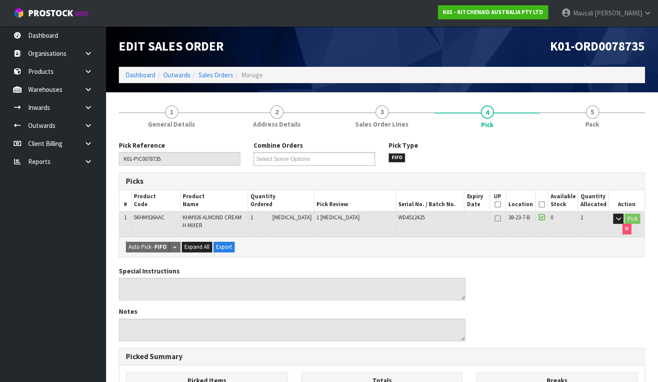
click at [542, 205] on icon at bounding box center [541, 205] width 6 height 0
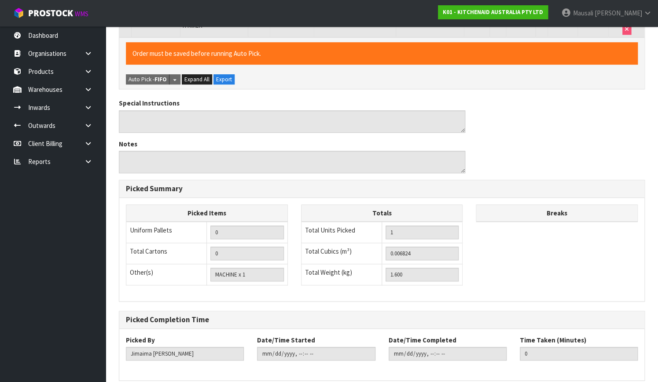
scroll to position [238, 0]
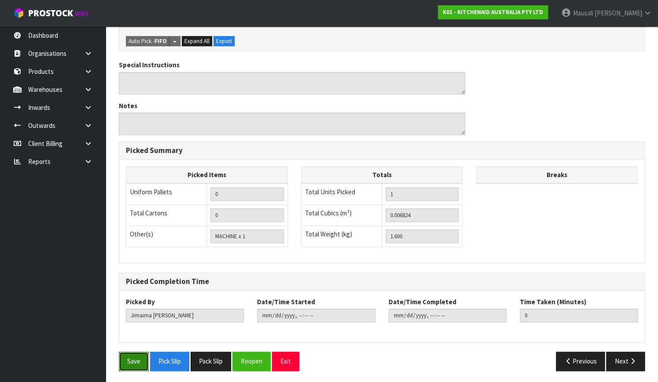
click at [128, 357] on button "Save" at bounding box center [134, 361] width 30 height 19
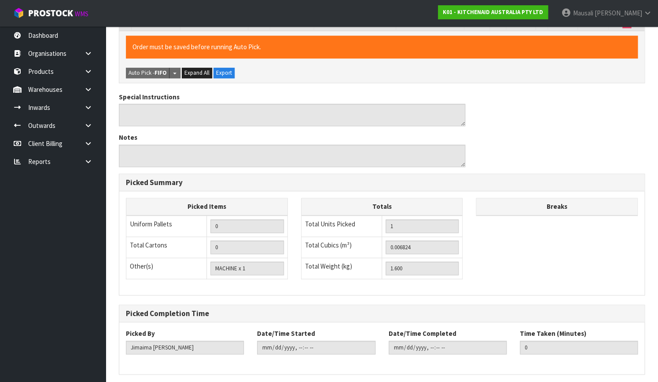
scroll to position [0, 0]
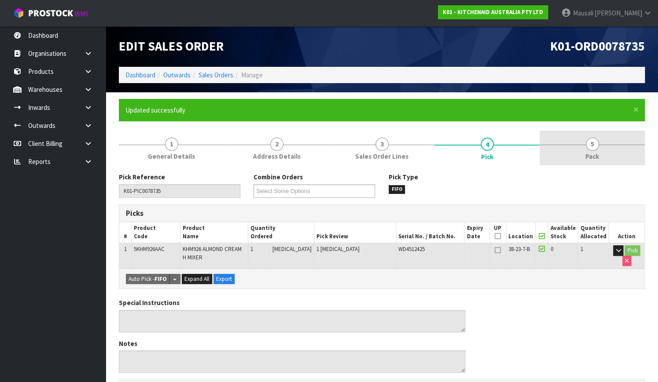
click at [590, 146] on span "5" at bounding box center [591, 144] width 13 height 13
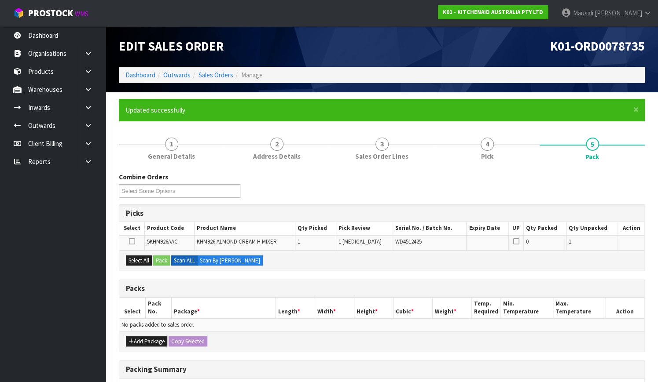
scroll to position [130, 0]
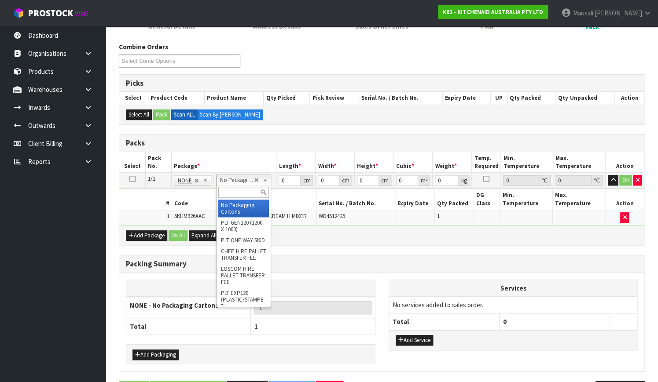
click at [240, 193] on input "text" at bounding box center [243, 192] width 51 height 11
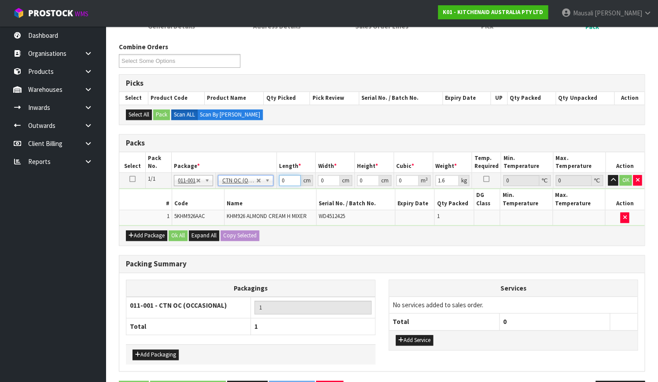
drag, startPoint x: 288, startPoint y: 183, endPoint x: 250, endPoint y: 197, distance: 40.5
click at [250, 197] on tbody "1/1 NONE 007-001 007-002 007-004 007-009 007-013 007-014 007-015 007-017 007-01…" at bounding box center [381, 199] width 525 height 53
click at [177, 230] on button "Ok All" at bounding box center [177, 235] width 19 height 11
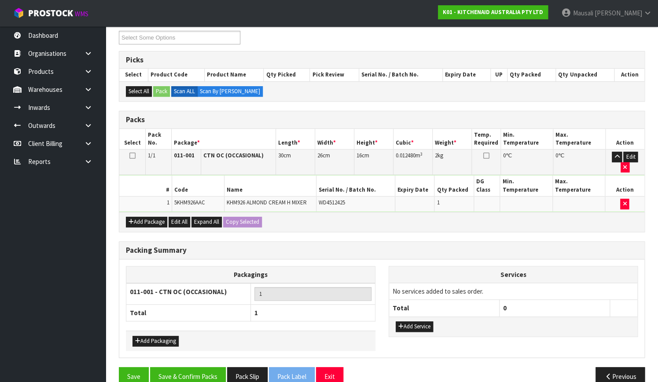
scroll to position [160, 0]
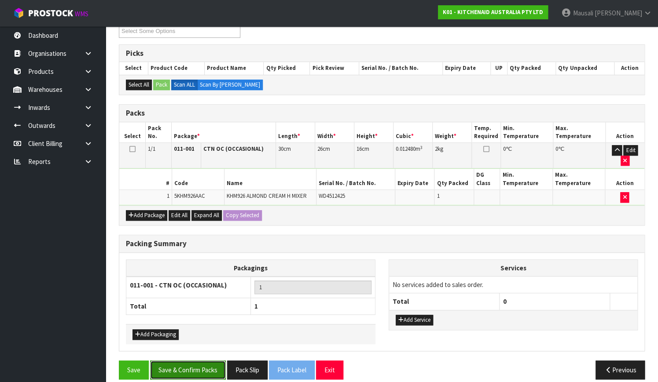
click at [197, 361] on button "Save & Confirm Packs" at bounding box center [188, 370] width 76 height 19
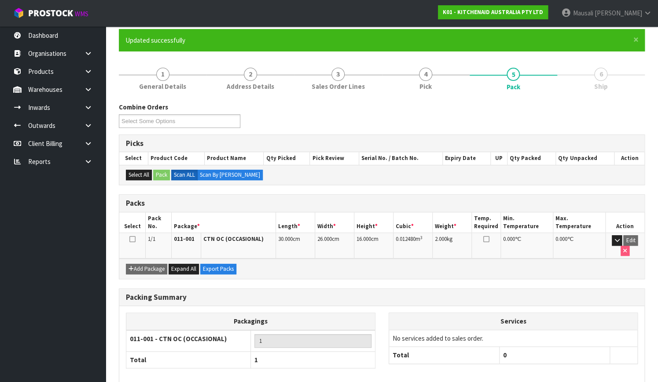
scroll to position [112, 0]
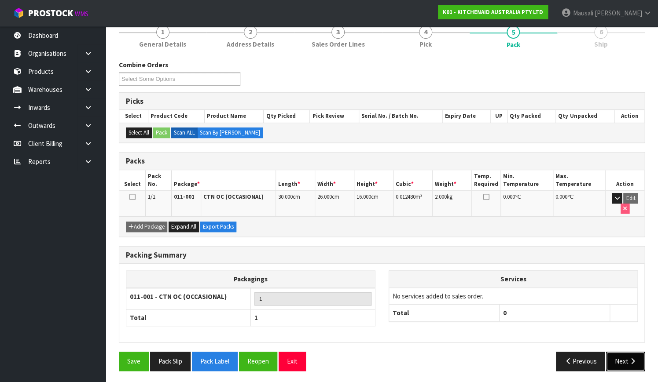
click at [625, 358] on button "Next" at bounding box center [625, 361] width 39 height 19
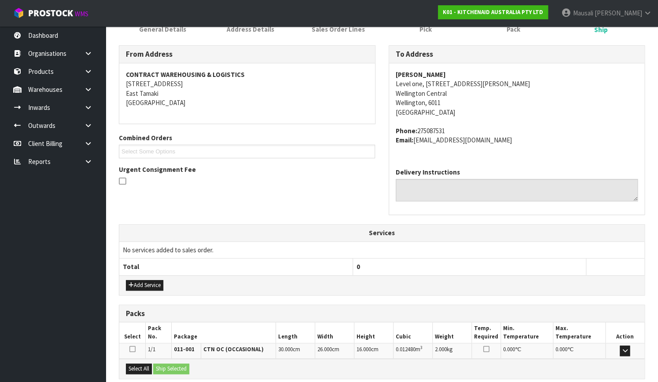
scroll to position [216, 0]
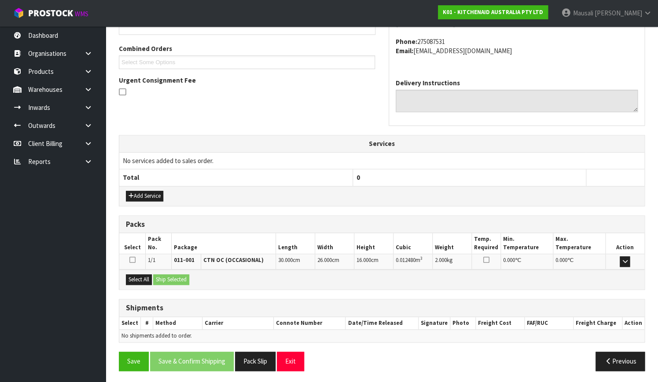
click at [144, 270] on div "Select All Ship Selected" at bounding box center [381, 280] width 525 height 20
click at [141, 276] on button "Select All" at bounding box center [139, 279] width 26 height 11
click at [172, 277] on button "Ship Selected" at bounding box center [171, 279] width 36 height 11
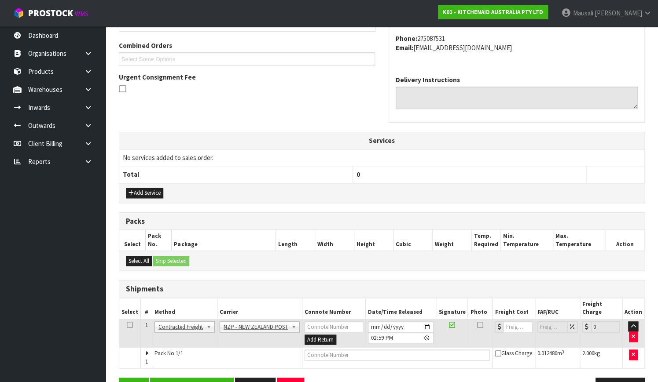
scroll to position [238, 0]
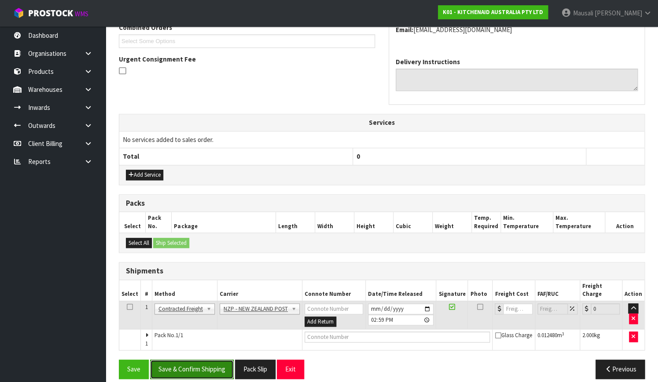
click at [200, 360] on button "Save & Confirm Shipping" at bounding box center [192, 369] width 84 height 19
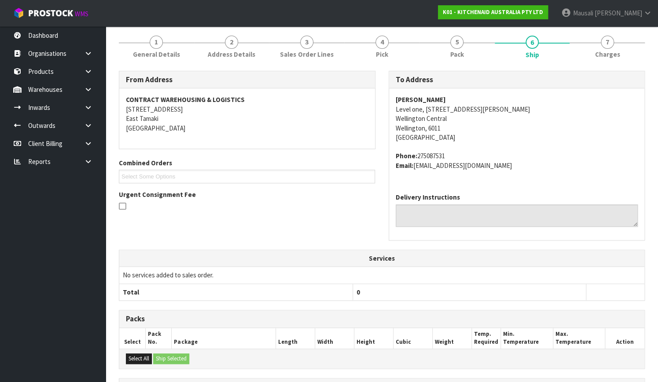
scroll to position [226, 0]
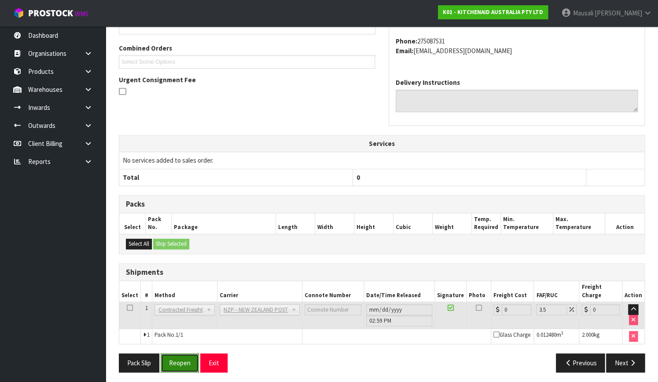
click at [187, 357] on button "Reopen" at bounding box center [180, 363] width 38 height 19
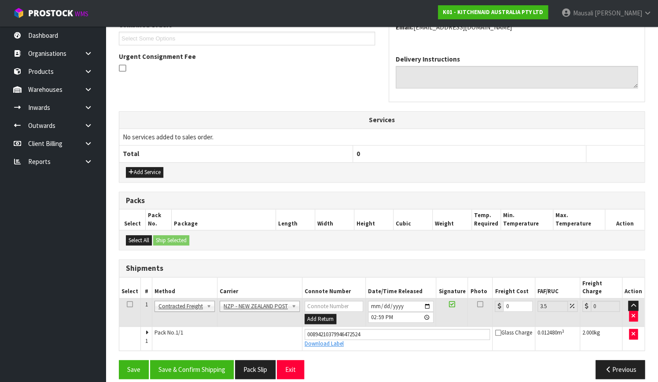
scroll to position [241, 0]
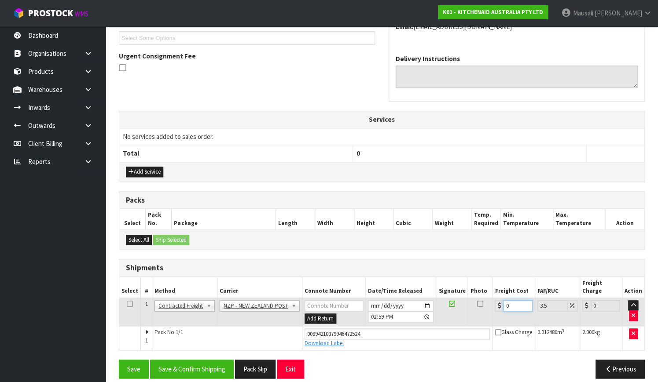
drag, startPoint x: 511, startPoint y: 295, endPoint x: 494, endPoint y: 300, distance: 17.1
click at [494, 300] on div "0" at bounding box center [512, 305] width 37 height 11
click at [211, 367] on button "Save & Confirm Shipping" at bounding box center [192, 369] width 84 height 19
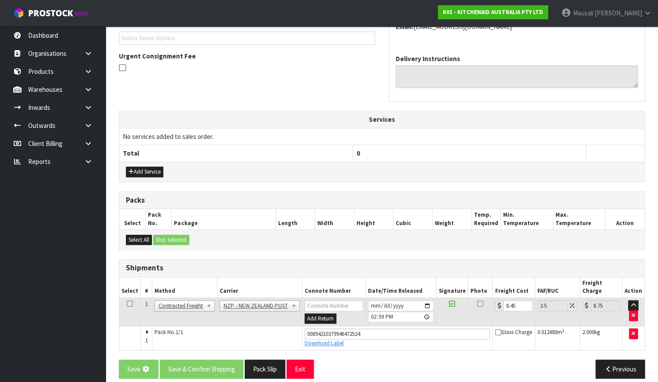
scroll to position [0, 0]
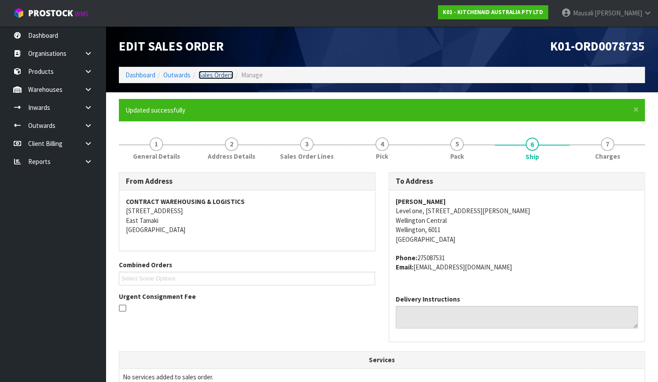
click at [215, 75] on link "Sales Orders" at bounding box center [215, 75] width 35 height 8
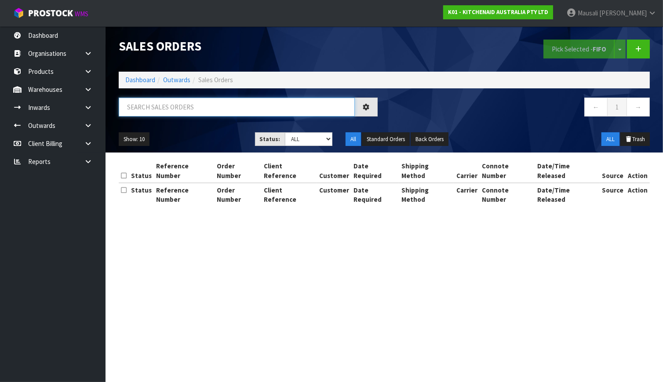
click at [148, 109] on input "text" at bounding box center [237, 107] width 236 height 19
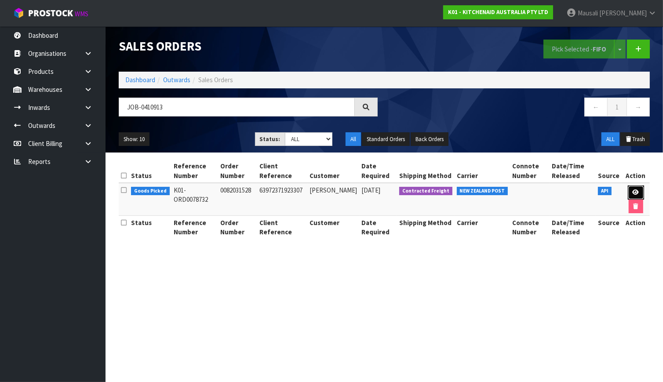
click at [633, 193] on icon at bounding box center [636, 193] width 7 height 6
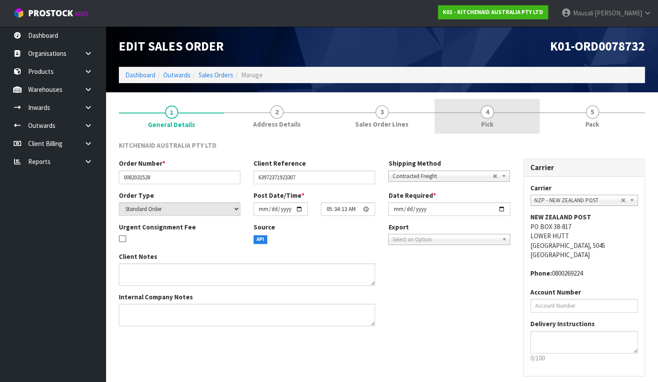
click at [517, 122] on link "4 Pick" at bounding box center [486, 116] width 105 height 35
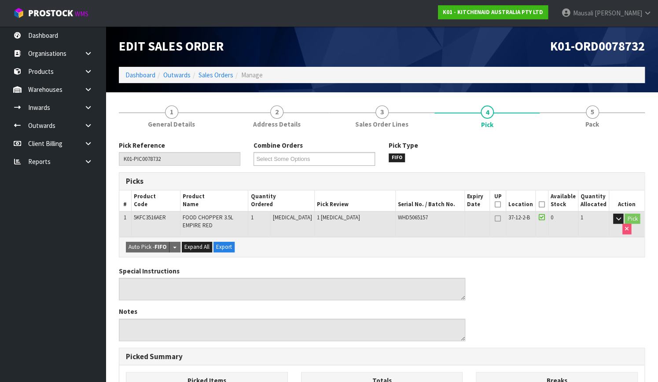
click at [541, 205] on icon at bounding box center [541, 205] width 6 height 0
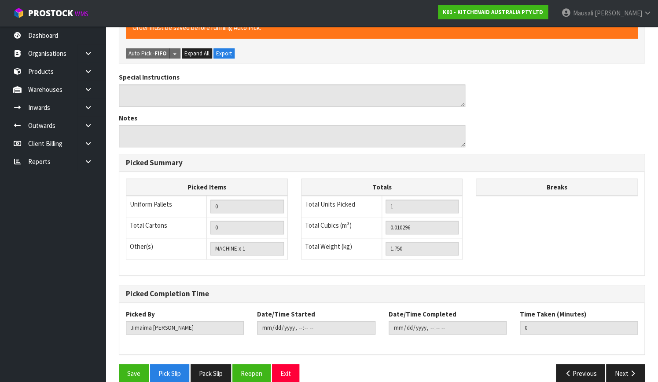
scroll to position [238, 0]
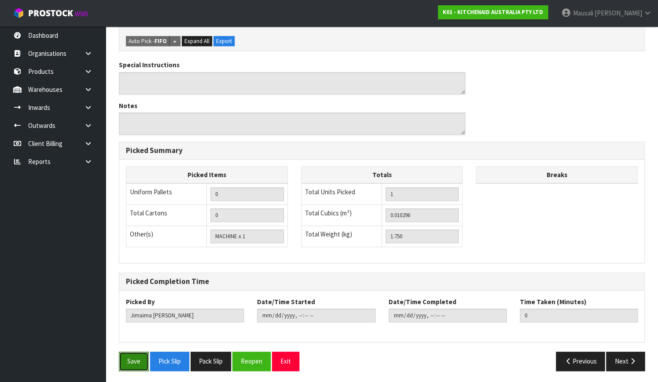
click at [128, 359] on button "Save" at bounding box center [134, 361] width 30 height 19
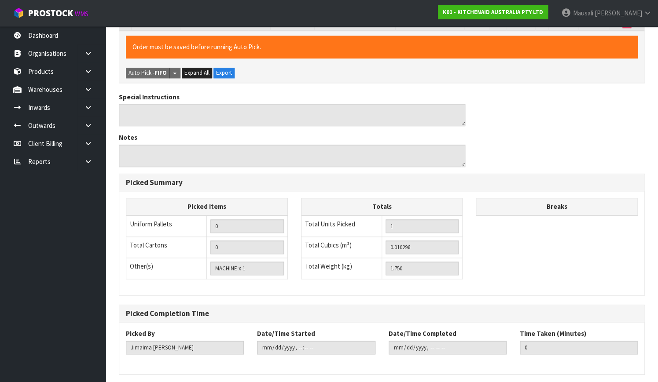
scroll to position [0, 0]
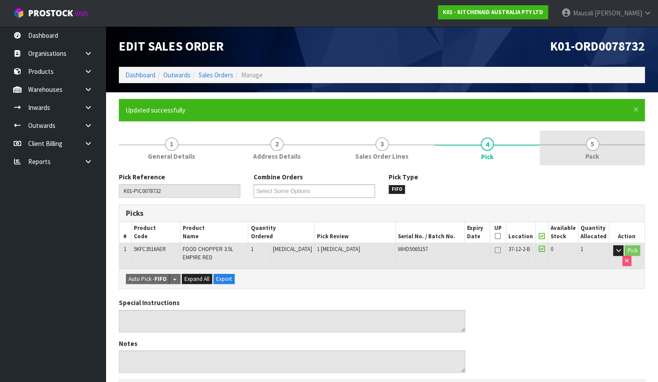
click at [574, 149] on link "5 Pack" at bounding box center [591, 148] width 105 height 35
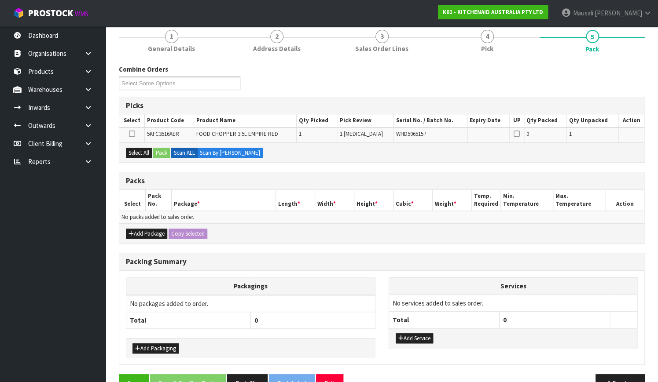
scroll to position [120, 0]
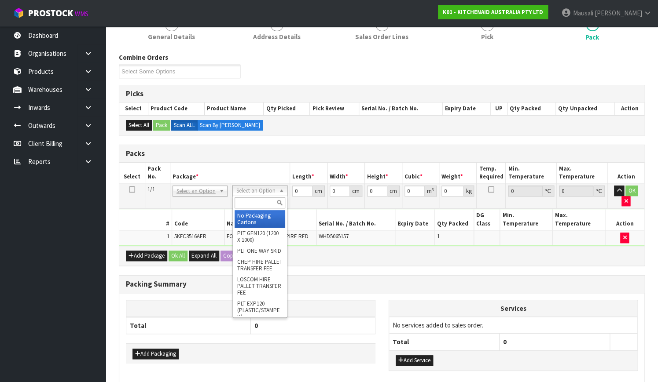
click at [250, 204] on input "text" at bounding box center [259, 202] width 51 height 11
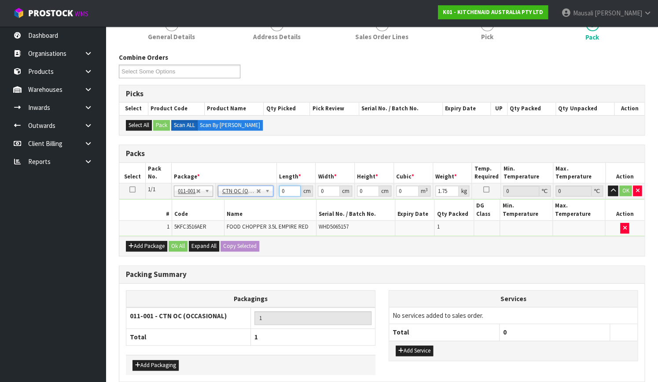
drag, startPoint x: 284, startPoint y: 189, endPoint x: 269, endPoint y: 197, distance: 17.3
click at [269, 197] on tr "1/1 NONE 007-001 007-002 007-004 007-009 007-013 007-014 007-015 007-017 007-01…" at bounding box center [381, 191] width 525 height 16
click at [180, 241] on button "Ok All" at bounding box center [177, 246] width 19 height 11
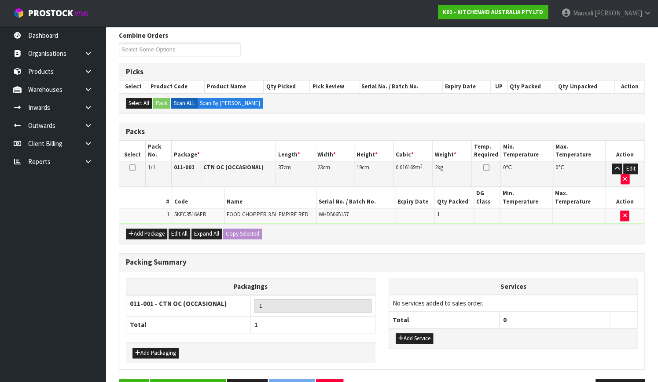
scroll to position [160, 0]
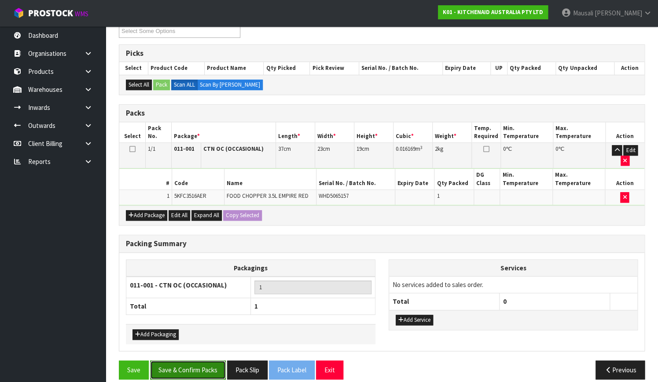
click at [202, 361] on button "Save & Confirm Packs" at bounding box center [188, 370] width 76 height 19
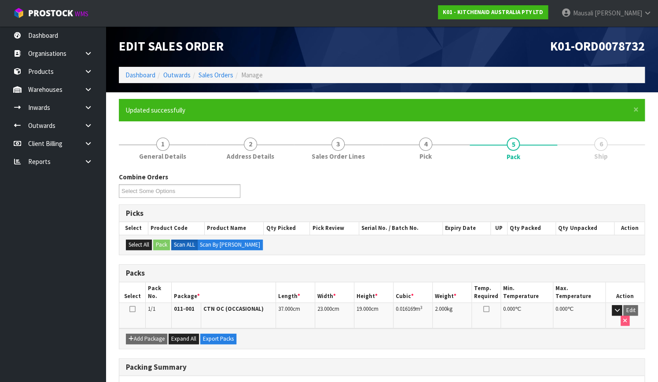
scroll to position [112, 0]
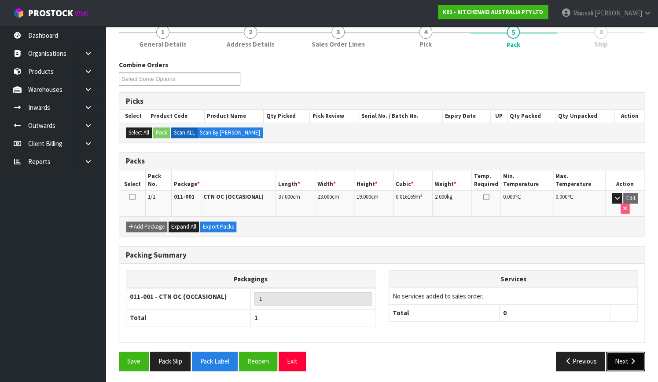
click at [615, 359] on button "Next" at bounding box center [625, 361] width 39 height 19
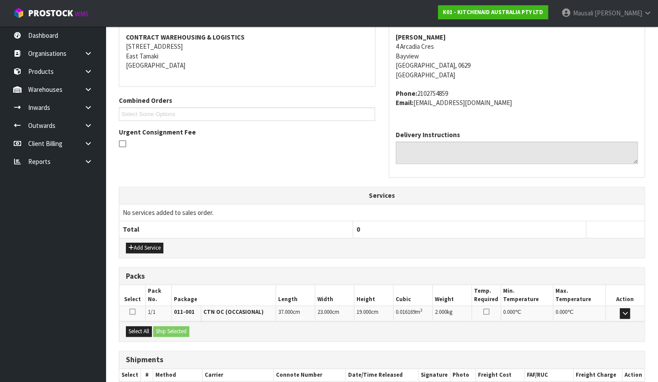
scroll to position [216, 0]
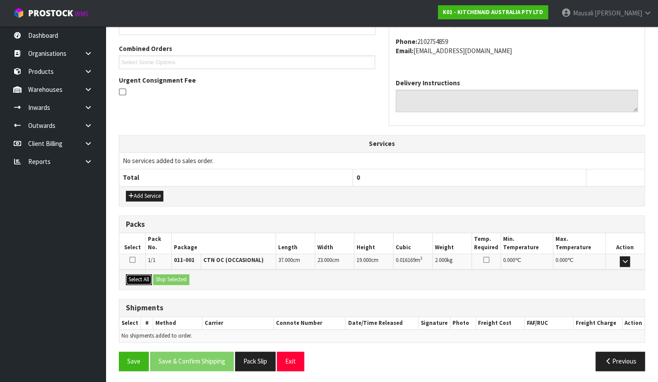
click at [141, 277] on button "Select All" at bounding box center [139, 279] width 26 height 11
click at [160, 274] on button "Ship Selected" at bounding box center [171, 279] width 36 height 11
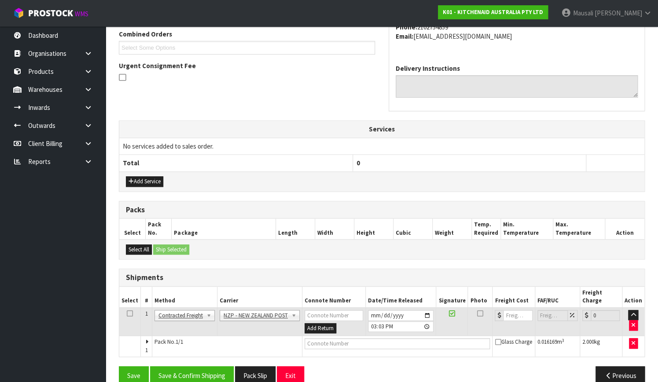
scroll to position [238, 0]
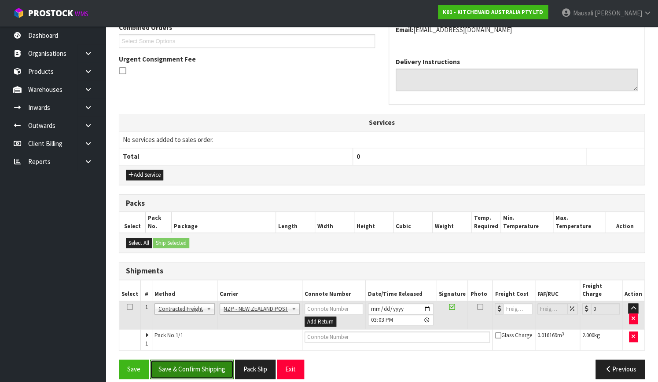
click at [200, 360] on button "Save & Confirm Shipping" at bounding box center [192, 369] width 84 height 19
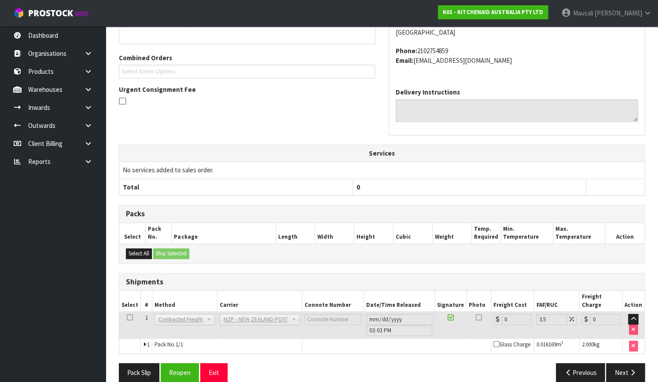
scroll to position [226, 0]
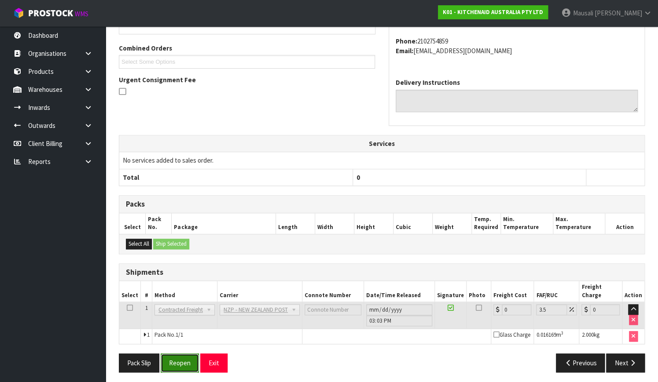
click at [179, 362] on button "Reopen" at bounding box center [180, 363] width 38 height 19
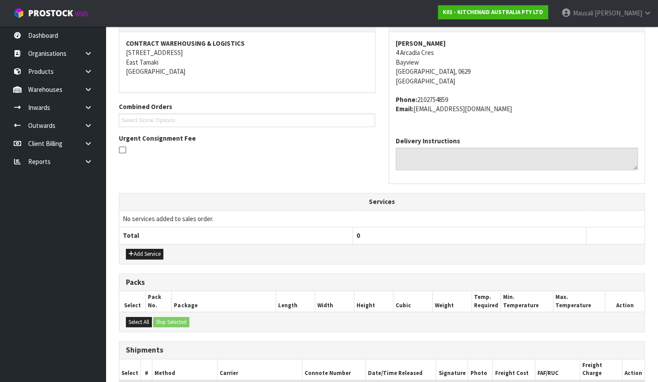
scroll to position [200, 0]
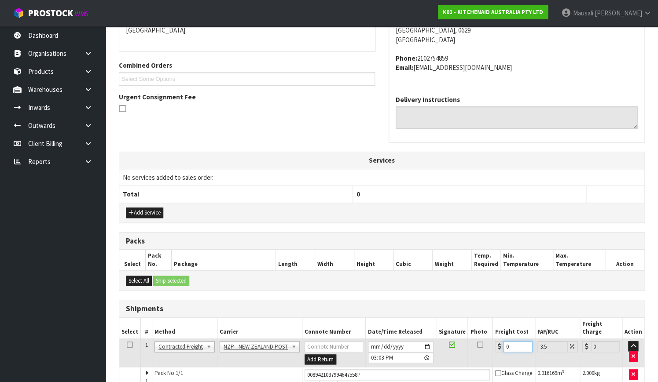
drag, startPoint x: 514, startPoint y: 333, endPoint x: 500, endPoint y: 340, distance: 15.4
click at [500, 341] on div "0" at bounding box center [512, 346] width 37 height 11
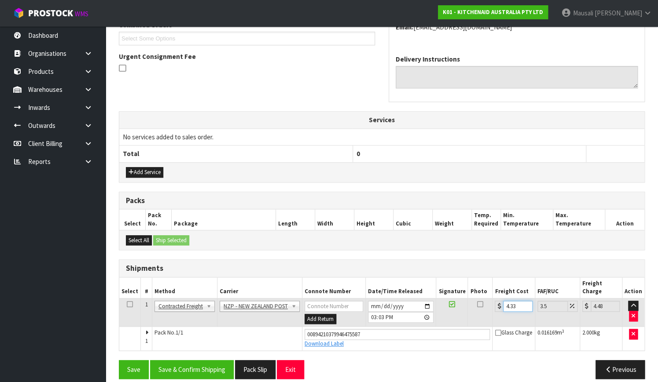
scroll to position [241, 0]
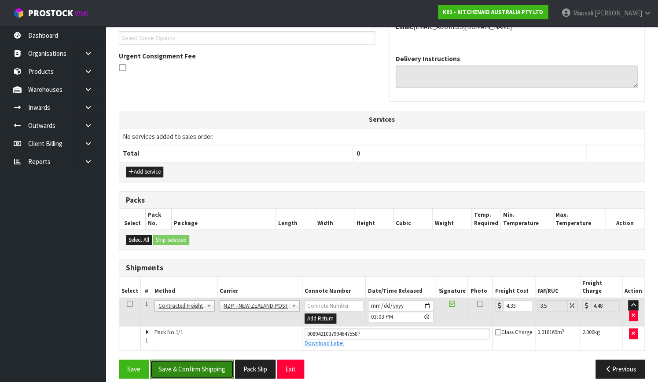
click at [209, 360] on button "Save & Confirm Shipping" at bounding box center [192, 369] width 84 height 19
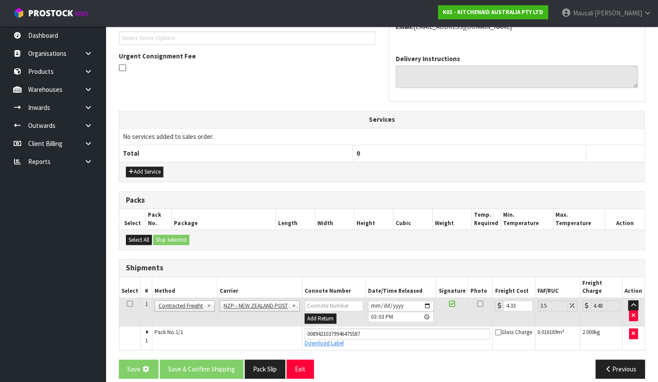
scroll to position [0, 0]
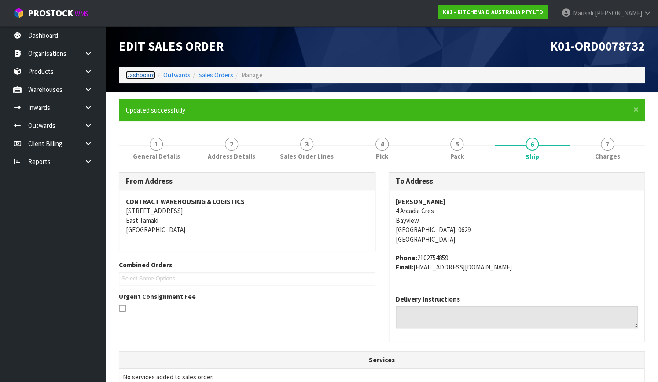
click at [152, 75] on link "Dashboard" at bounding box center [140, 75] width 30 height 8
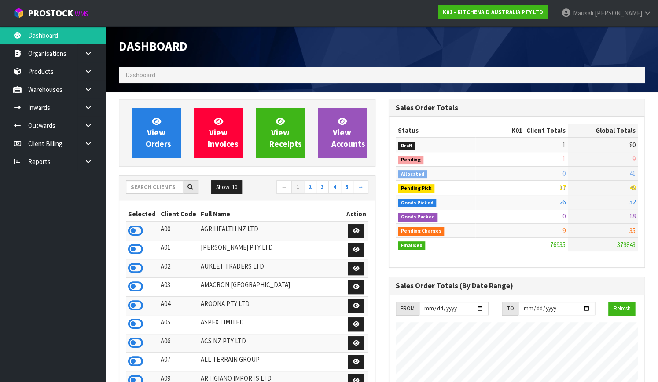
scroll to position [684, 269]
click at [158, 127] on span "View Orders" at bounding box center [159, 132] width 26 height 33
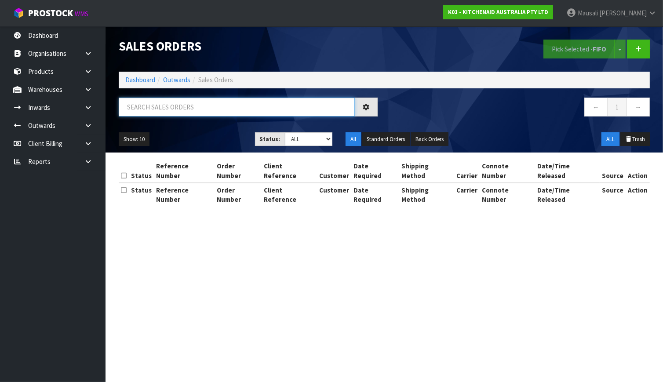
click at [136, 105] on input "text" at bounding box center [237, 107] width 236 height 19
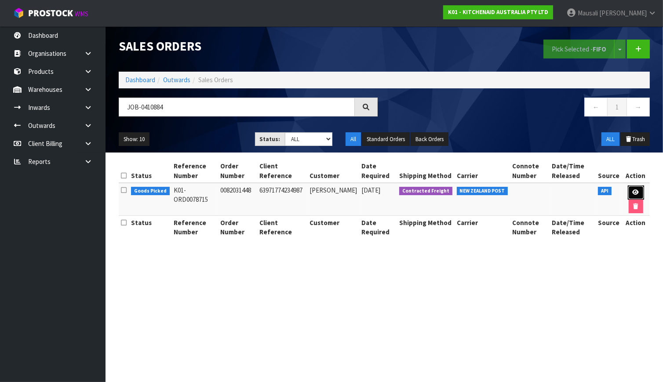
click at [633, 191] on icon at bounding box center [636, 193] width 7 height 6
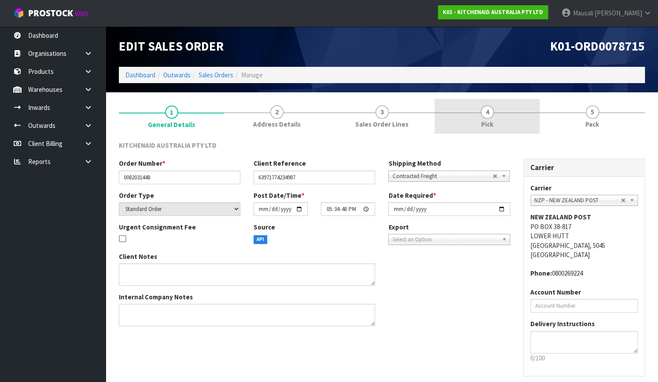
click at [493, 125] on link "4 Pick" at bounding box center [486, 116] width 105 height 35
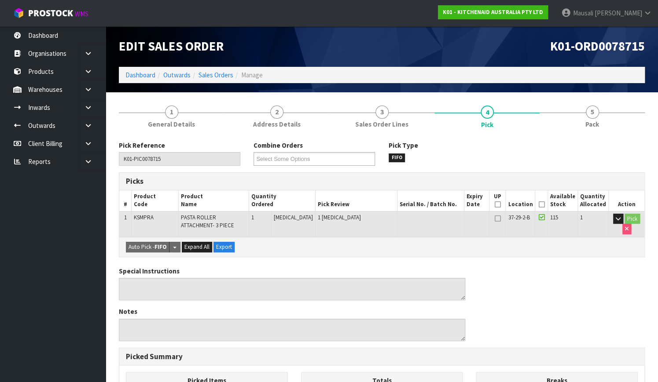
click at [539, 205] on icon at bounding box center [541, 205] width 6 height 0
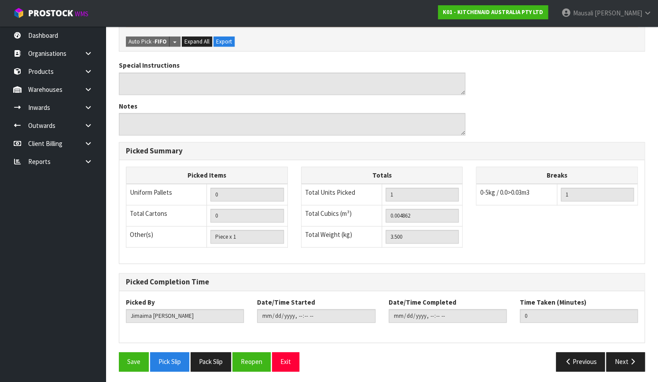
scroll to position [238, 0]
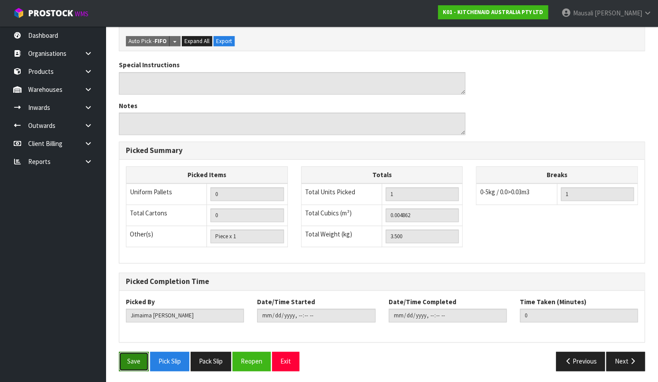
click at [122, 355] on button "Save" at bounding box center [134, 361] width 30 height 19
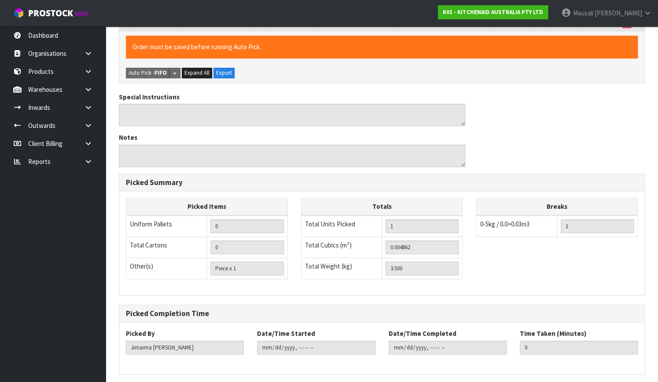
scroll to position [0, 0]
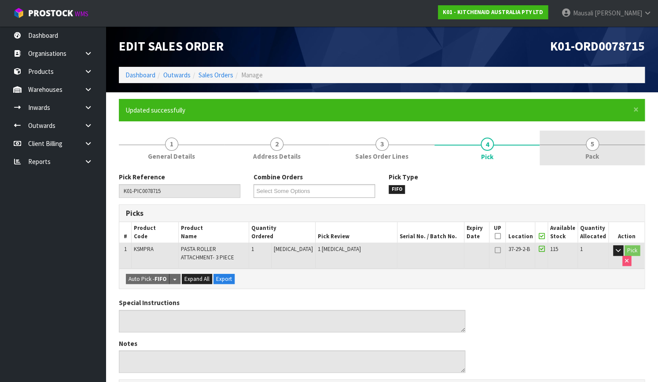
click at [608, 155] on link "5 Pack" at bounding box center [591, 148] width 105 height 35
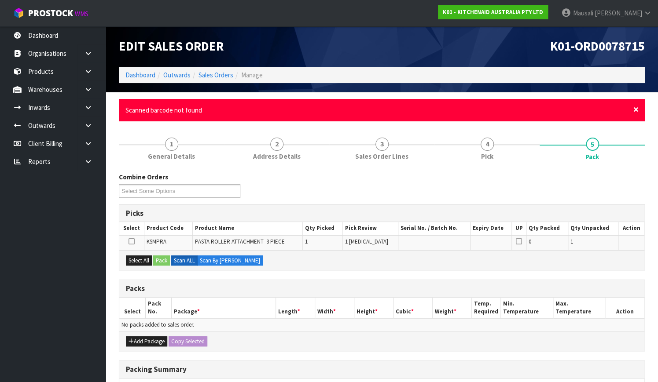
click at [634, 112] on span "×" at bounding box center [635, 109] width 5 height 12
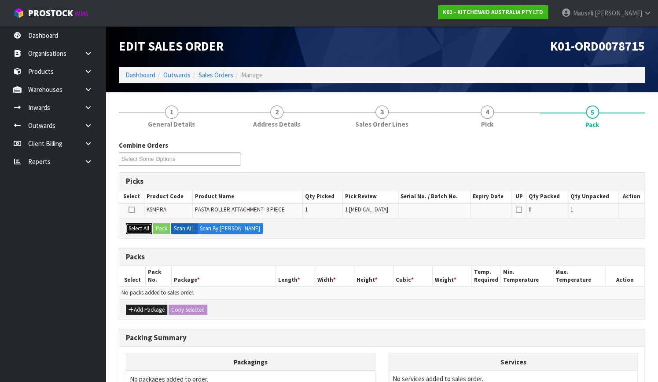
click at [139, 225] on button "Select All" at bounding box center [139, 228] width 26 height 11
click at [155, 227] on button "Pack" at bounding box center [161, 228] width 17 height 11
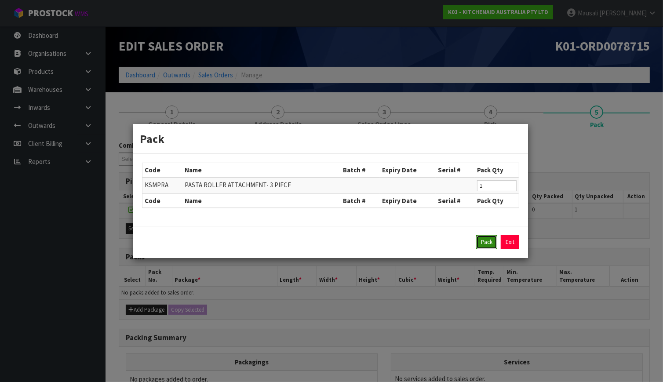
click at [494, 245] on button "Pack" at bounding box center [486, 242] width 21 height 14
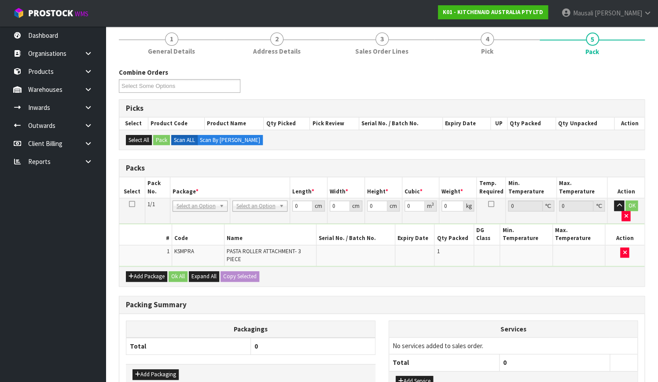
scroll to position [129, 0]
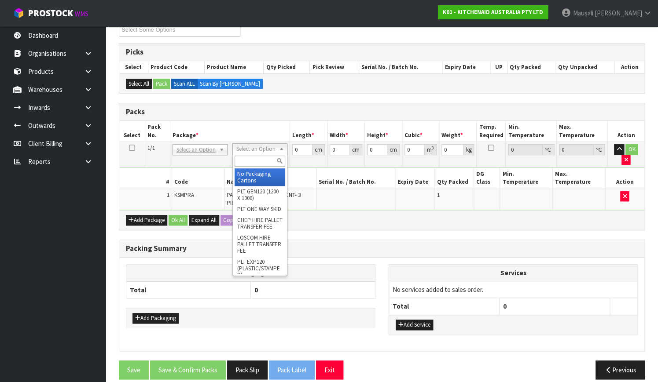
click at [257, 158] on input "text" at bounding box center [259, 161] width 51 height 11
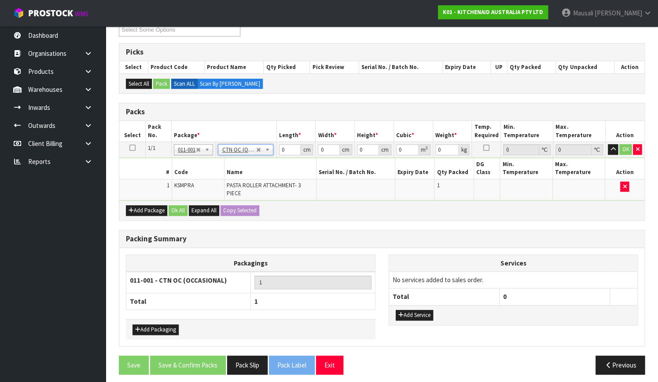
scroll to position [124, 0]
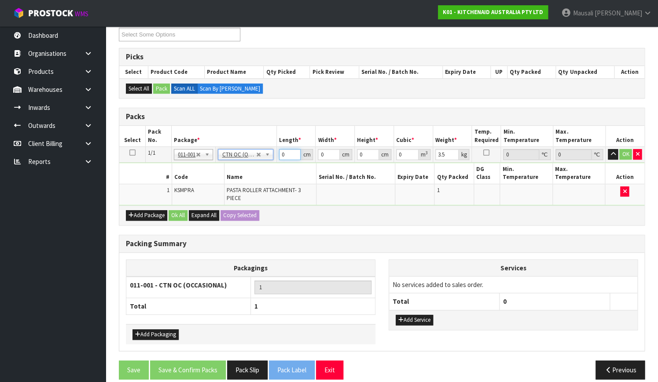
drag, startPoint x: 285, startPoint y: 156, endPoint x: 260, endPoint y: 163, distance: 26.0
click at [267, 161] on tbody "1/1 NONE 007-001 007-002 007-004 007-009 007-013 007-014 007-015 007-017 007-01…" at bounding box center [381, 176] width 525 height 59
click at [185, 210] on button "Ok All" at bounding box center [177, 215] width 19 height 11
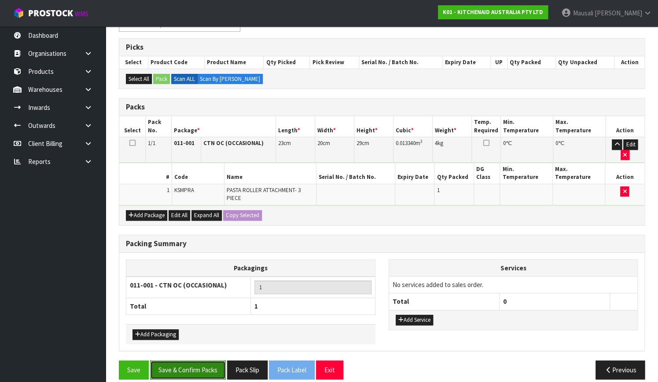
click at [197, 361] on button "Save & Confirm Packs" at bounding box center [188, 370] width 76 height 19
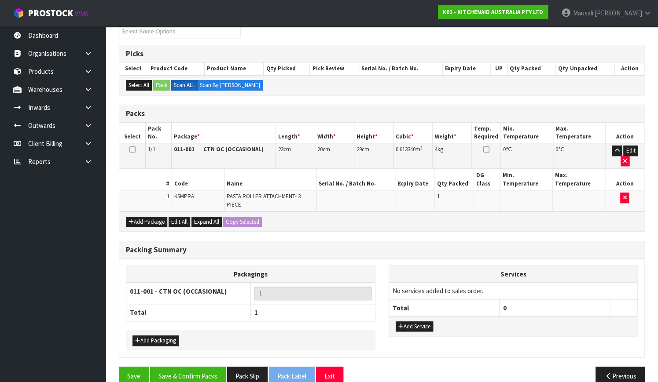
scroll to position [112, 0]
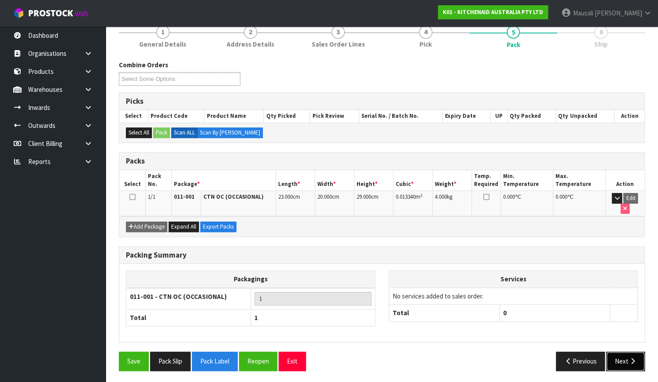
click at [622, 352] on button "Next" at bounding box center [625, 361] width 39 height 19
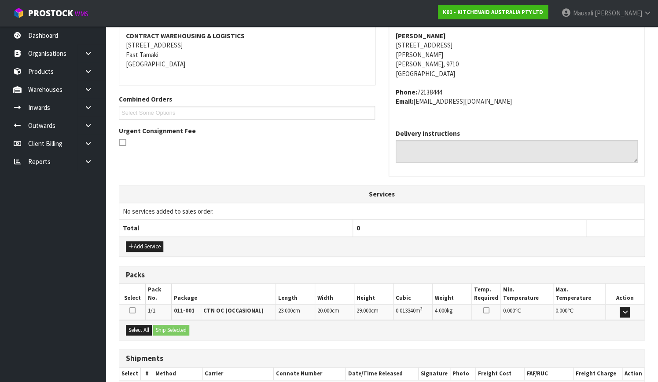
scroll to position [216, 0]
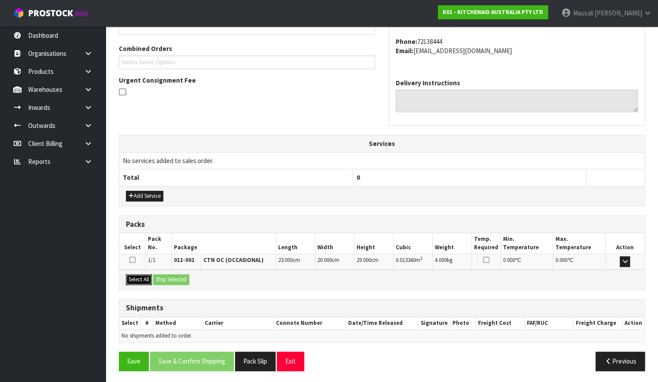
click at [140, 274] on button "Select All" at bounding box center [139, 279] width 26 height 11
click at [163, 276] on button "Ship Selected" at bounding box center [171, 279] width 36 height 11
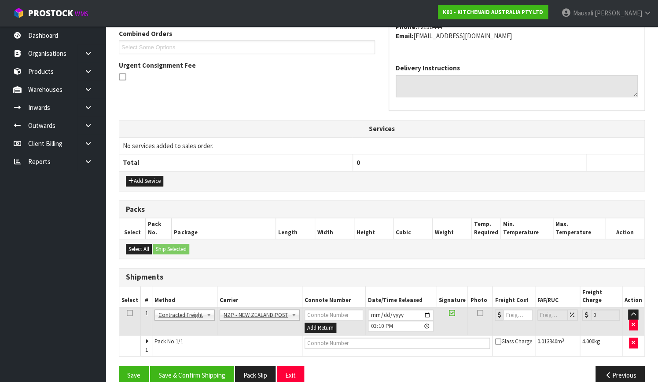
scroll to position [238, 0]
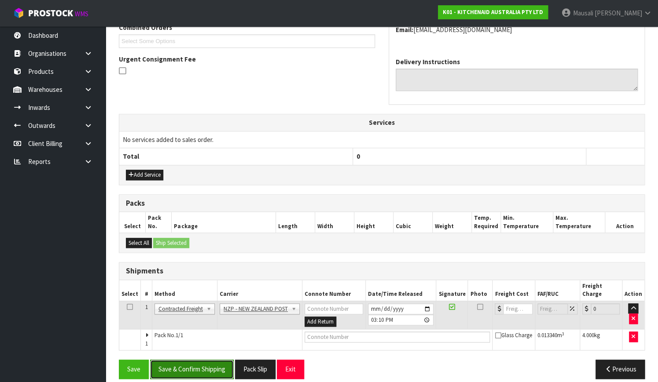
click at [206, 360] on button "Save & Confirm Shipping" at bounding box center [192, 369] width 84 height 19
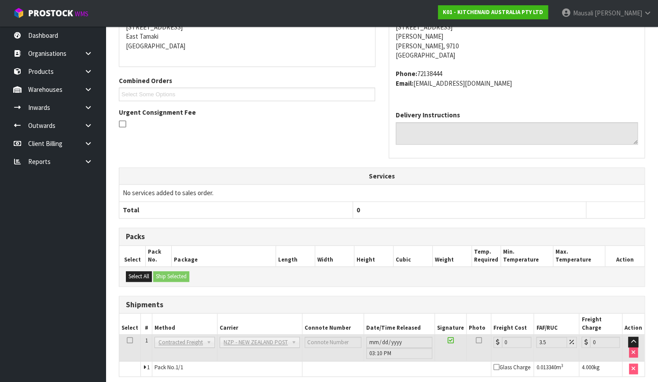
scroll to position [226, 0]
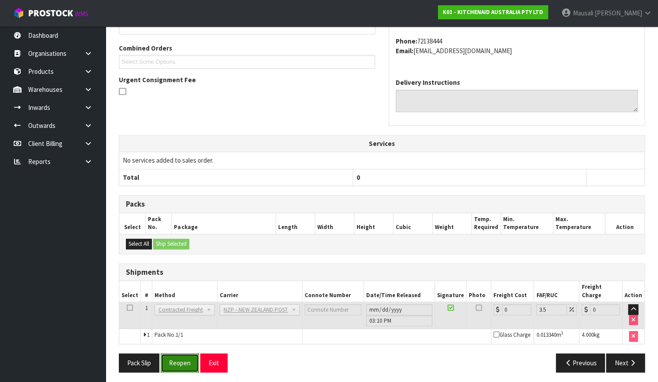
click at [183, 356] on button "Reopen" at bounding box center [180, 363] width 38 height 19
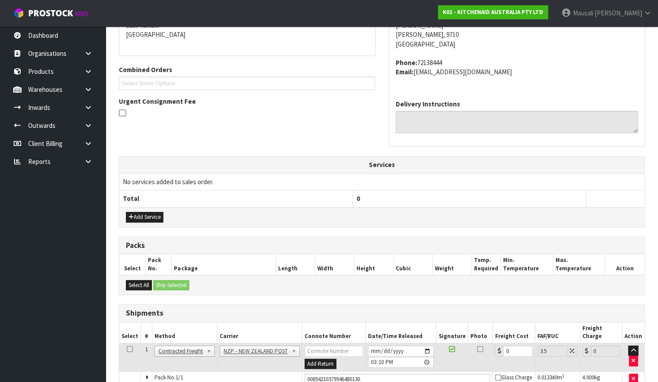
scroll to position [241, 0]
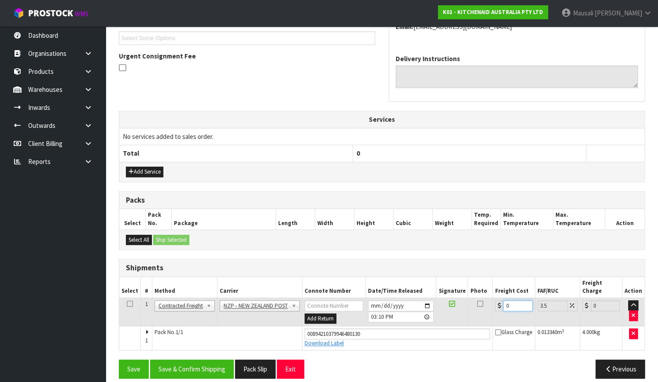
drag, startPoint x: 511, startPoint y: 297, endPoint x: 502, endPoint y: 302, distance: 10.6
click at [502, 302] on td "0" at bounding box center [513, 312] width 42 height 29
click at [201, 360] on button "Save & Confirm Shipping" at bounding box center [192, 369] width 84 height 19
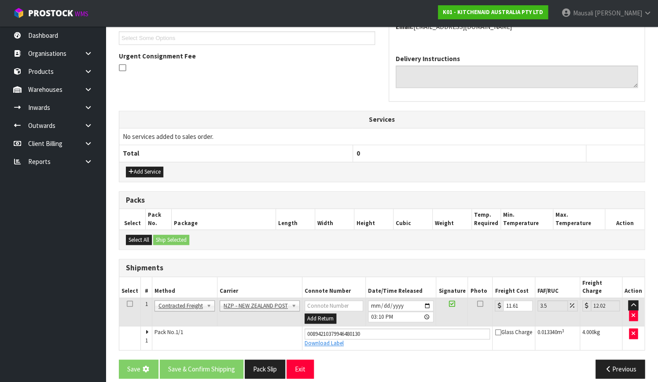
scroll to position [0, 0]
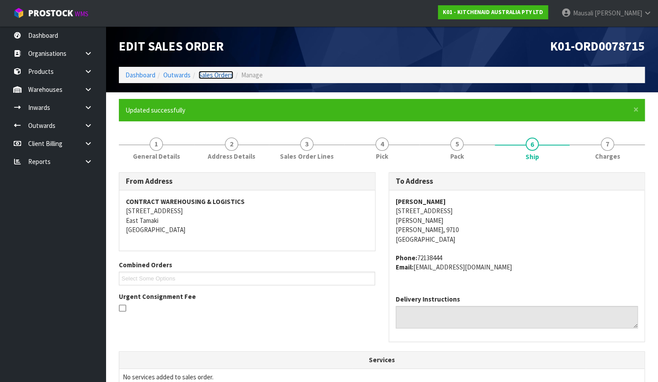
click at [223, 74] on link "Sales Orders" at bounding box center [215, 75] width 35 height 8
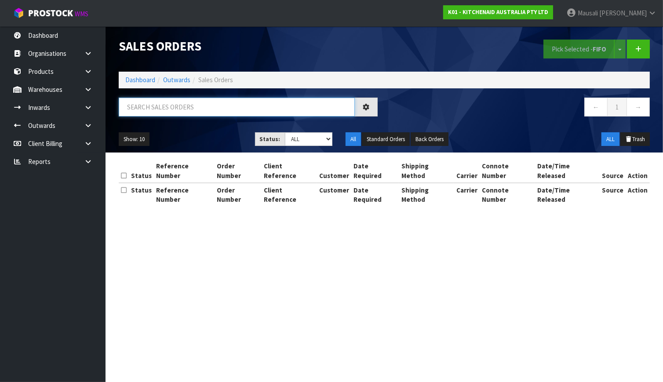
click at [161, 105] on input "text" at bounding box center [237, 107] width 236 height 19
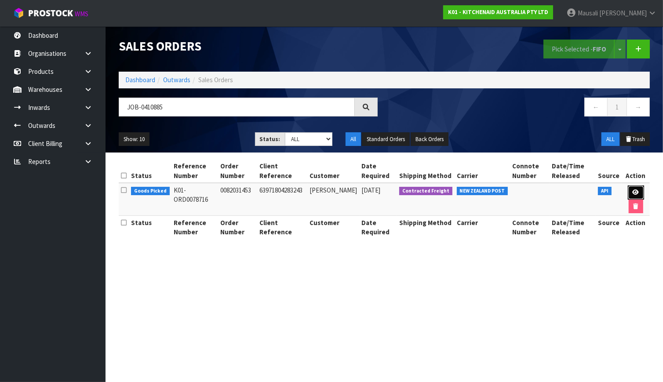
click at [628, 189] on link at bounding box center [636, 193] width 16 height 14
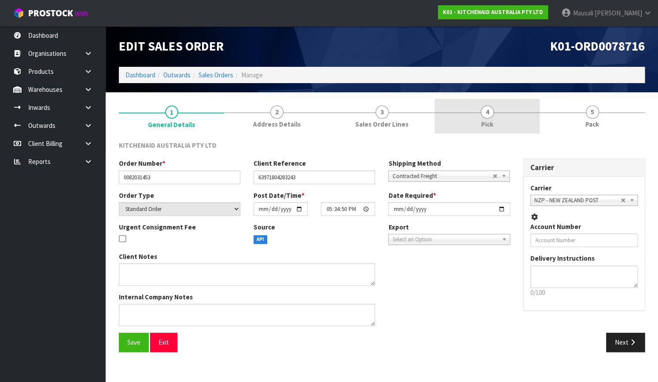
click at [493, 120] on span "Pick" at bounding box center [487, 124] width 12 height 9
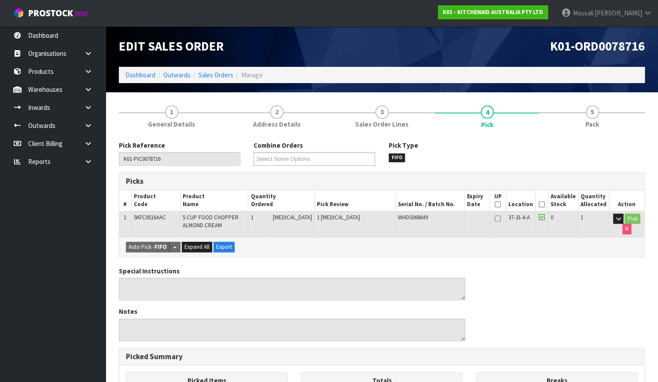
drag, startPoint x: 545, startPoint y: 202, endPoint x: 530, endPoint y: 208, distance: 16.2
click at [545, 205] on icon at bounding box center [541, 205] width 6 height 0
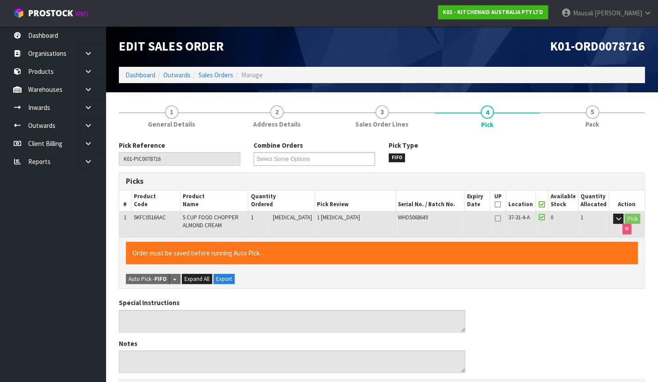
scroll to position [238, 0]
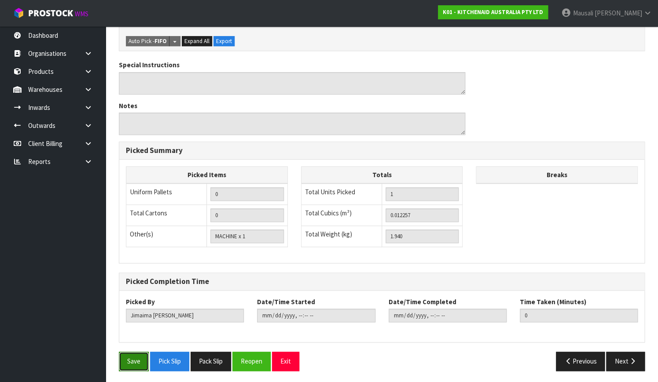
click at [139, 355] on button "Save" at bounding box center [134, 361] width 30 height 19
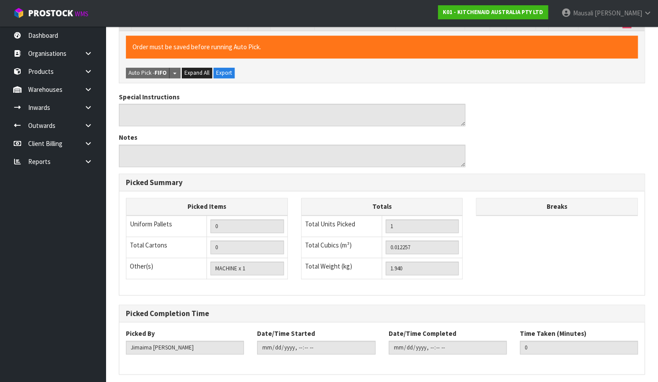
scroll to position [0, 0]
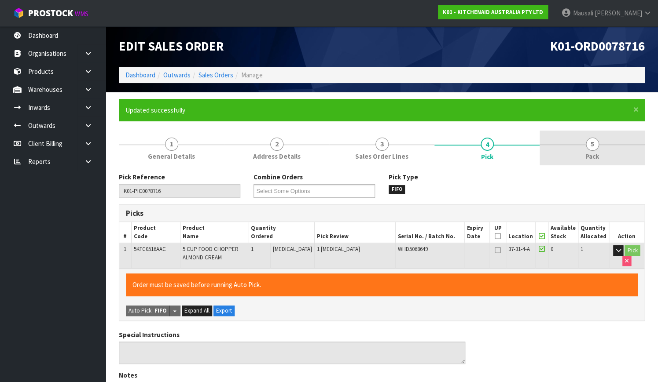
click at [576, 158] on link "5 Pack" at bounding box center [591, 148] width 105 height 35
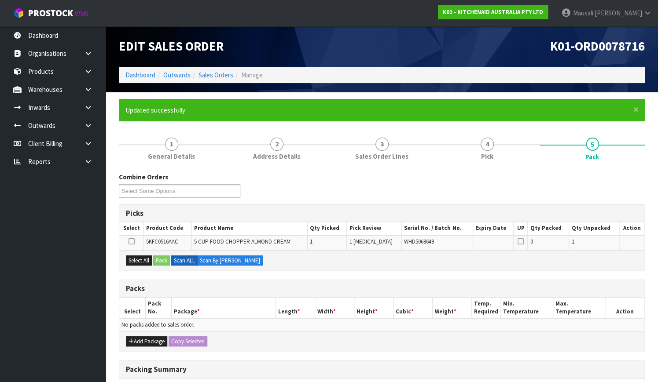
scroll to position [120, 0]
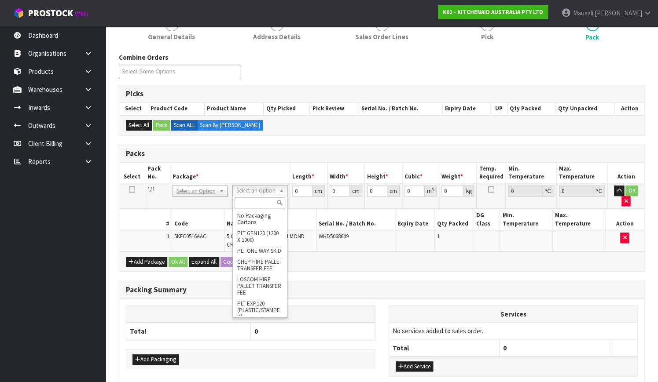
click at [250, 201] on input "text" at bounding box center [259, 202] width 51 height 11
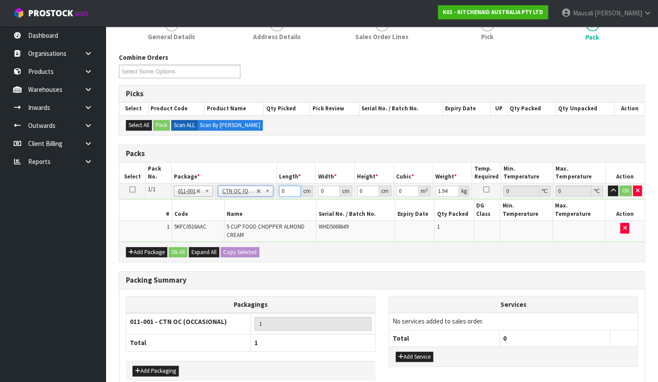
drag, startPoint x: 287, startPoint y: 193, endPoint x: 280, endPoint y: 198, distance: 8.9
click at [280, 194] on input "0" at bounding box center [290, 191] width 22 height 11
click at [173, 247] on button "Ok All" at bounding box center [177, 252] width 19 height 11
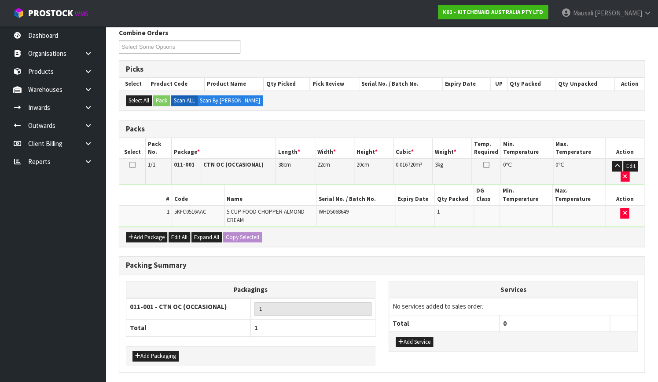
scroll to position [166, 0]
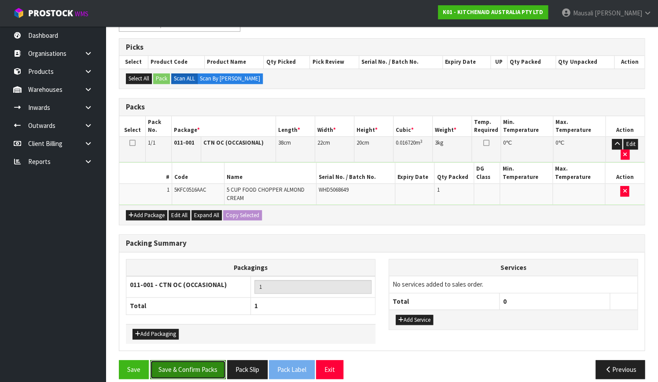
click at [194, 360] on button "Save & Confirm Packs" at bounding box center [188, 369] width 76 height 19
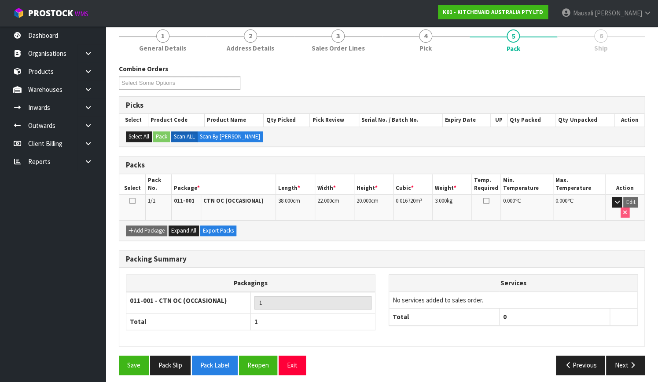
scroll to position [112, 0]
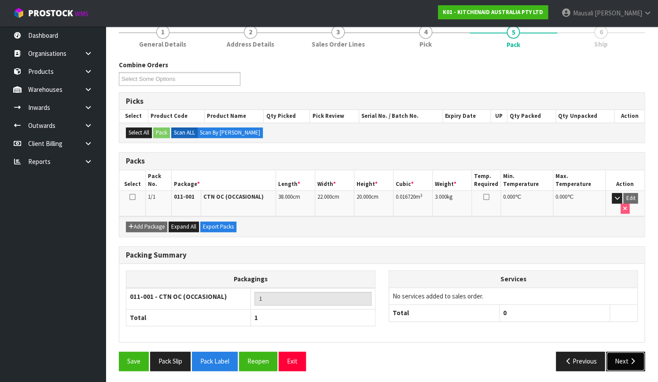
click at [631, 362] on icon "button" at bounding box center [632, 361] width 8 height 7
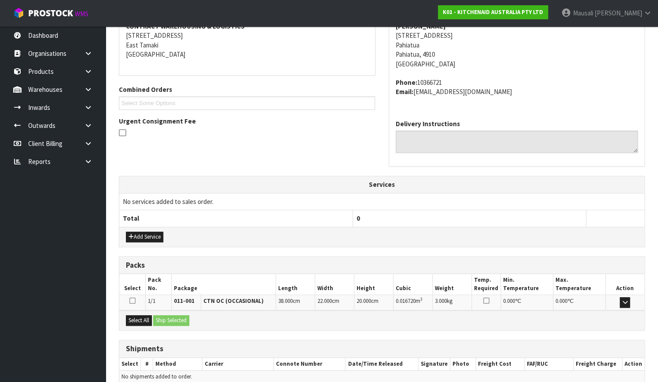
scroll to position [216, 0]
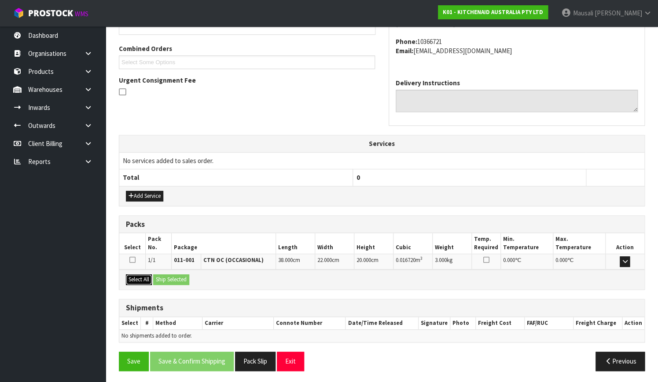
click at [145, 274] on button "Select All" at bounding box center [139, 279] width 26 height 11
click at [161, 277] on button "Ship Selected" at bounding box center [171, 279] width 36 height 11
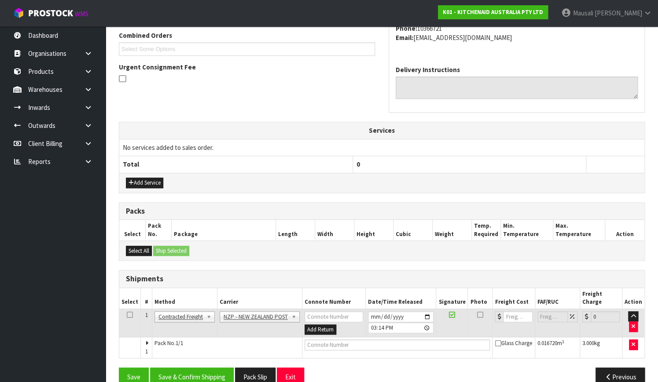
scroll to position [238, 0]
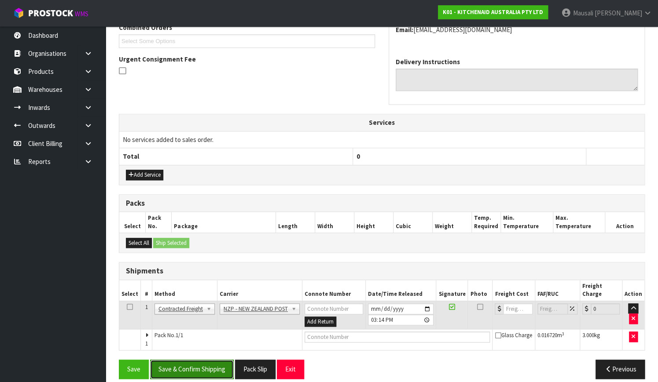
click at [223, 360] on button "Save & Confirm Shipping" at bounding box center [192, 369] width 84 height 19
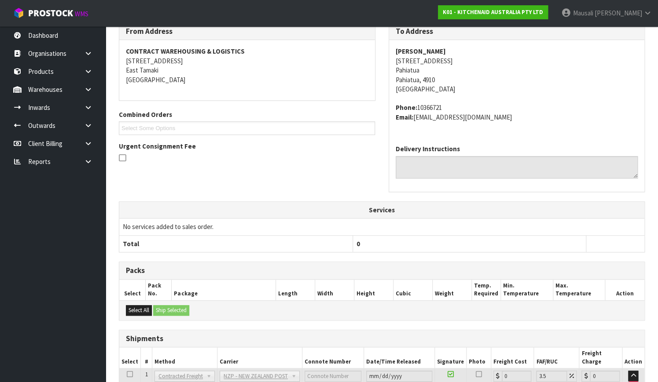
scroll to position [226, 0]
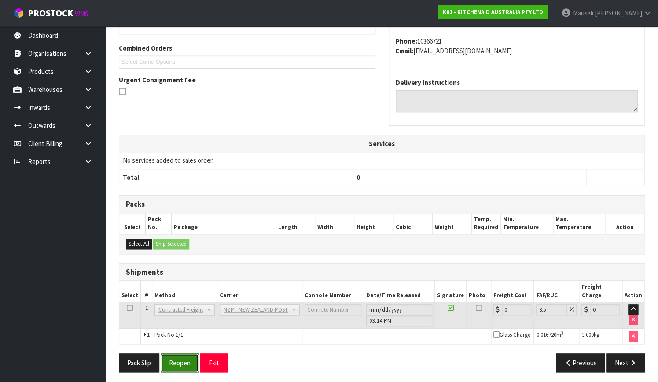
click at [187, 356] on button "Reopen" at bounding box center [180, 363] width 38 height 19
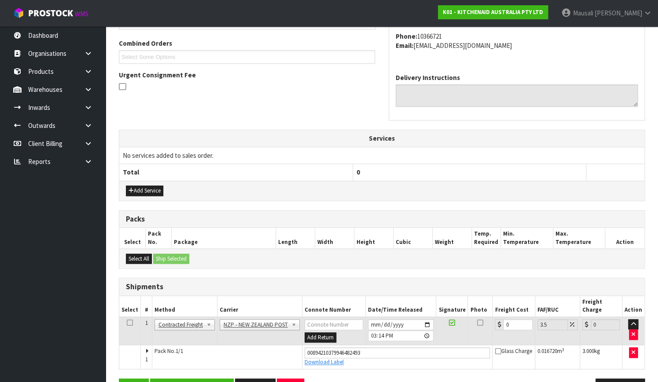
scroll to position [241, 0]
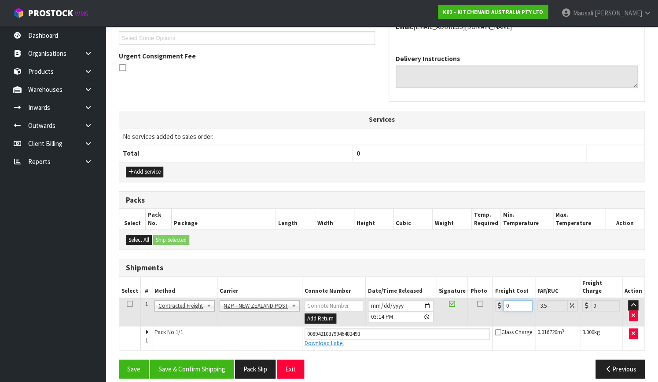
drag, startPoint x: 513, startPoint y: 295, endPoint x: 495, endPoint y: 303, distance: 20.3
click at [495, 303] on td "0" at bounding box center [513, 312] width 42 height 29
click at [184, 360] on button "Save & Confirm Shipping" at bounding box center [192, 369] width 84 height 19
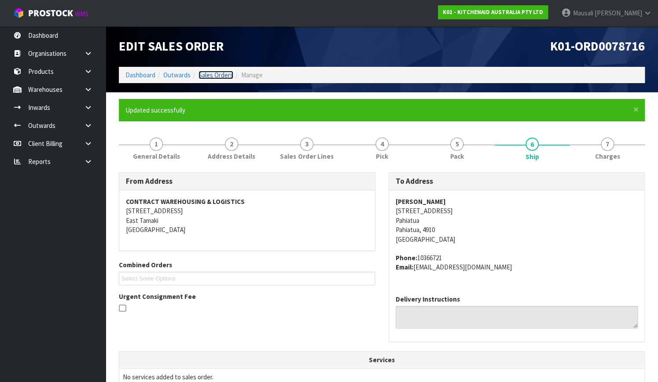
click at [207, 71] on link "Sales Orders" at bounding box center [215, 75] width 35 height 8
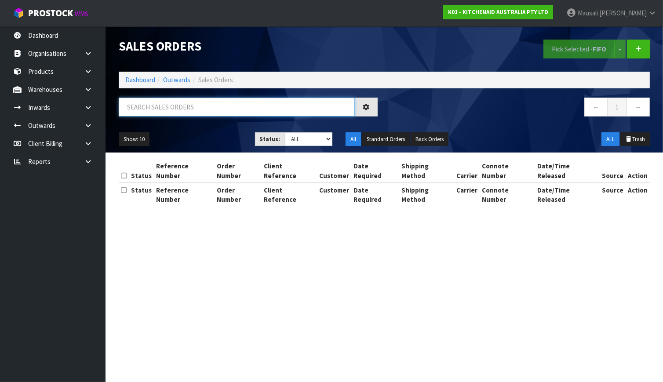
click at [130, 107] on input "text" at bounding box center [237, 107] width 236 height 19
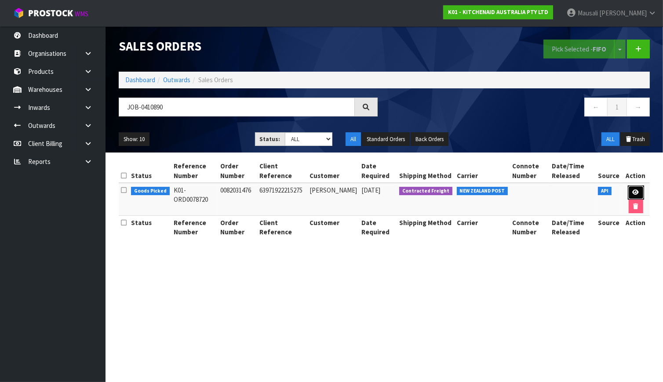
click at [634, 188] on link at bounding box center [636, 193] width 16 height 14
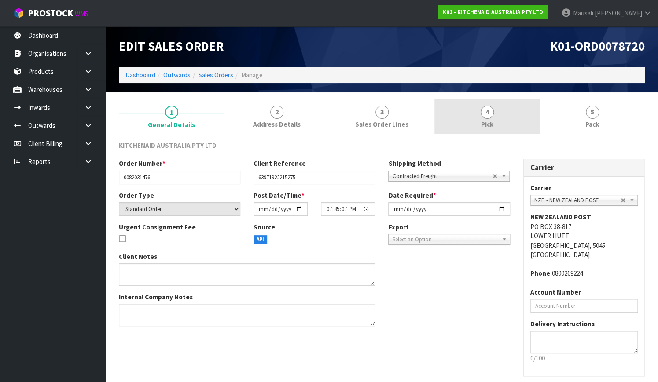
click at [511, 117] on link "4 Pick" at bounding box center [486, 116] width 105 height 35
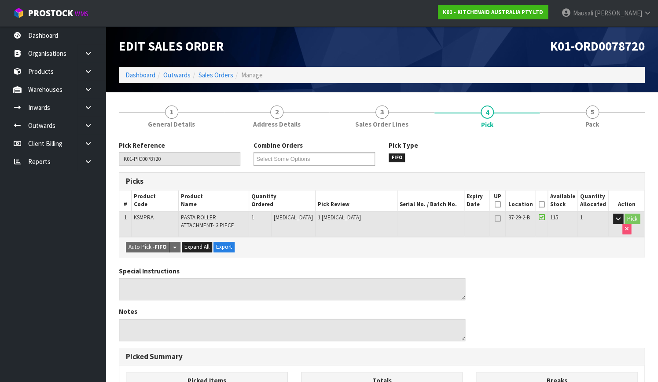
click at [543, 205] on icon at bounding box center [541, 205] width 6 height 0
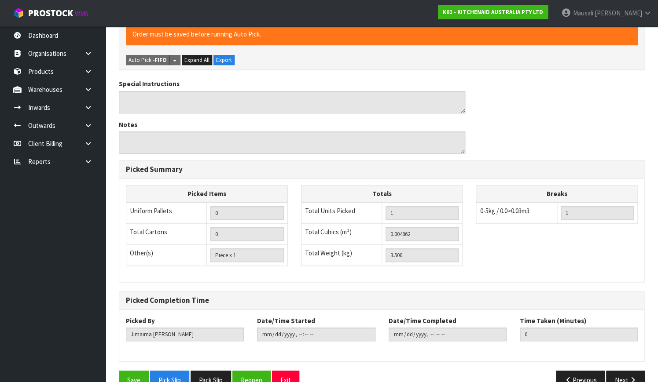
scroll to position [238, 0]
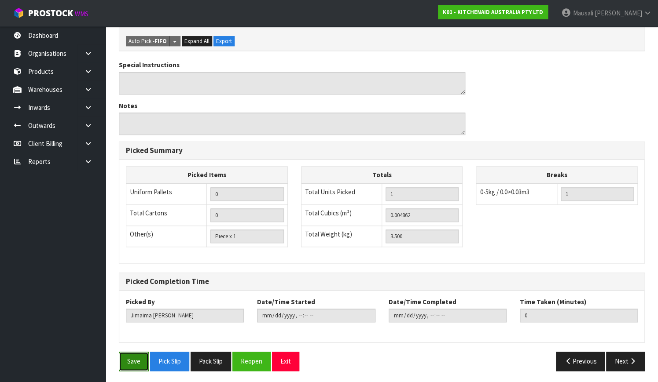
click at [131, 356] on button "Save" at bounding box center [134, 361] width 30 height 19
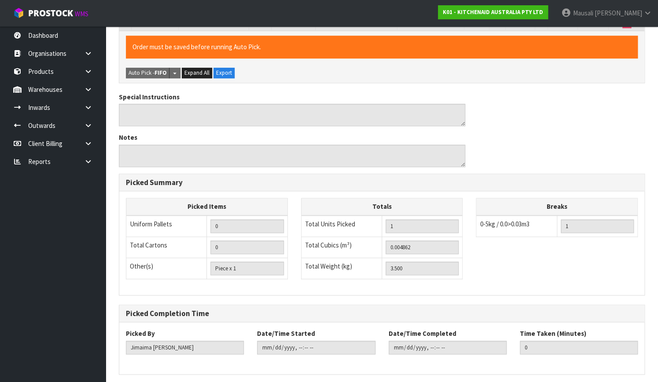
scroll to position [0, 0]
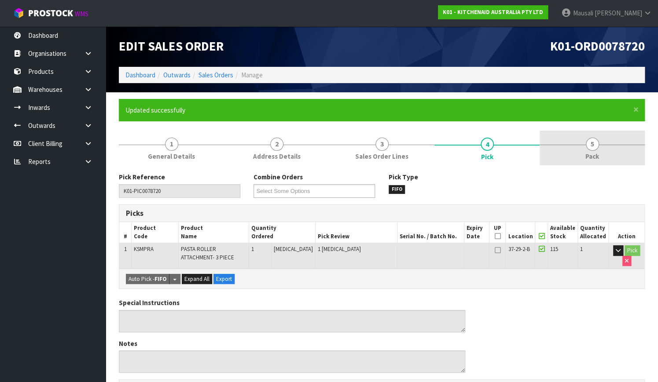
click at [564, 141] on link "5 Pack" at bounding box center [591, 148] width 105 height 35
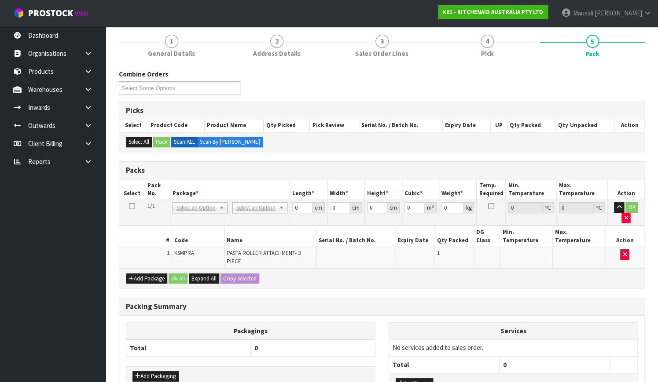
scroll to position [161, 0]
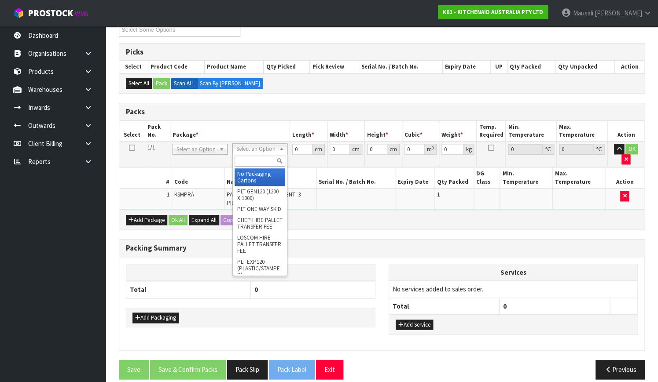
click at [255, 158] on input "text" at bounding box center [259, 161] width 51 height 11
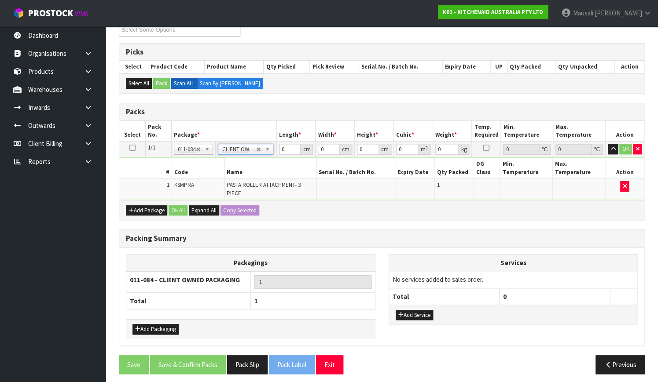
scroll to position [157, 0]
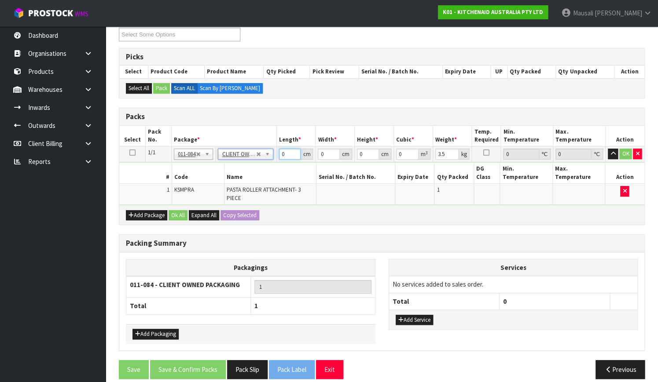
drag, startPoint x: 287, startPoint y: 153, endPoint x: 270, endPoint y: 158, distance: 18.1
click at [270, 158] on tr "1/1 NONE 007-001 007-002 007-004 007-009 007-013 007-014 007-015 007-017 007-01…" at bounding box center [381, 154] width 525 height 16
click at [181, 210] on button "Ok All" at bounding box center [177, 215] width 19 height 11
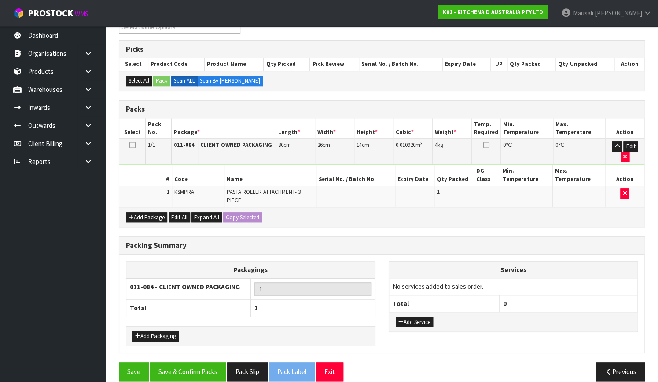
scroll to position [166, 0]
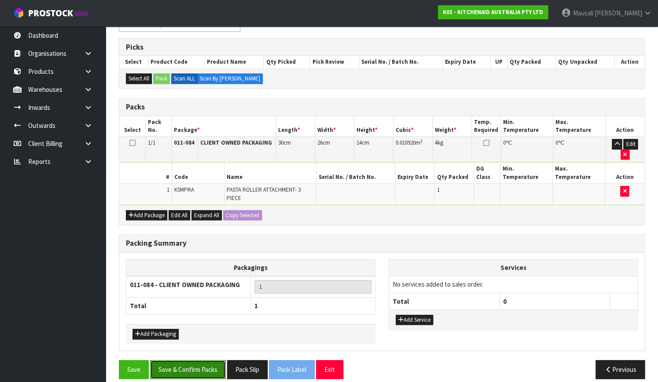
click at [186, 360] on button "Save & Confirm Packs" at bounding box center [188, 369] width 76 height 19
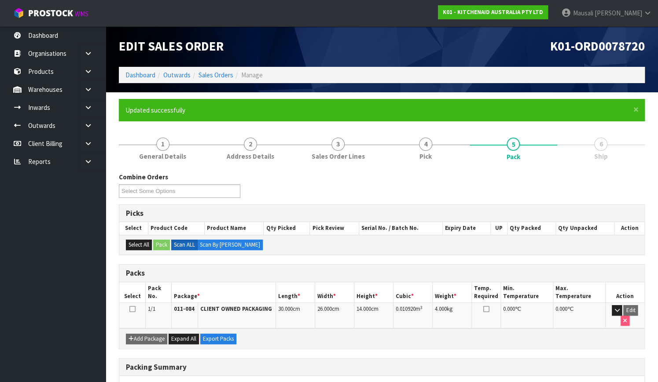
scroll to position [112, 0]
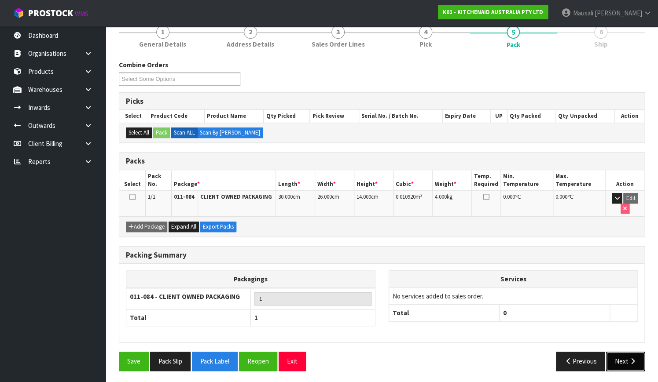
click at [629, 358] on icon "button" at bounding box center [632, 361] width 8 height 7
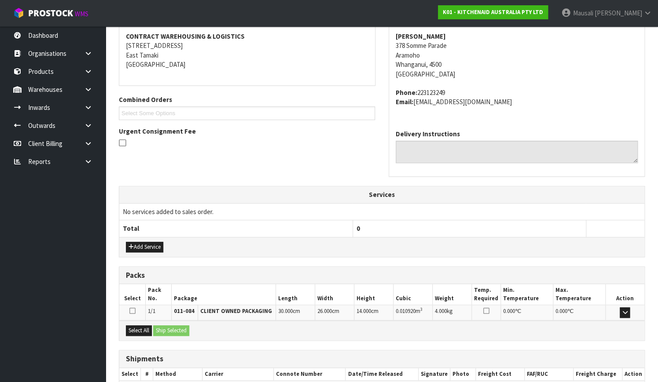
scroll to position [216, 0]
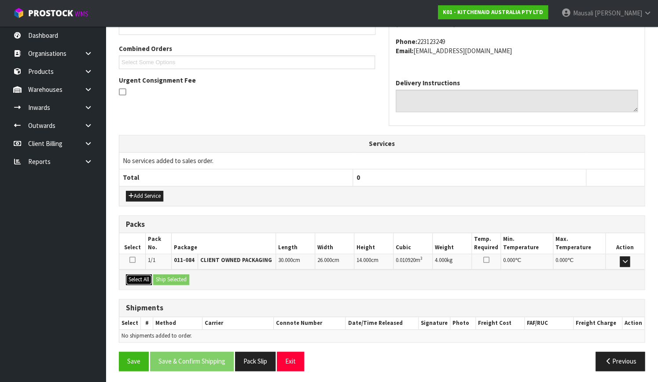
click at [140, 278] on button "Select All" at bounding box center [139, 279] width 26 height 11
click at [171, 277] on button "Ship Selected" at bounding box center [171, 279] width 36 height 11
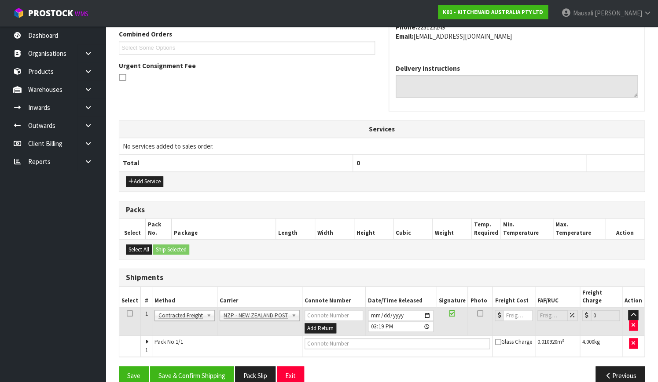
scroll to position [238, 0]
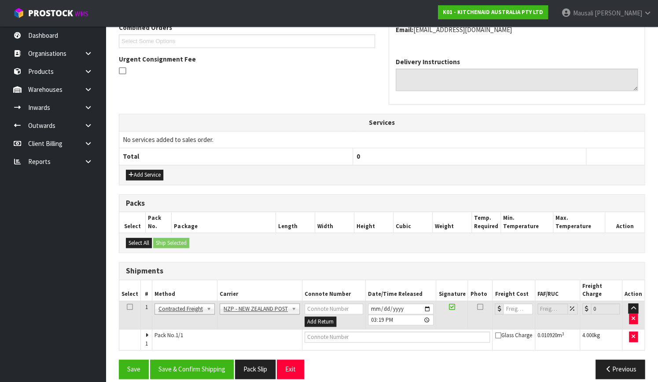
click at [218, 348] on div "From Address CONTRACT WAREHOUSING & LOGISTICS [STREET_ADDRESS] Combined Orders …" at bounding box center [382, 160] width 526 height 450
click at [215, 360] on button "Save & Confirm Shipping" at bounding box center [192, 369] width 84 height 19
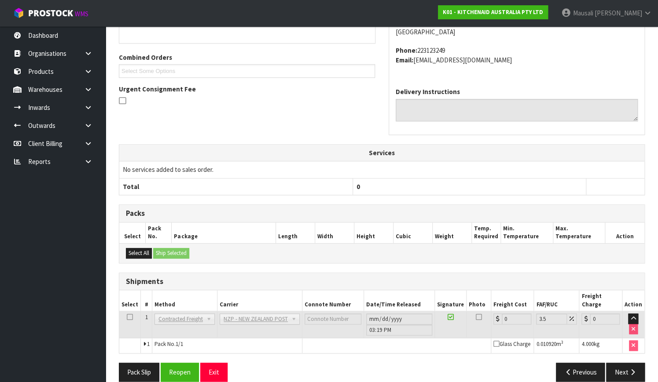
scroll to position [226, 0]
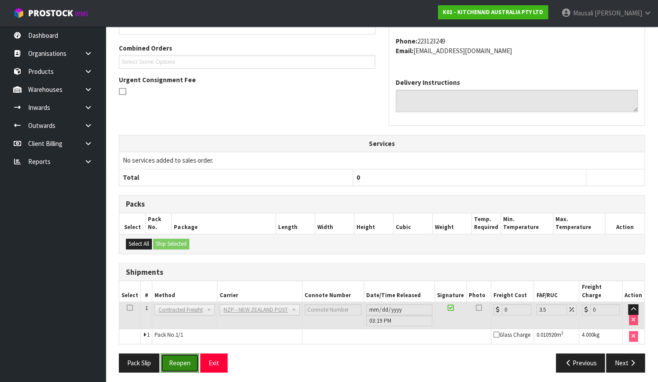
click at [178, 356] on button "Reopen" at bounding box center [180, 363] width 38 height 19
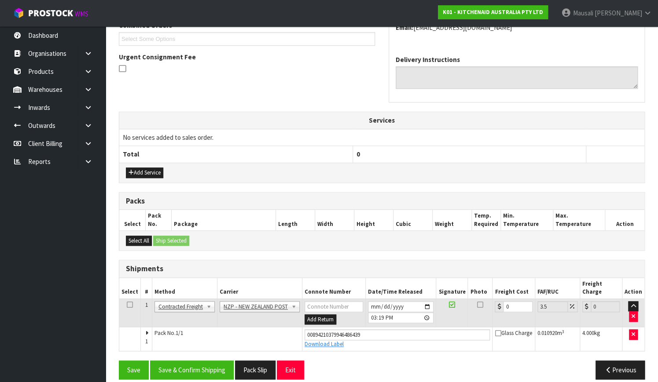
scroll to position [241, 0]
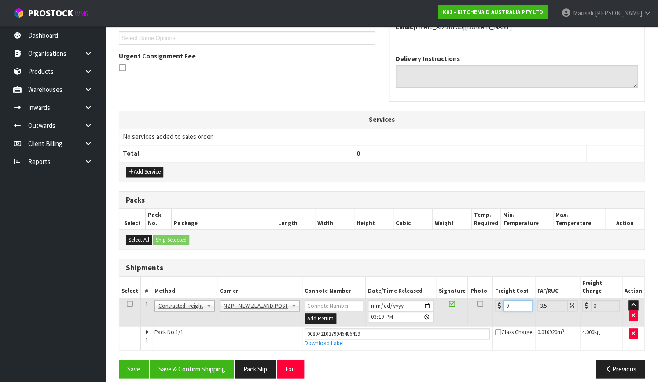
drag, startPoint x: 515, startPoint y: 299, endPoint x: 501, endPoint y: 302, distance: 13.5
click at [501, 302] on td "0" at bounding box center [513, 312] width 42 height 29
click at [216, 360] on button "Save & Confirm Shipping" at bounding box center [192, 369] width 84 height 19
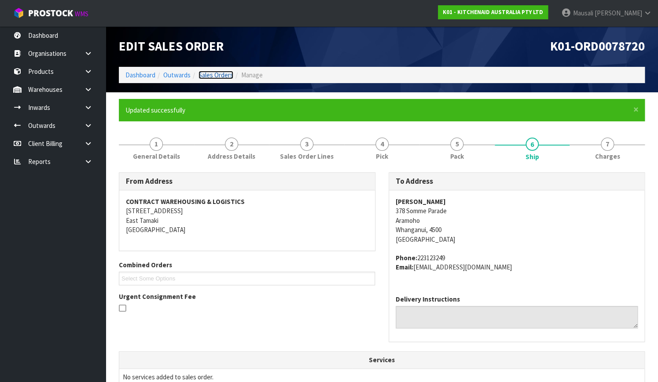
click at [212, 71] on link "Sales Orders" at bounding box center [215, 75] width 35 height 8
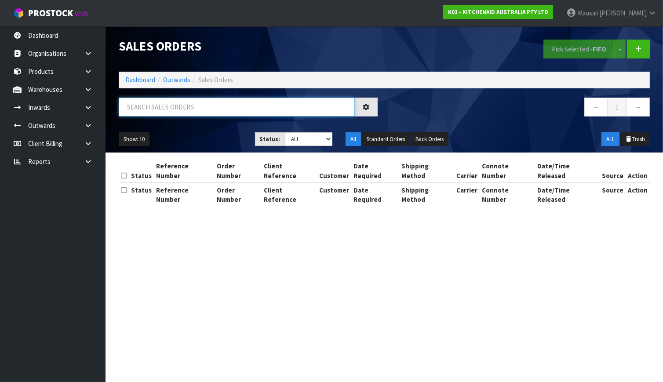
click at [143, 114] on input "text" at bounding box center [237, 107] width 236 height 19
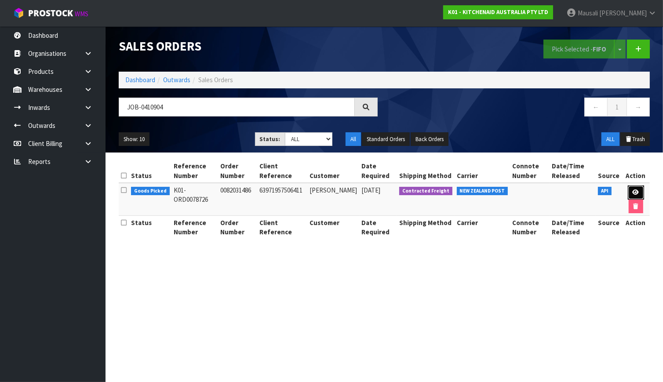
click at [634, 190] on icon at bounding box center [636, 193] width 7 height 6
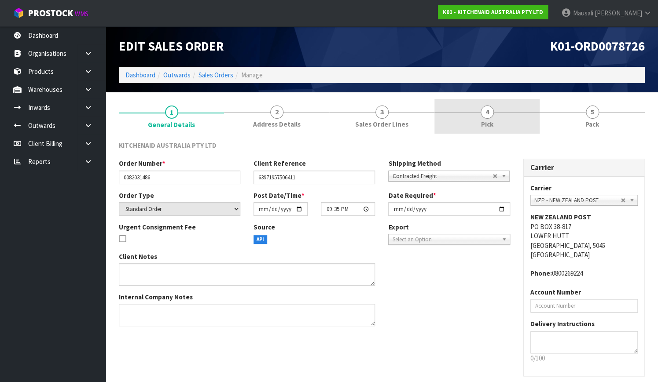
click at [505, 123] on link "4 Pick" at bounding box center [486, 116] width 105 height 35
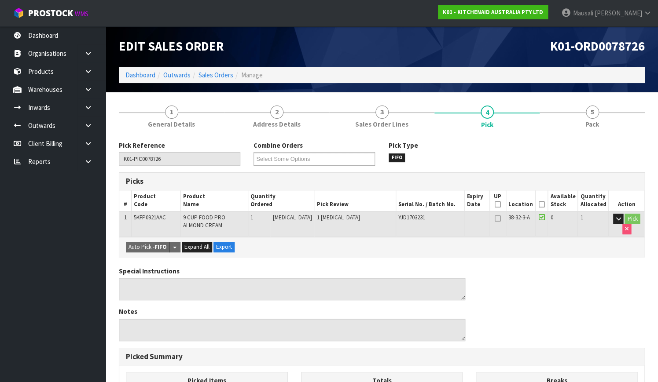
click at [541, 205] on icon at bounding box center [541, 205] width 6 height 0
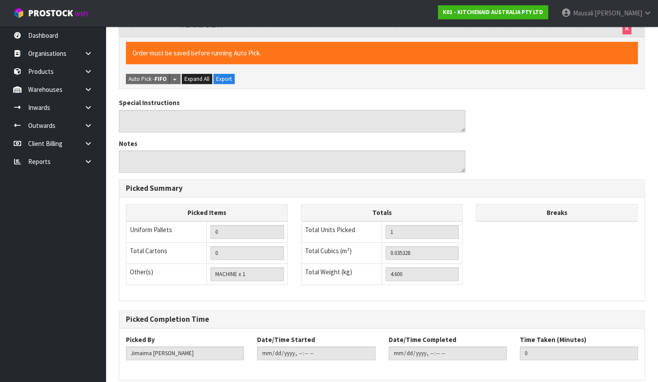
scroll to position [238, 0]
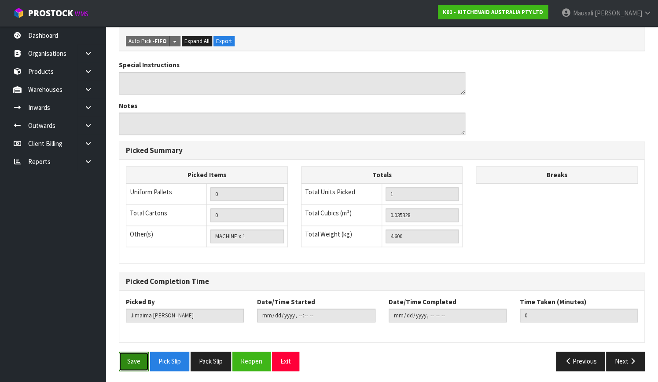
click at [125, 365] on button "Save" at bounding box center [134, 361] width 30 height 19
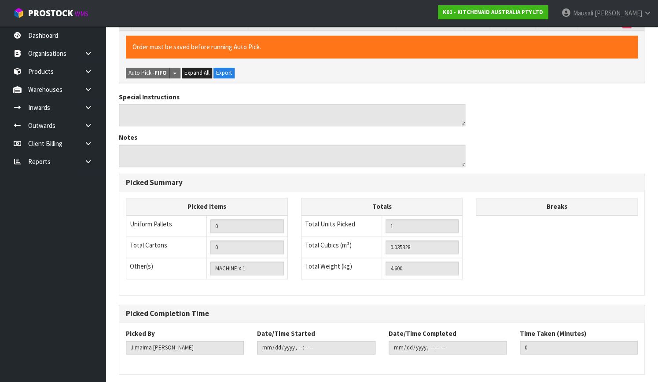
scroll to position [0, 0]
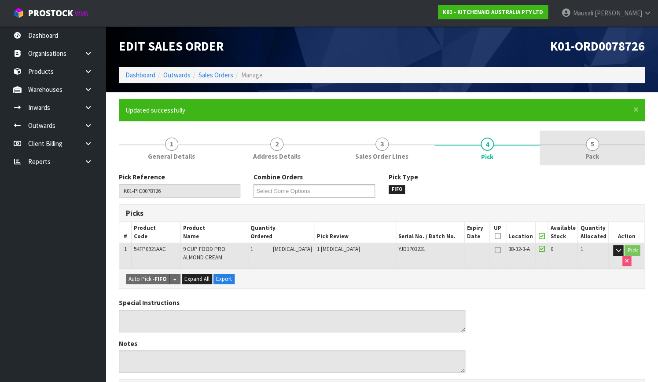
click at [573, 154] on link "5 Pack" at bounding box center [591, 148] width 105 height 35
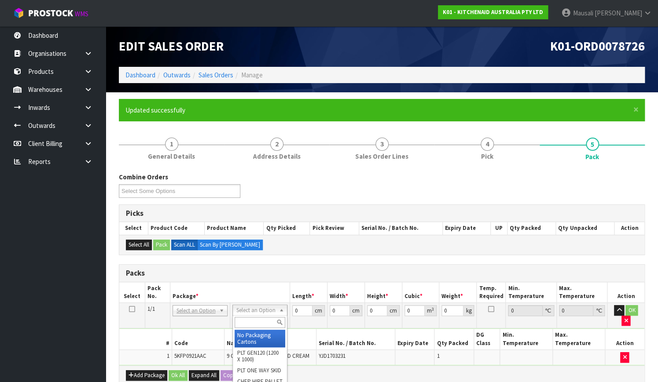
click at [255, 324] on input "text" at bounding box center [259, 322] width 51 height 11
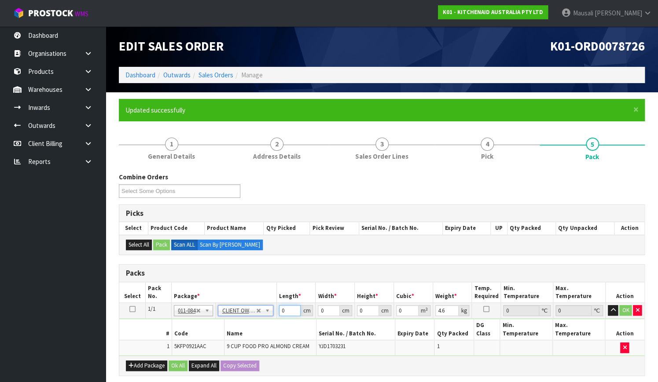
drag, startPoint x: 286, startPoint y: 313, endPoint x: 262, endPoint y: 318, distance: 24.8
click at [263, 318] on tbody "1/1 NONE 007-001 007-002 007-004 007-009 007-013 007-014 007-015 007-017 007-01…" at bounding box center [381, 329] width 525 height 53
click at [175, 361] on button "Ok All" at bounding box center [177, 366] width 19 height 11
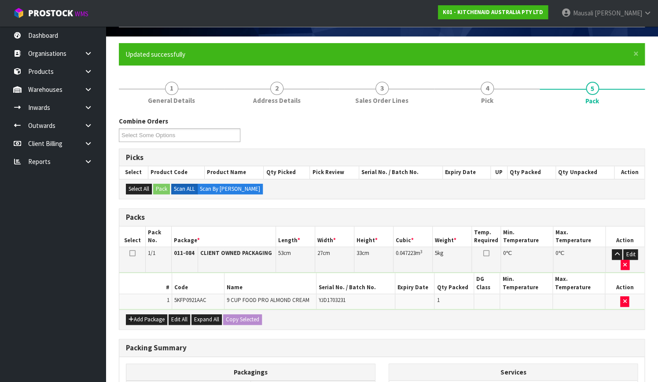
scroll to position [160, 0]
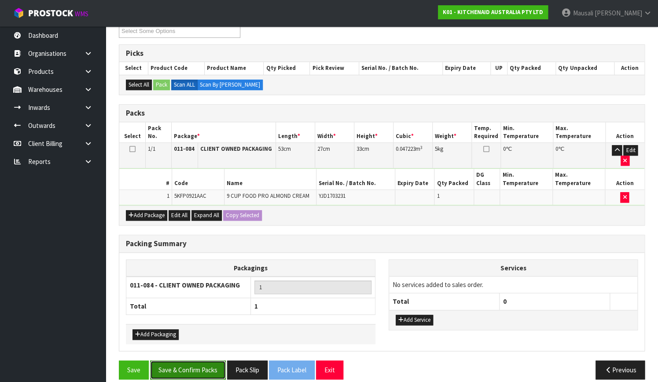
click at [185, 361] on button "Save & Confirm Packs" at bounding box center [188, 370] width 76 height 19
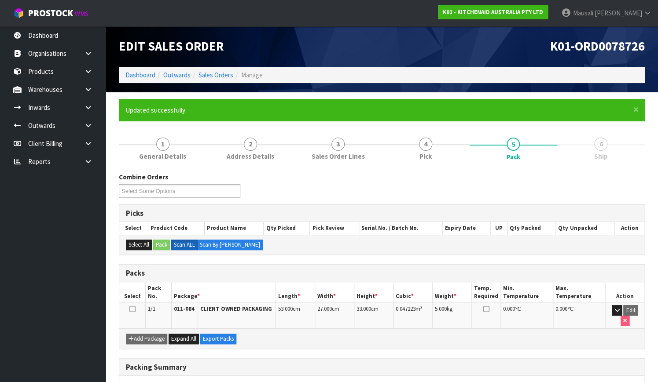
scroll to position [112, 0]
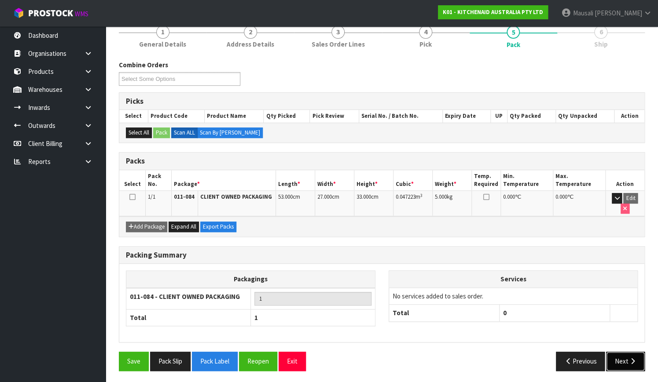
click at [638, 359] on button "Next" at bounding box center [625, 361] width 39 height 19
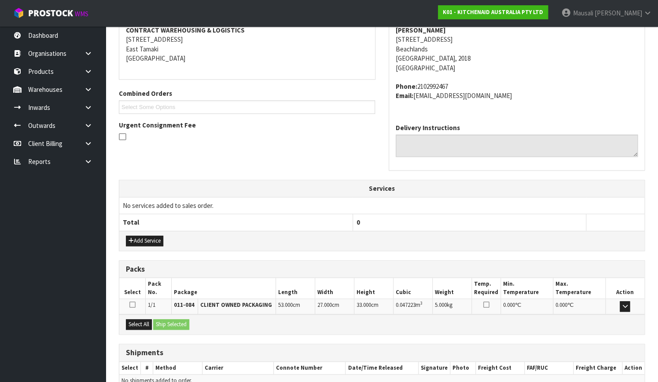
scroll to position [216, 0]
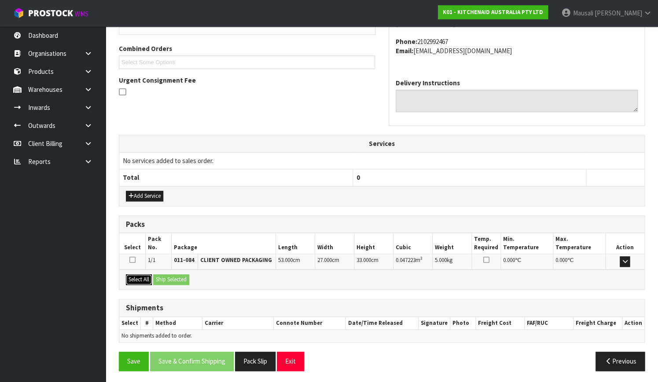
click at [143, 275] on button "Select All" at bounding box center [139, 279] width 26 height 11
click at [154, 276] on button "Ship Selected" at bounding box center [171, 279] width 36 height 11
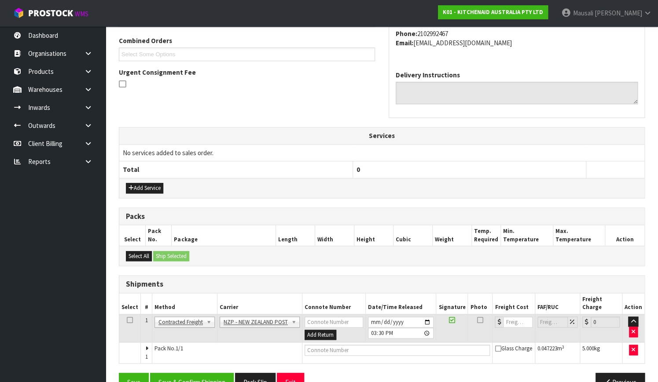
scroll to position [238, 0]
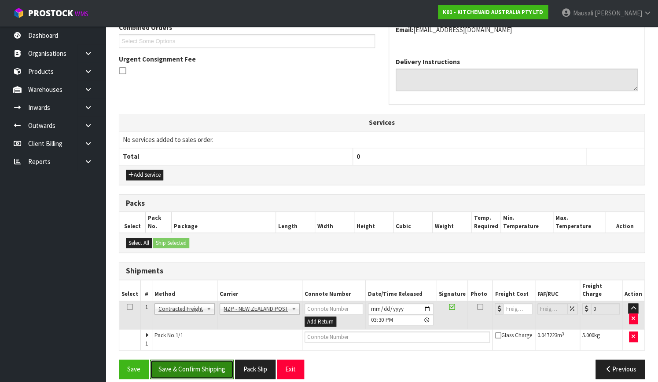
click at [216, 360] on button "Save & Confirm Shipping" at bounding box center [192, 369] width 84 height 19
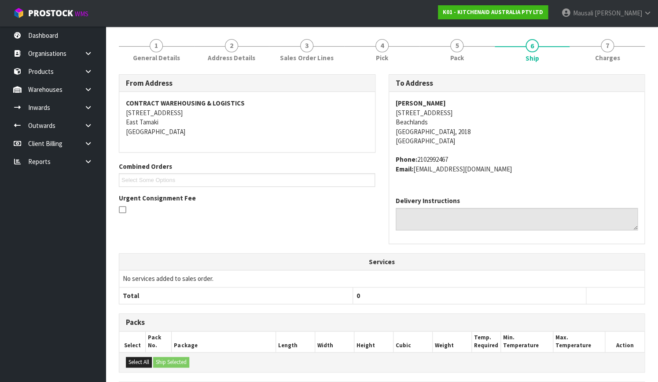
scroll to position [226, 0]
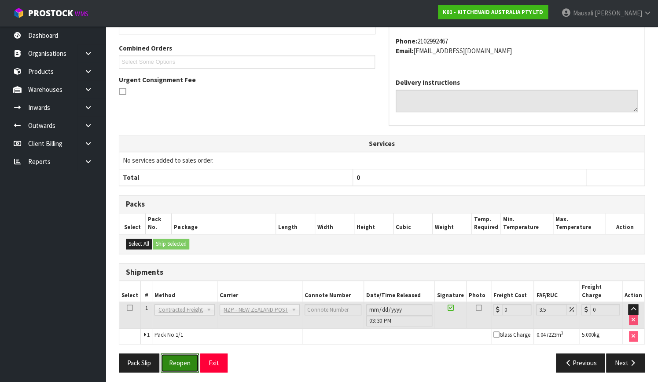
drag, startPoint x: 183, startPoint y: 357, endPoint x: 236, endPoint y: 342, distance: 54.3
click at [183, 357] on button "Reopen" at bounding box center [180, 363] width 38 height 19
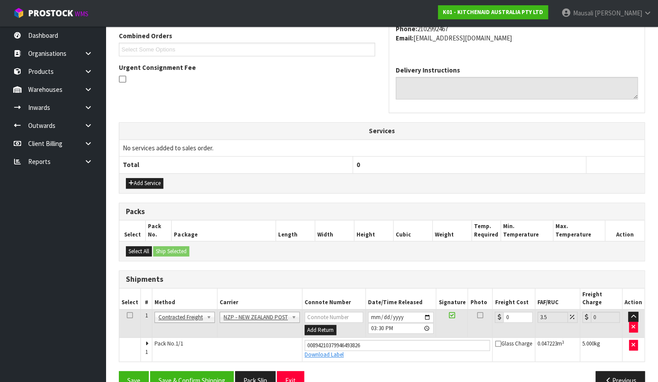
scroll to position [241, 0]
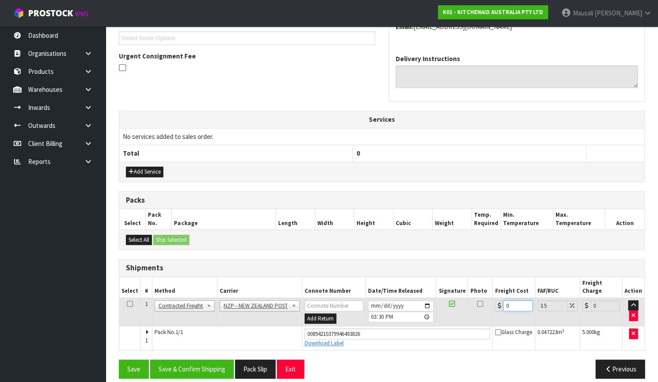
drag, startPoint x: 512, startPoint y: 296, endPoint x: 501, endPoint y: 303, distance: 13.6
click at [501, 303] on td "0" at bounding box center [513, 312] width 42 height 29
click at [220, 360] on button "Save & Confirm Shipping" at bounding box center [192, 369] width 84 height 19
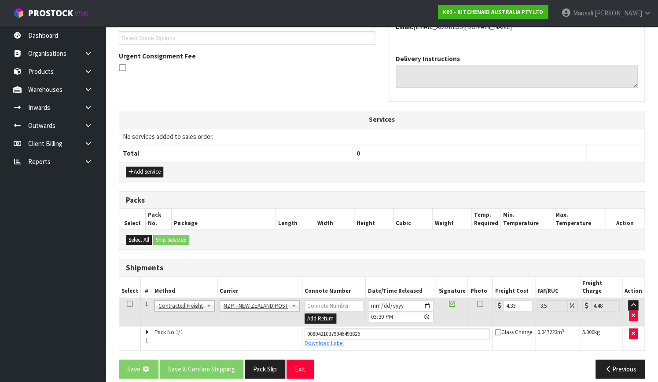
scroll to position [0, 0]
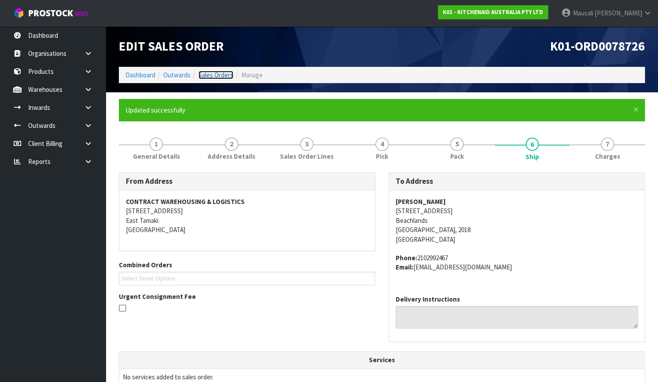
click at [220, 74] on link "Sales Orders" at bounding box center [215, 75] width 35 height 8
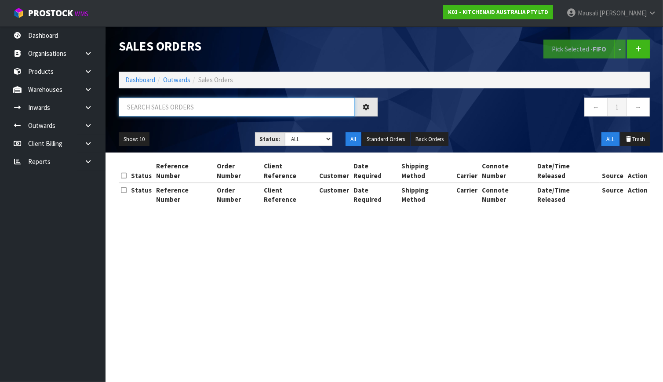
click at [143, 104] on input "text" at bounding box center [237, 107] width 236 height 19
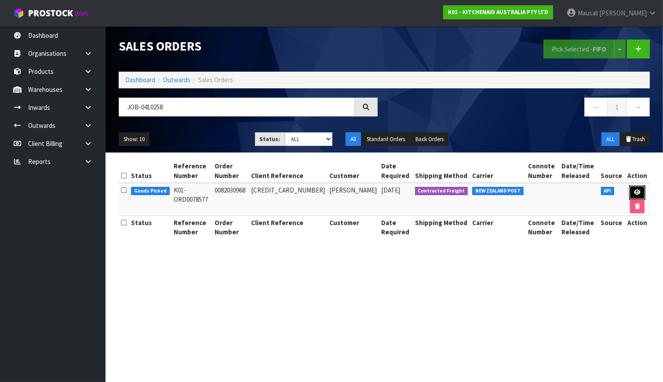
click at [639, 197] on link at bounding box center [637, 193] width 16 height 14
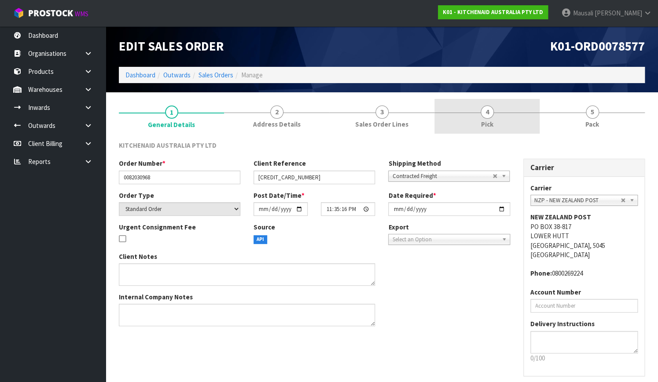
click at [472, 118] on link "4 Pick" at bounding box center [486, 116] width 105 height 35
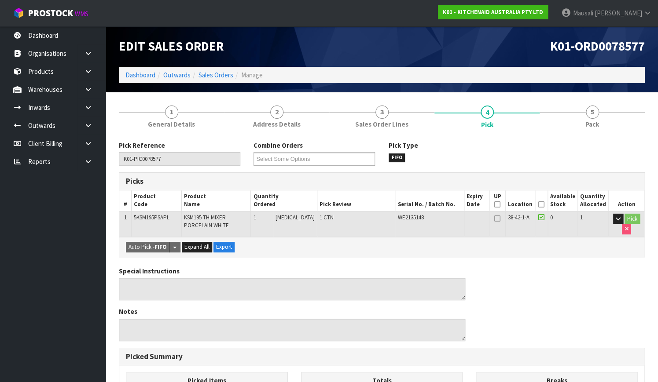
click at [545, 205] on th "Picked" at bounding box center [541, 200] width 13 height 21
click at [539, 202] on th "Picked" at bounding box center [541, 200] width 13 height 21
click at [540, 205] on icon at bounding box center [541, 205] width 6 height 0
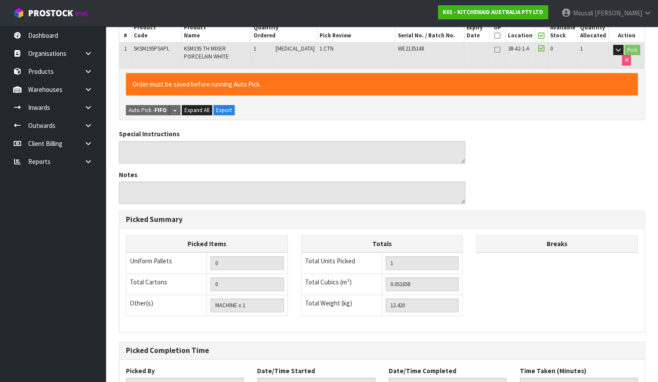
scroll to position [238, 0]
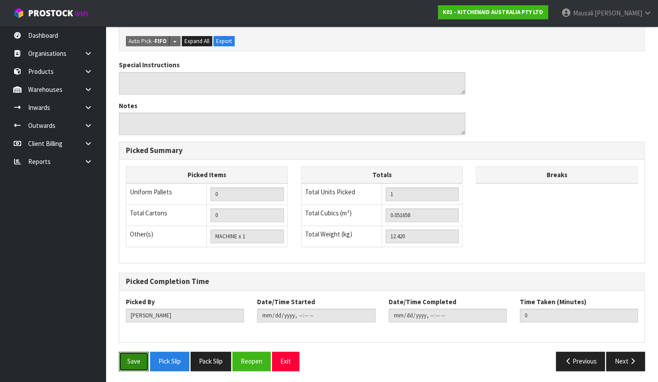
click at [134, 355] on button "Save" at bounding box center [134, 361] width 30 height 19
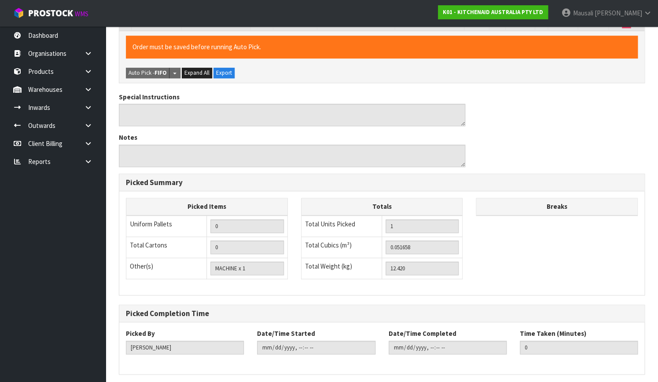
scroll to position [0, 0]
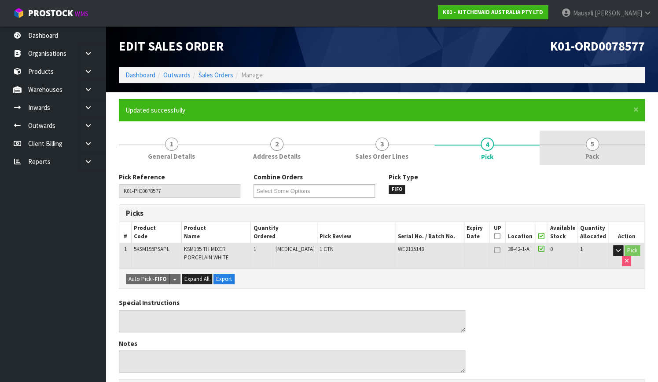
click at [605, 150] on link "5 Pack" at bounding box center [591, 148] width 105 height 35
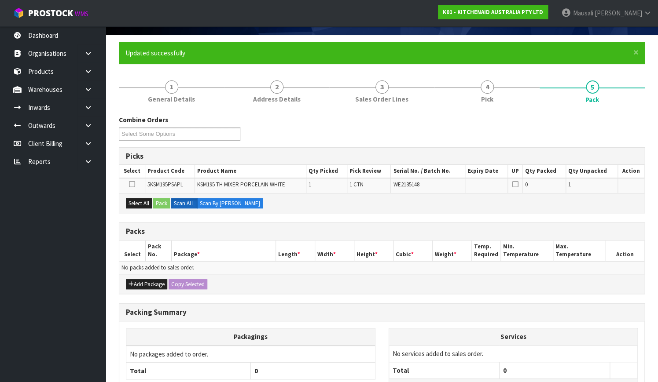
scroll to position [120, 0]
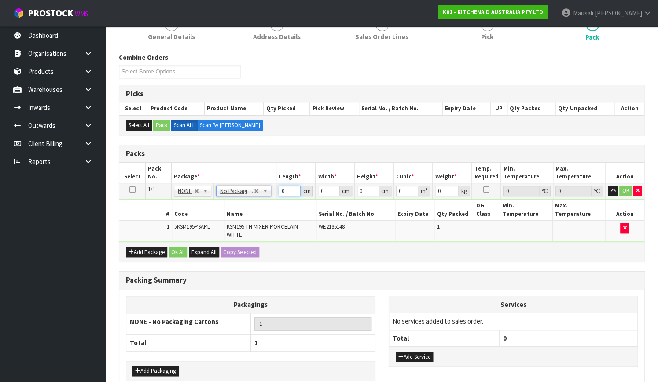
drag, startPoint x: 285, startPoint y: 192, endPoint x: 274, endPoint y: 198, distance: 11.6
click at [274, 198] on tbody "1/1 NONE 007-001 007-002 007-004 007-009 007-013 007-014 007-015 007-017 007-01…" at bounding box center [381, 212] width 525 height 59
click at [182, 247] on button "Ok All" at bounding box center [177, 252] width 19 height 11
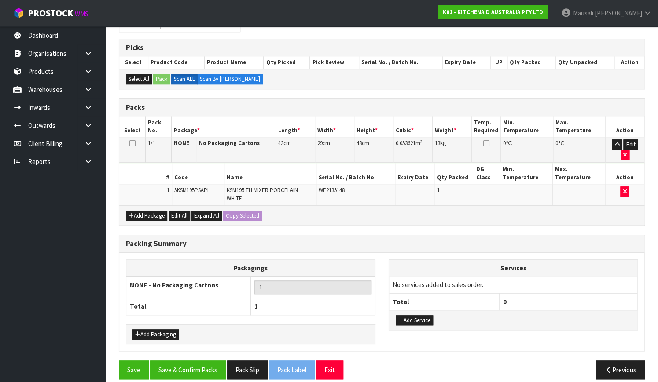
scroll to position [166, 0]
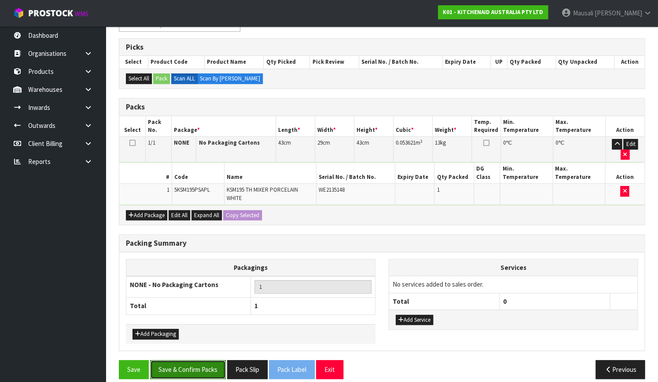
drag, startPoint x: 187, startPoint y: 360, endPoint x: 379, endPoint y: 342, distance: 192.6
click at [189, 361] on button "Save & Confirm Packs" at bounding box center [188, 369] width 76 height 19
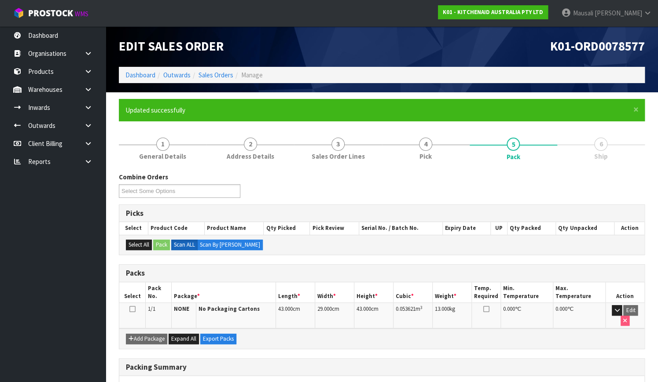
scroll to position [112, 0]
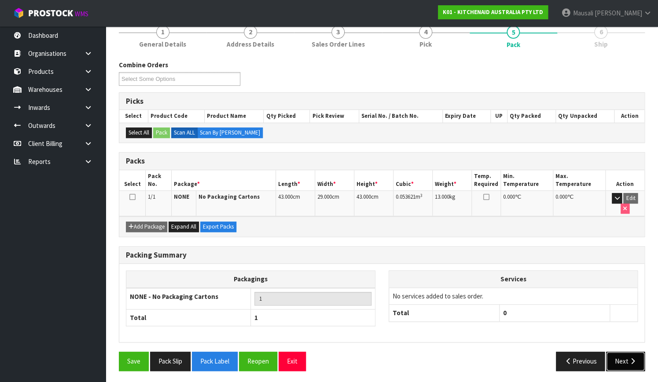
click at [636, 358] on button "Next" at bounding box center [625, 361] width 39 height 19
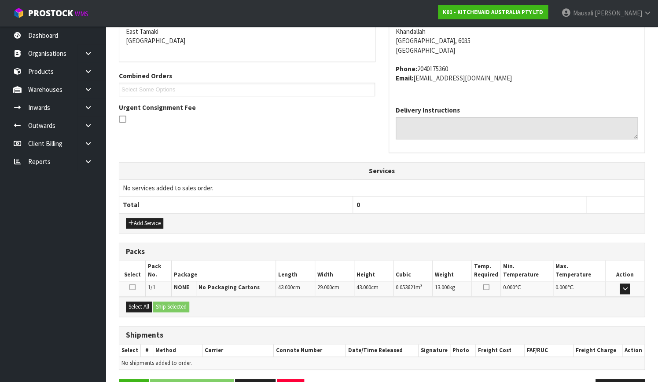
scroll to position [216, 0]
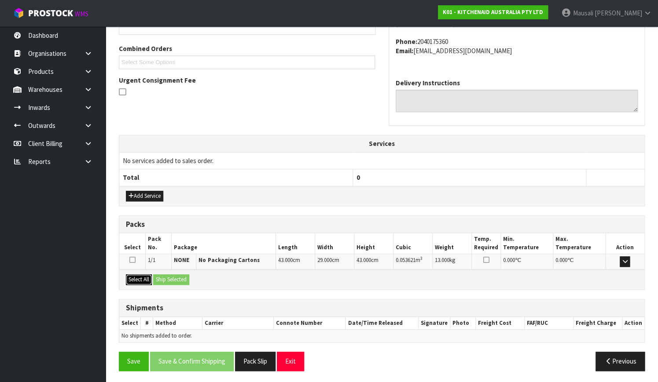
click at [133, 277] on button "Select All" at bounding box center [139, 279] width 26 height 11
click at [179, 280] on button "Ship Selected" at bounding box center [171, 279] width 36 height 11
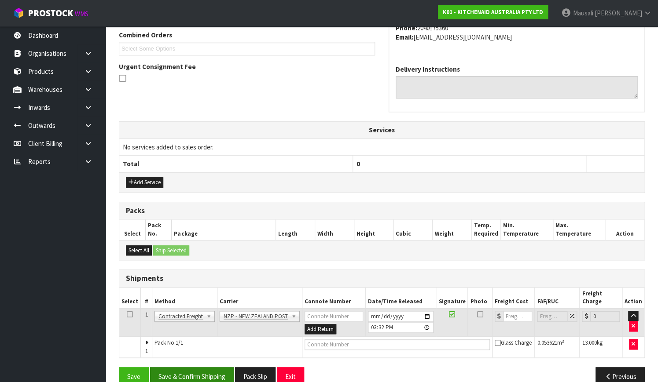
scroll to position [238, 0]
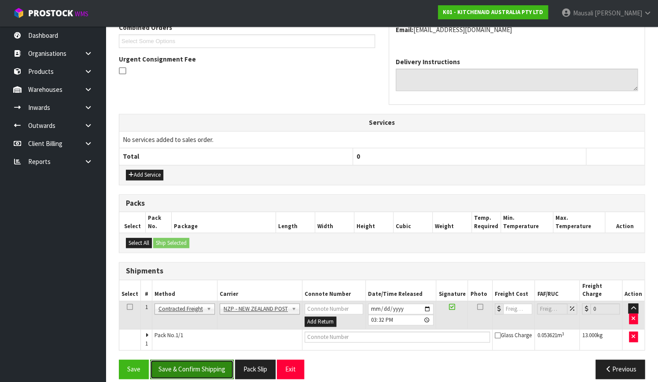
click at [210, 360] on button "Save & Confirm Shipping" at bounding box center [192, 369] width 84 height 19
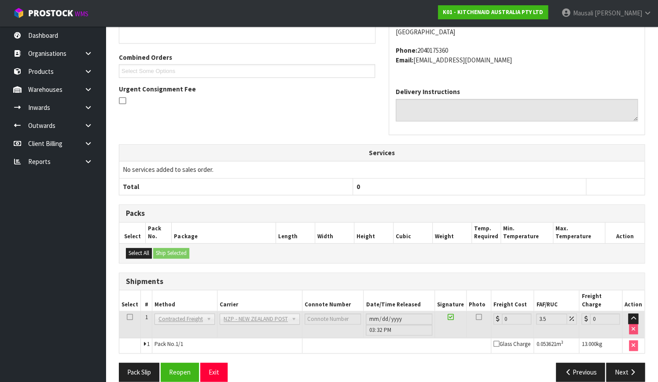
scroll to position [226, 0]
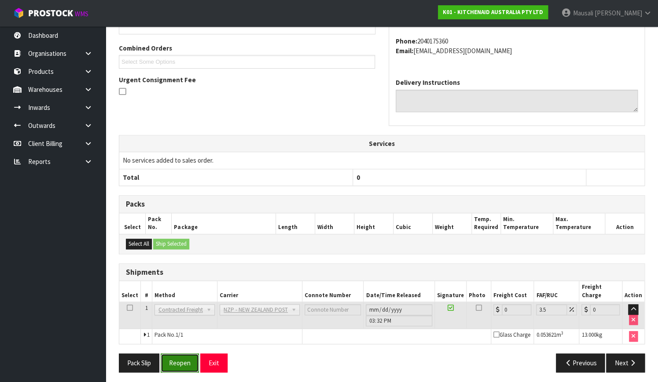
click at [189, 362] on button "Reopen" at bounding box center [180, 363] width 38 height 19
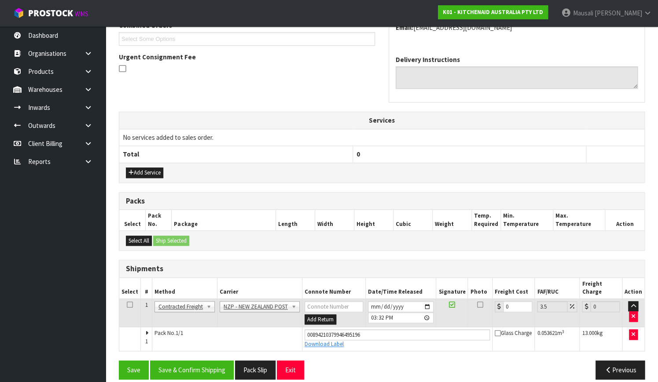
scroll to position [241, 0]
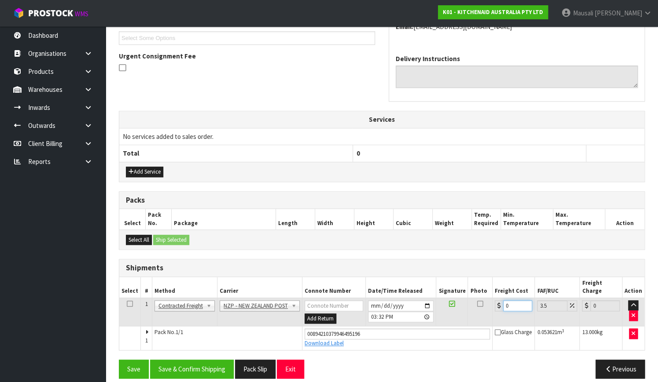
drag, startPoint x: 508, startPoint y: 296, endPoint x: 492, endPoint y: 303, distance: 17.7
click at [492, 303] on td "0" at bounding box center [513, 312] width 42 height 29
click at [213, 360] on button "Save & Confirm Shipping" at bounding box center [192, 369] width 84 height 19
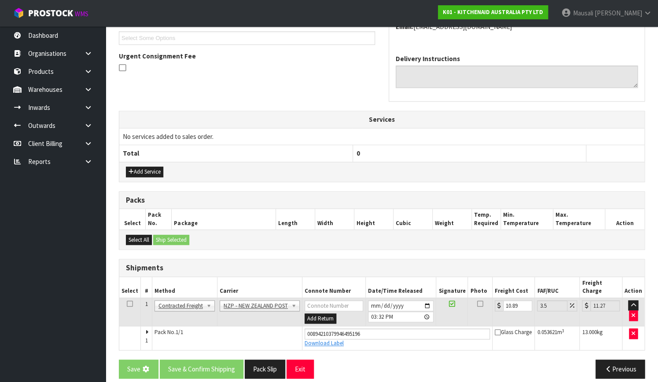
scroll to position [0, 0]
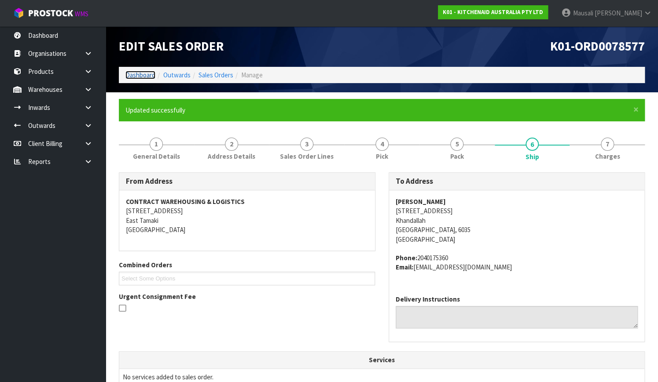
click at [138, 76] on link "Dashboard" at bounding box center [140, 75] width 30 height 8
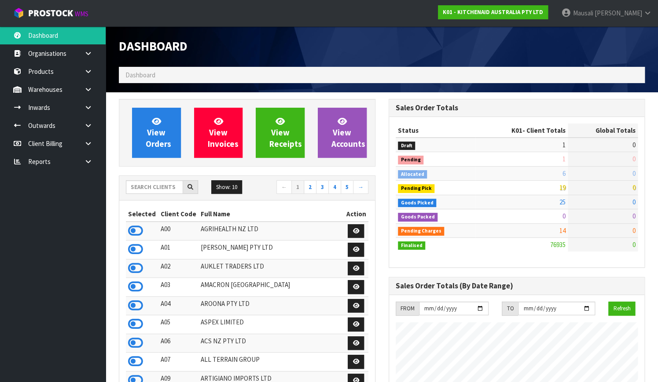
scroll to position [684, 269]
click at [163, 127] on link "View Orders" at bounding box center [156, 133] width 49 height 50
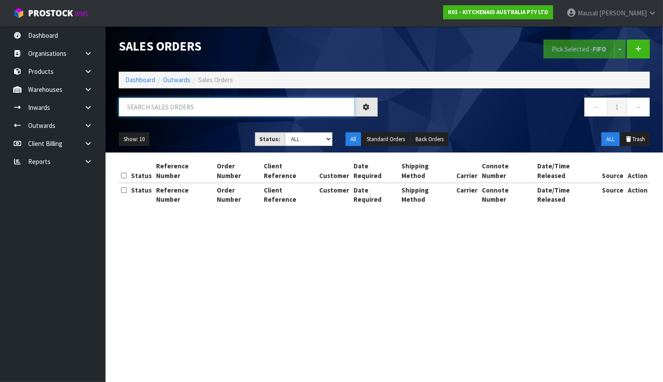
click at [136, 109] on input "text" at bounding box center [237, 107] width 236 height 19
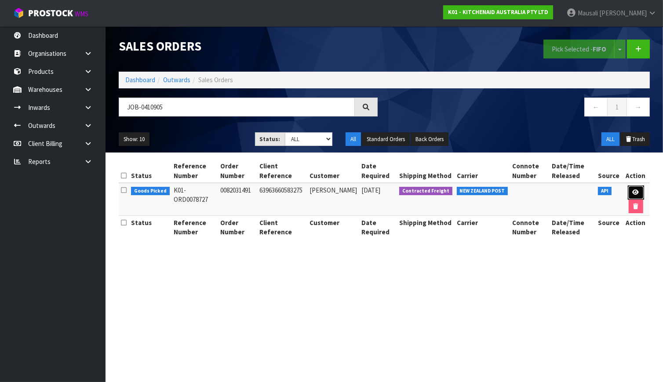
click at [638, 190] on link at bounding box center [636, 193] width 16 height 14
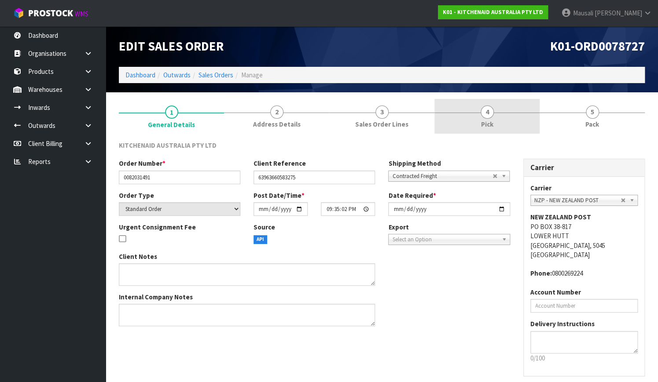
click at [506, 114] on link "4 Pick" at bounding box center [486, 116] width 105 height 35
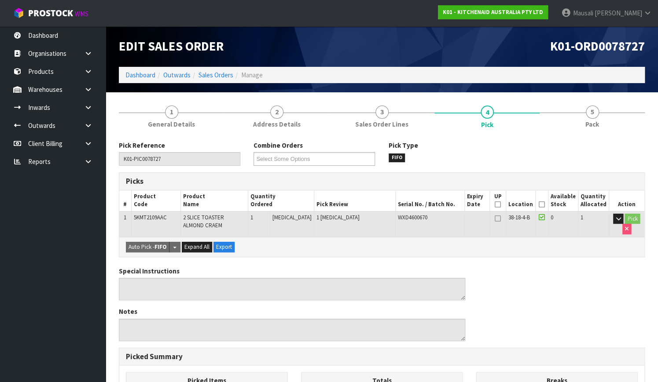
click at [543, 205] on icon at bounding box center [541, 205] width 6 height 0
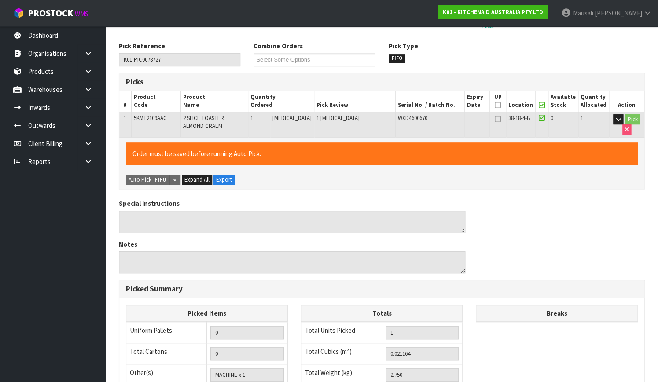
scroll to position [238, 0]
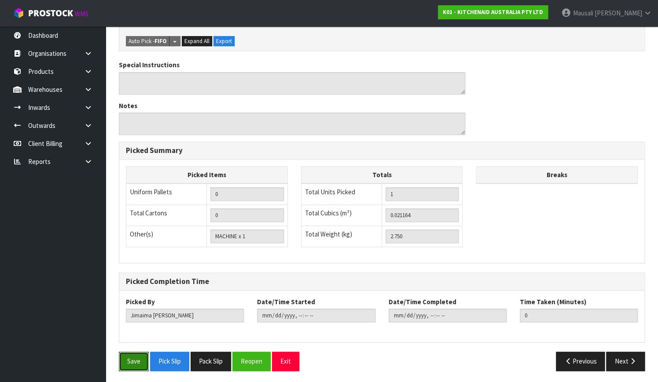
click at [126, 358] on button "Save" at bounding box center [134, 361] width 30 height 19
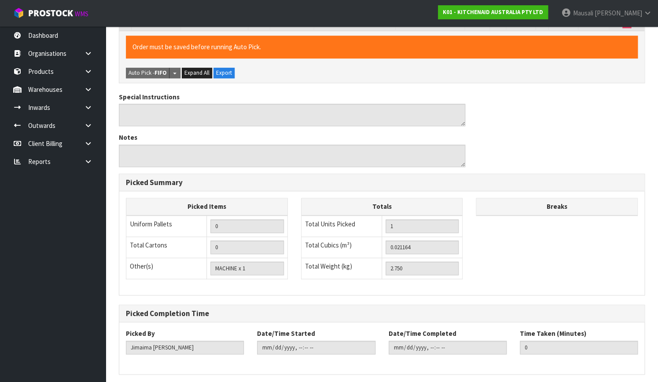
scroll to position [0, 0]
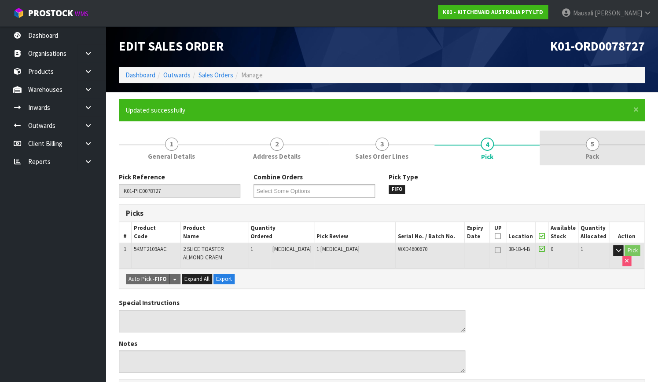
click at [578, 152] on link "5 Pack" at bounding box center [591, 148] width 105 height 35
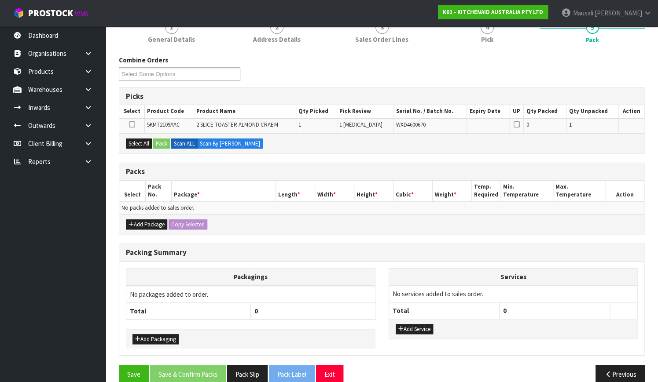
scroll to position [120, 0]
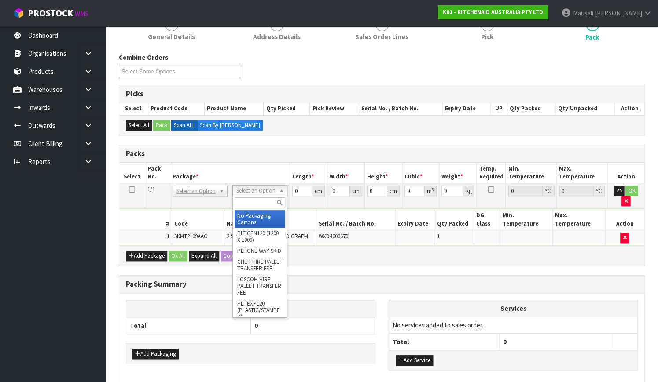
click at [250, 202] on input "text" at bounding box center [259, 202] width 51 height 11
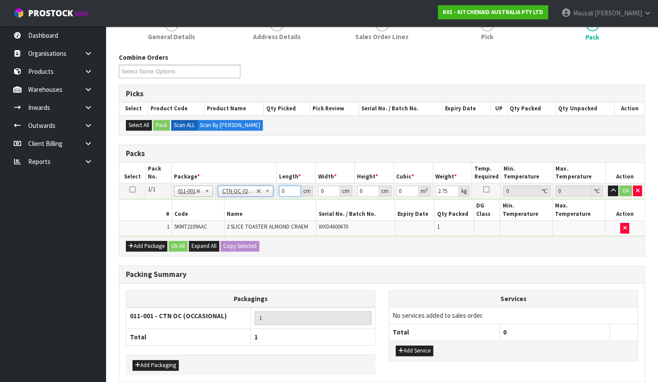
drag, startPoint x: 285, startPoint y: 190, endPoint x: 268, endPoint y: 205, distance: 22.2
click at [268, 205] on tbody "1/1 NONE 007-001 007-002 007-004 007-009 007-013 007-014 007-015 007-017 007-01…" at bounding box center [381, 209] width 525 height 53
click at [177, 241] on button "Ok All" at bounding box center [177, 246] width 19 height 11
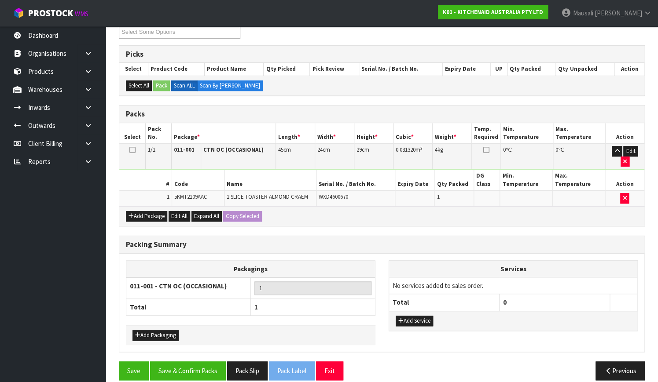
scroll to position [160, 0]
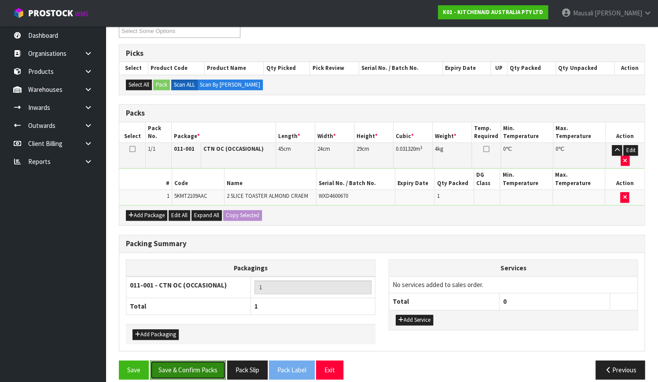
click at [212, 363] on button "Save & Confirm Packs" at bounding box center [188, 370] width 76 height 19
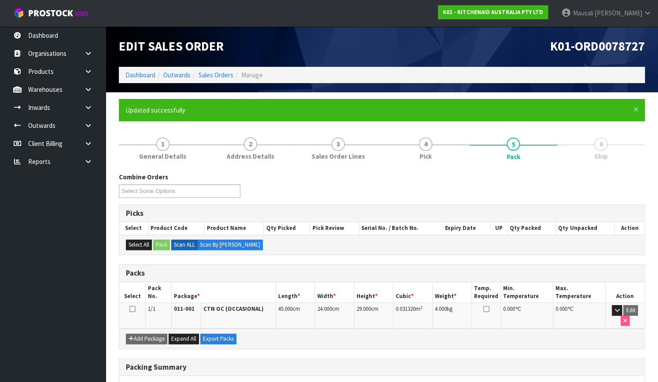
scroll to position [112, 0]
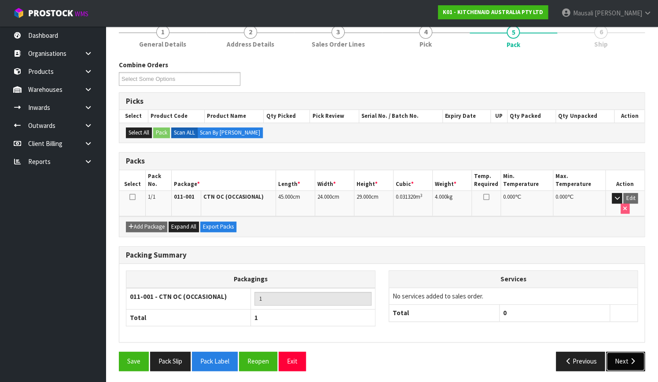
click at [633, 358] on icon "button" at bounding box center [632, 361] width 8 height 7
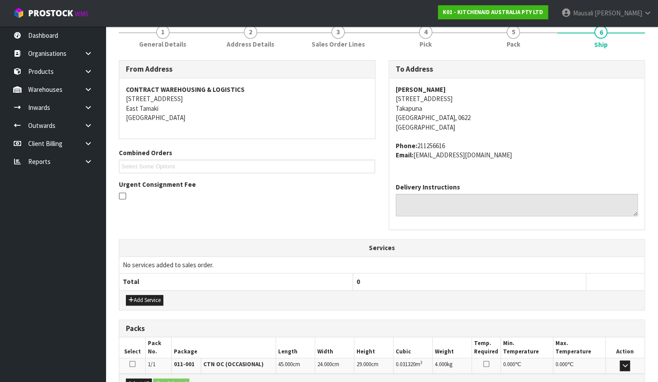
scroll to position [216, 0]
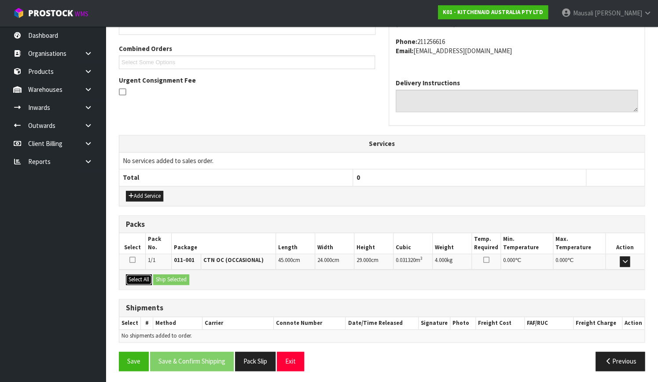
click at [138, 277] on button "Select All" at bounding box center [139, 279] width 26 height 11
click at [176, 277] on button "Ship Selected" at bounding box center [171, 279] width 36 height 11
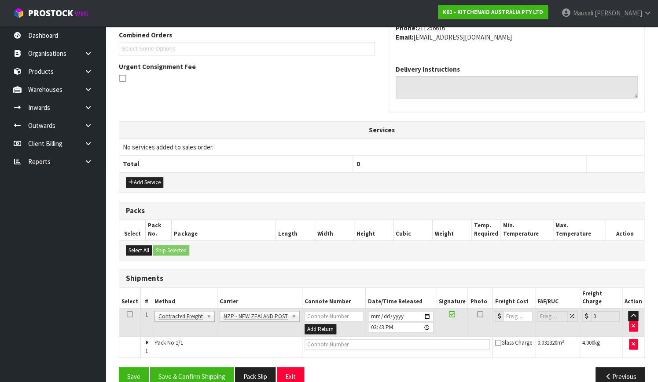
scroll to position [238, 0]
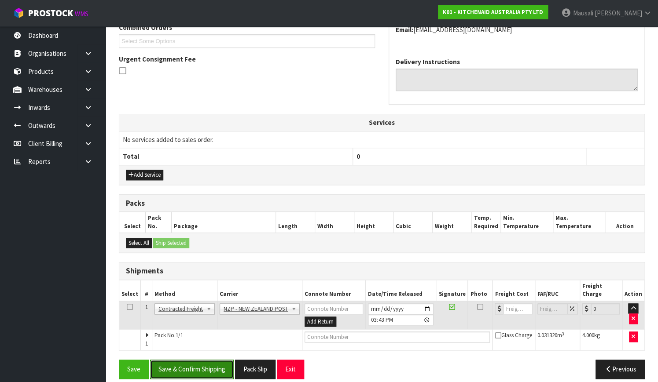
click at [203, 360] on button "Save & Confirm Shipping" at bounding box center [192, 369] width 84 height 19
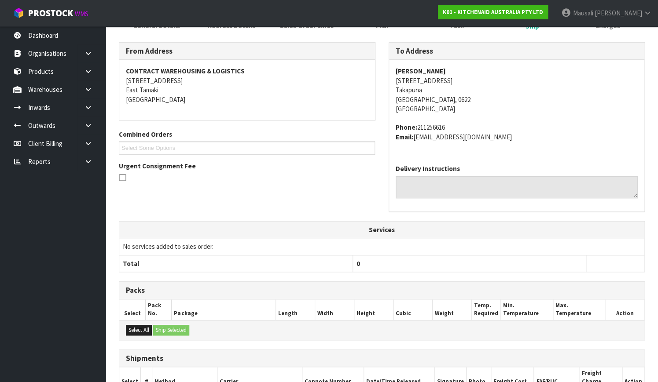
scroll to position [226, 0]
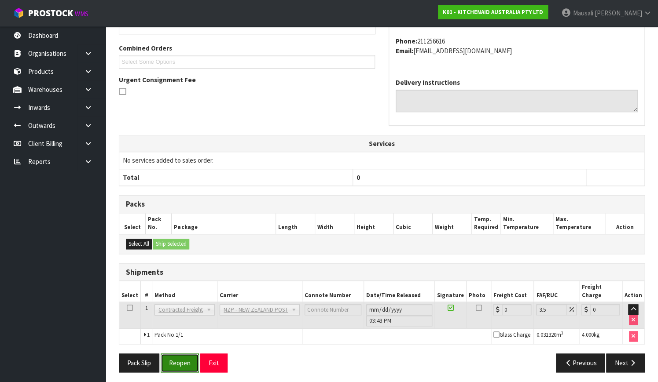
click at [171, 357] on button "Reopen" at bounding box center [180, 363] width 38 height 19
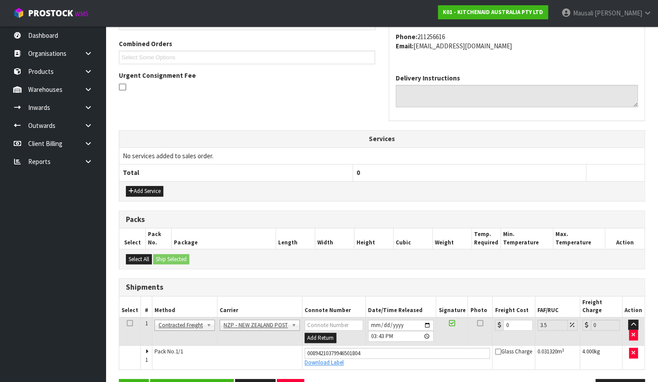
scroll to position [241, 0]
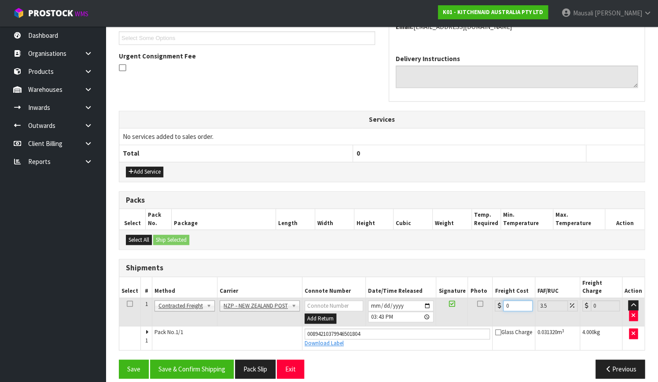
drag, startPoint x: 507, startPoint y: 299, endPoint x: 493, endPoint y: 303, distance: 14.7
click at [493, 303] on td "0" at bounding box center [513, 312] width 42 height 29
click at [198, 360] on button "Save & Confirm Shipping" at bounding box center [192, 369] width 84 height 19
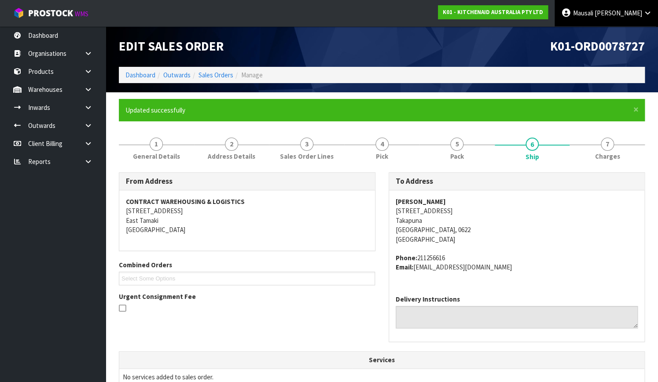
click at [592, 12] on span "Mausali" at bounding box center [582, 13] width 20 height 8
click at [617, 33] on link "Logout" at bounding box center [622, 35] width 69 height 12
